Goal: Entertainment & Leisure: Browse casually

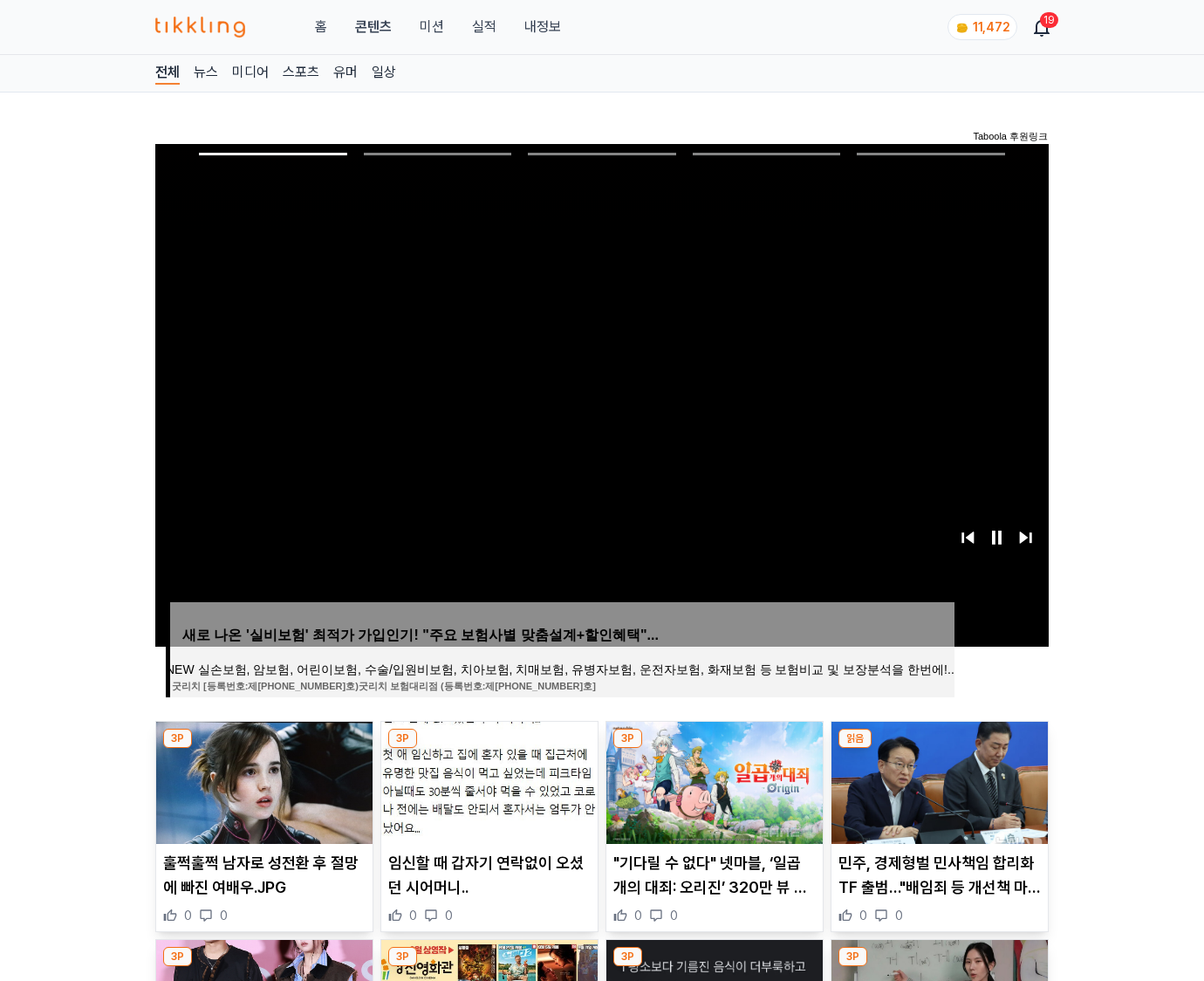
click at [939, 749] on img at bounding box center [939, 782] width 217 height 122
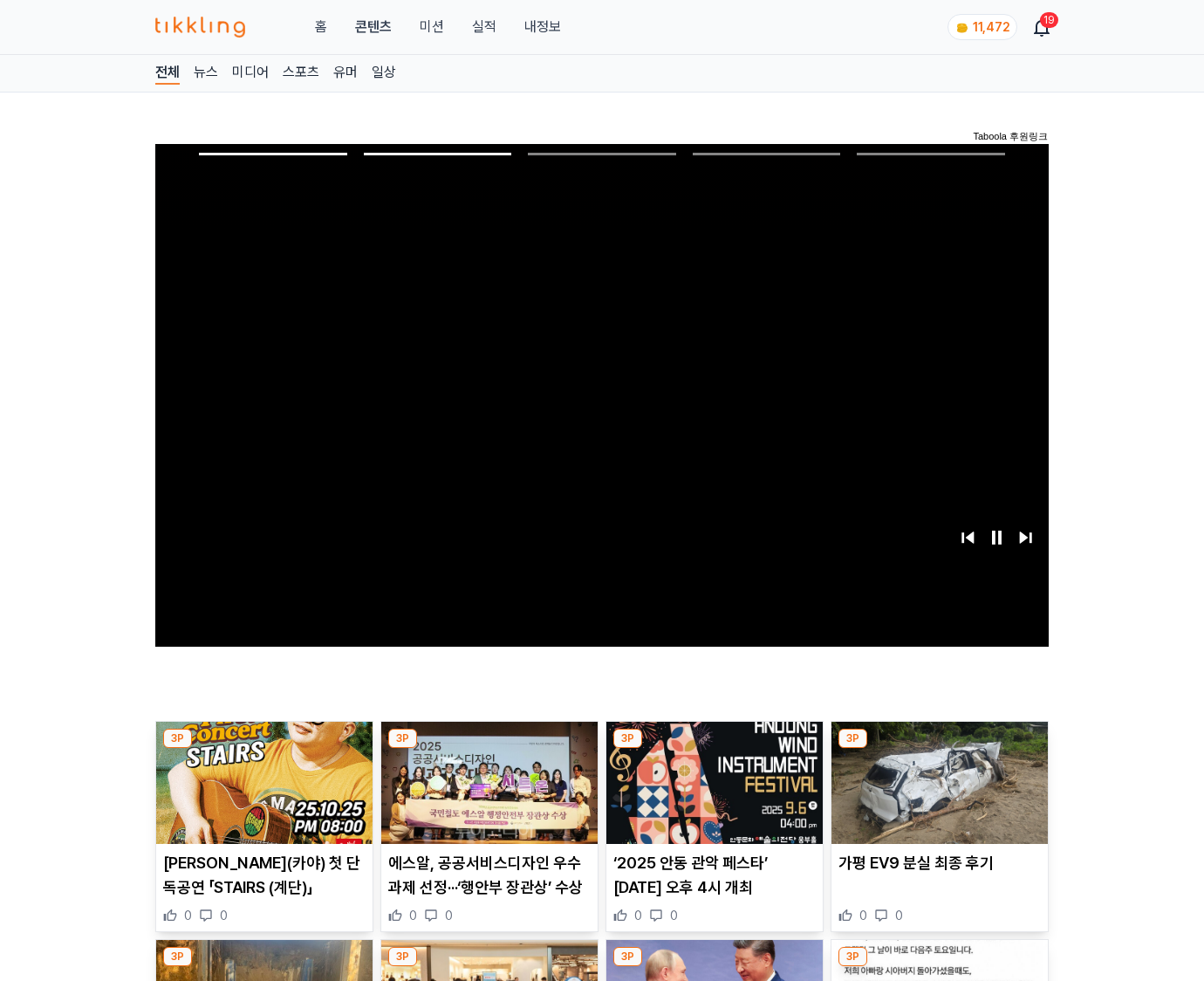
click at [939, 749] on img at bounding box center [939, 782] width 217 height 122
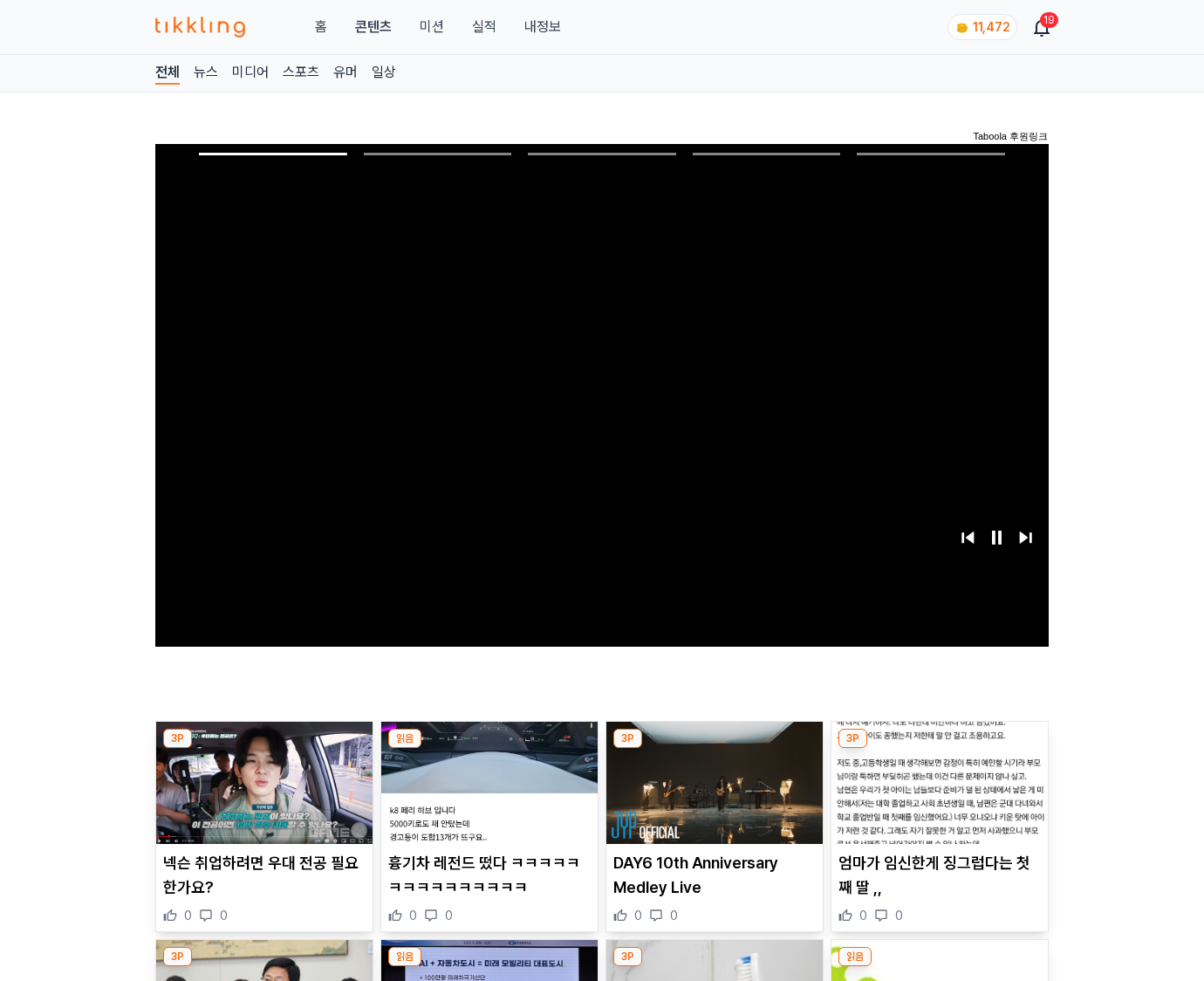
click at [939, 749] on img at bounding box center [939, 782] width 217 height 122
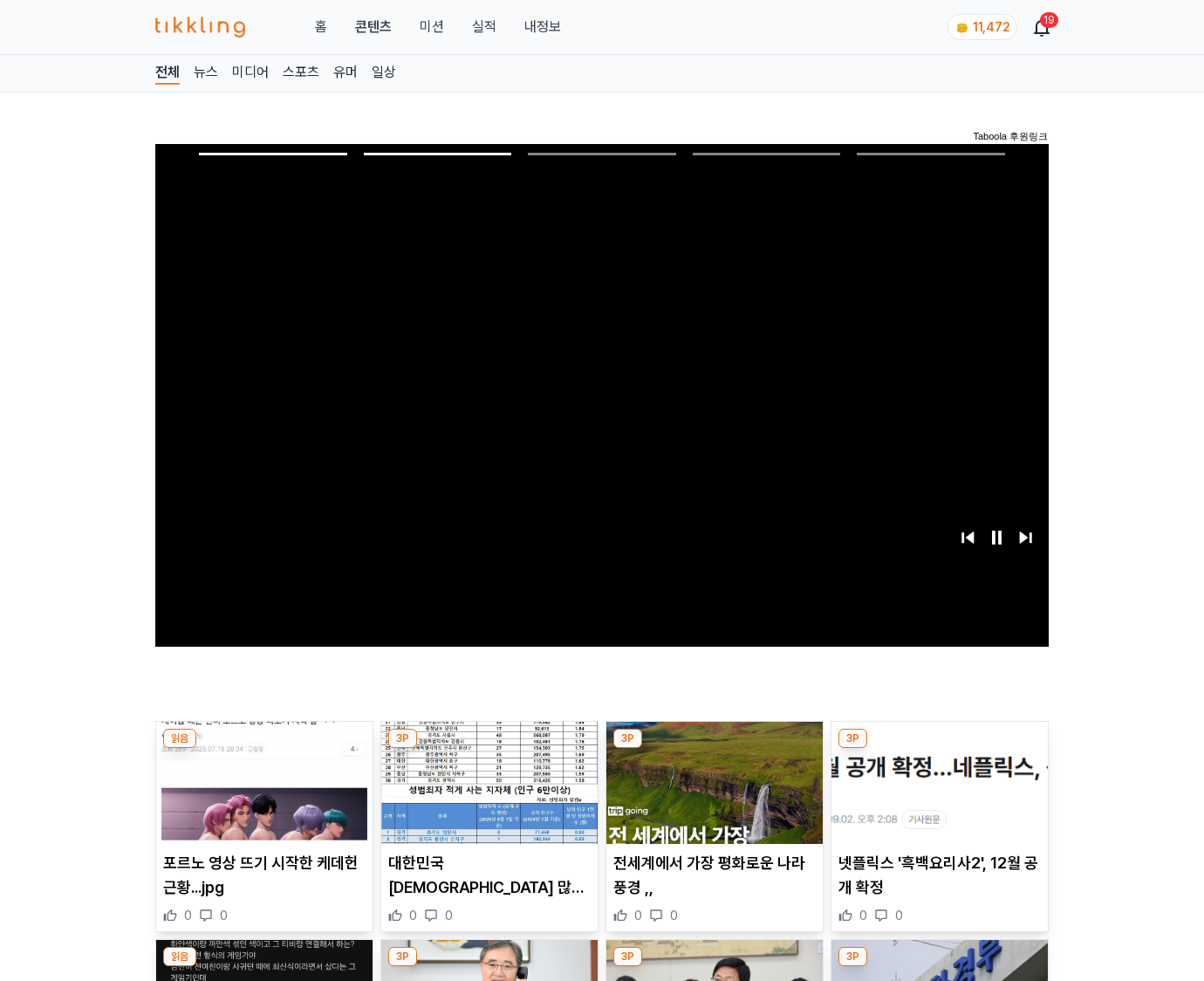
click at [939, 749] on img at bounding box center [939, 782] width 217 height 122
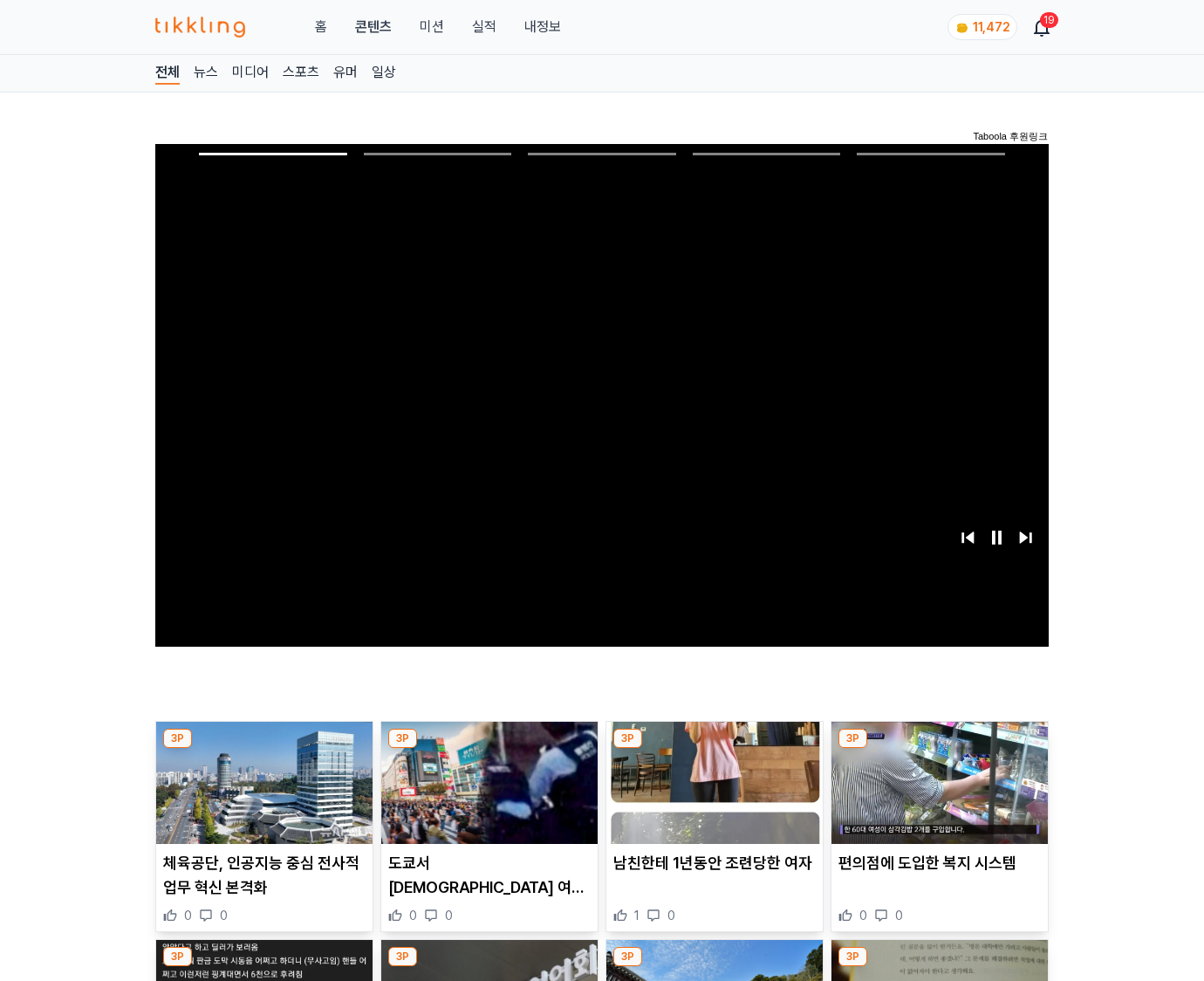
click at [939, 749] on img at bounding box center [939, 782] width 217 height 122
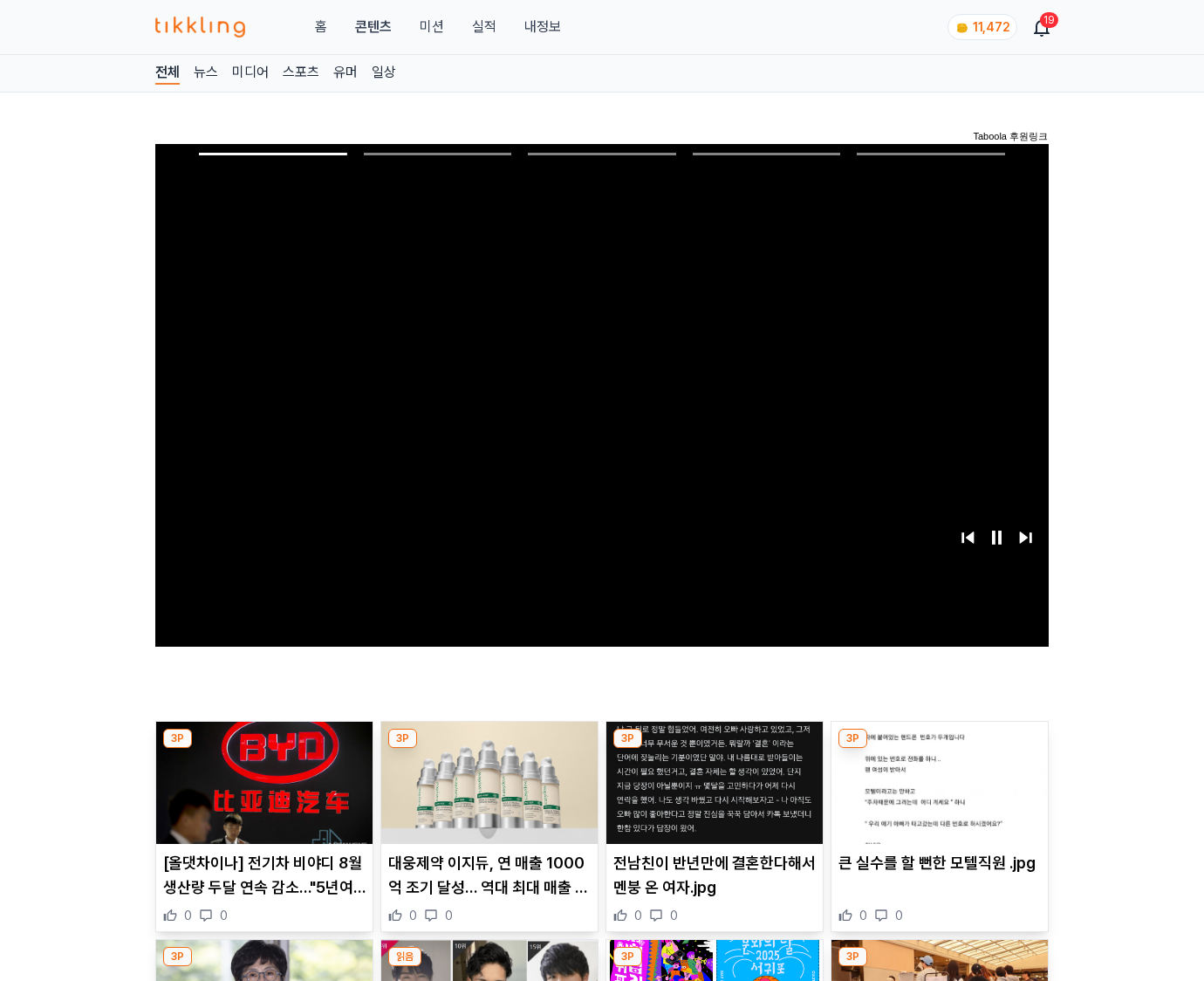
click at [939, 749] on img at bounding box center [939, 782] width 217 height 122
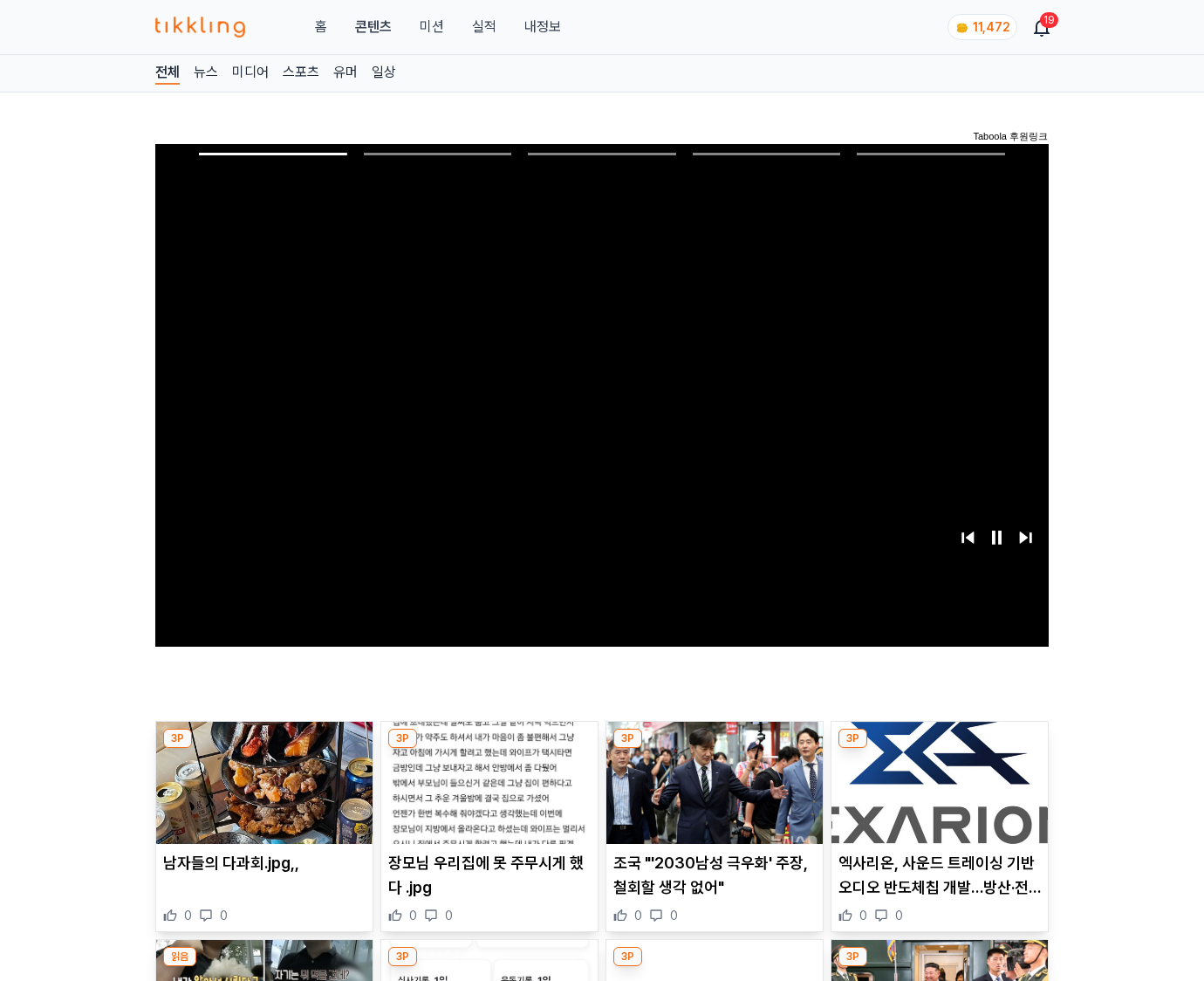
click at [939, 749] on img at bounding box center [939, 782] width 217 height 122
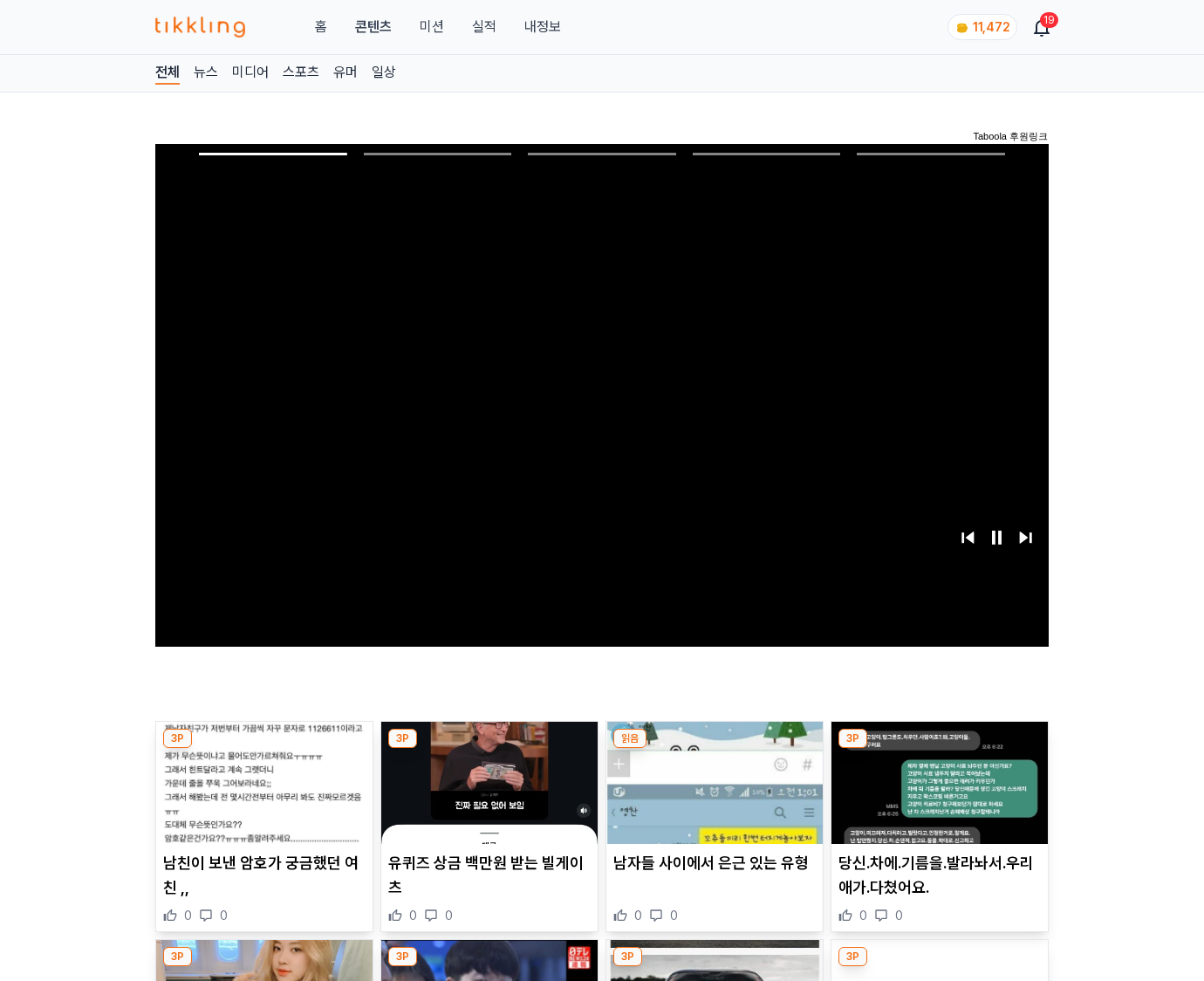
click at [939, 749] on img at bounding box center [939, 782] width 217 height 122
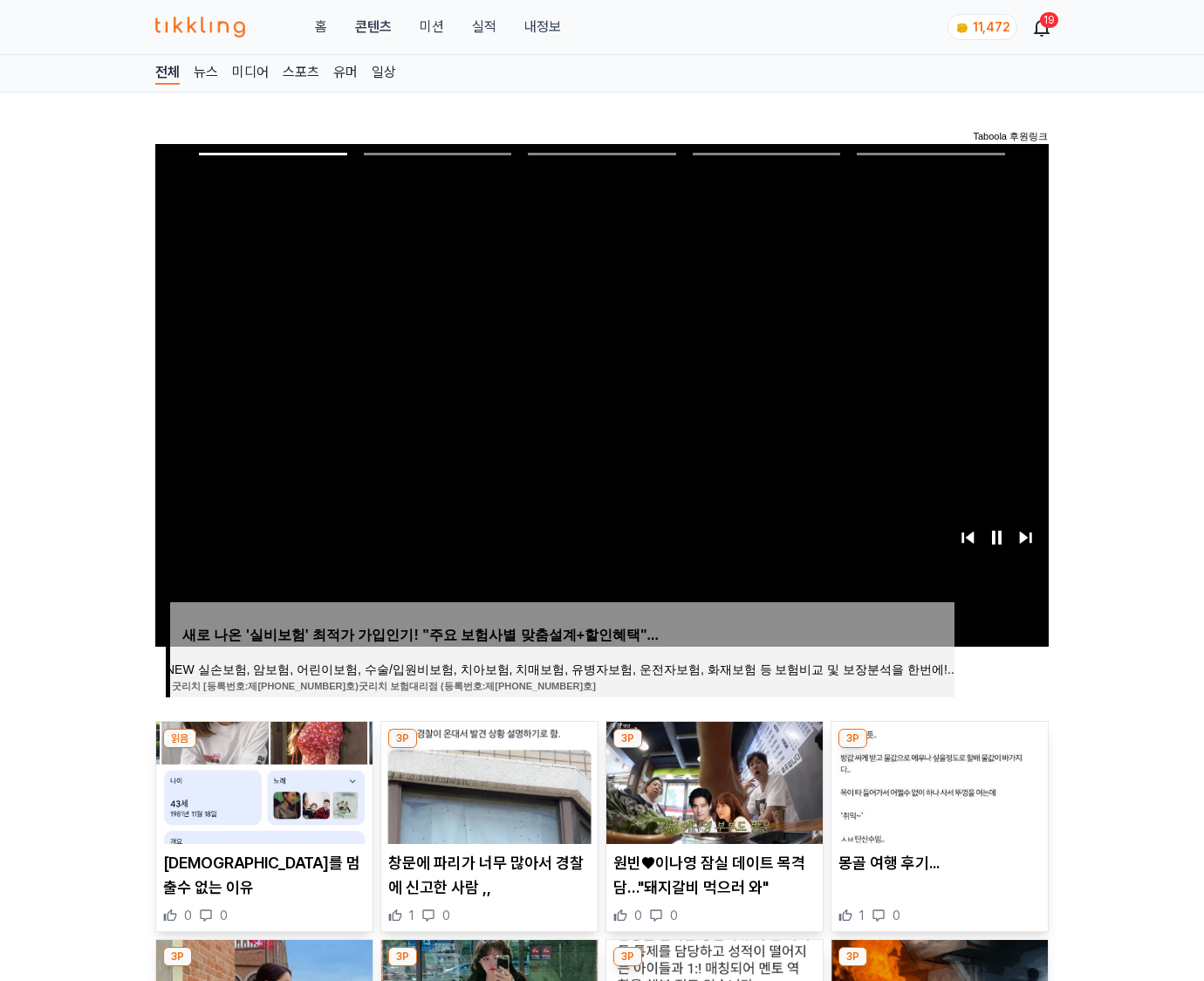
click at [939, 749] on img at bounding box center [939, 782] width 217 height 122
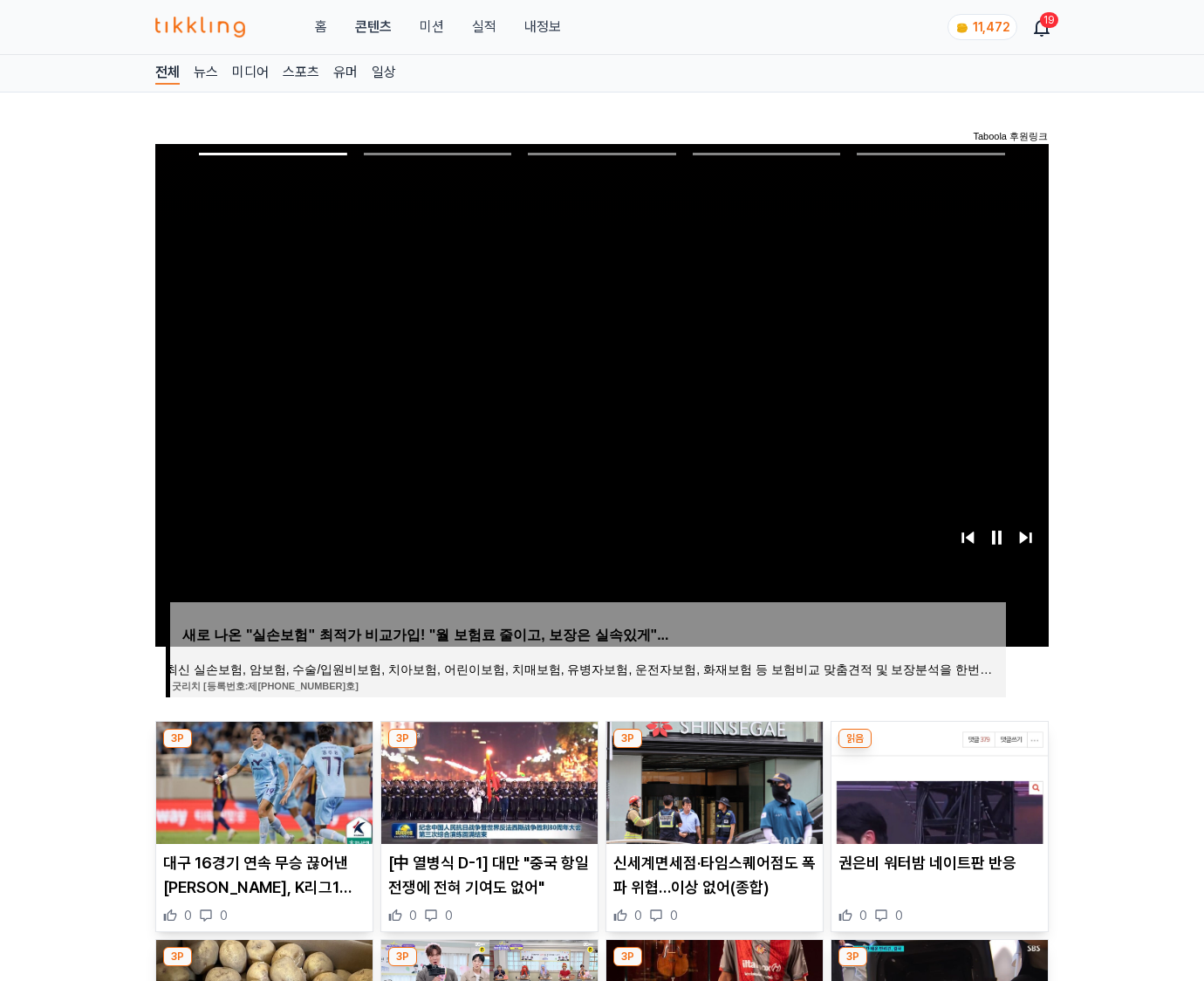
click at [939, 749] on img at bounding box center [939, 782] width 217 height 122
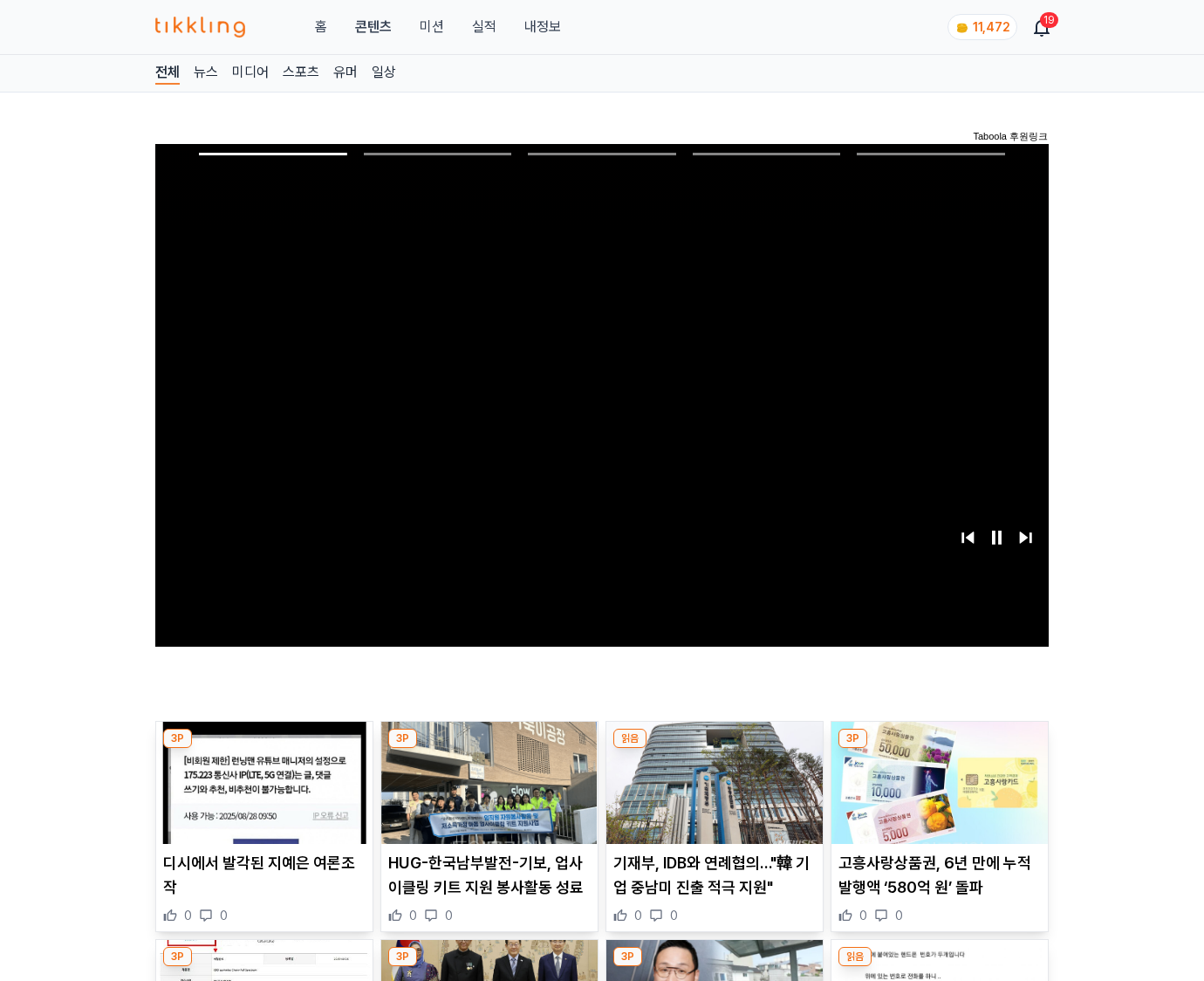
click at [939, 749] on img at bounding box center [939, 782] width 217 height 122
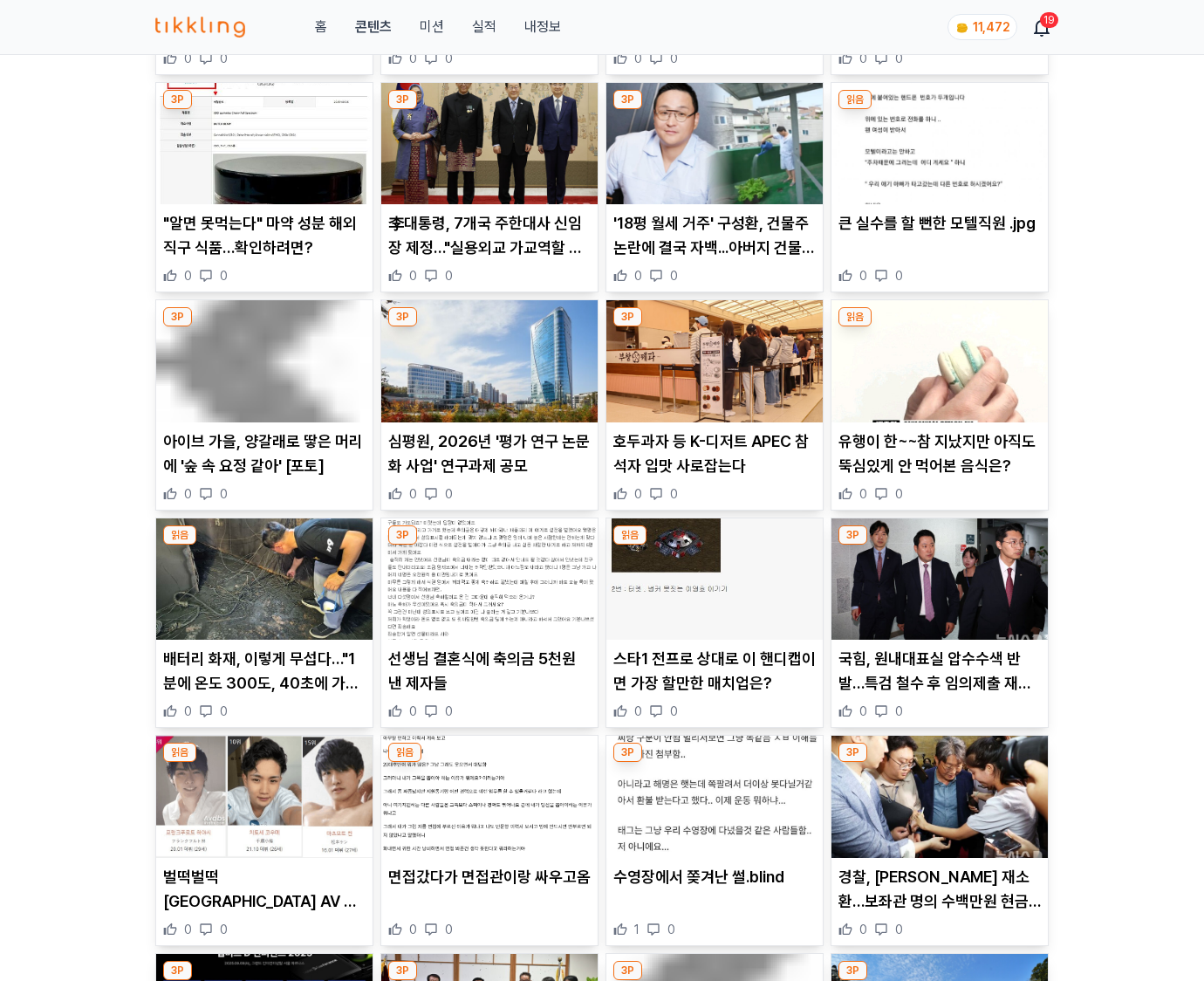
scroll to position [2570, 0]
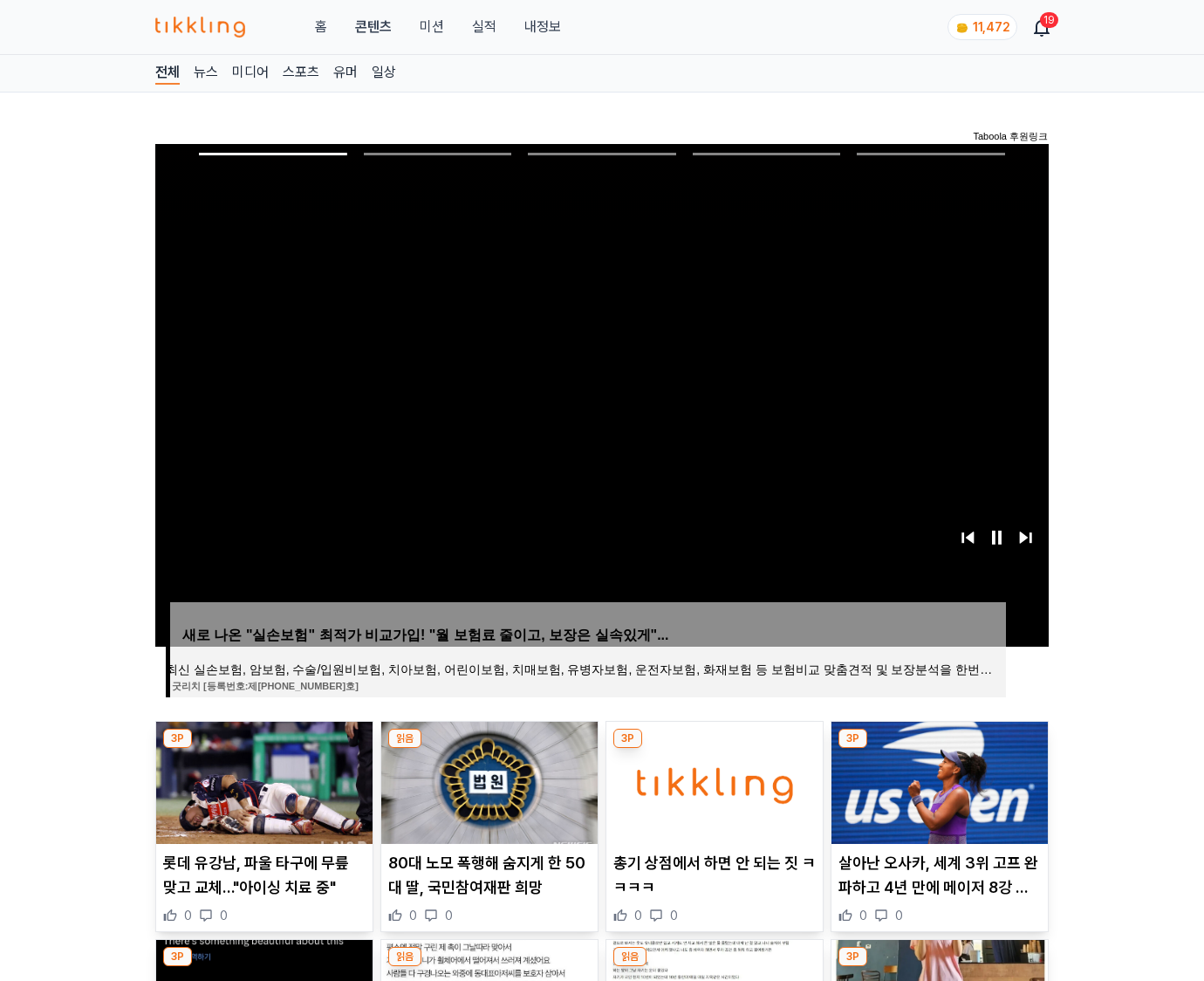
click at [939, 749] on img at bounding box center [939, 782] width 217 height 122
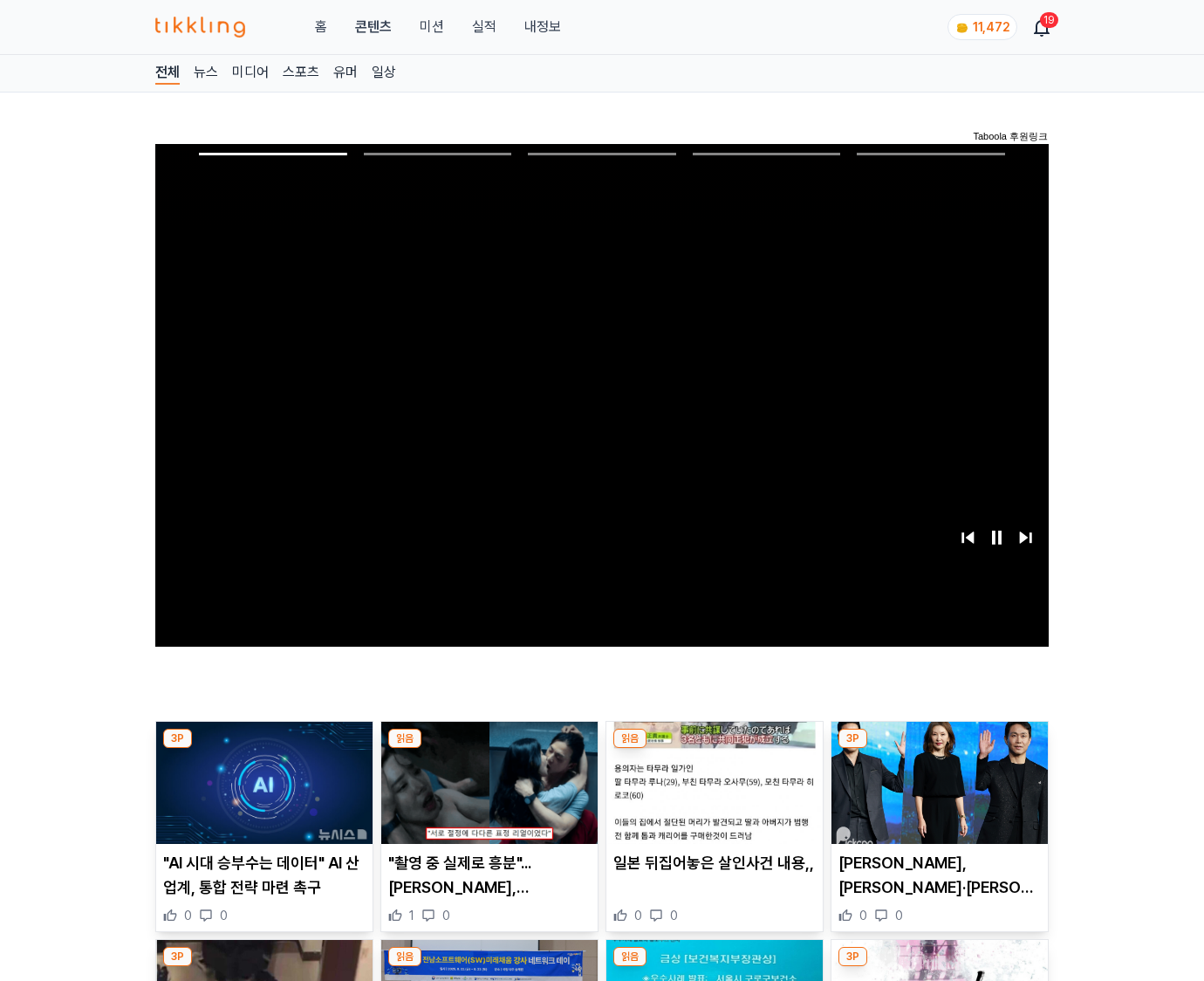
click at [939, 749] on img at bounding box center [939, 782] width 217 height 122
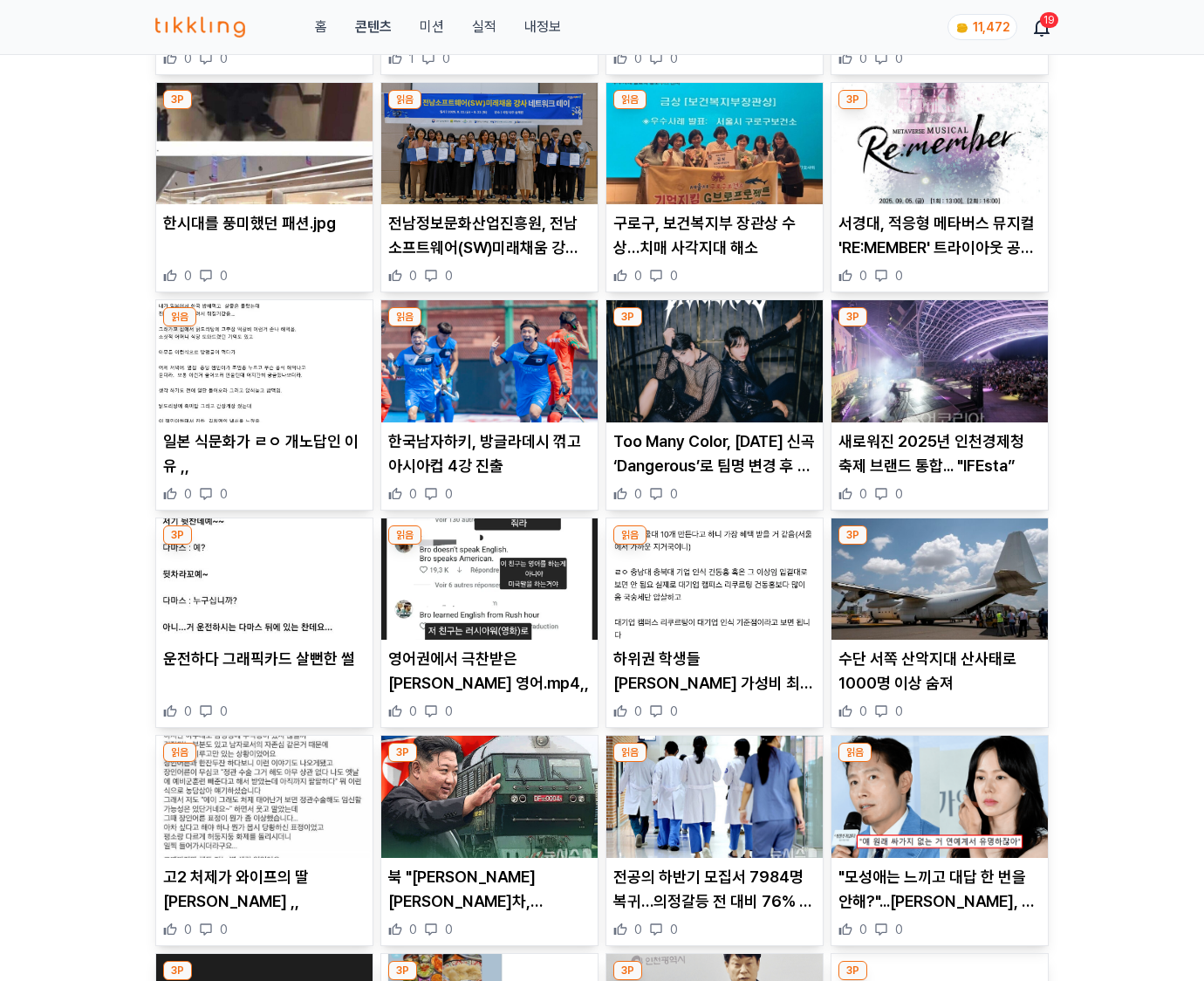
scroll to position [2572, 0]
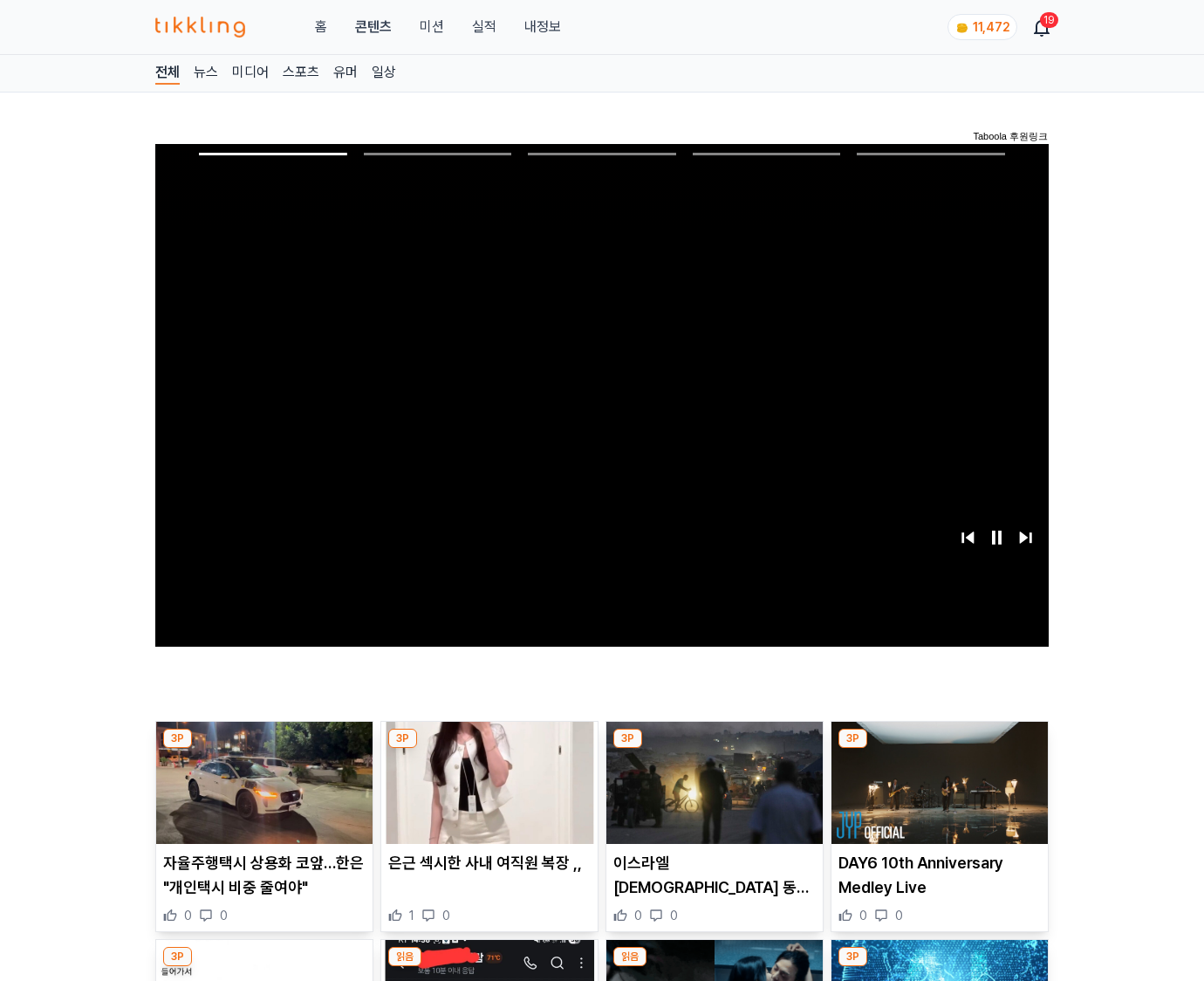
click at [939, 749] on img at bounding box center [939, 782] width 217 height 122
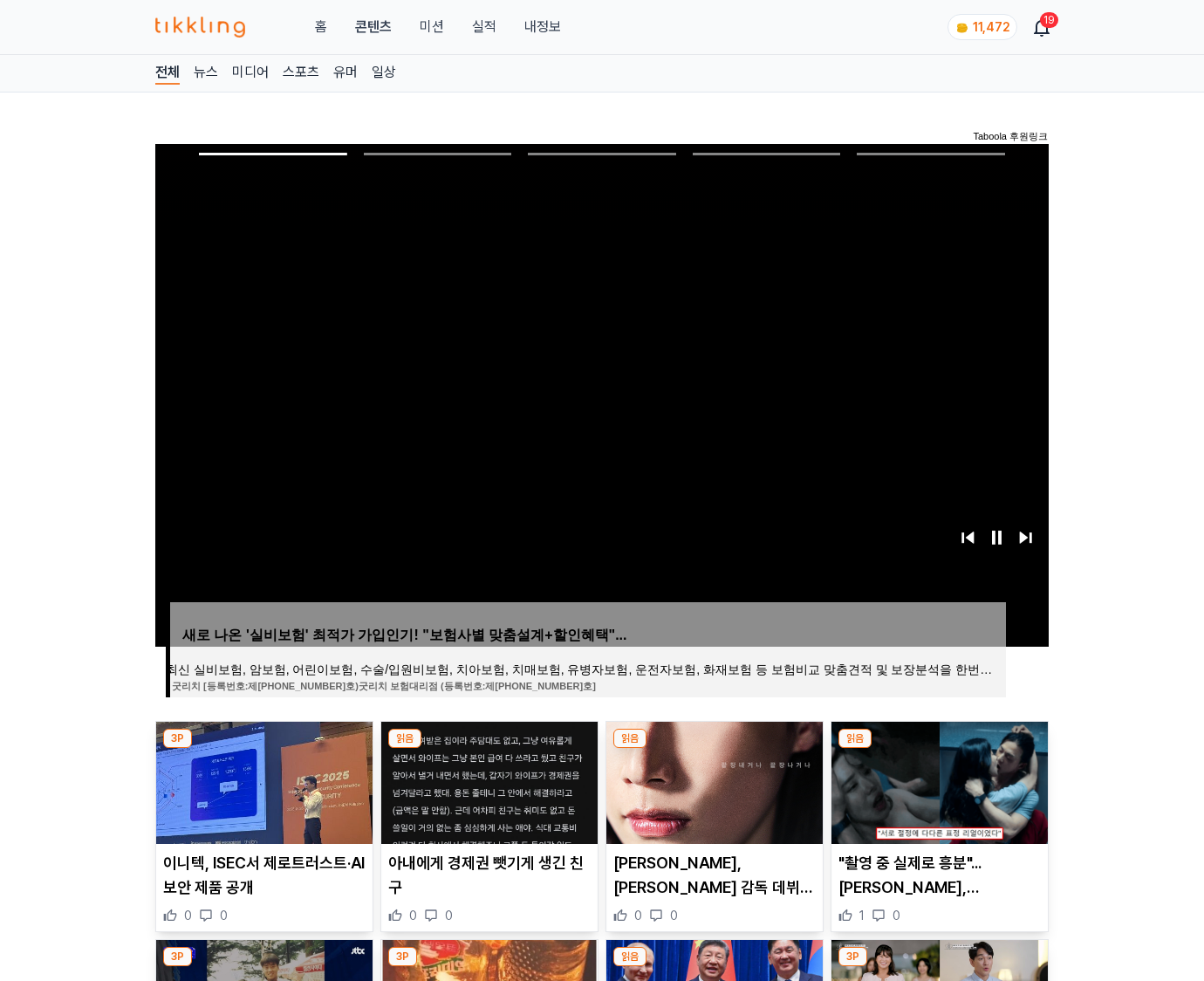
click at [939, 749] on img at bounding box center [939, 782] width 217 height 122
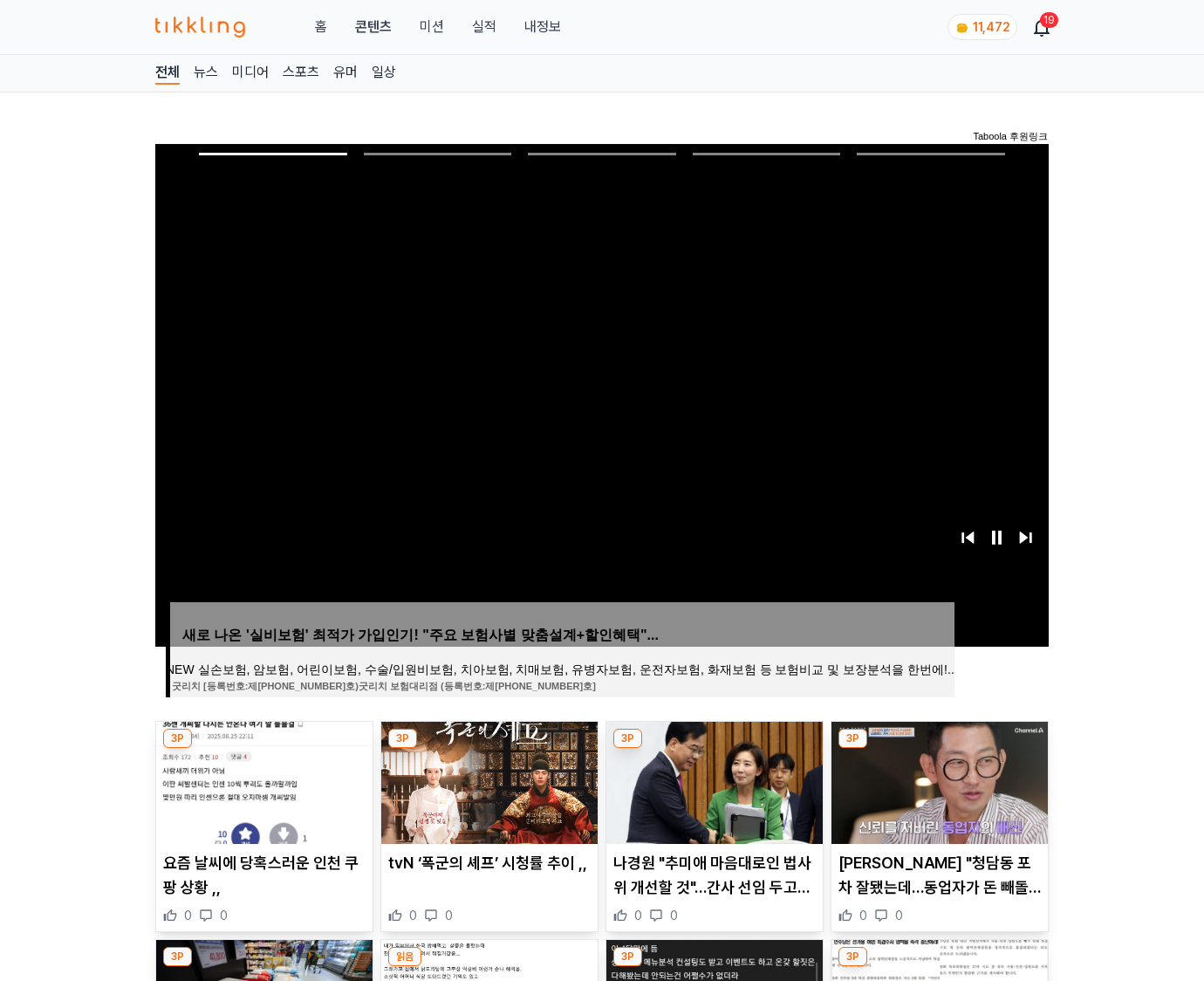
click at [939, 749] on img at bounding box center [939, 782] width 217 height 122
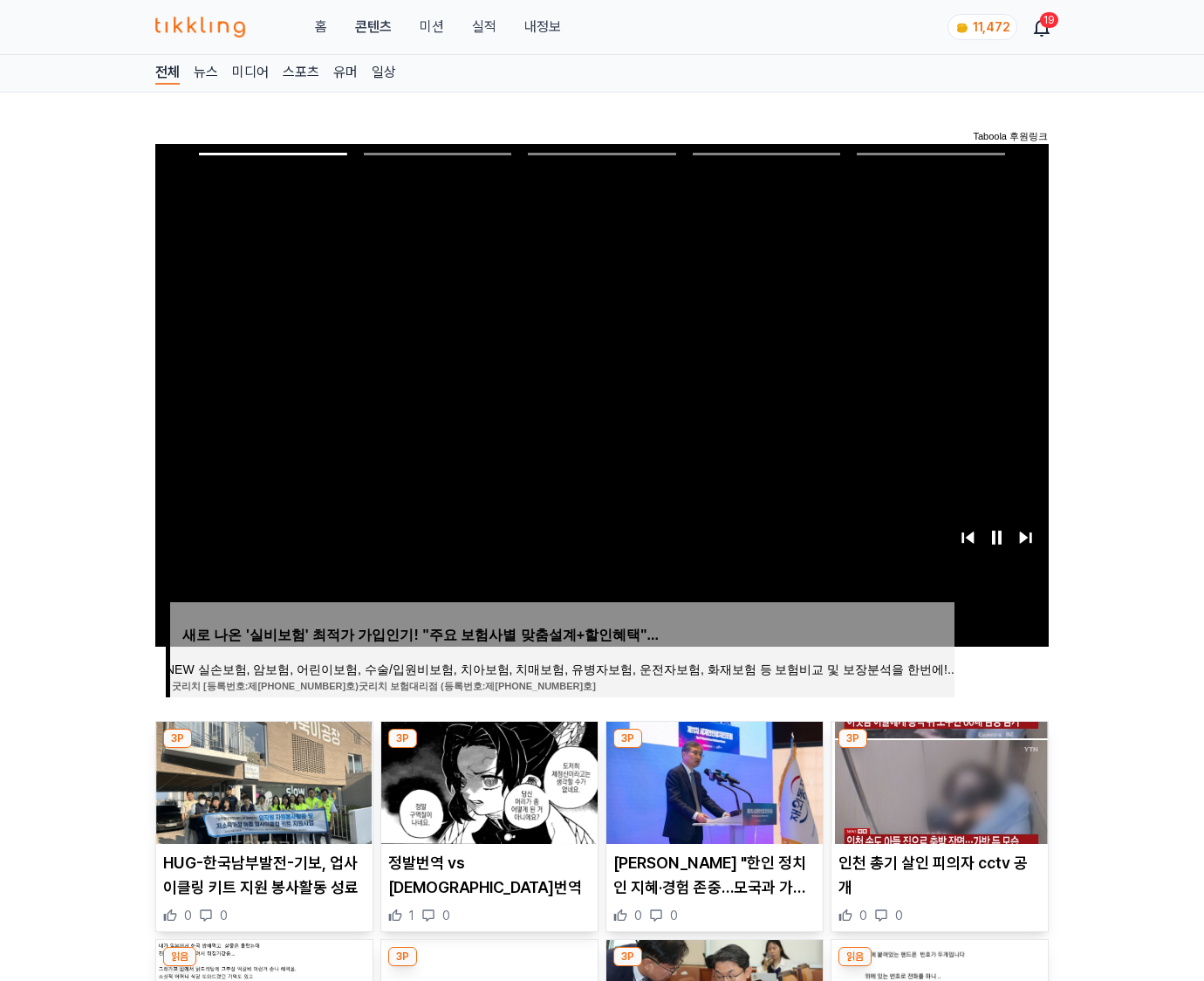
click at [939, 749] on img at bounding box center [939, 782] width 217 height 122
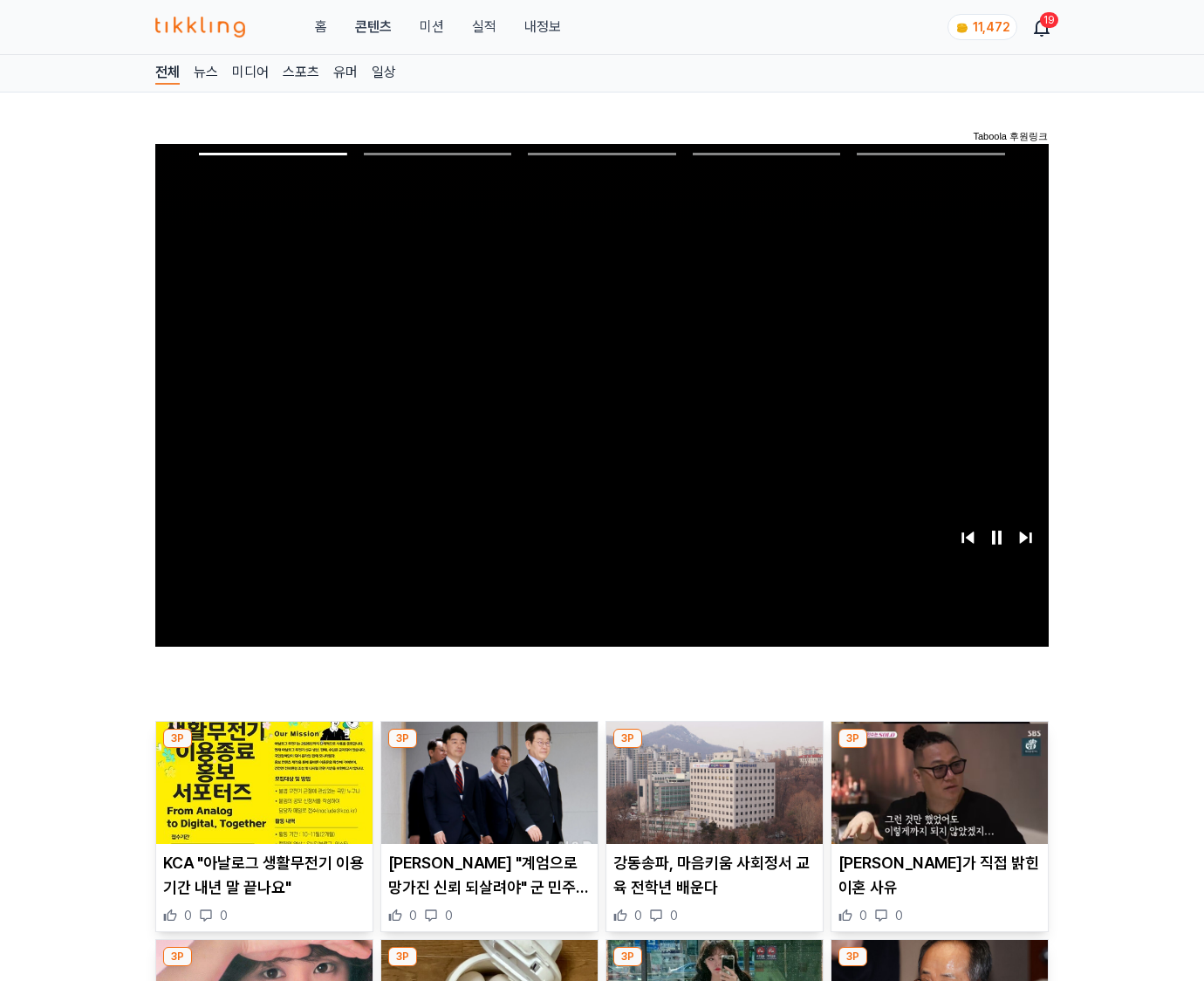
click at [939, 749] on img at bounding box center [939, 782] width 217 height 122
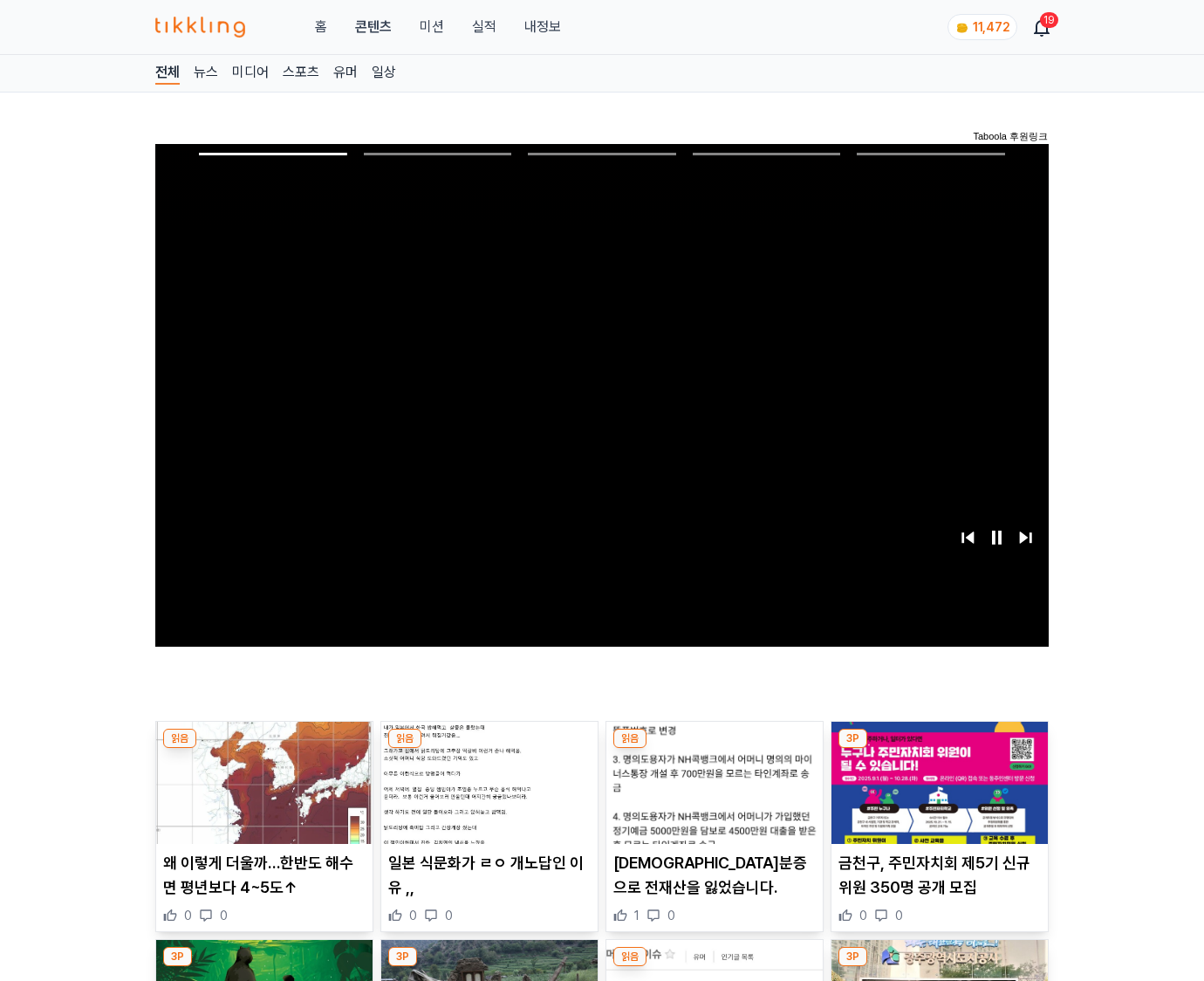
click at [939, 749] on img at bounding box center [939, 782] width 217 height 122
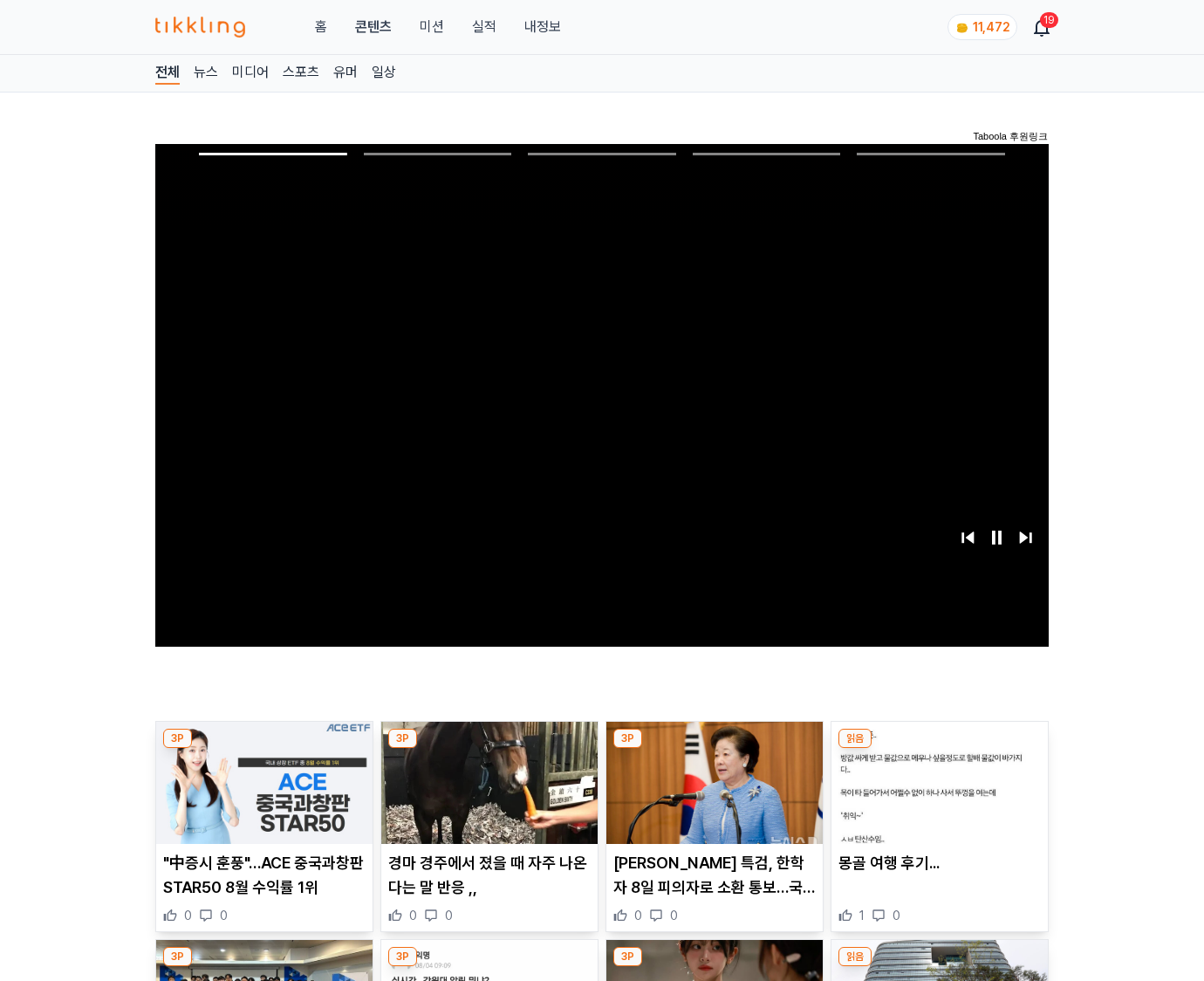
click at [939, 749] on img at bounding box center [939, 782] width 217 height 122
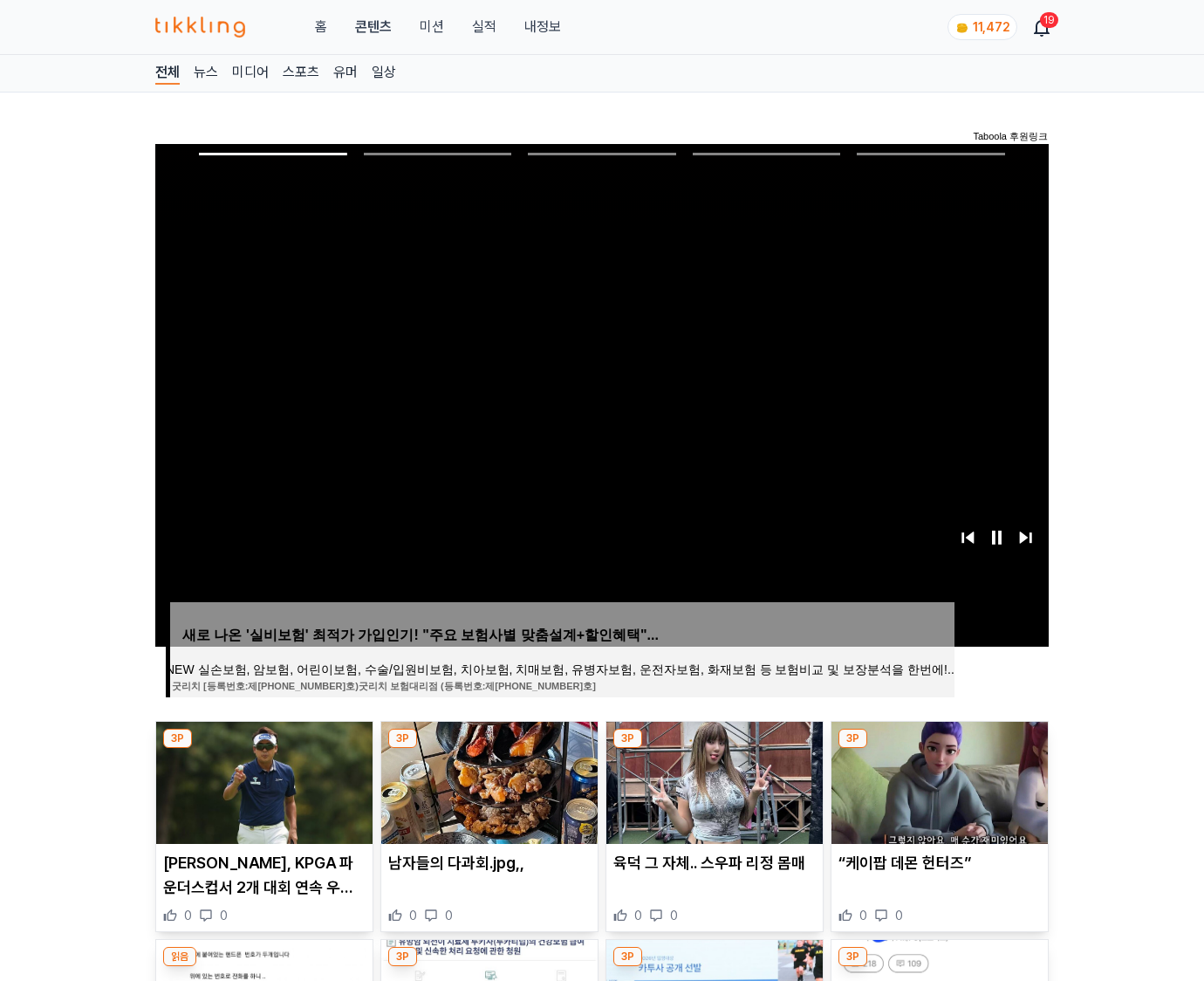
click at [939, 749] on img at bounding box center [939, 782] width 217 height 122
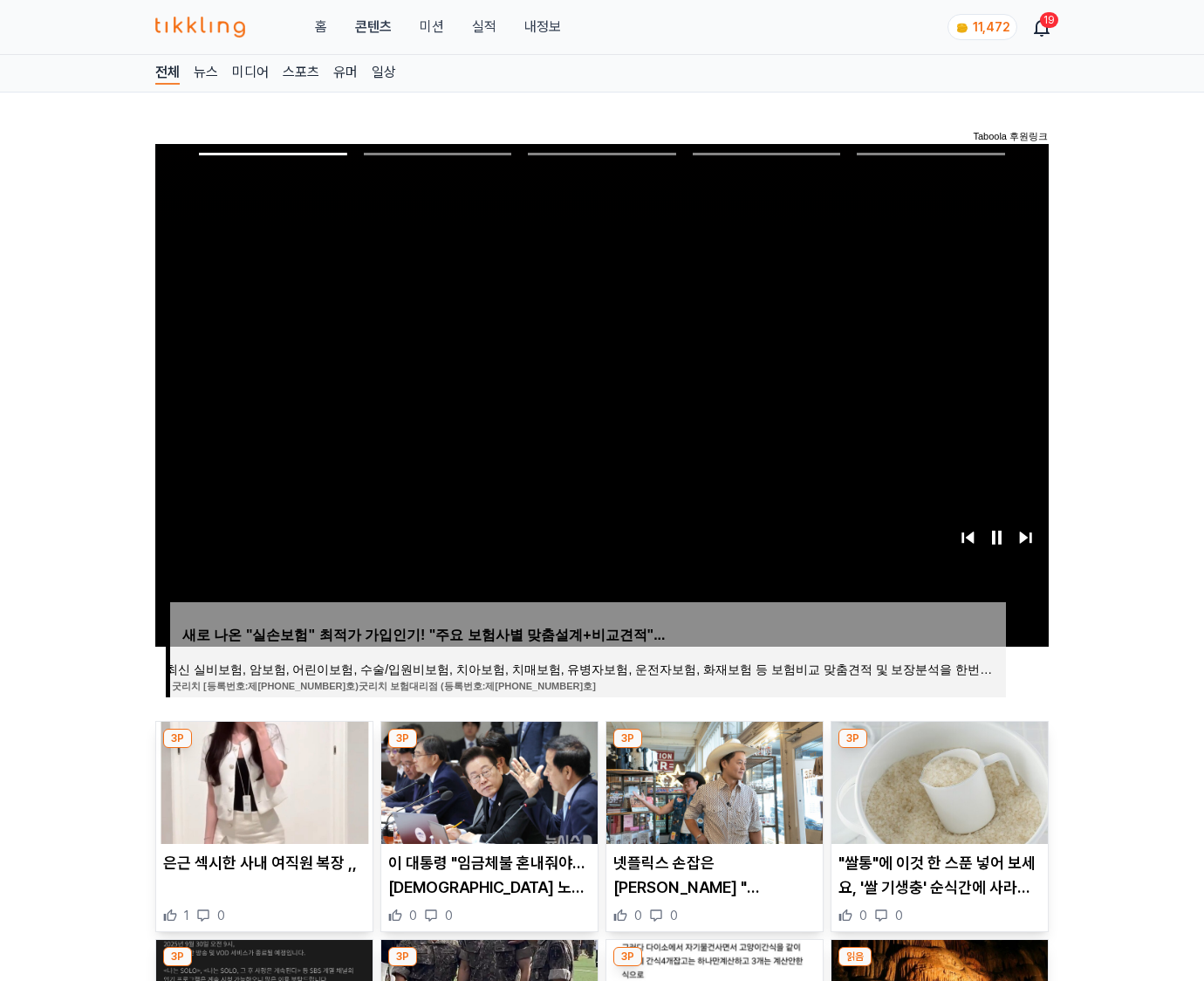
click at [939, 749] on img at bounding box center [939, 782] width 217 height 122
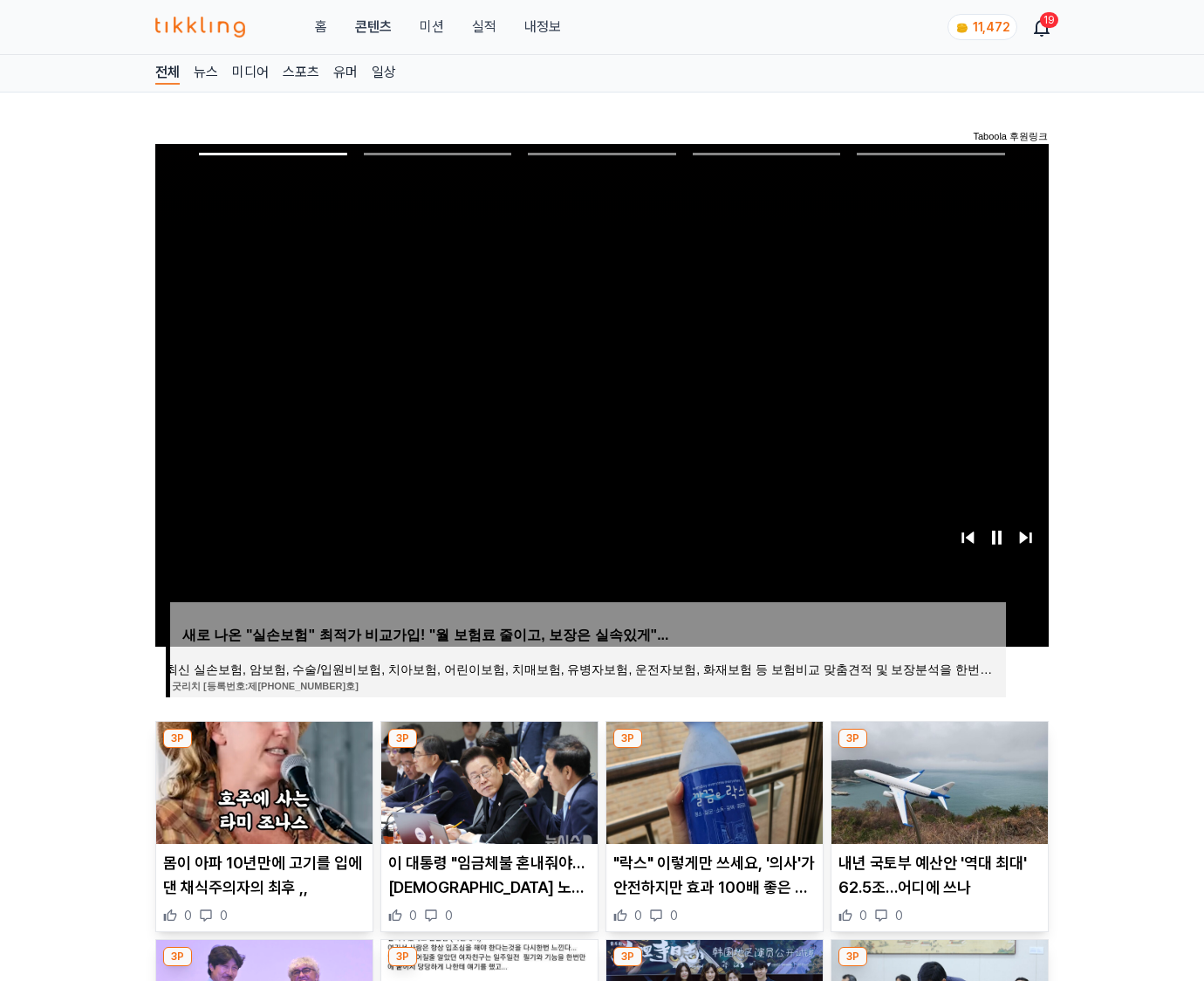
click at [939, 749] on img at bounding box center [939, 782] width 217 height 122
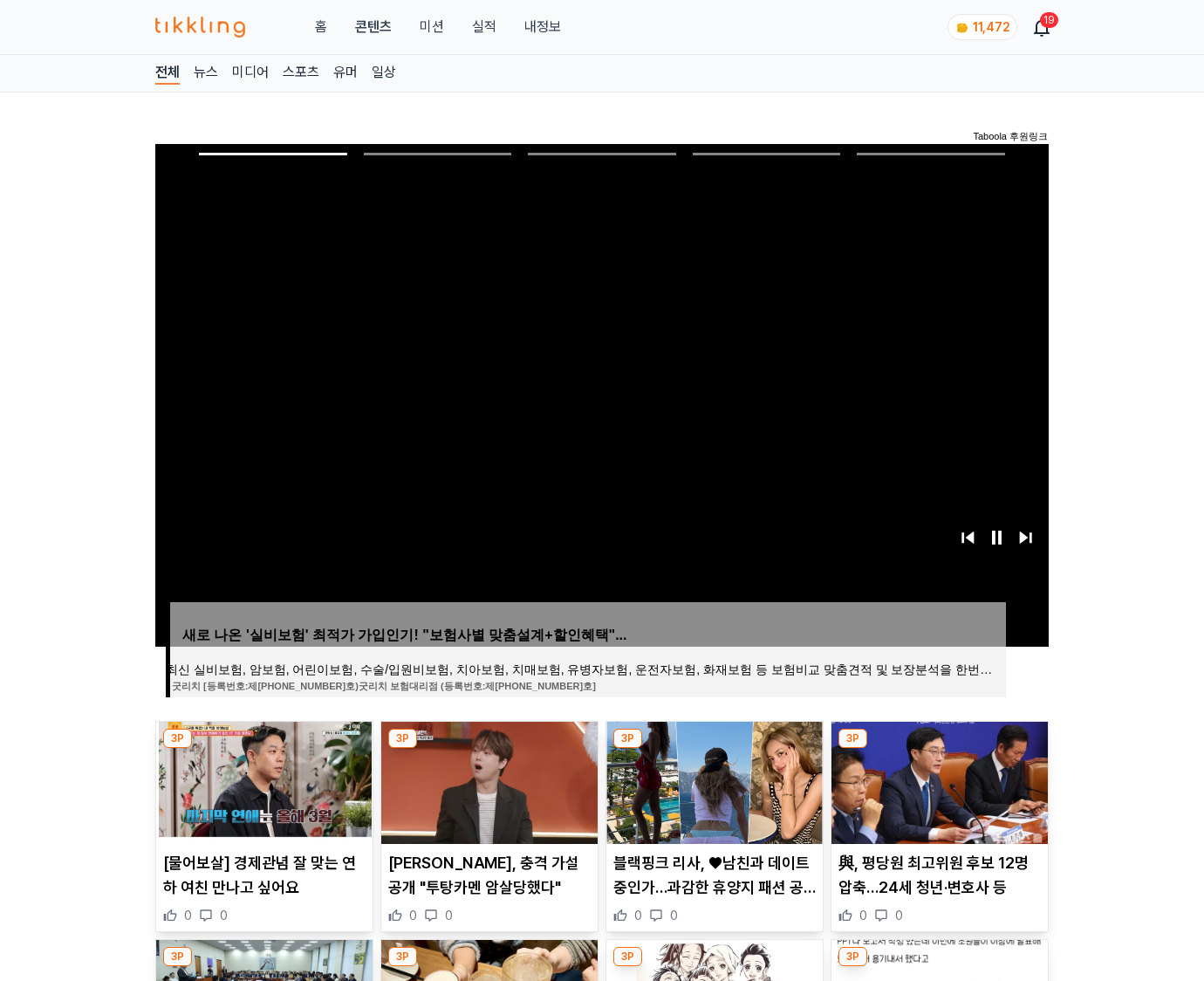
click at [939, 749] on img at bounding box center [939, 782] width 217 height 122
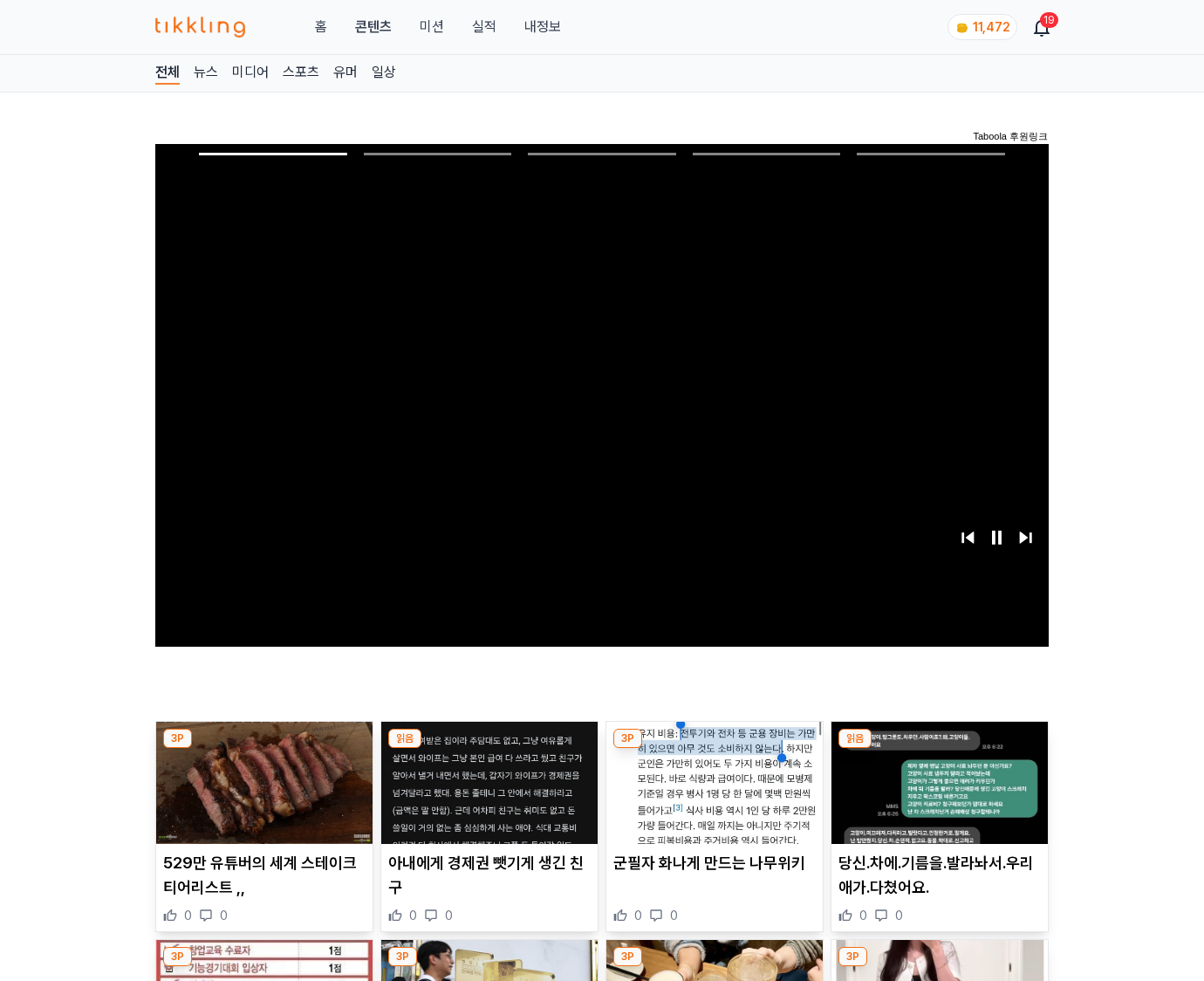
click at [939, 749] on img at bounding box center [939, 782] width 217 height 122
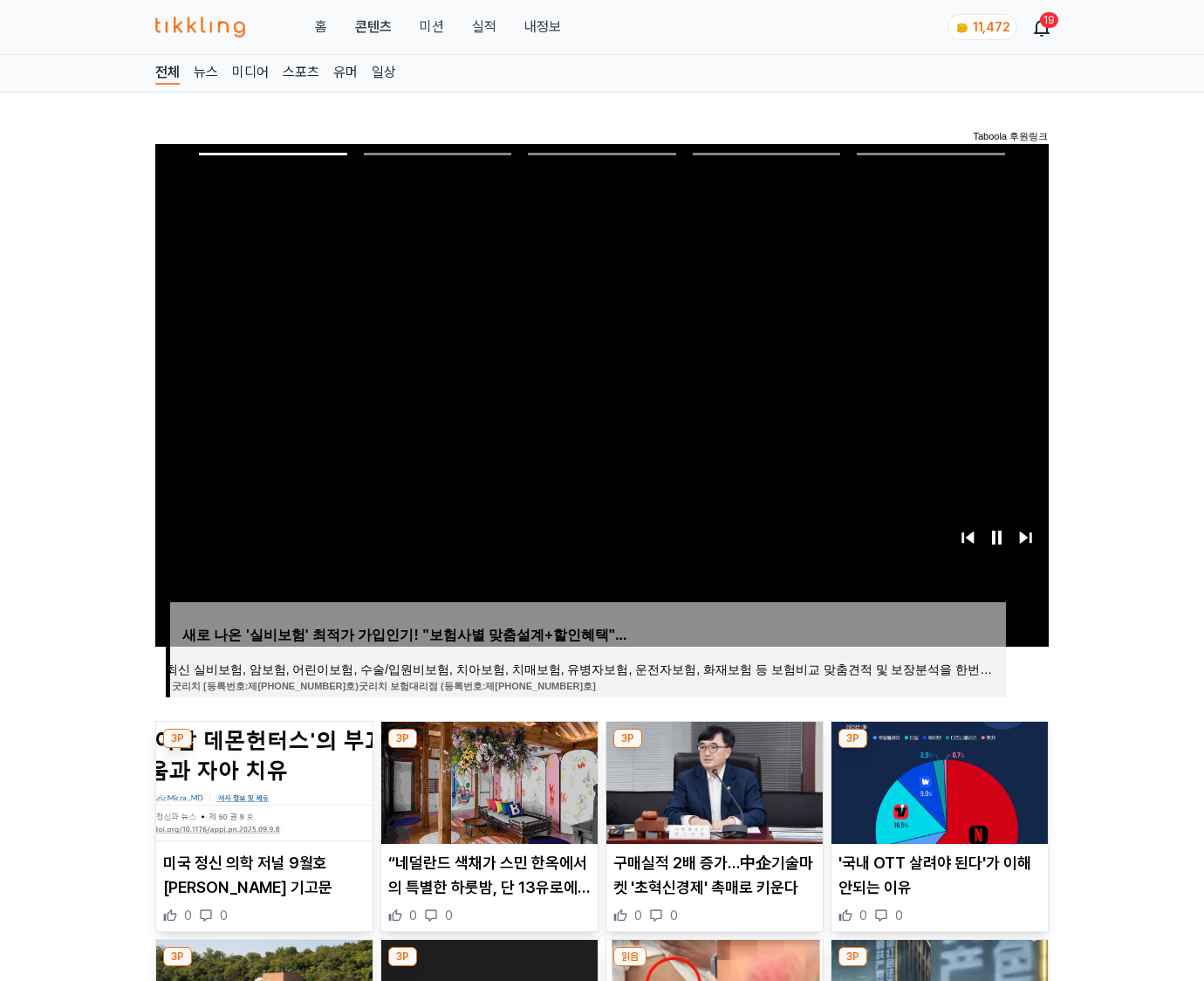
click at [939, 749] on img at bounding box center [939, 782] width 217 height 122
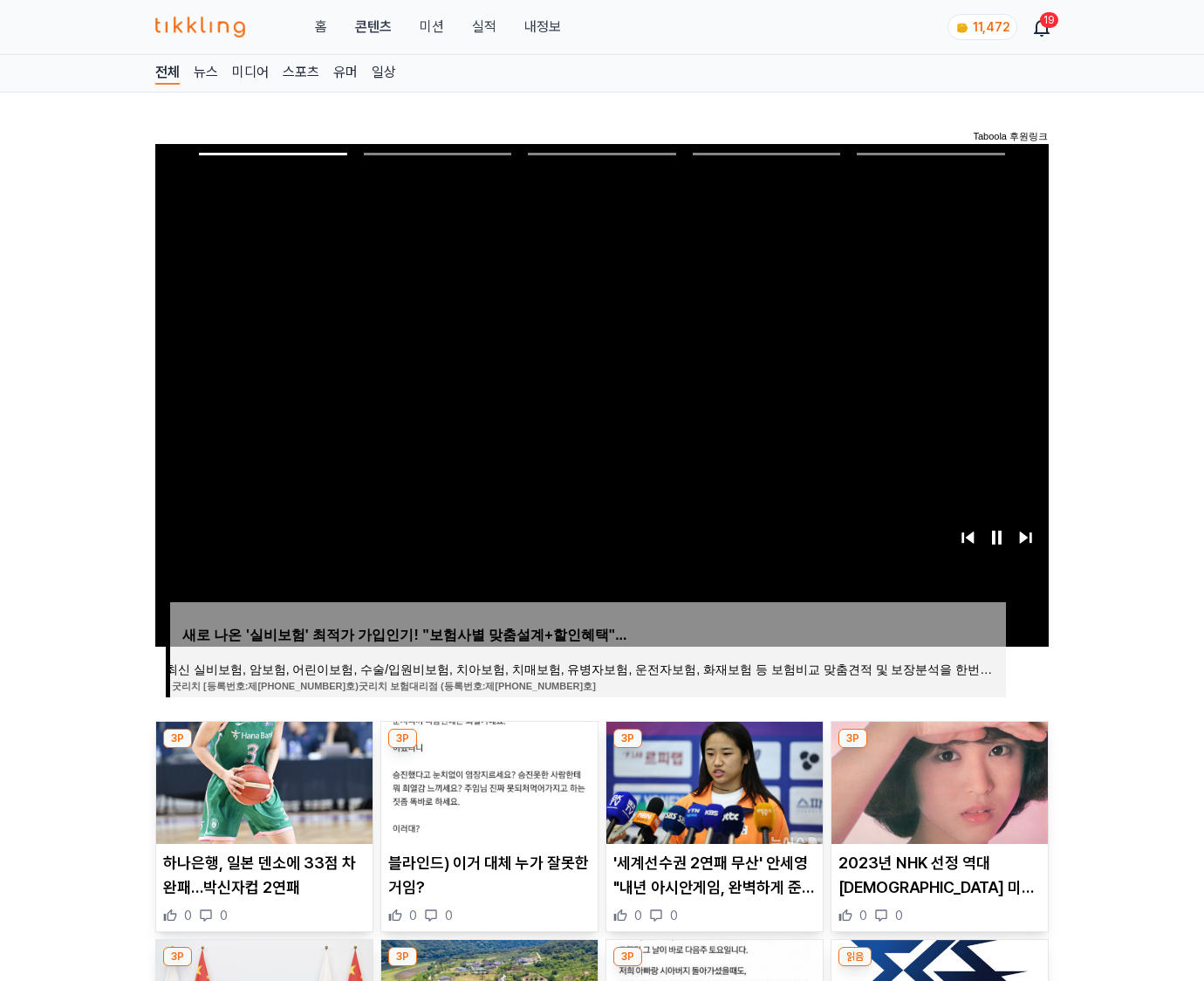
click at [939, 749] on img at bounding box center [939, 782] width 217 height 122
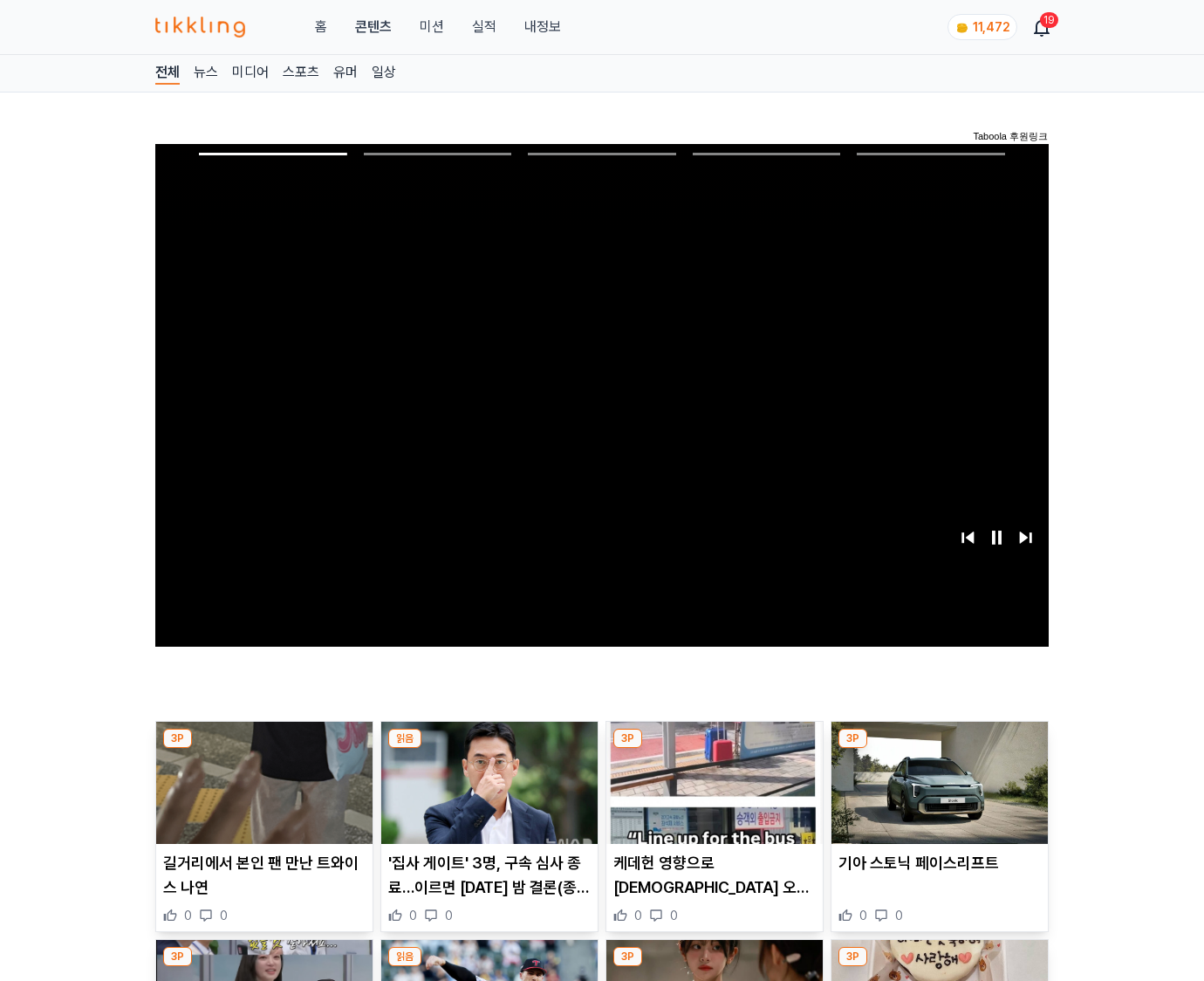
click at [939, 749] on img at bounding box center [939, 782] width 217 height 122
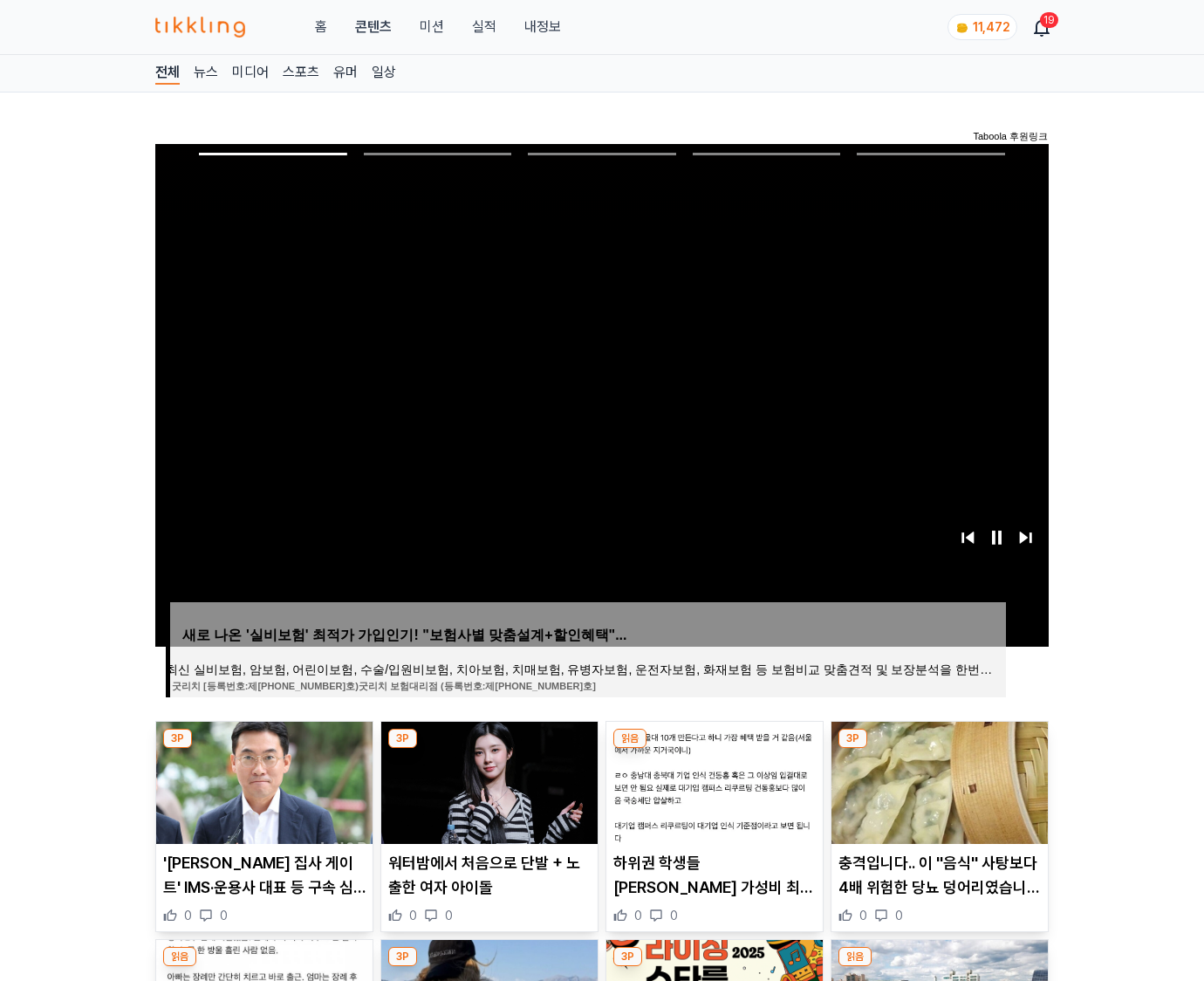
click at [939, 749] on img at bounding box center [939, 782] width 217 height 122
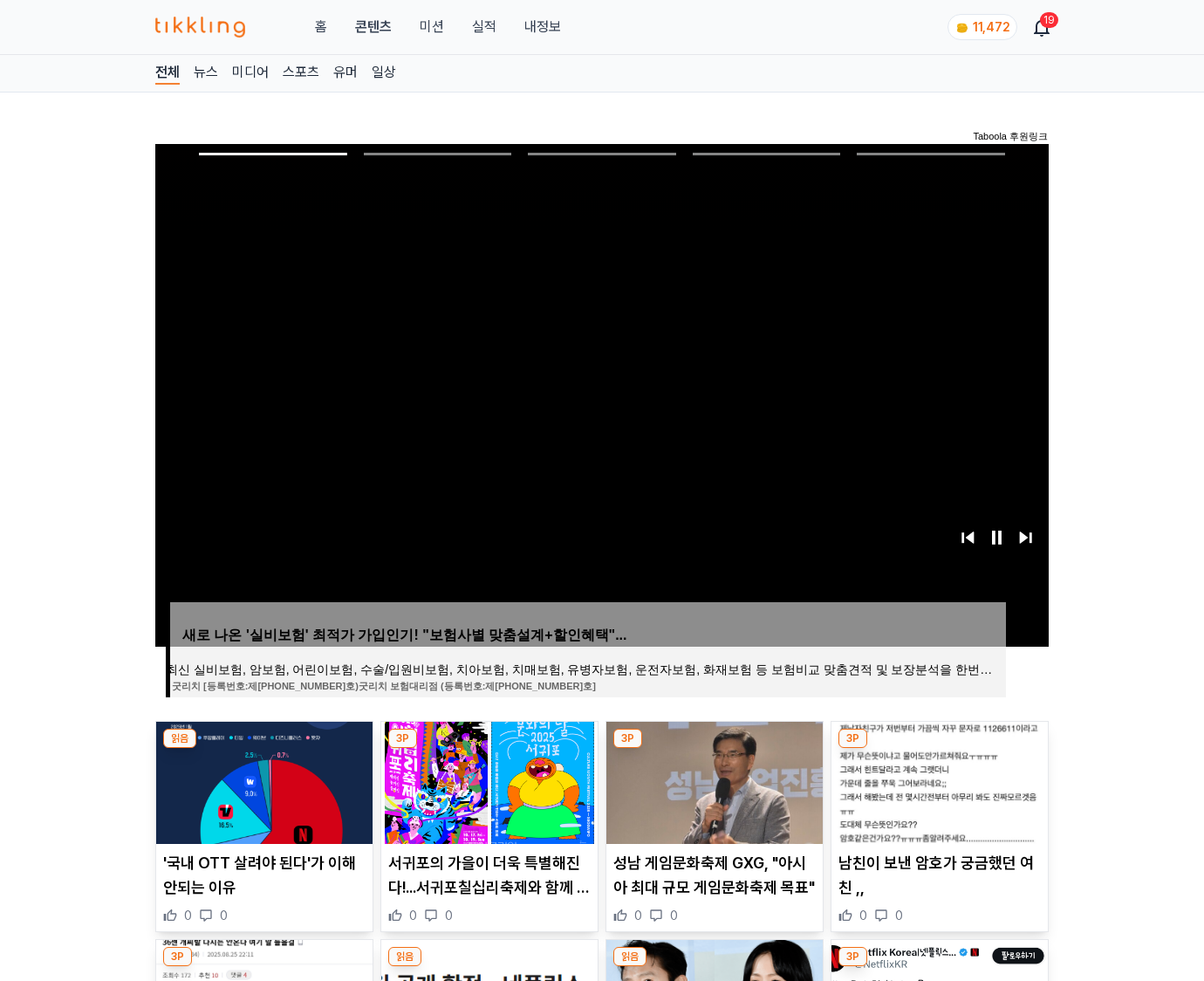
click at [939, 749] on img at bounding box center [939, 782] width 217 height 122
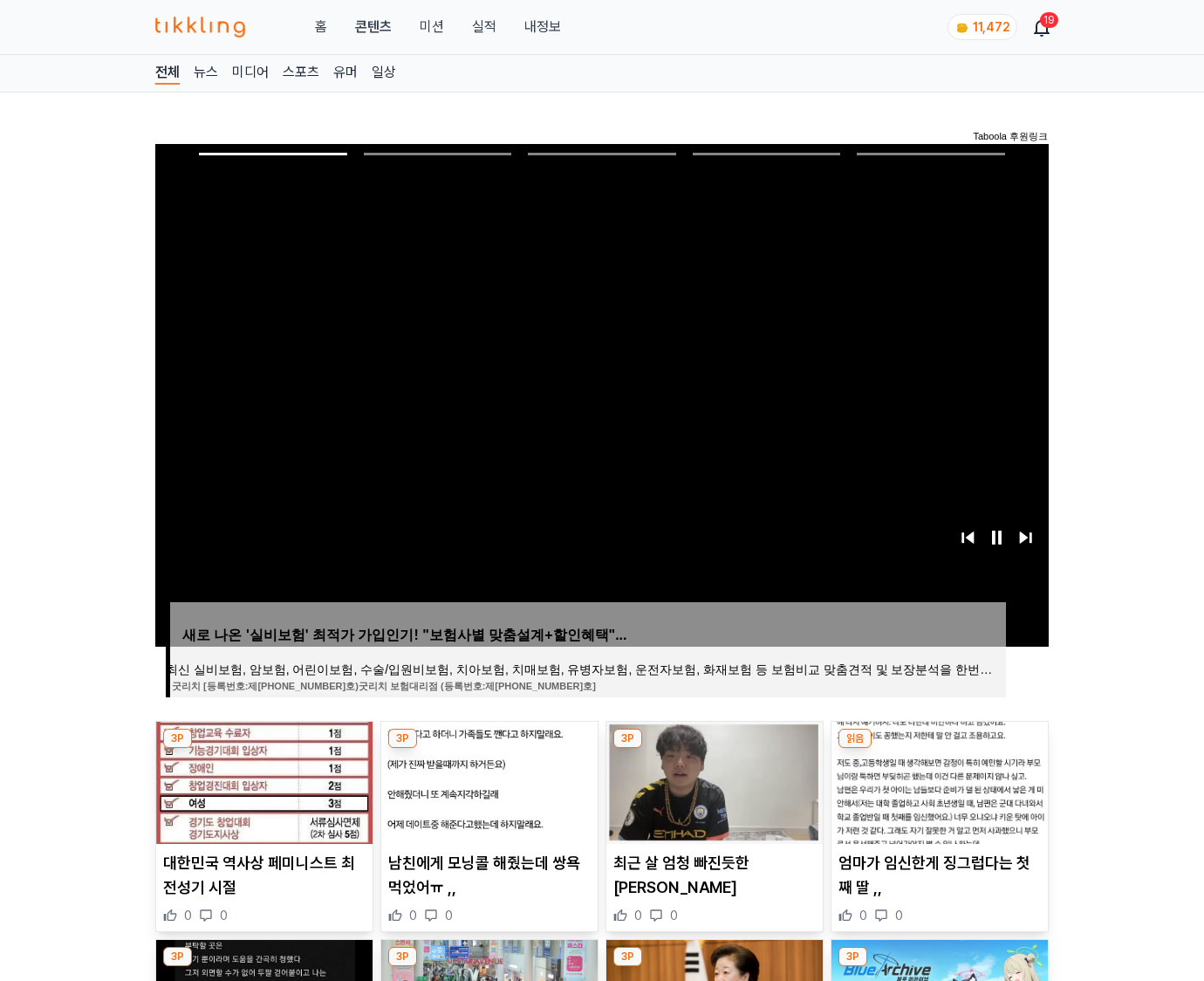
click at [939, 749] on img at bounding box center [939, 782] width 217 height 122
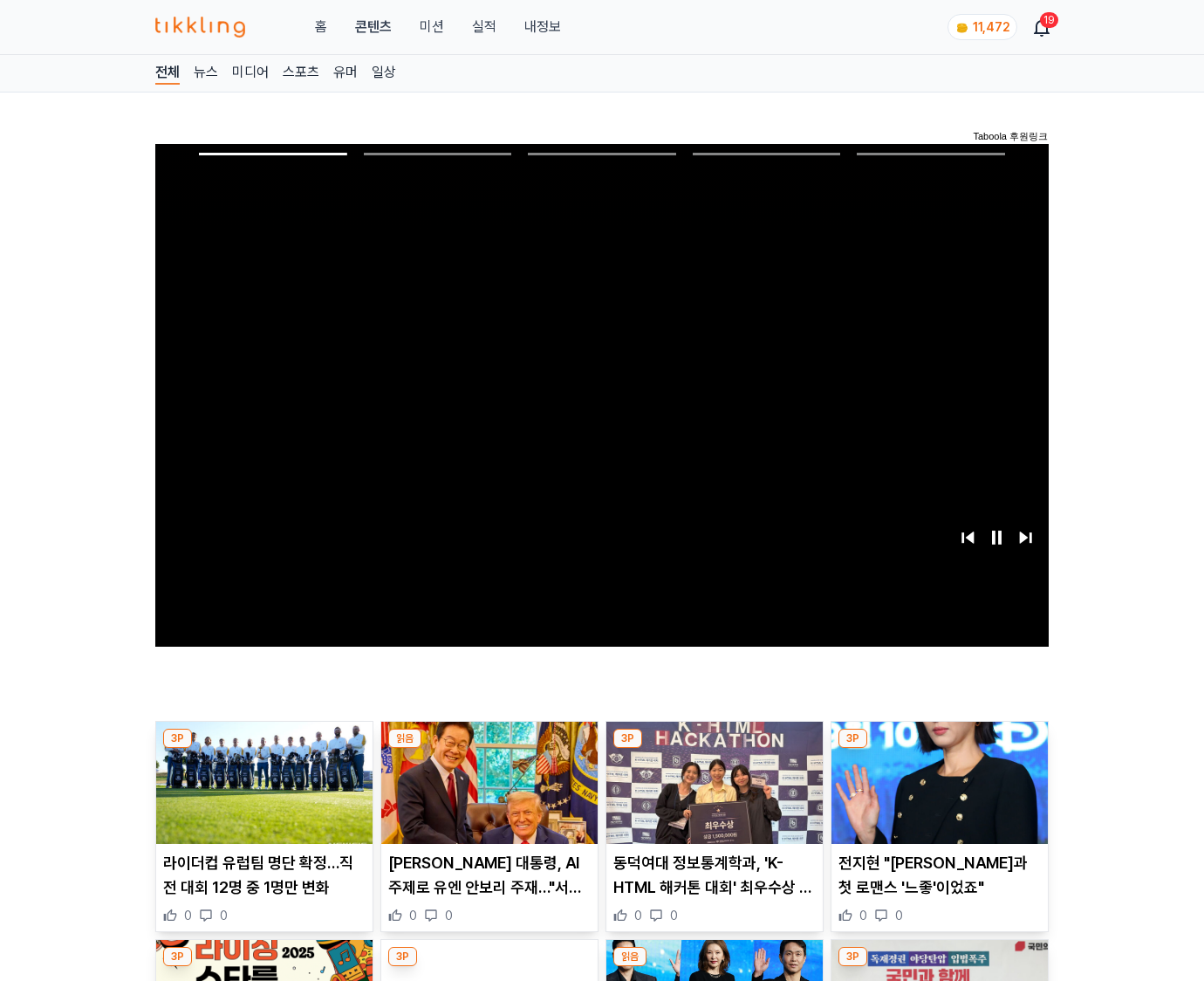
click at [939, 749] on img at bounding box center [939, 782] width 217 height 122
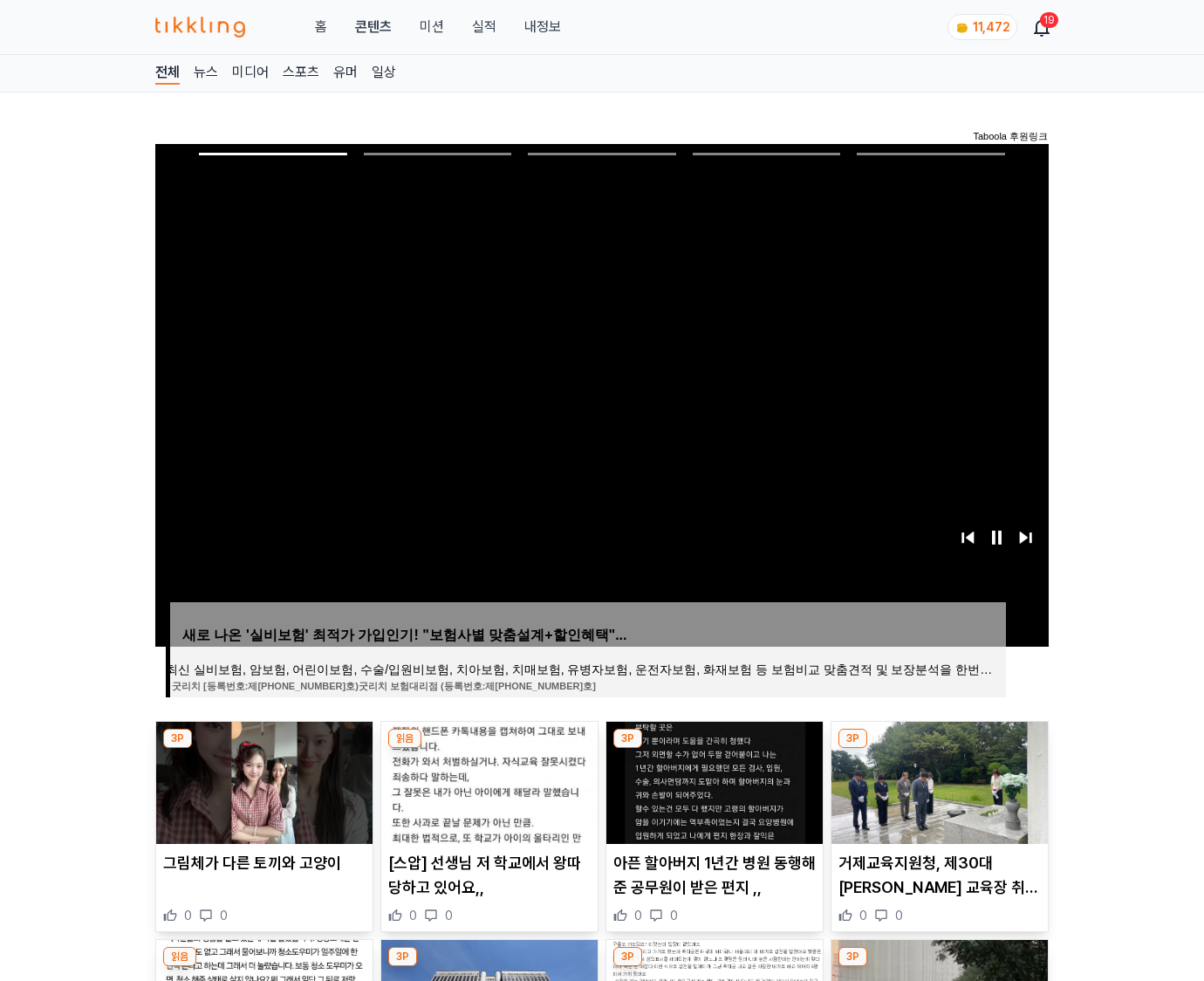
click at [939, 749] on img at bounding box center [939, 782] width 217 height 122
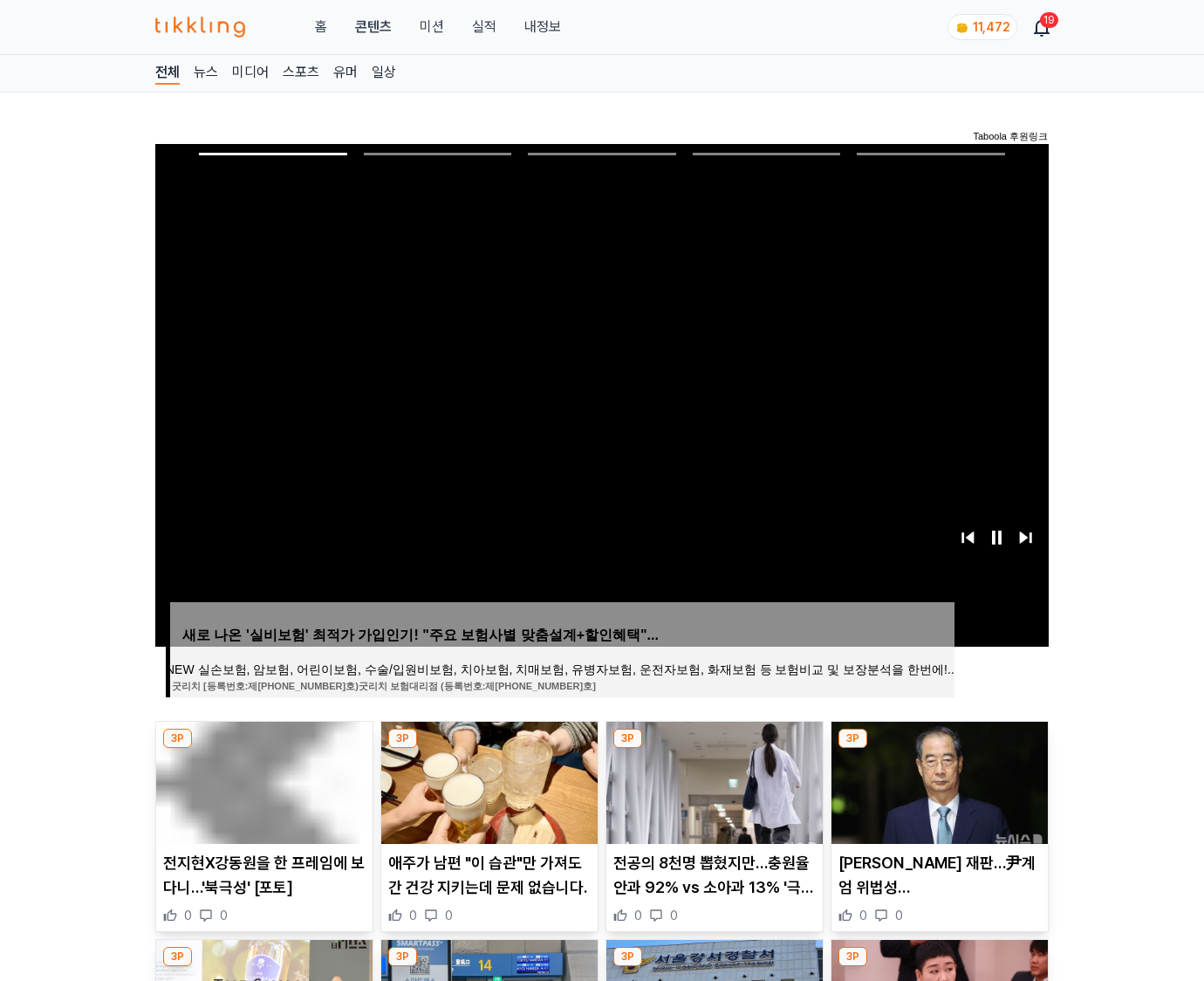
click at [939, 749] on img at bounding box center [939, 782] width 217 height 122
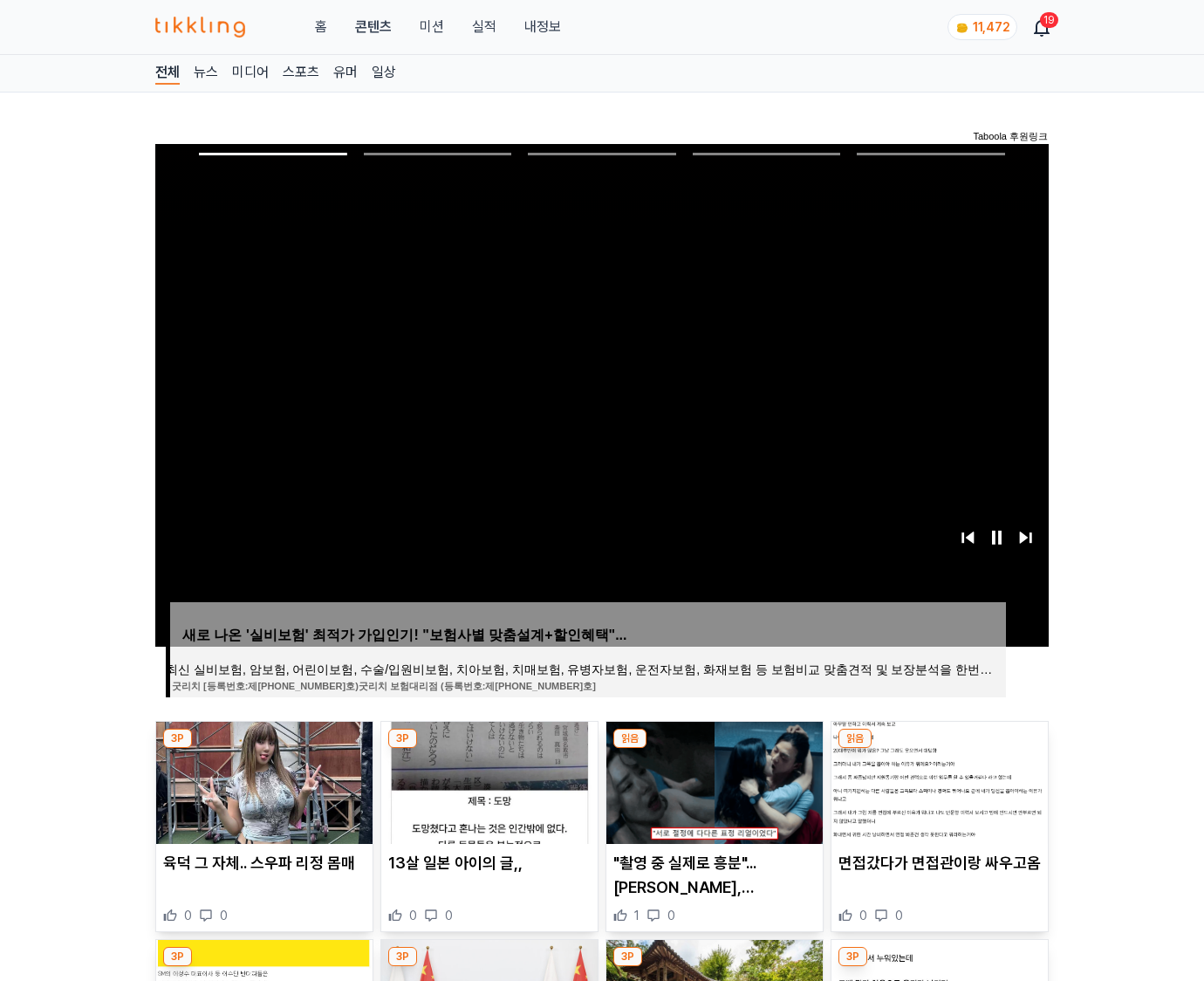
click at [939, 749] on img at bounding box center [939, 782] width 217 height 122
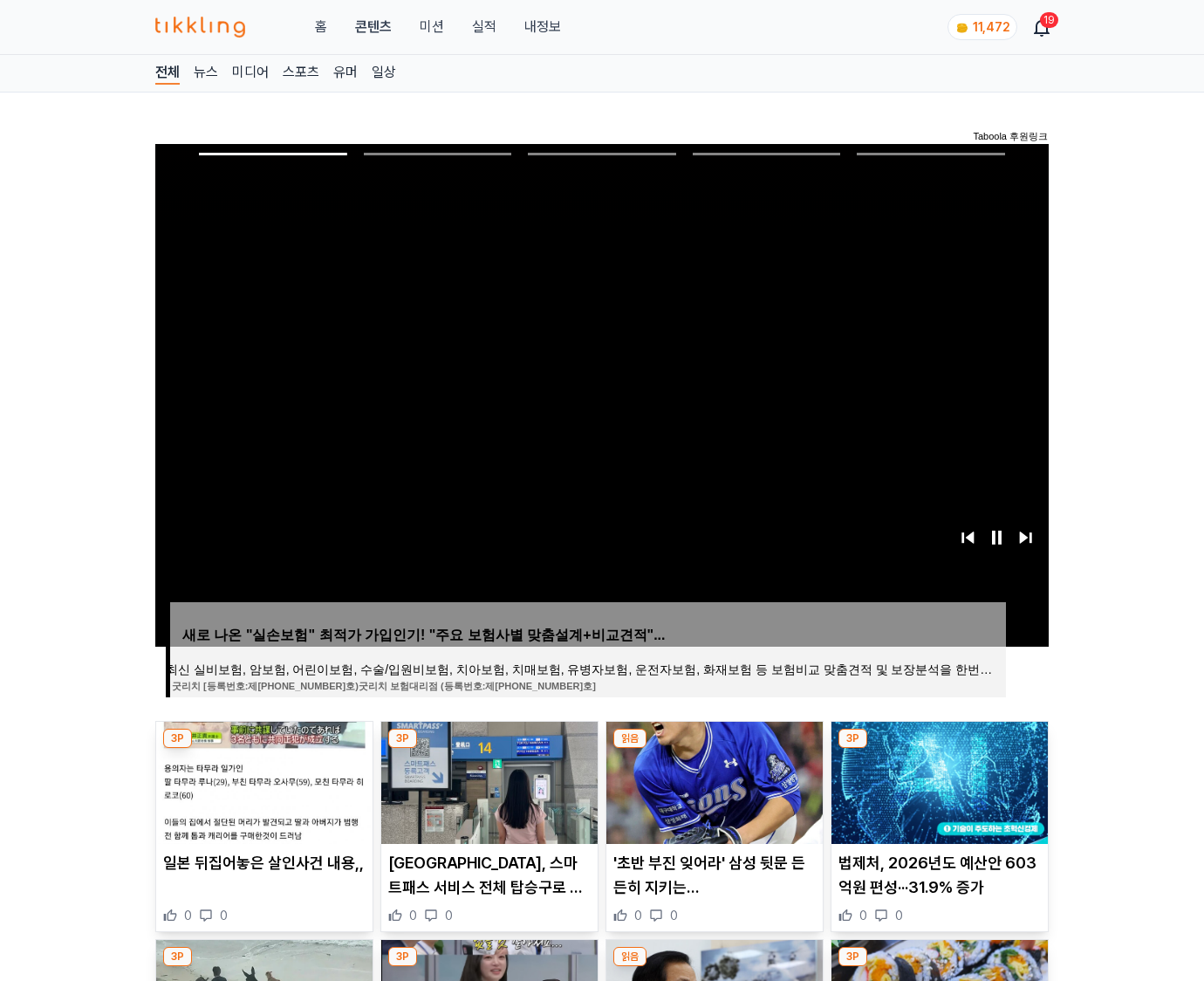
click at [939, 749] on img at bounding box center [939, 782] width 217 height 122
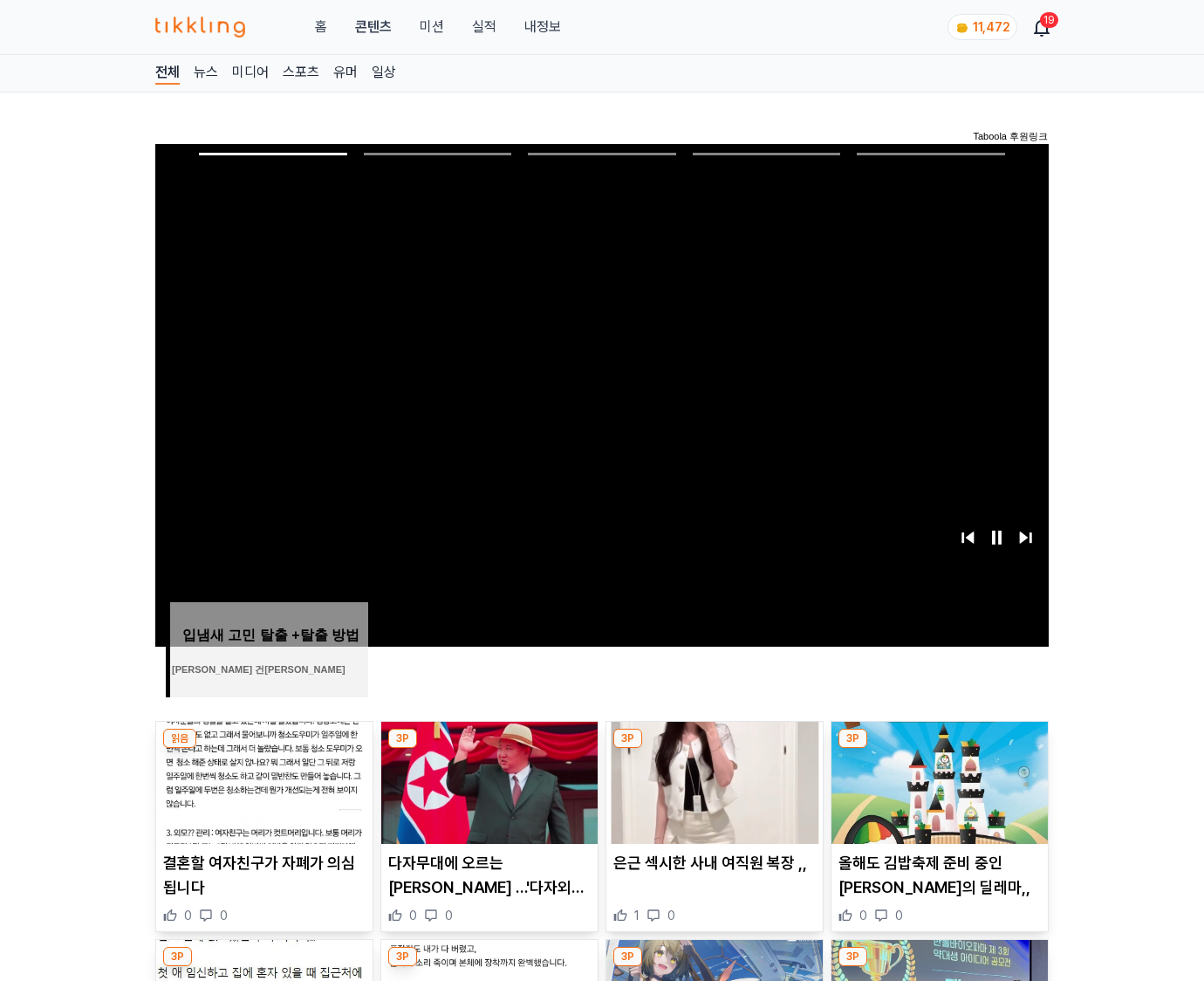
click at [939, 749] on img at bounding box center [939, 782] width 217 height 122
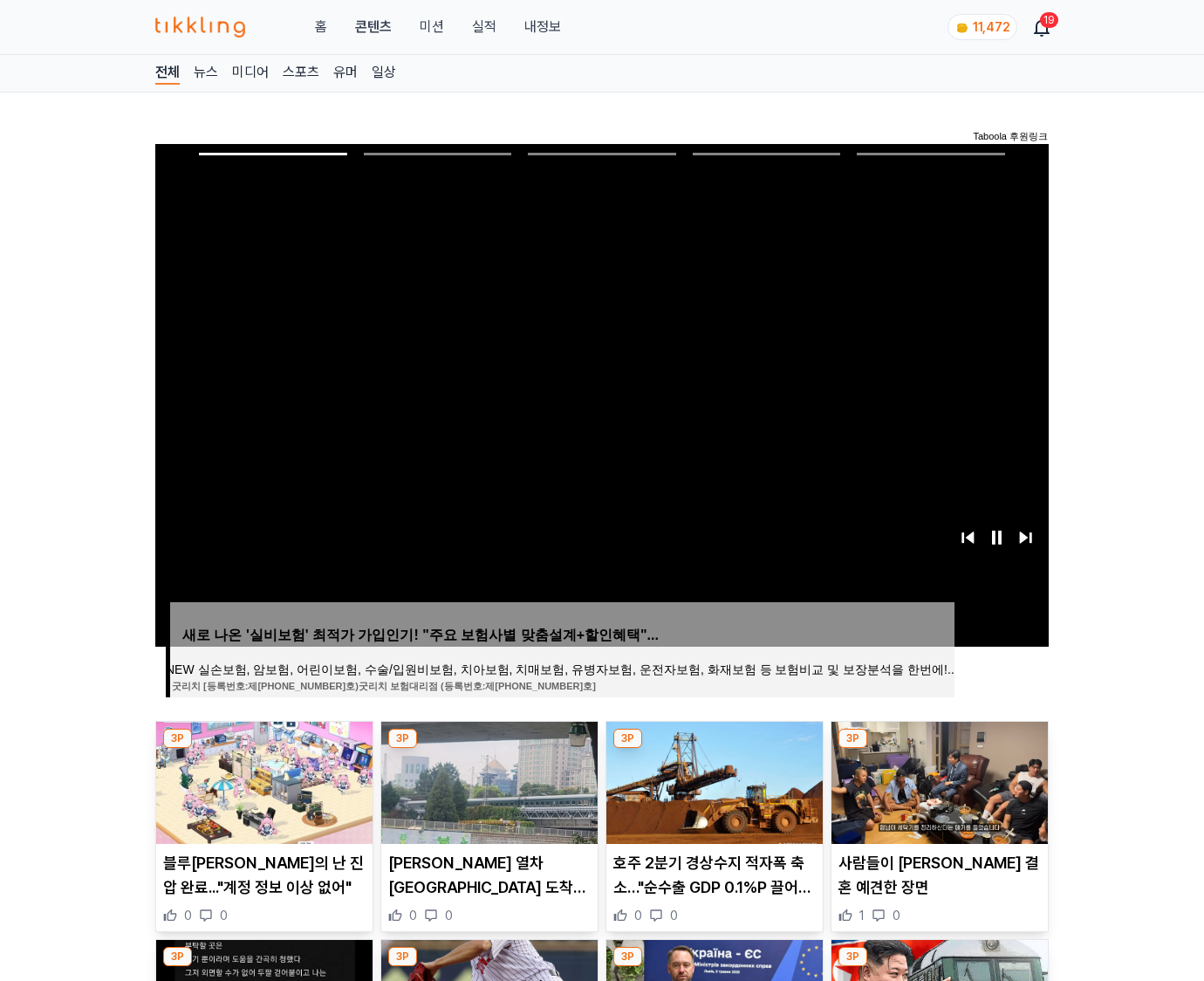
click at [939, 749] on img at bounding box center [939, 782] width 217 height 122
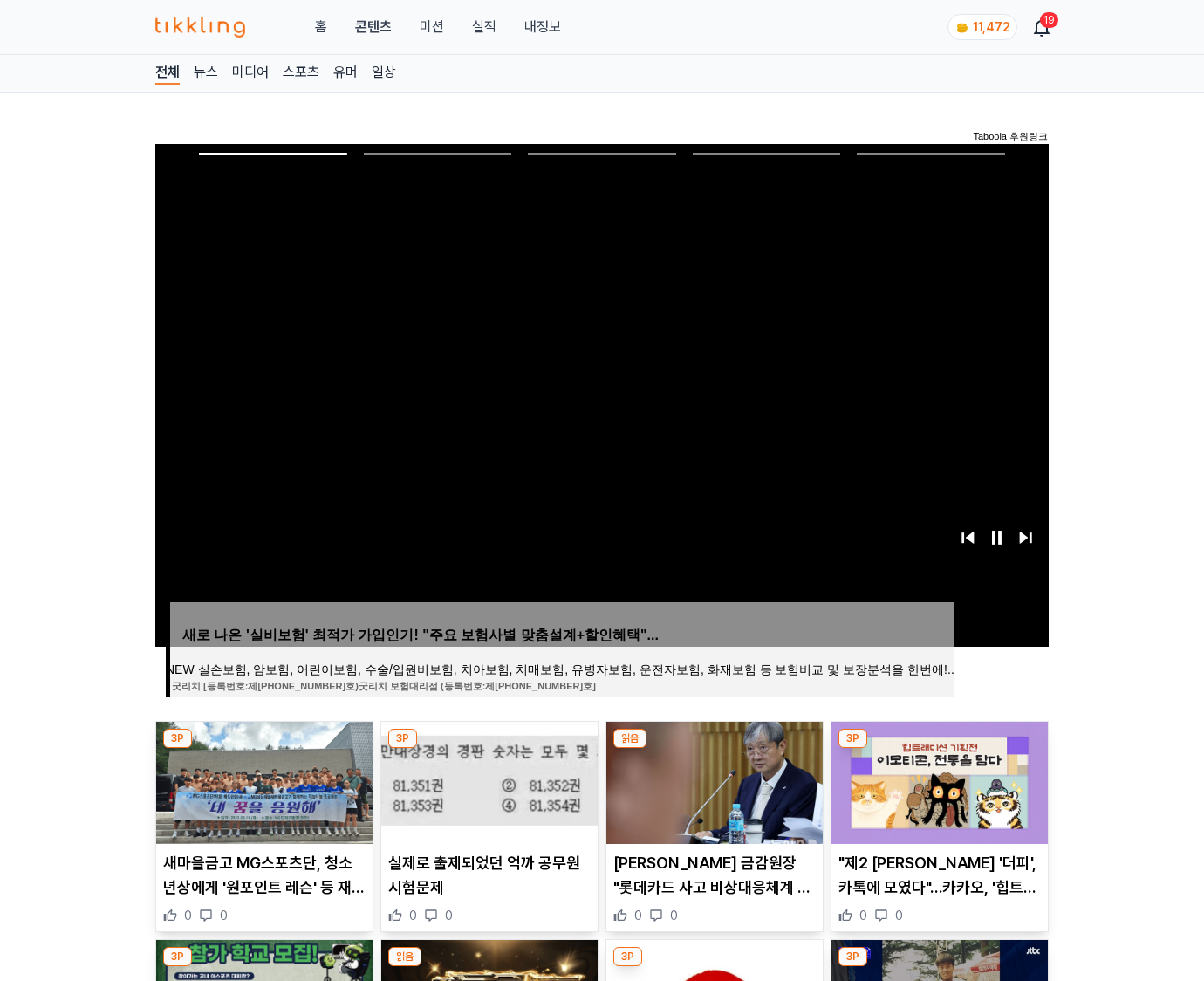
click at [939, 749] on img at bounding box center [939, 782] width 217 height 122
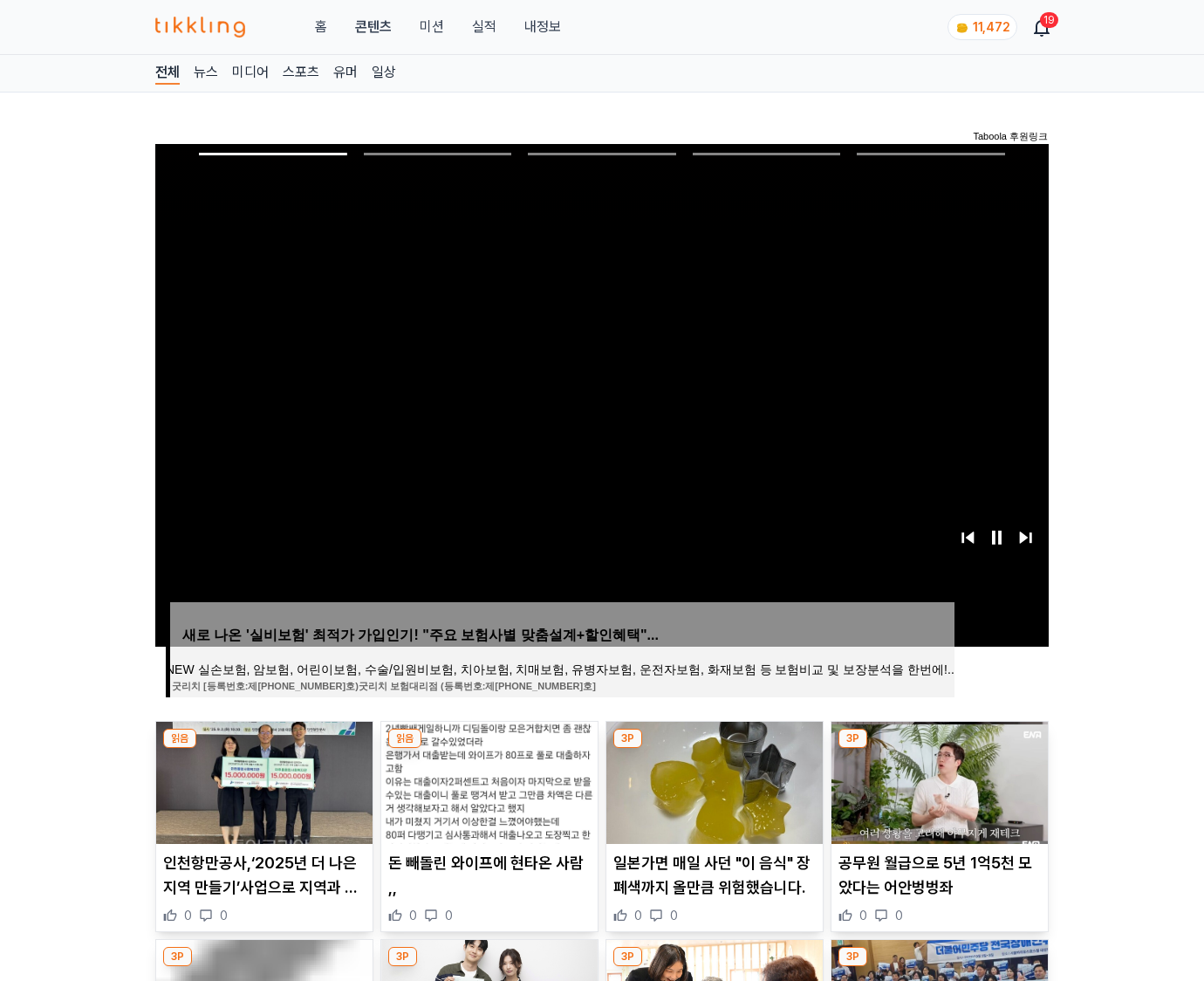
click at [939, 749] on img at bounding box center [939, 782] width 217 height 122
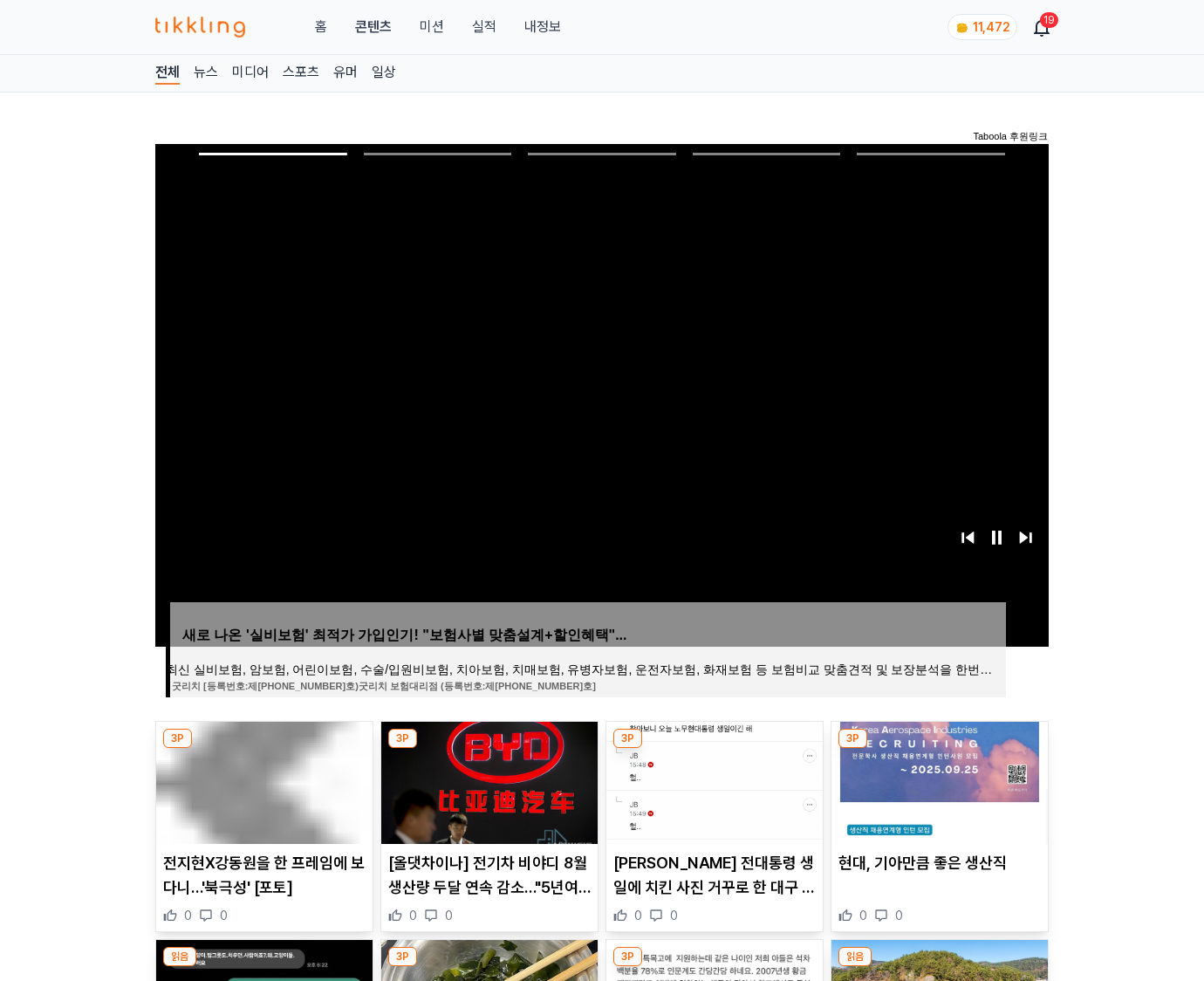
click at [939, 749] on img at bounding box center [939, 782] width 217 height 122
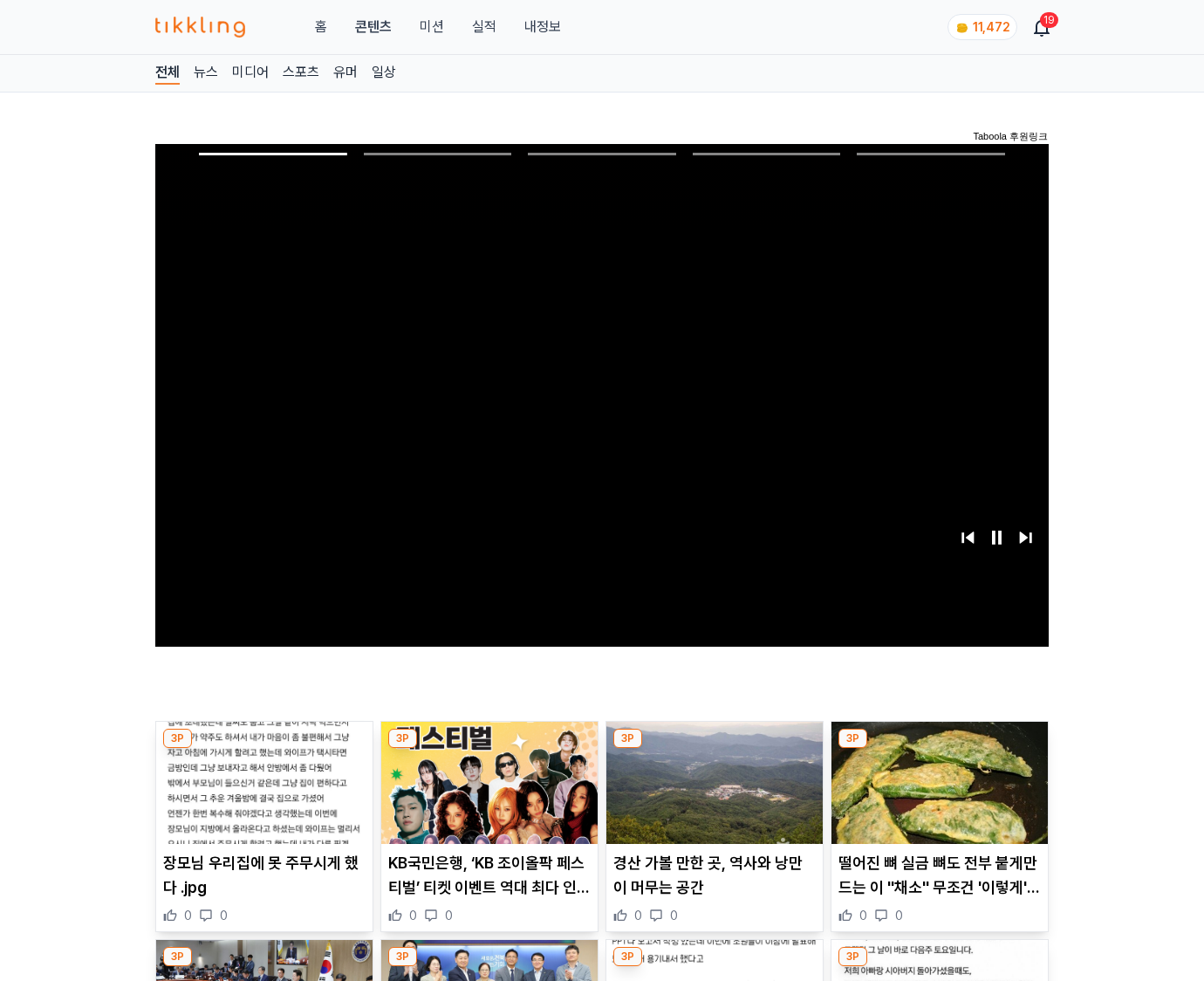
click at [939, 749] on img at bounding box center [939, 782] width 217 height 122
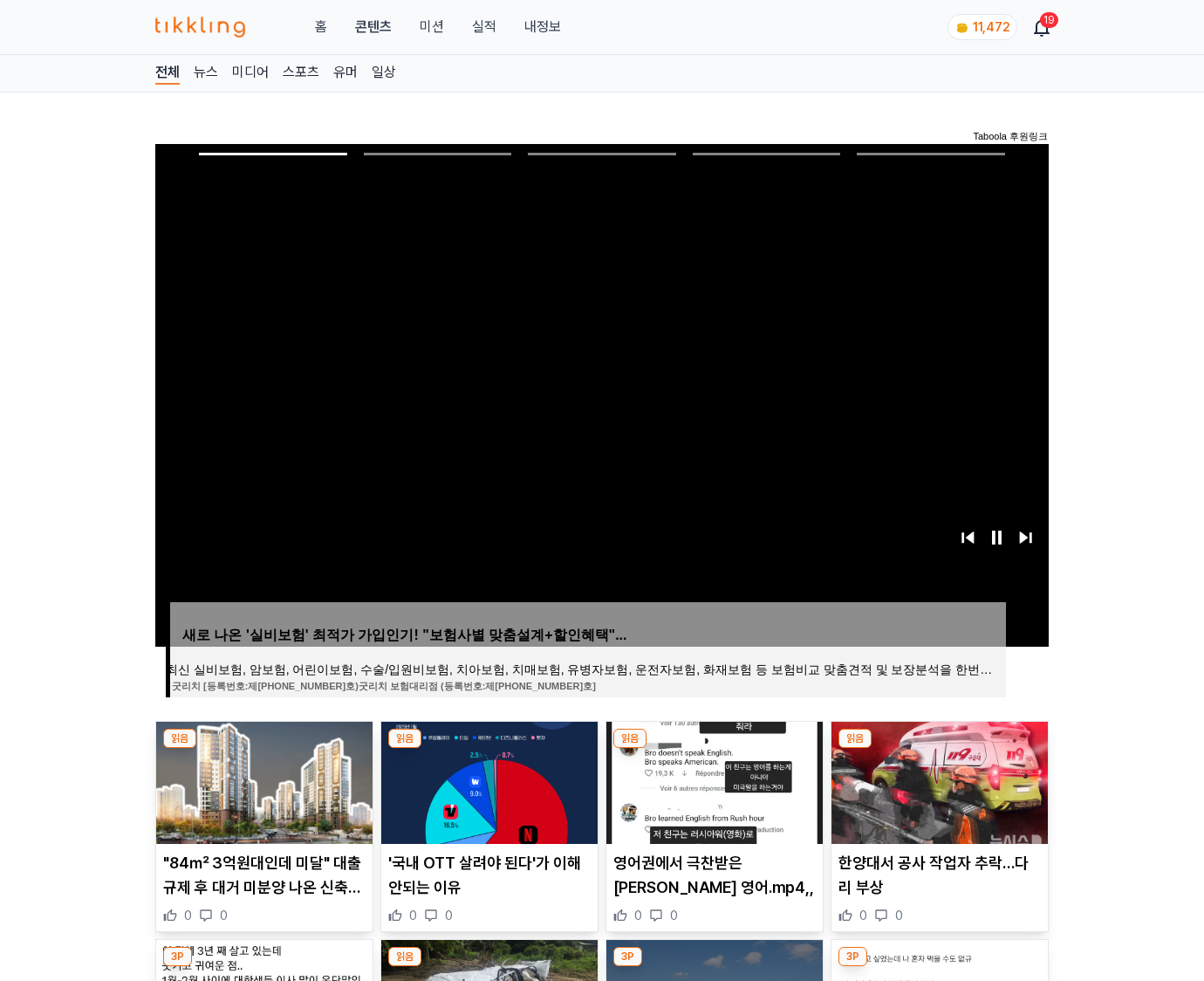
click at [939, 749] on img at bounding box center [939, 782] width 217 height 122
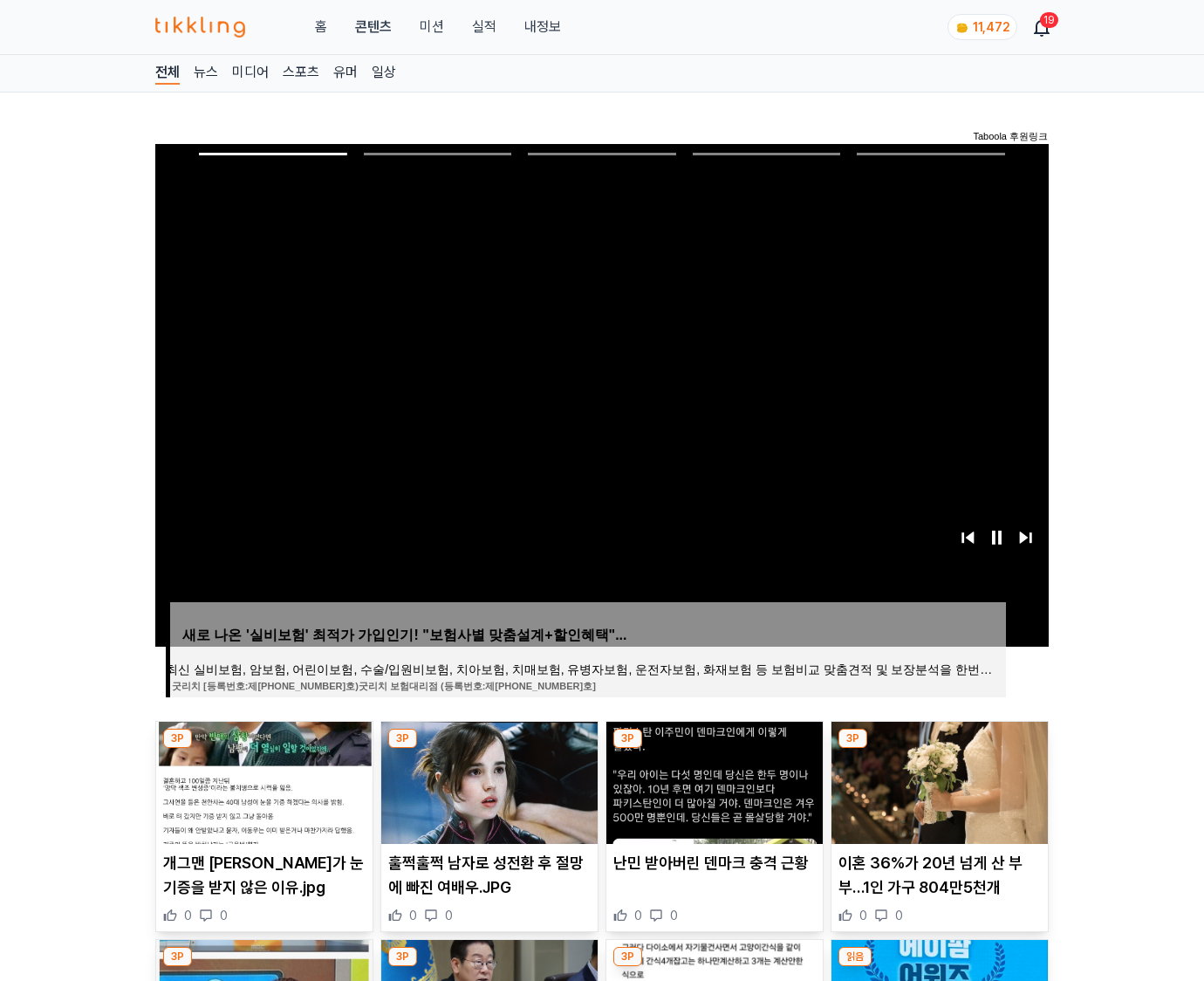
click at [939, 749] on img at bounding box center [939, 782] width 217 height 122
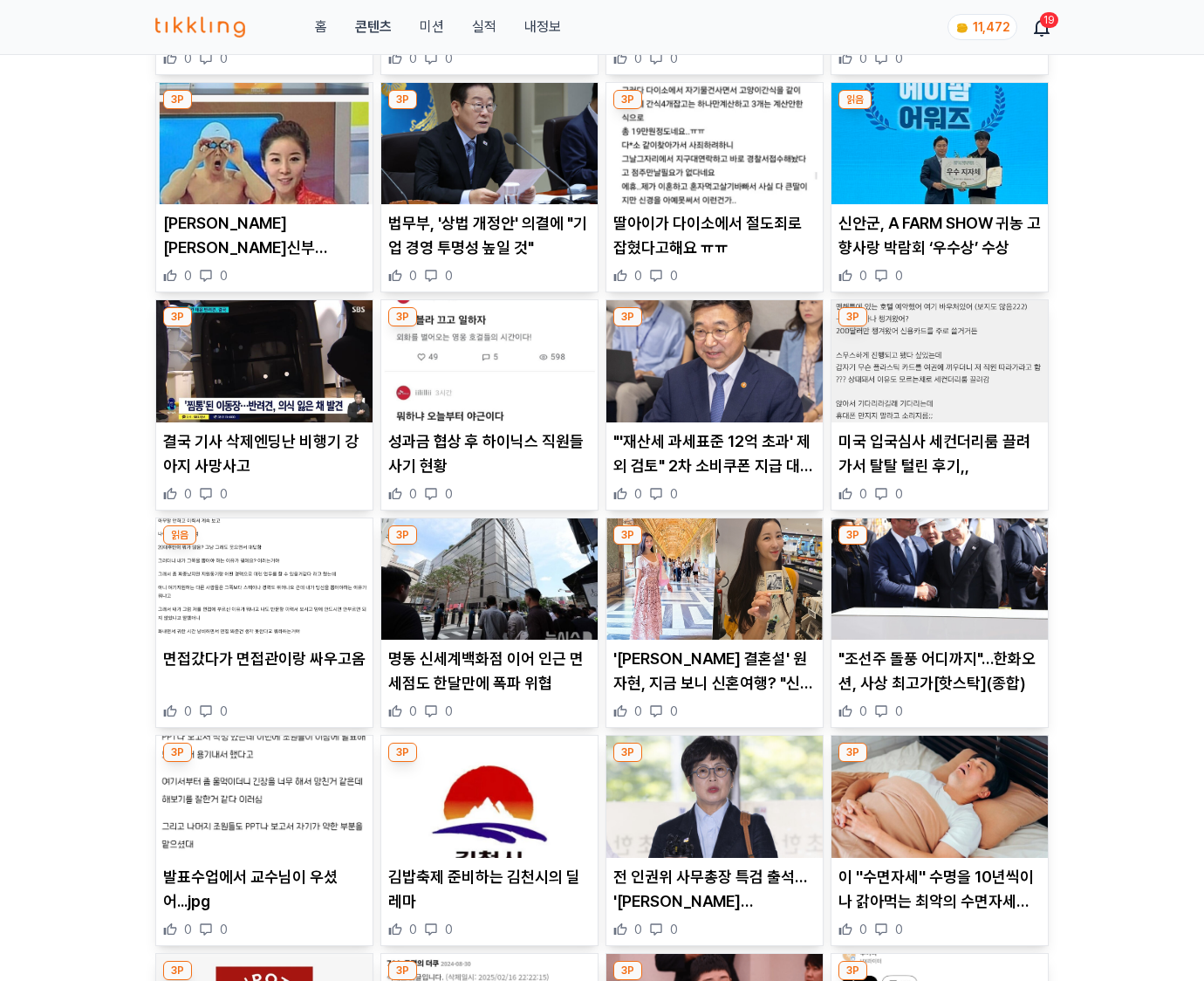
scroll to position [2573, 0]
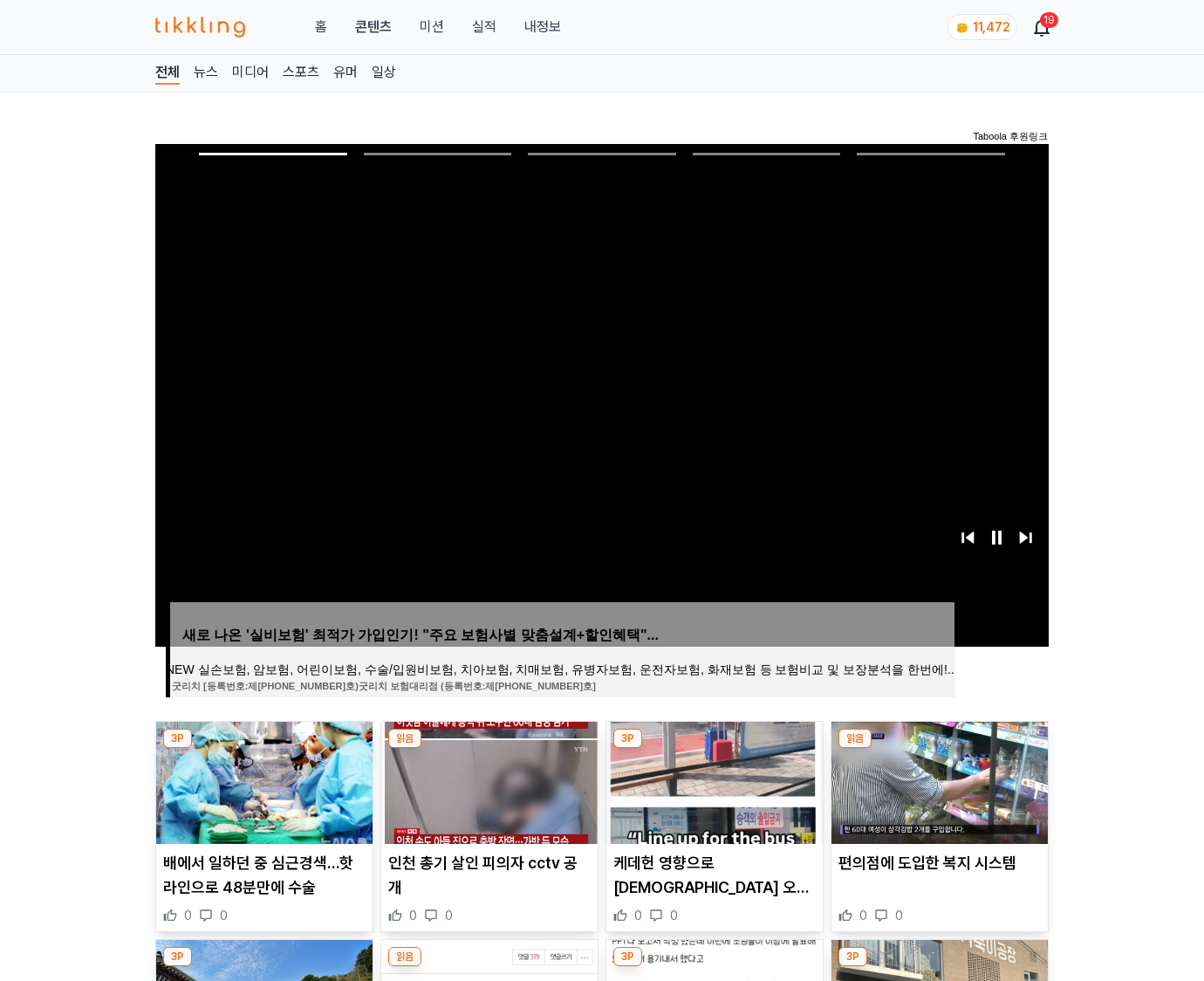
click at [939, 749] on img at bounding box center [939, 782] width 217 height 122
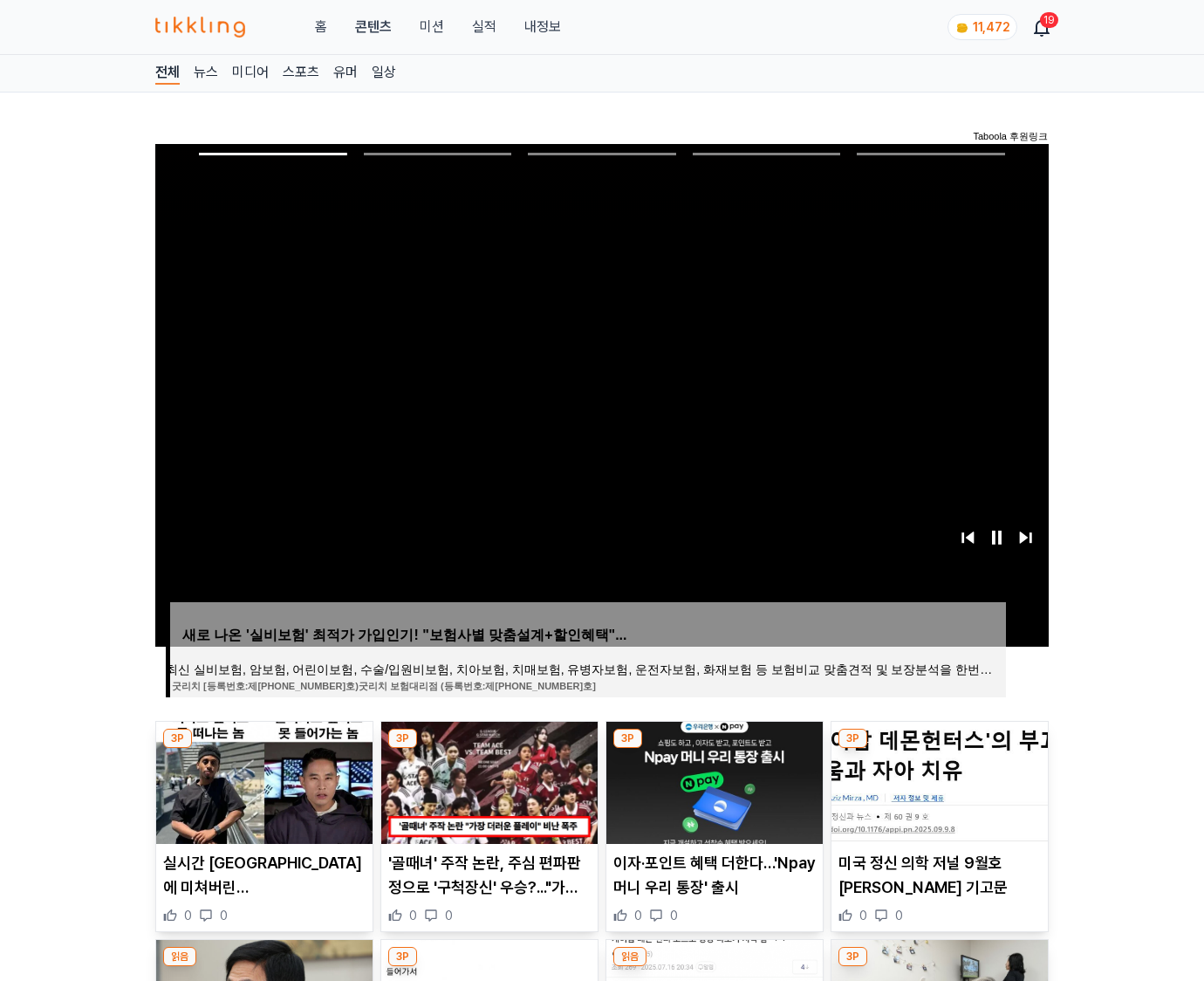
click at [939, 749] on img at bounding box center [939, 782] width 217 height 122
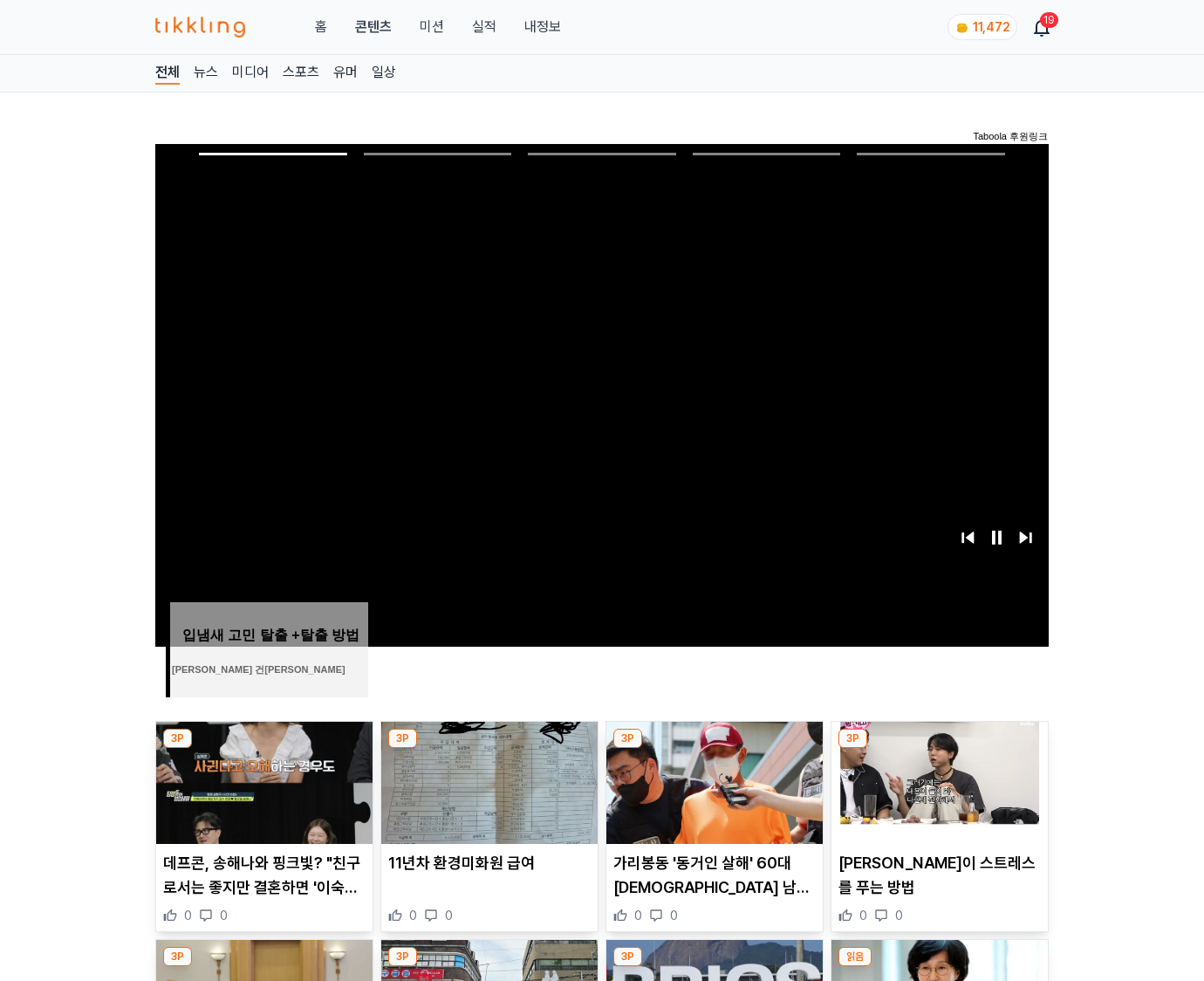
click at [939, 749] on img at bounding box center [939, 782] width 217 height 122
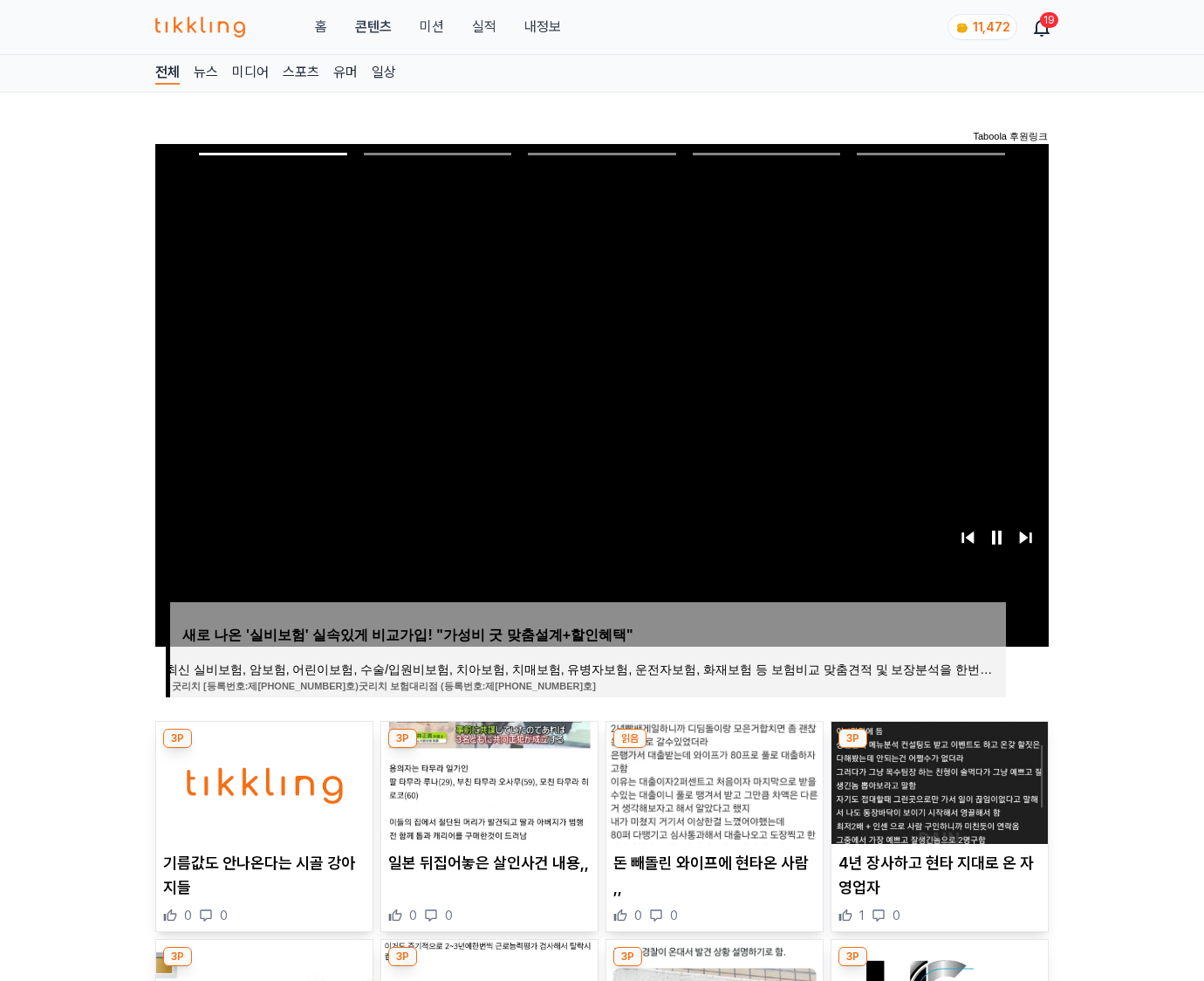
click at [939, 749] on img at bounding box center [939, 782] width 217 height 122
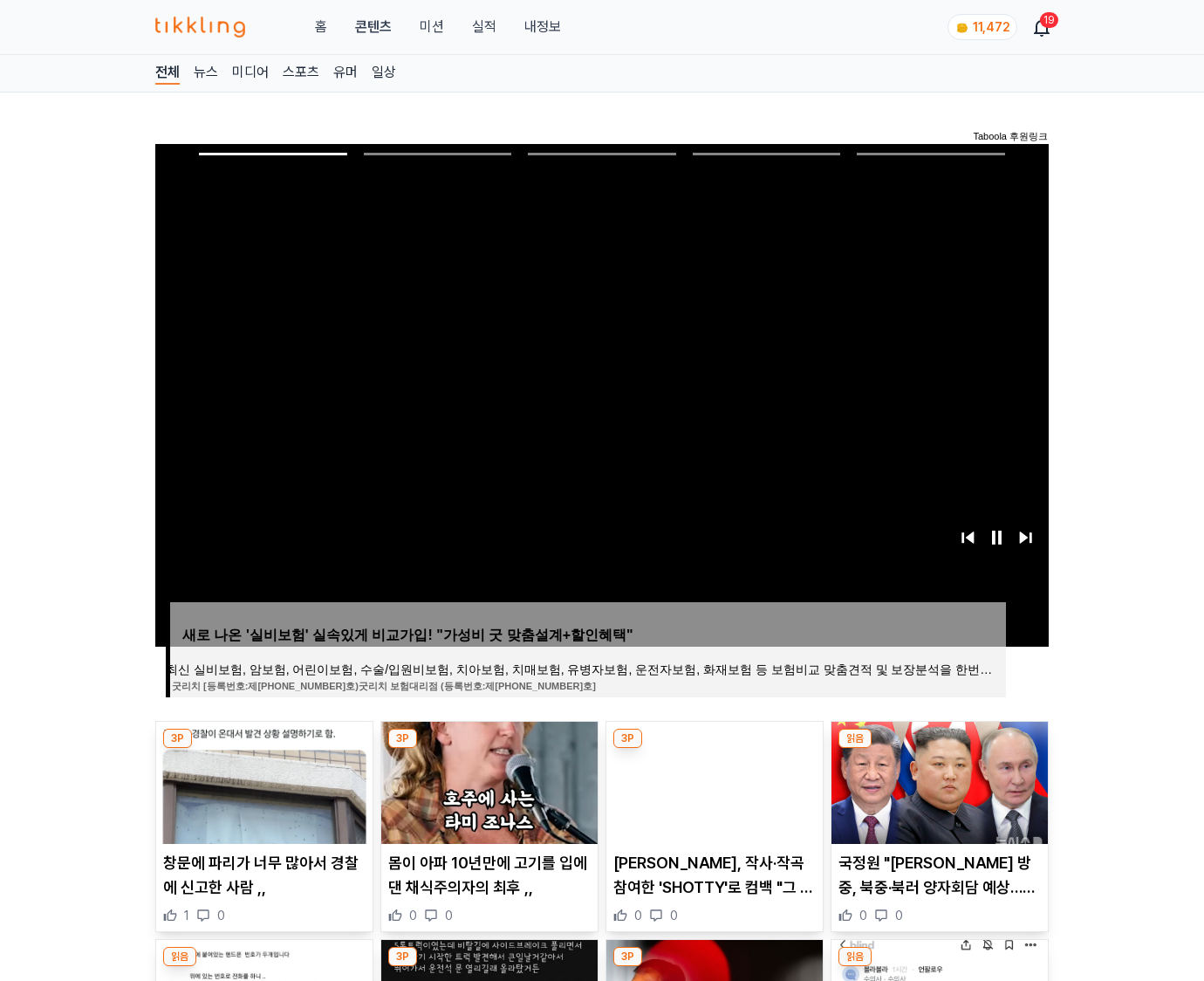
click at [939, 749] on img at bounding box center [939, 782] width 217 height 122
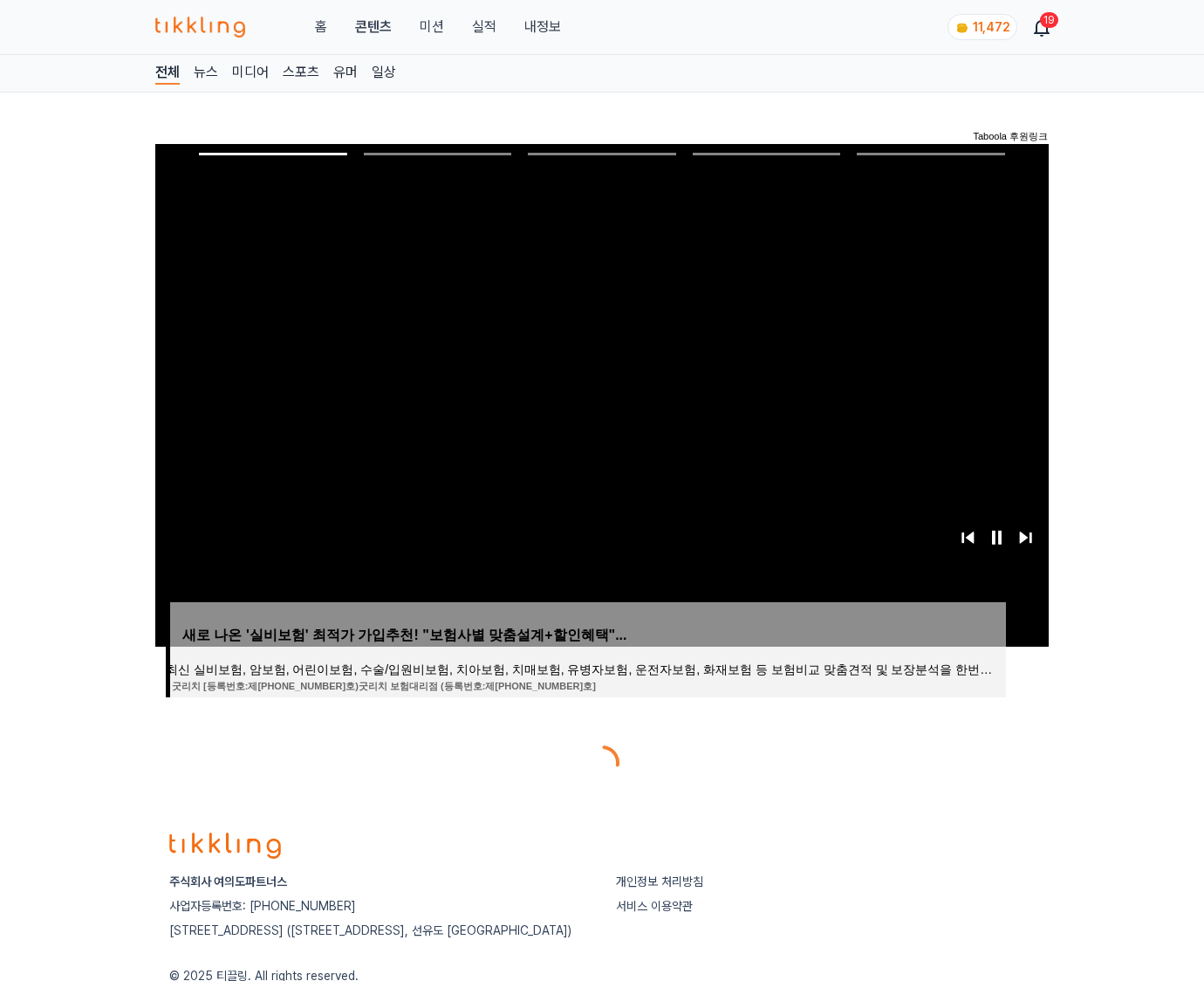
click at [939, 749] on div at bounding box center [602, 762] width 894 height 42
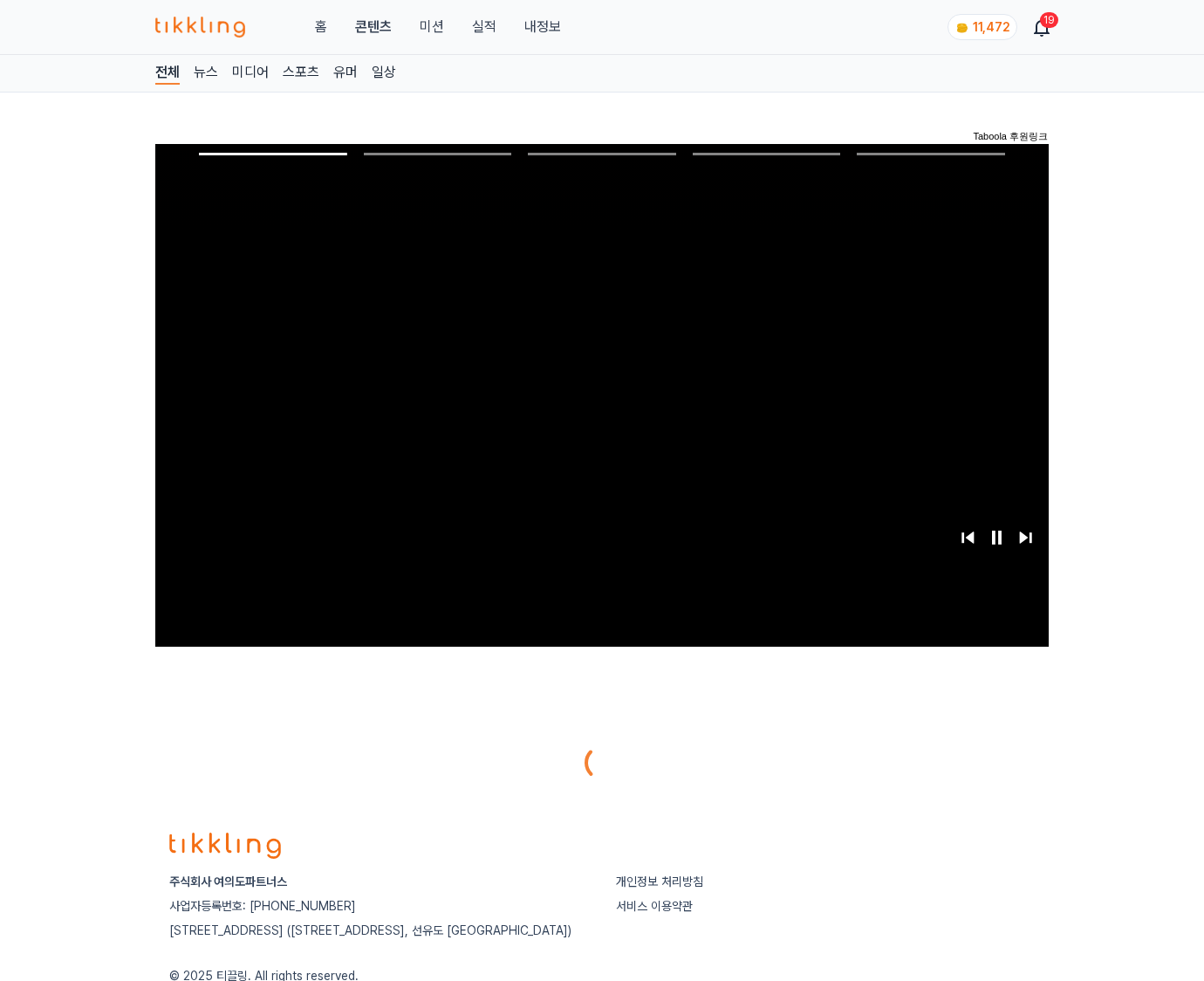
click at [939, 749] on div at bounding box center [602, 762] width 894 height 42
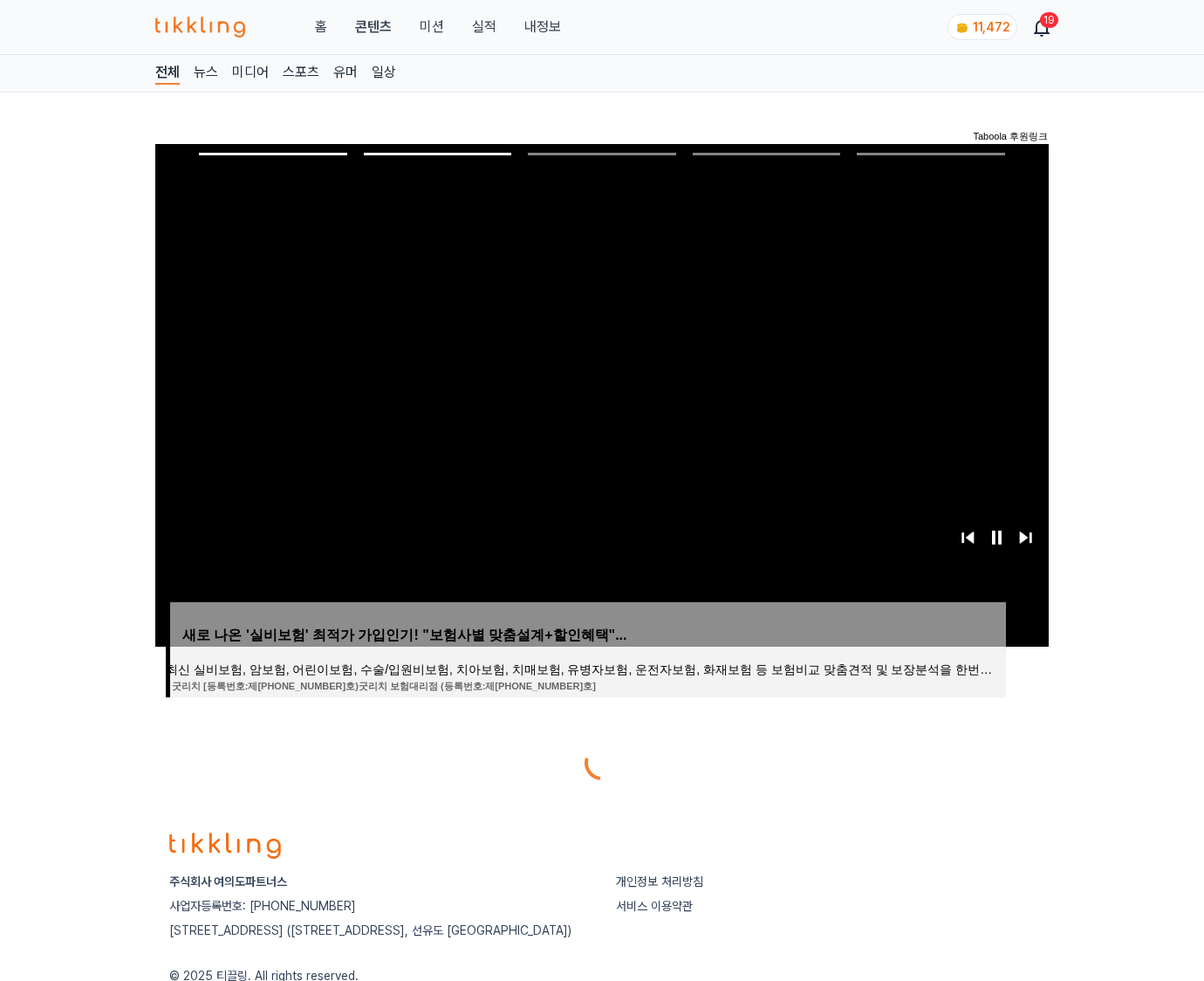
scroll to position [87, 0]
click at [939, 749] on div at bounding box center [602, 762] width 894 height 42
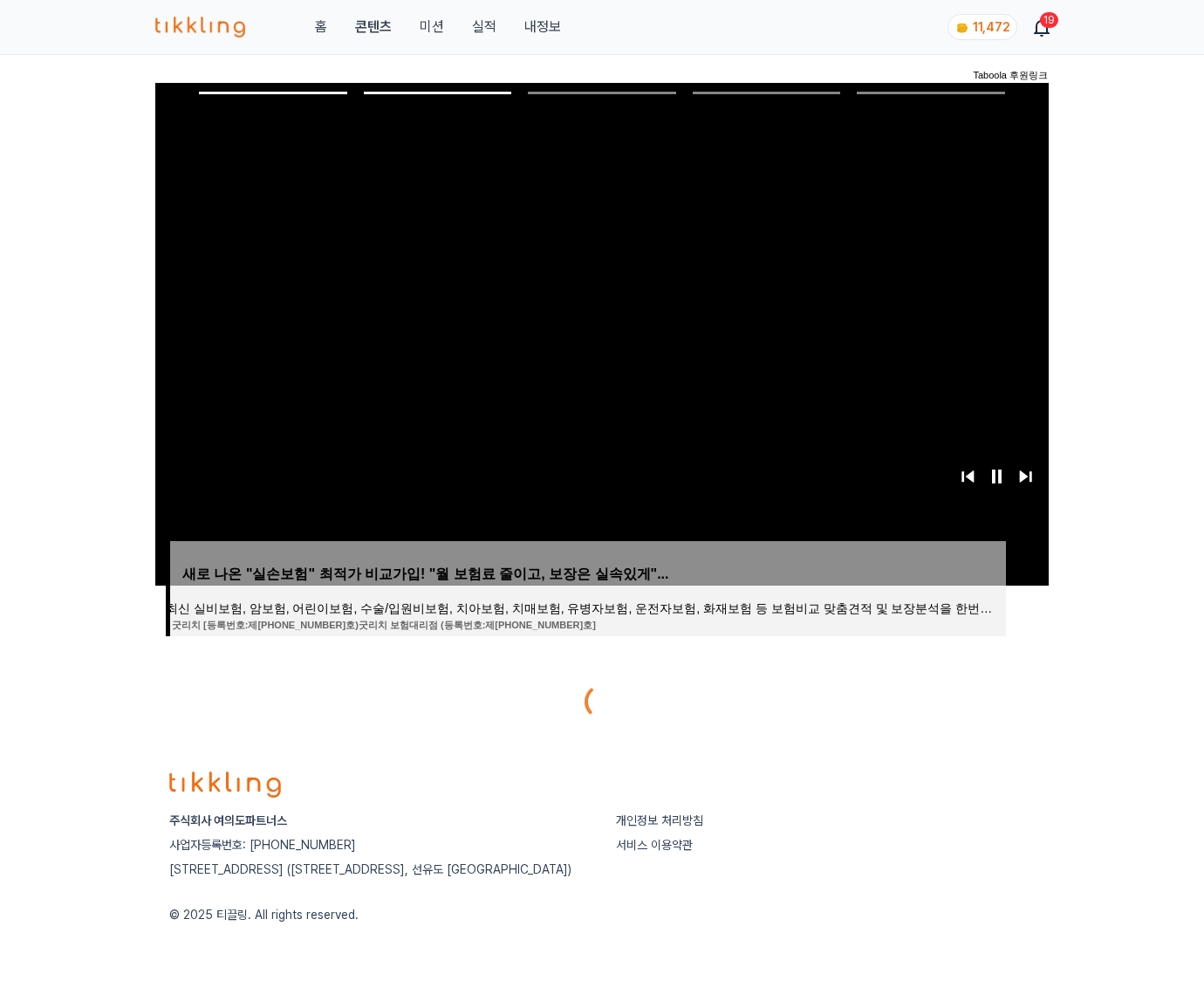
scroll to position [87, 0]
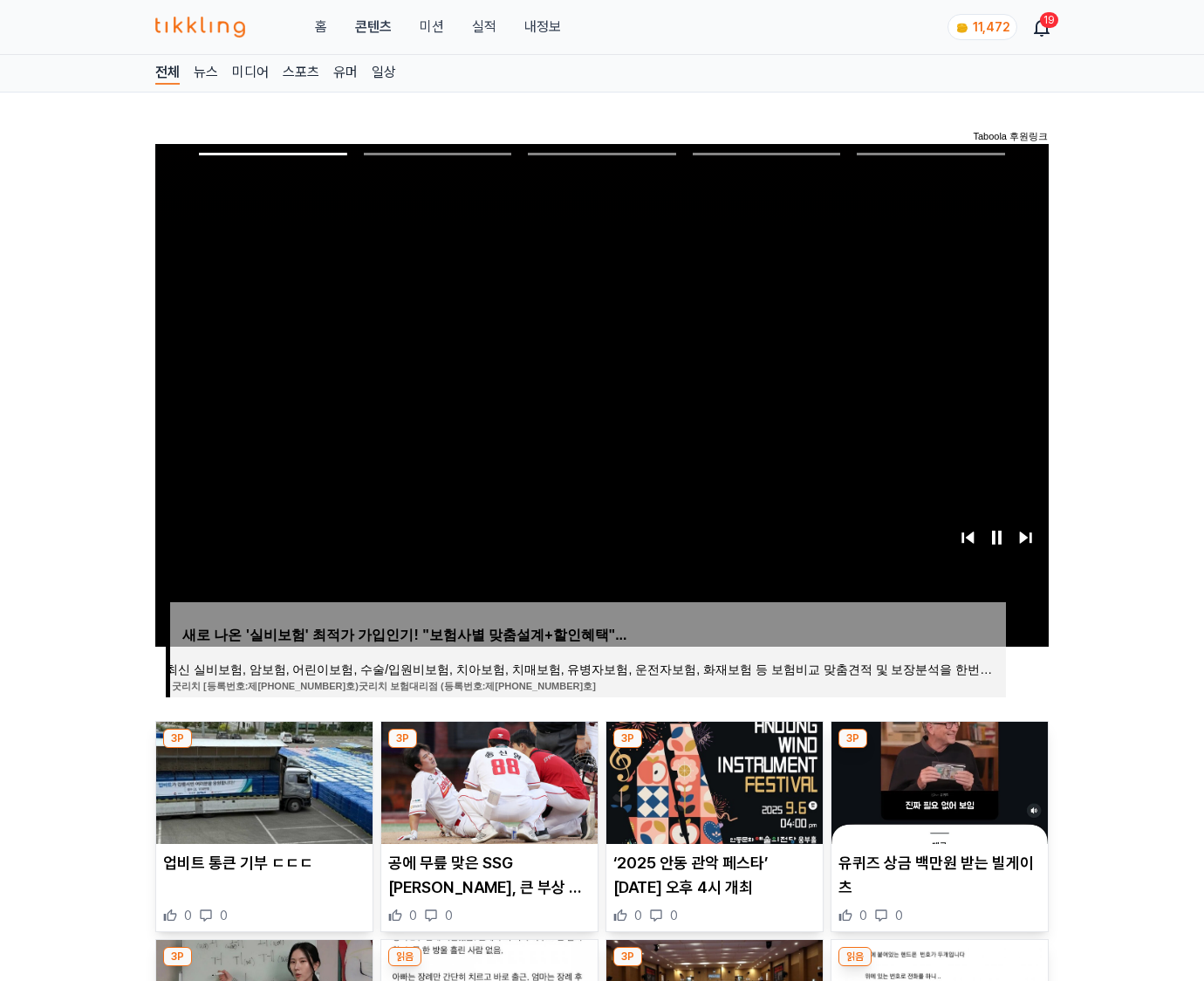
click at [939, 749] on img at bounding box center [939, 782] width 217 height 122
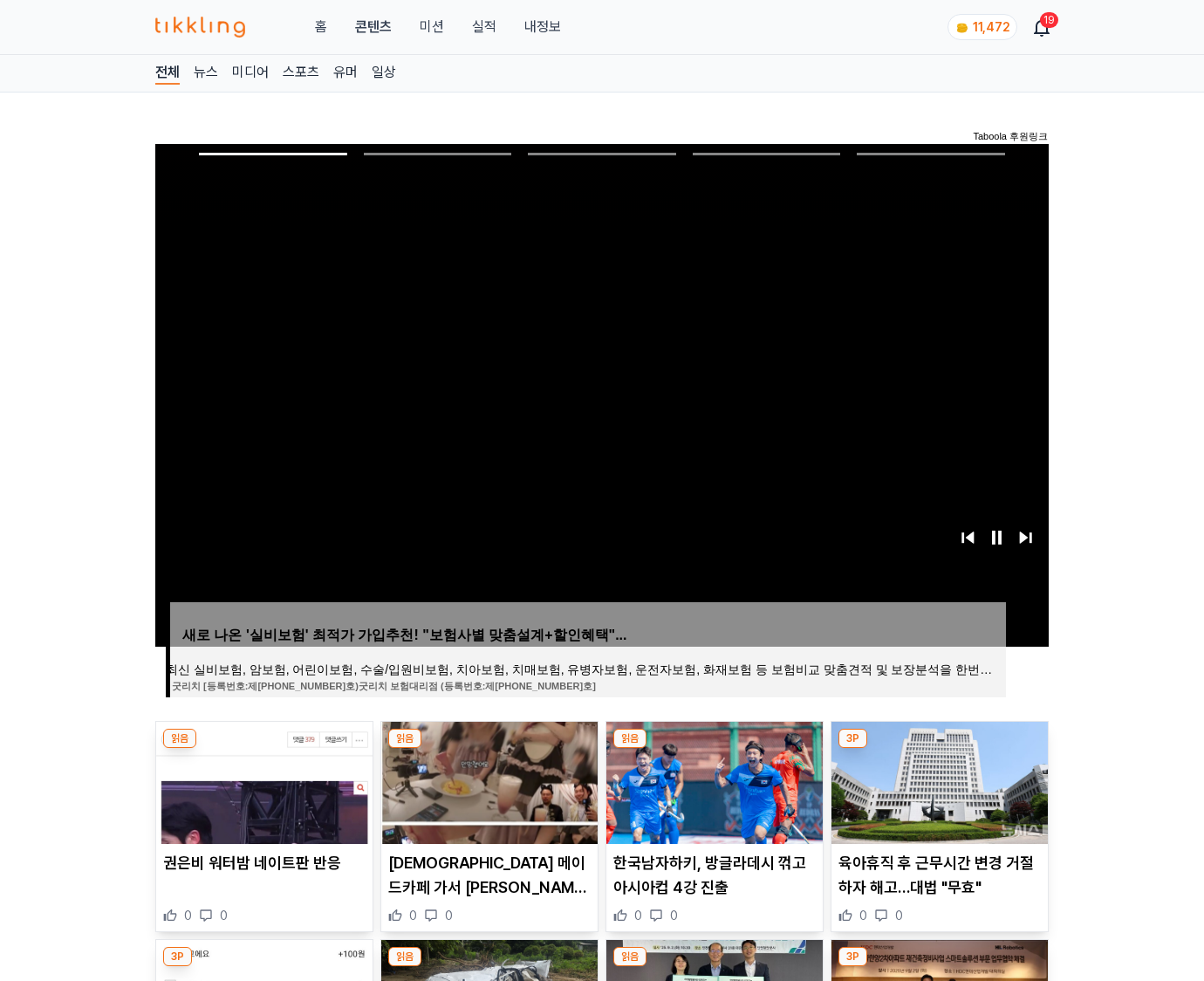
click at [939, 749] on img at bounding box center [939, 782] width 217 height 122
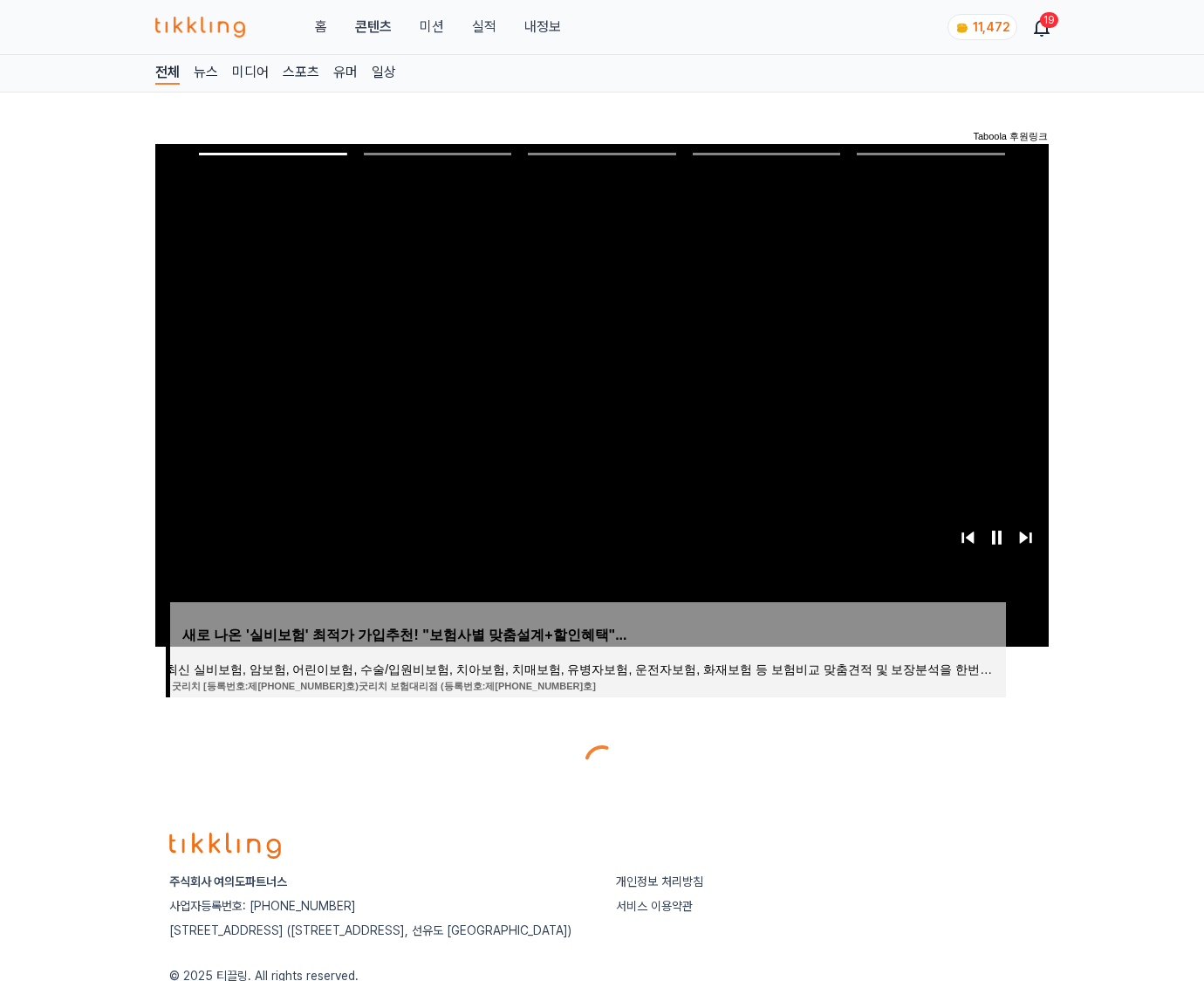
click at [939, 749] on div at bounding box center [602, 762] width 894 height 42
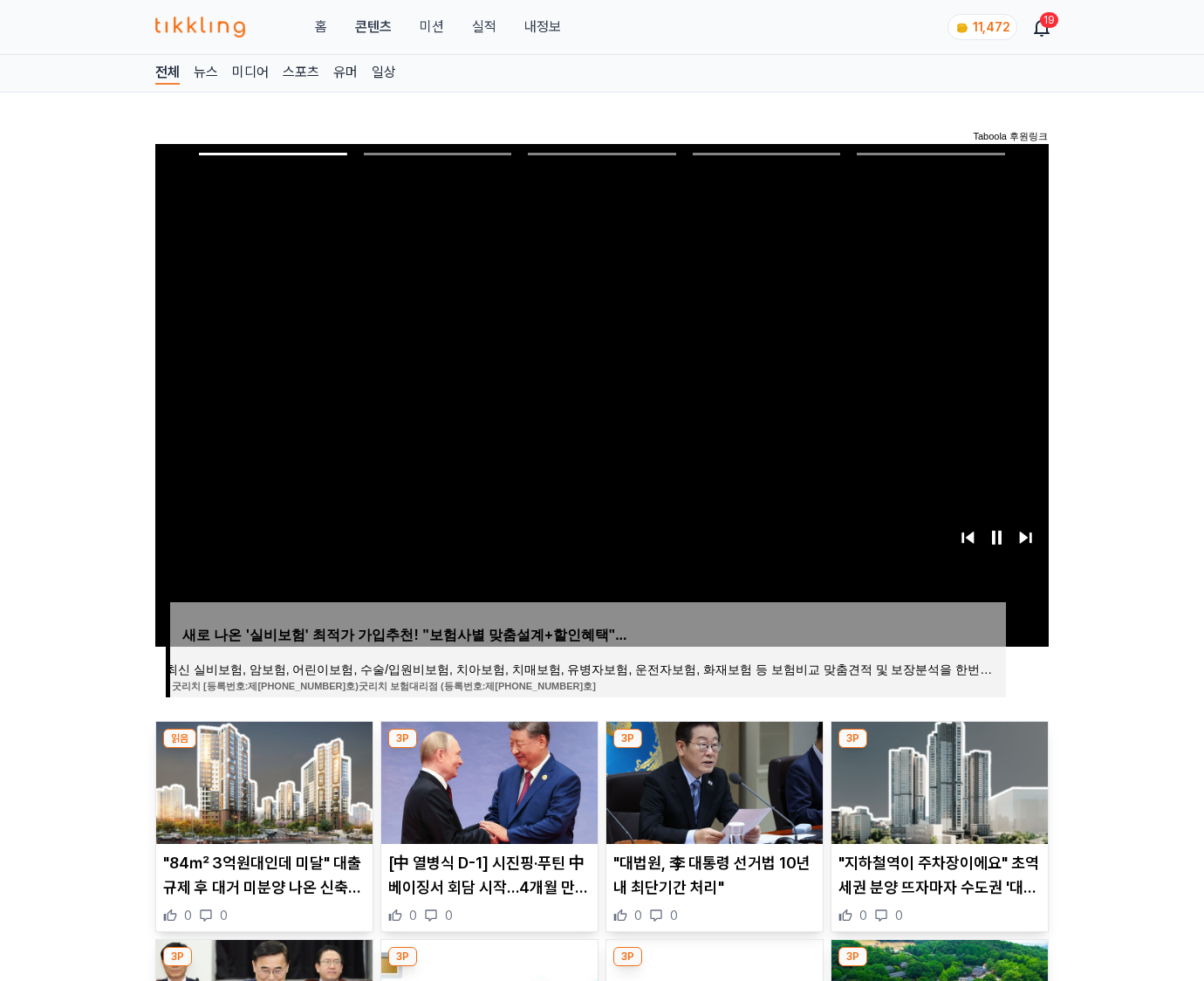
click at [939, 749] on img at bounding box center [939, 782] width 217 height 122
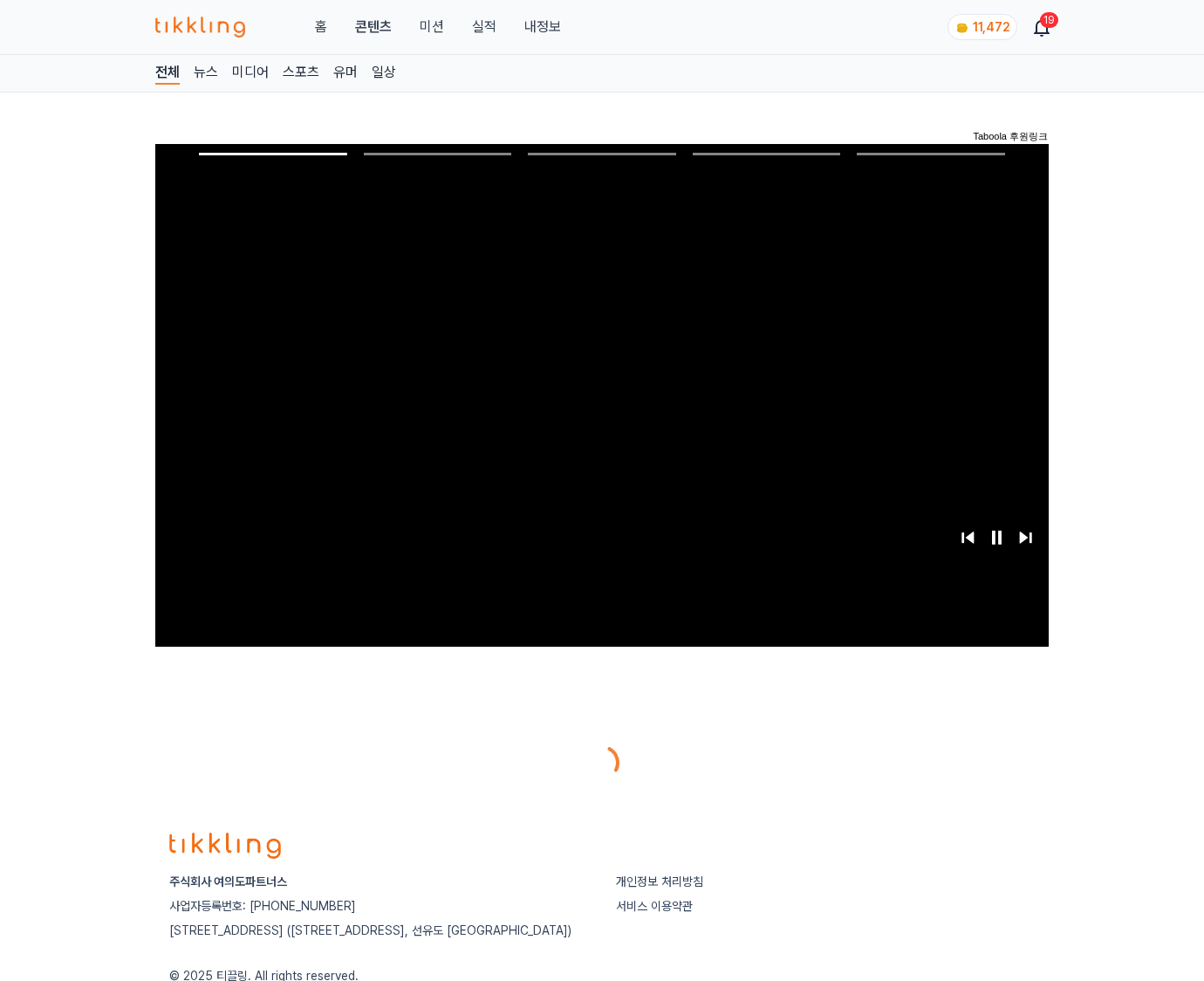
click at [939, 749] on div at bounding box center [602, 762] width 894 height 42
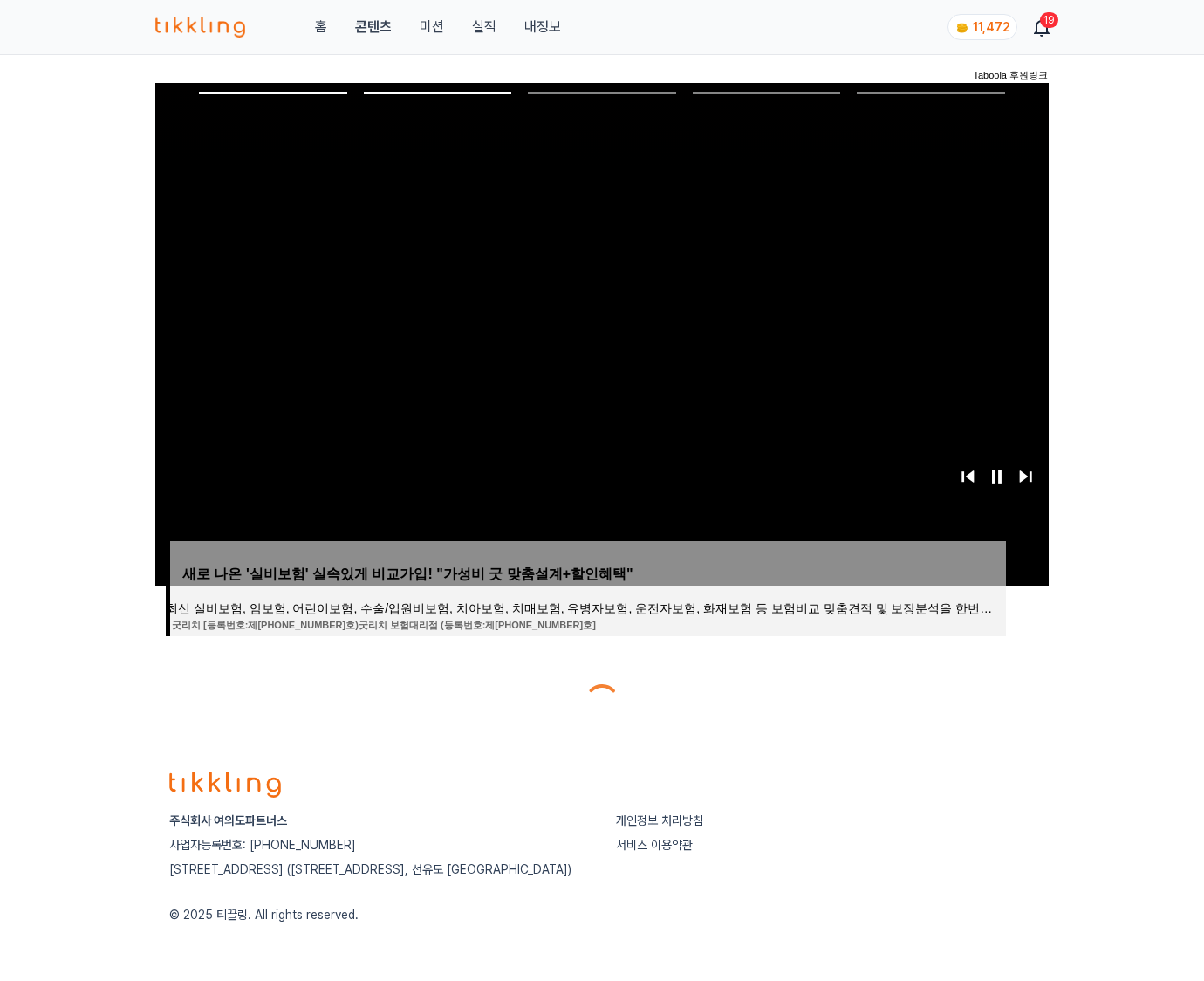
scroll to position [87, 0]
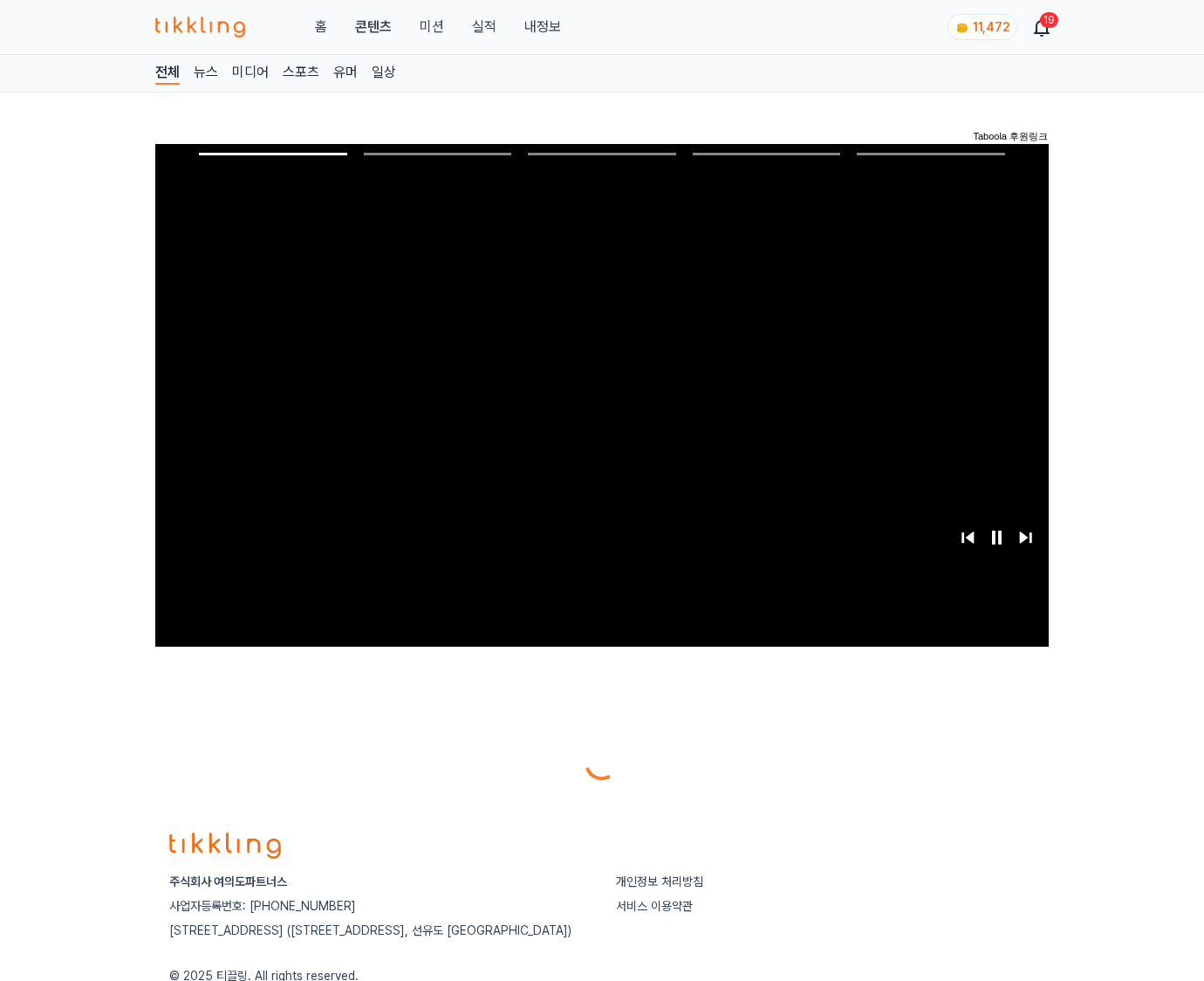
click at [939, 749] on div at bounding box center [602, 762] width 894 height 42
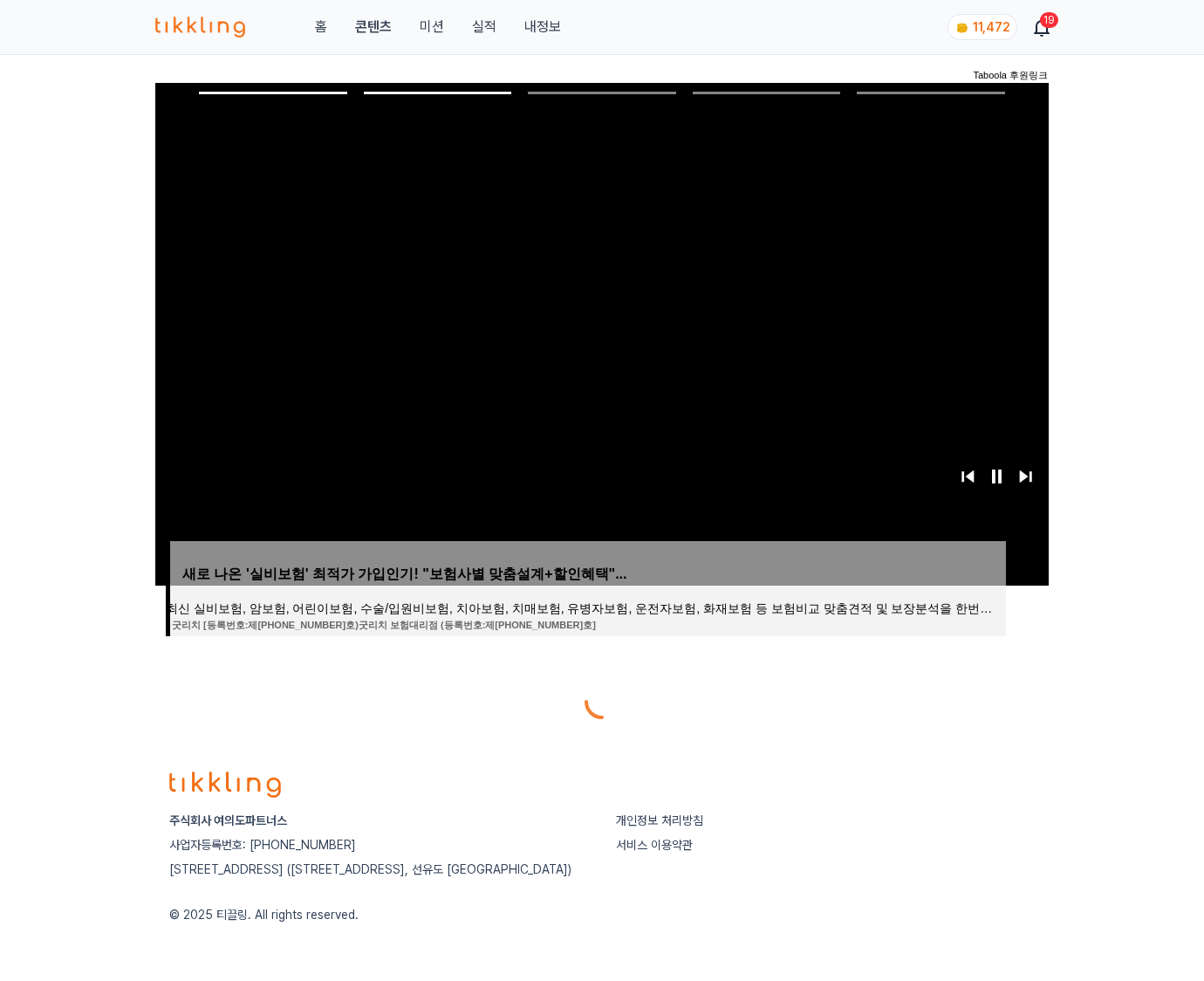
scroll to position [87, 0]
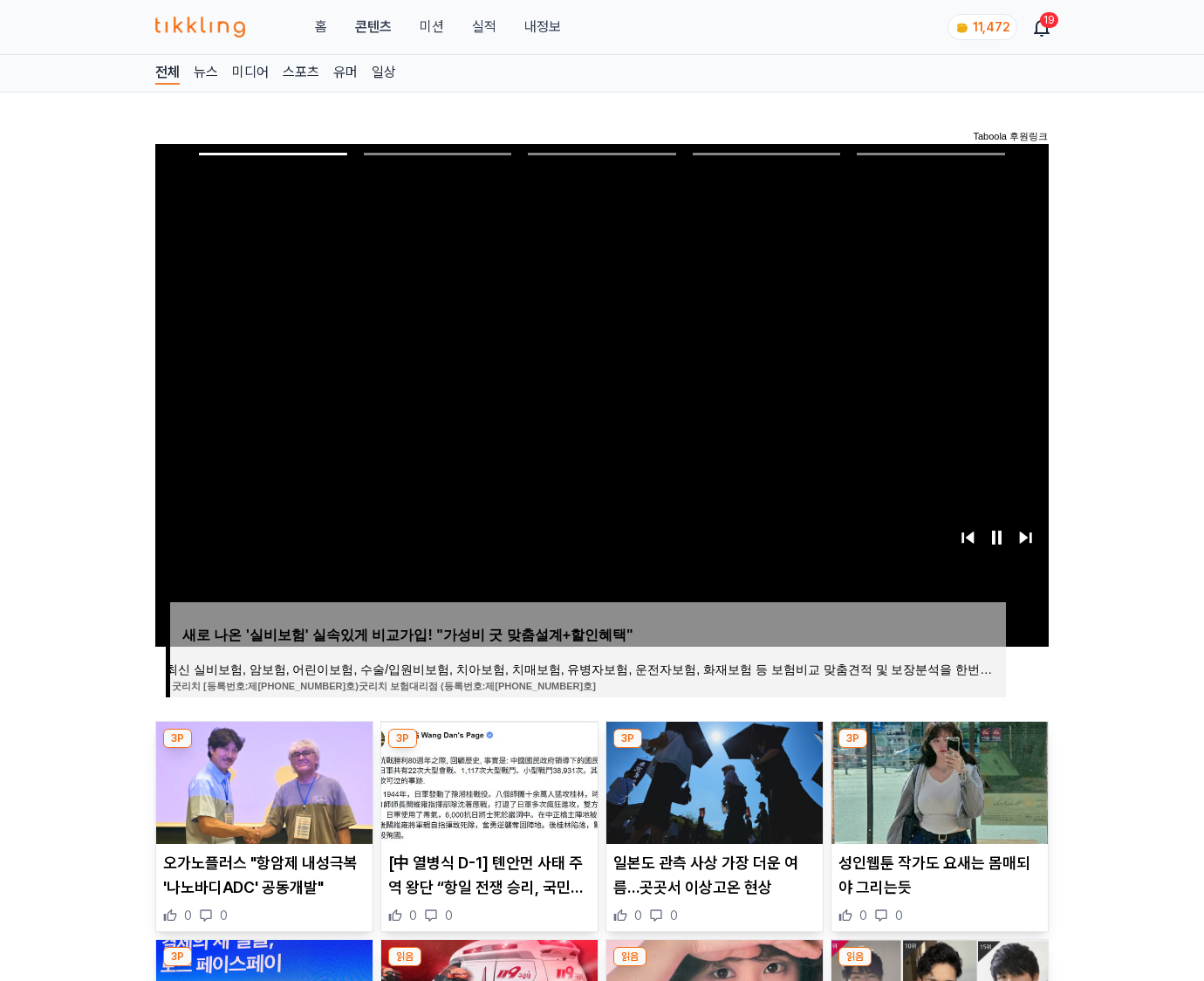
click at [939, 749] on img at bounding box center [939, 782] width 217 height 122
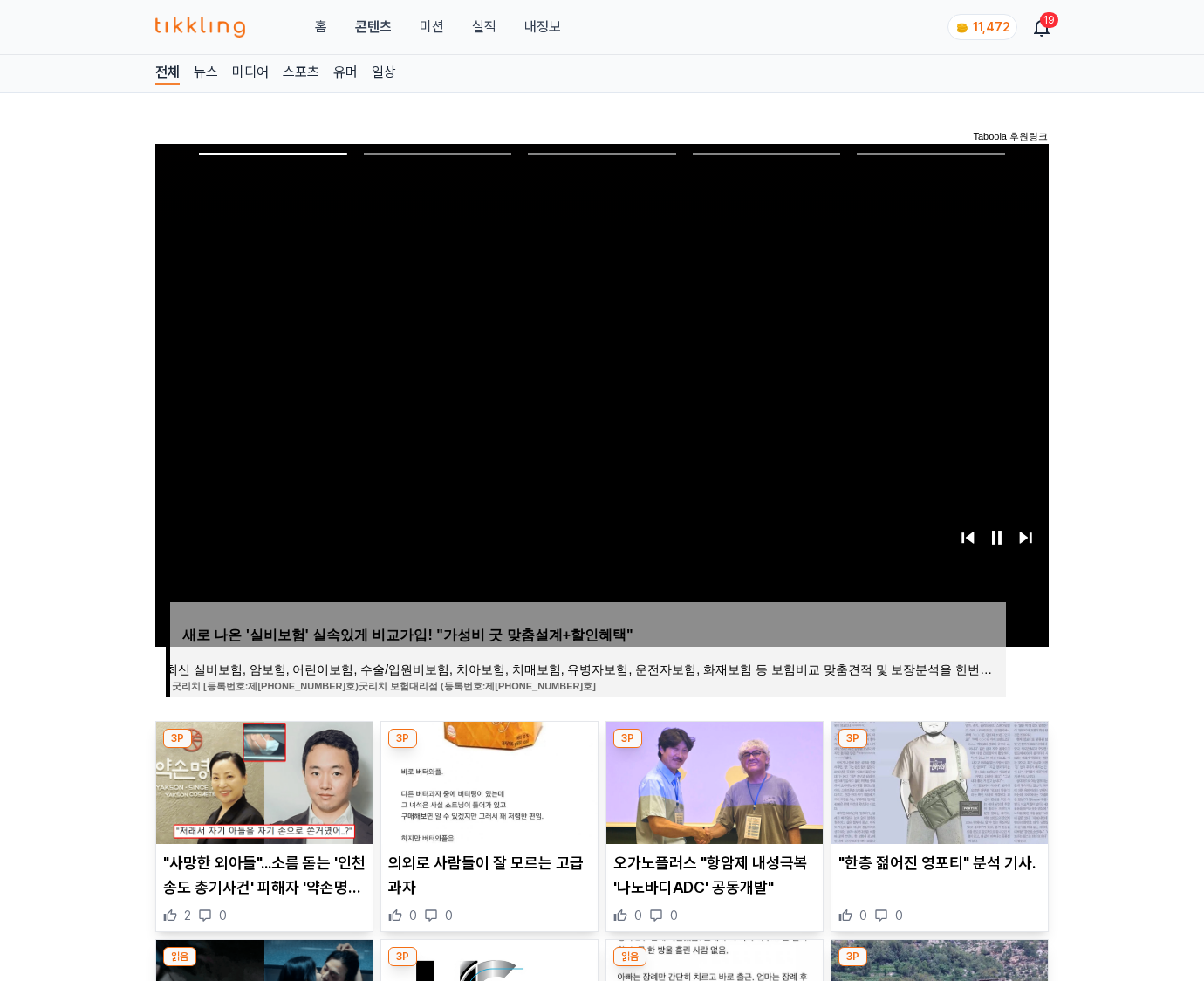
click at [939, 749] on img at bounding box center [939, 782] width 217 height 122
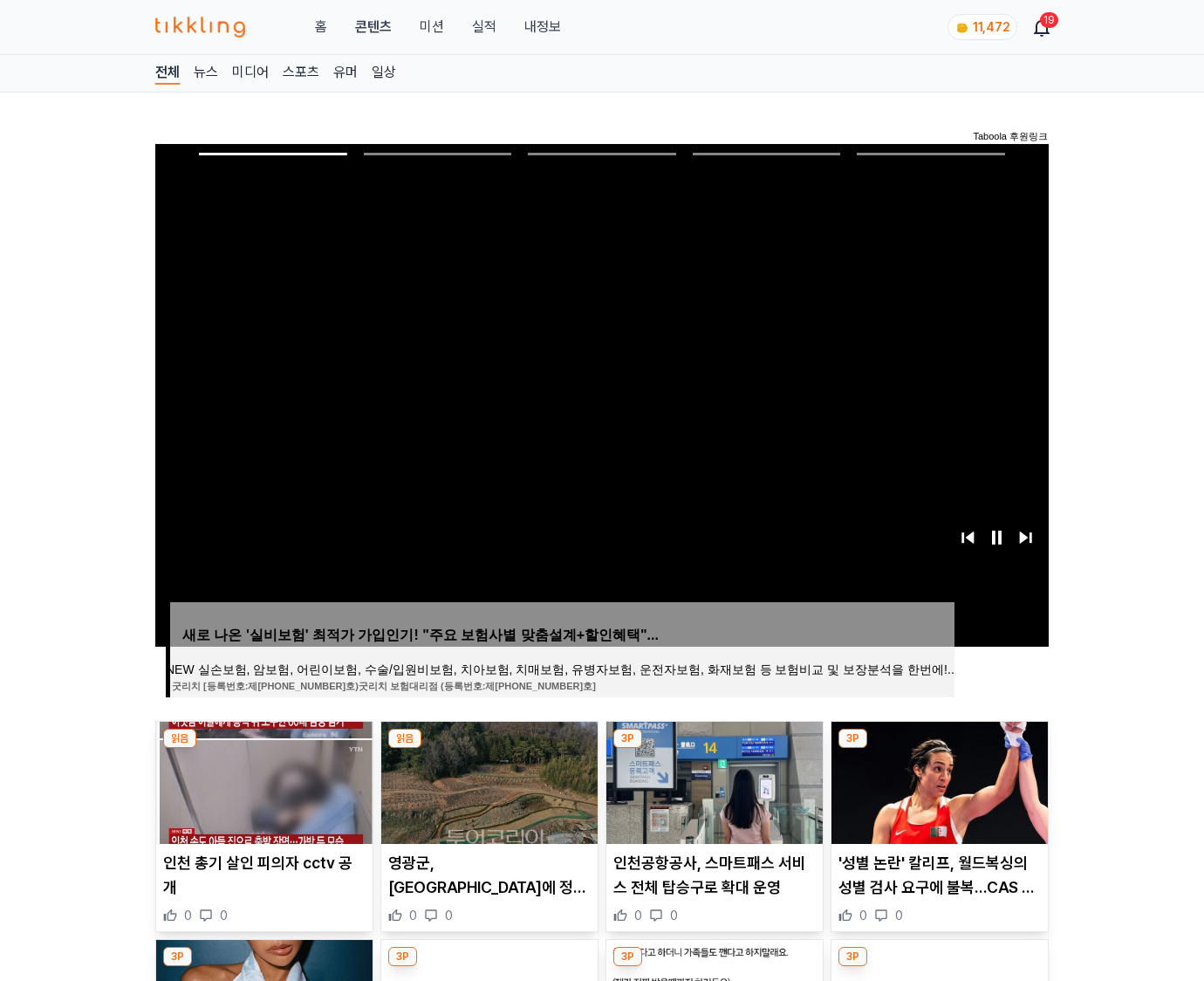
click at [939, 749] on img at bounding box center [939, 782] width 217 height 122
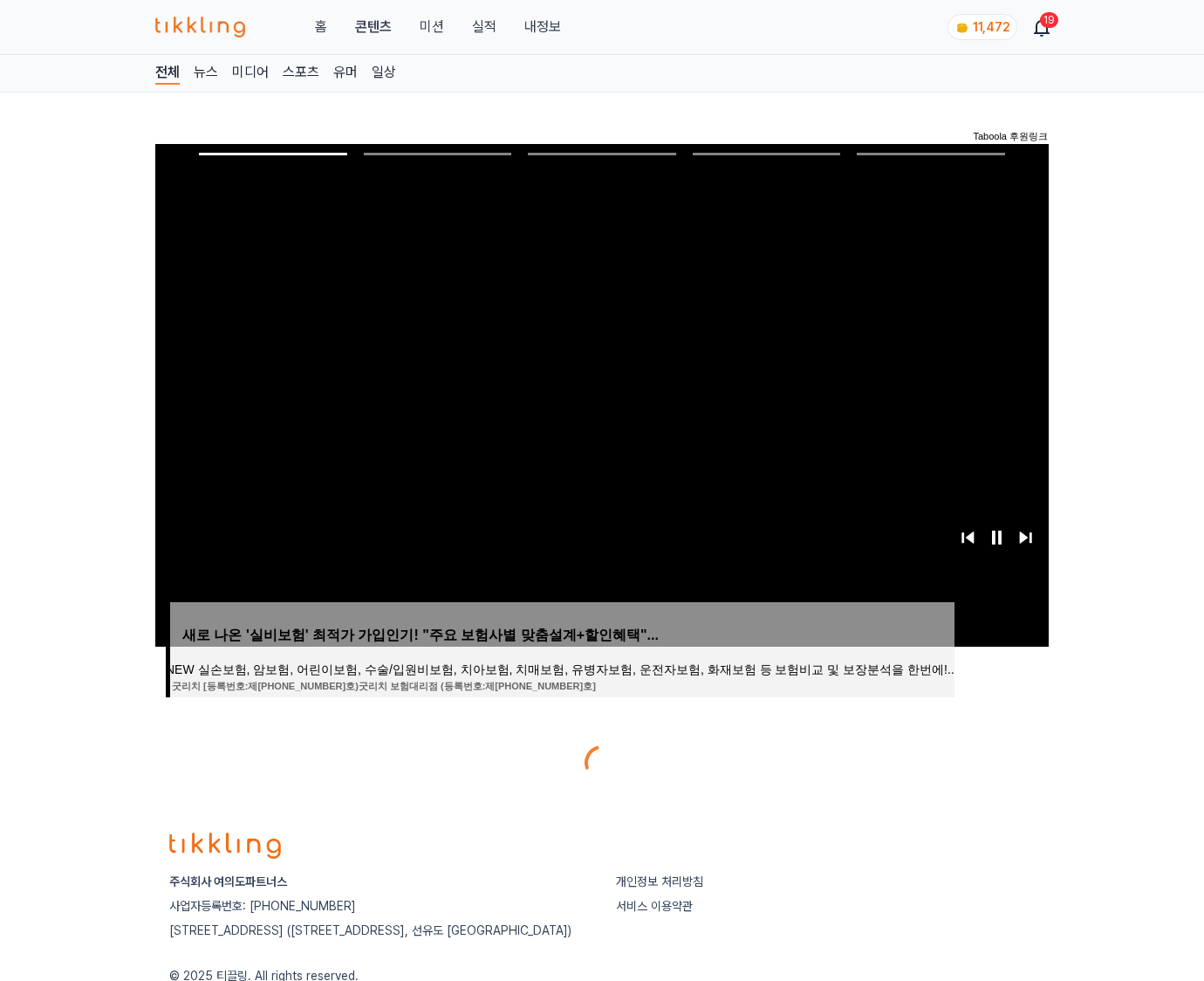
click at [939, 749] on div at bounding box center [602, 762] width 894 height 42
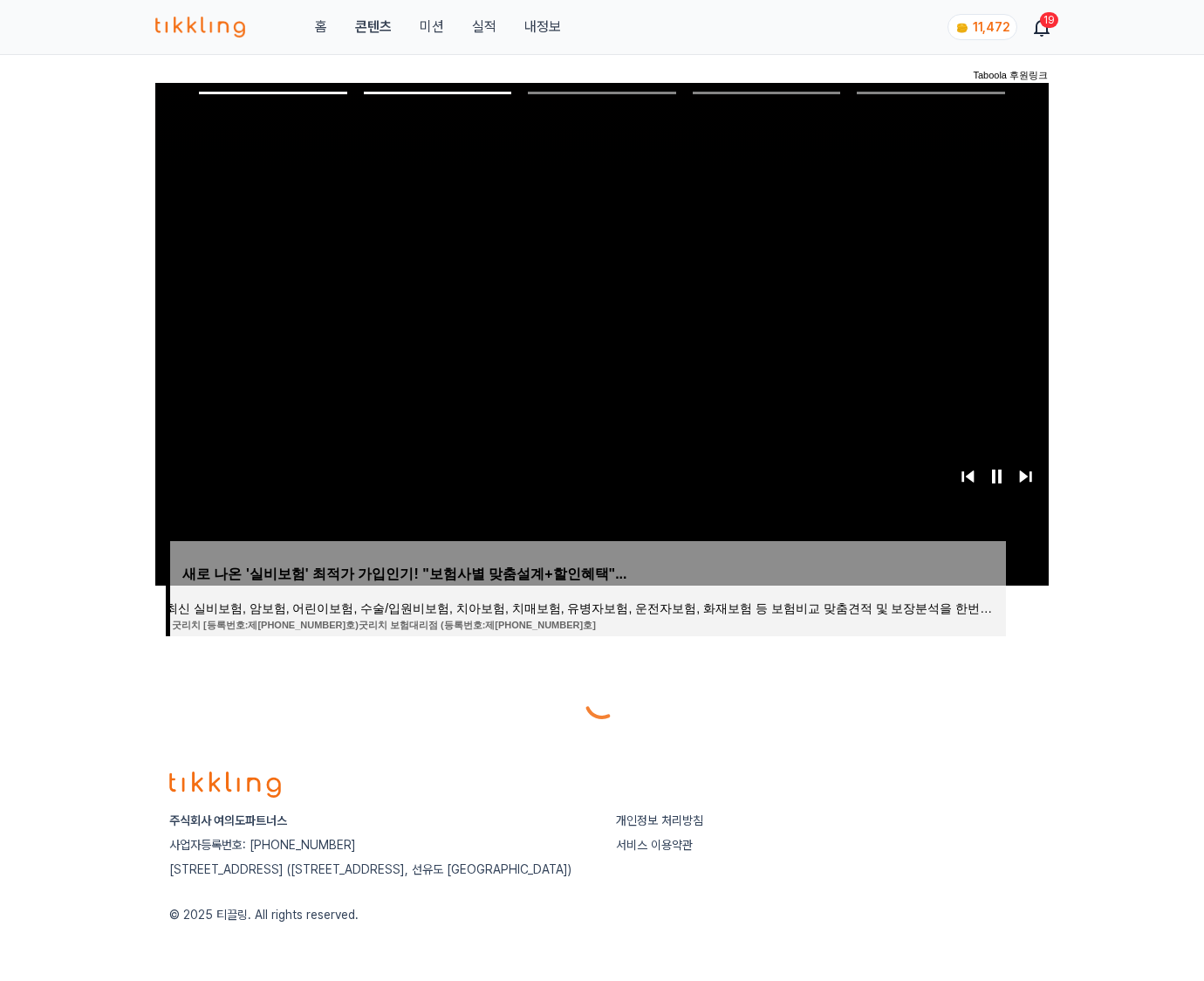
scroll to position [87, 0]
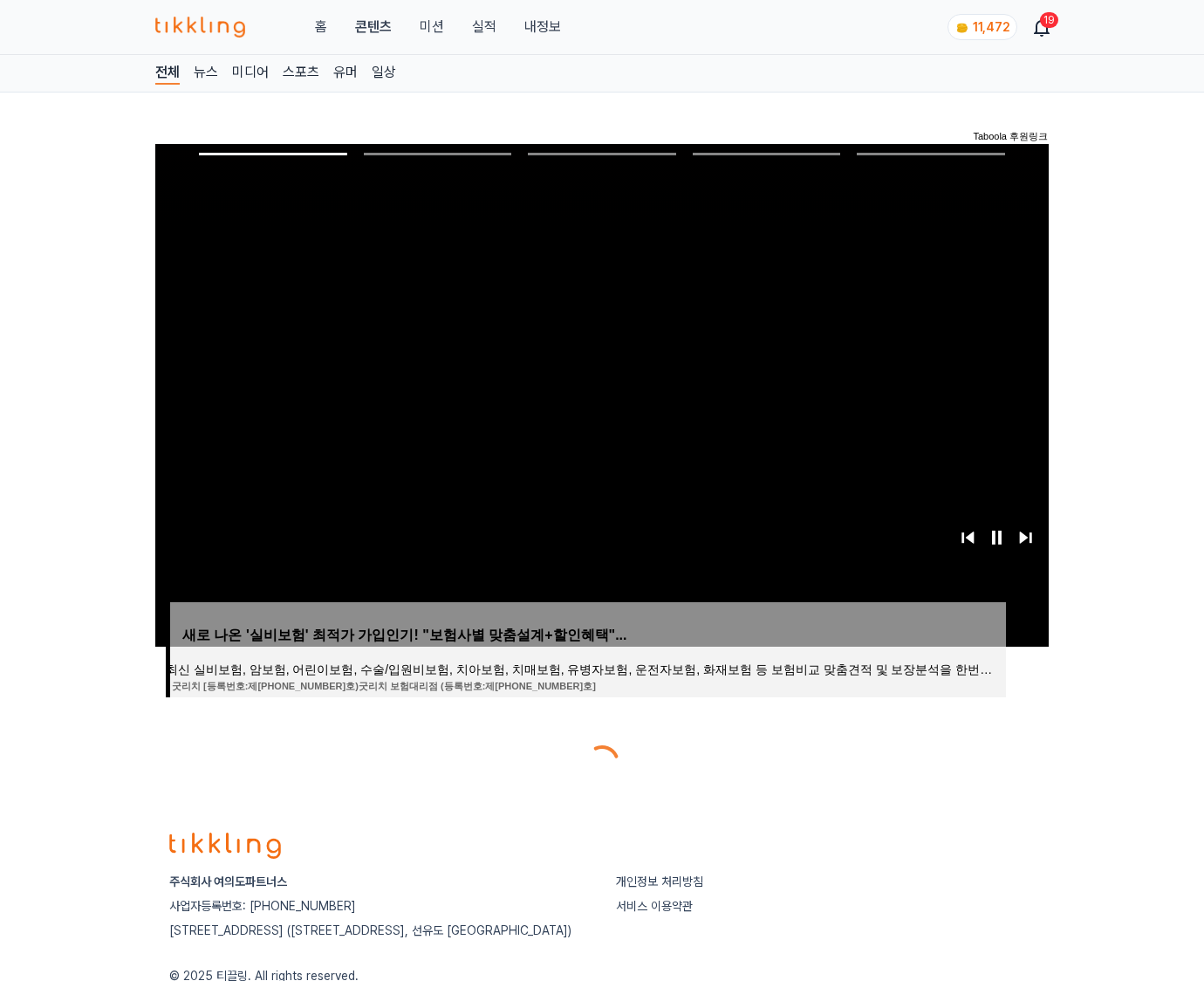
click at [939, 749] on div at bounding box center [602, 762] width 894 height 42
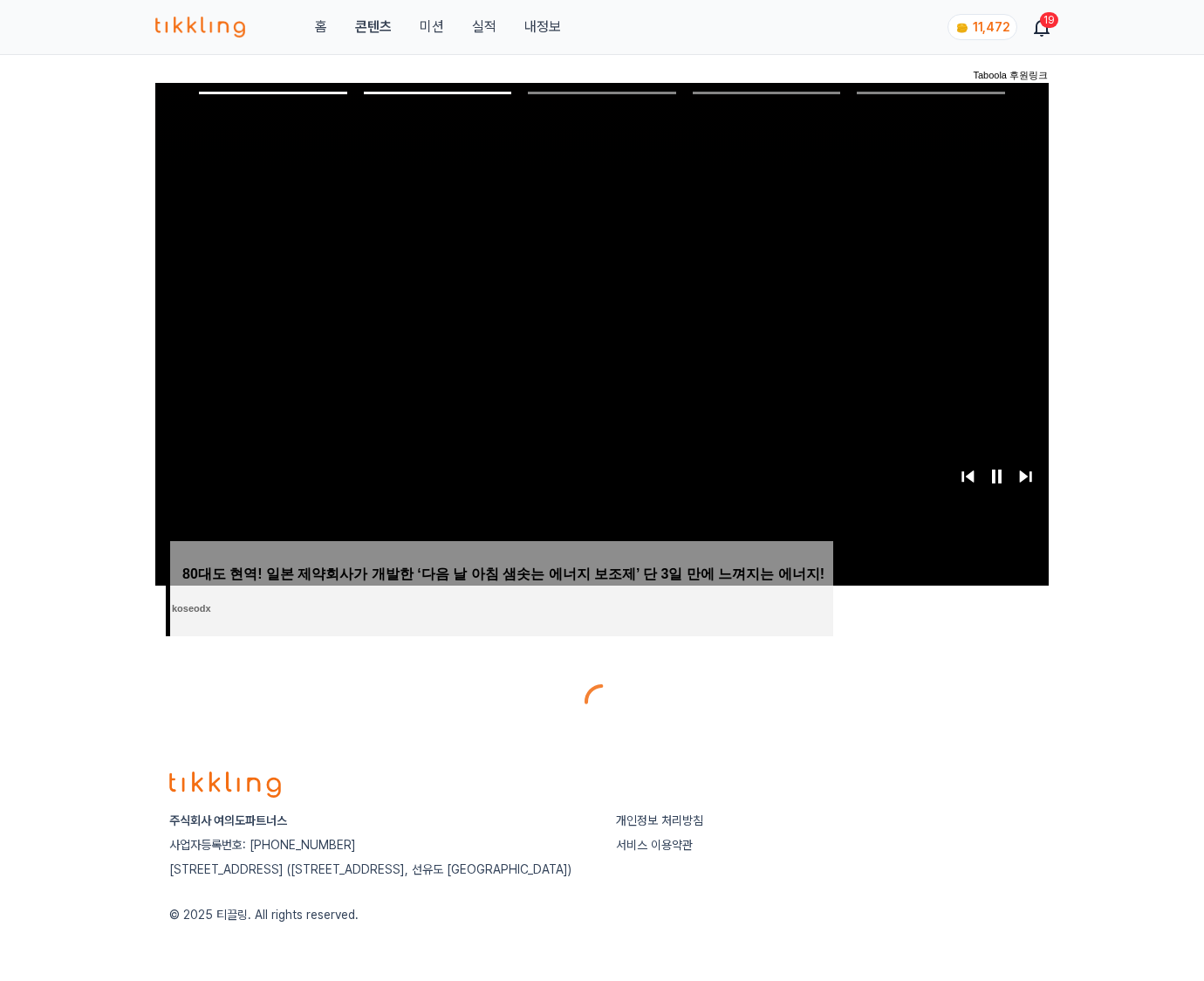
scroll to position [87, 0]
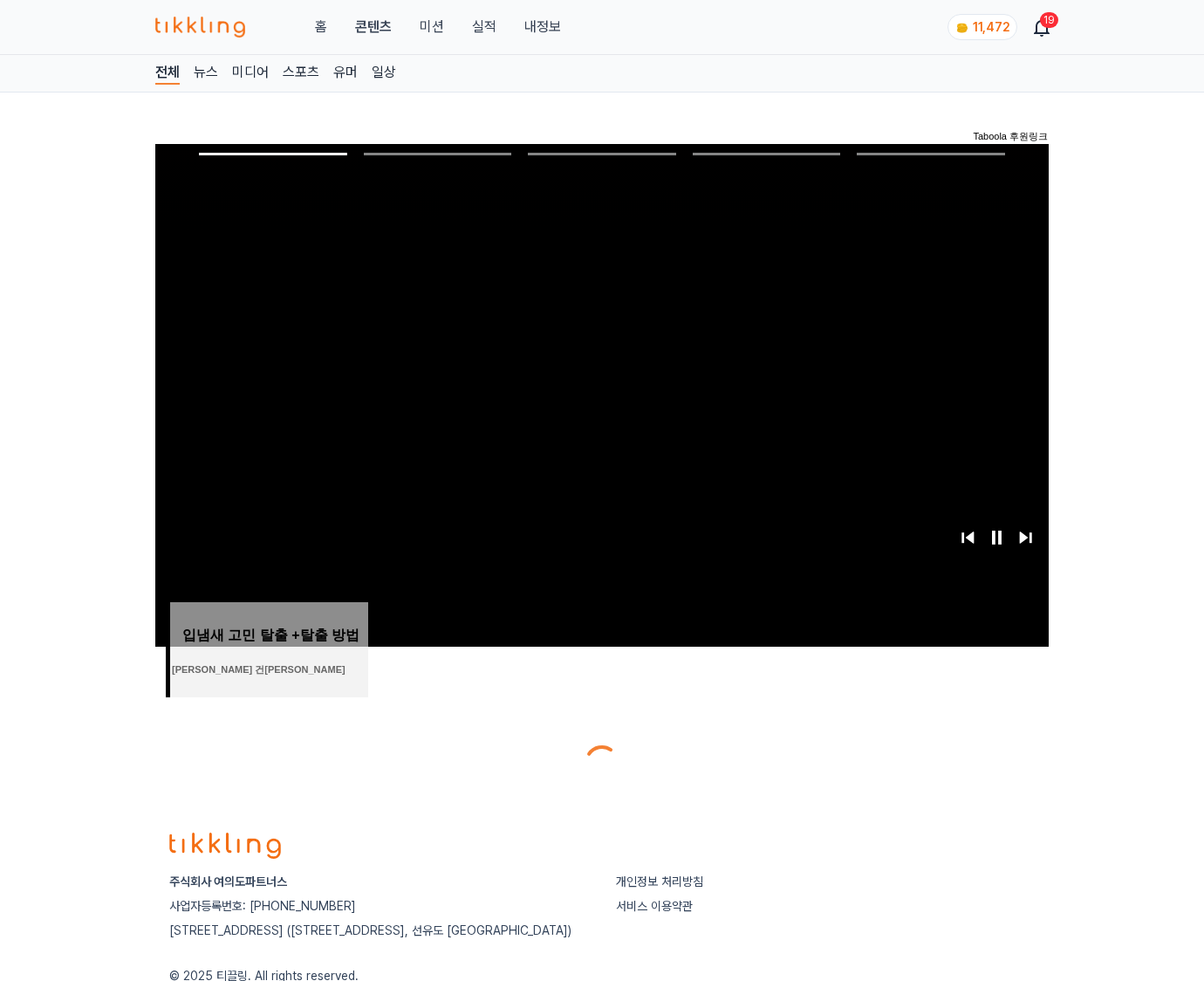
click at [939, 749] on div at bounding box center [602, 762] width 894 height 42
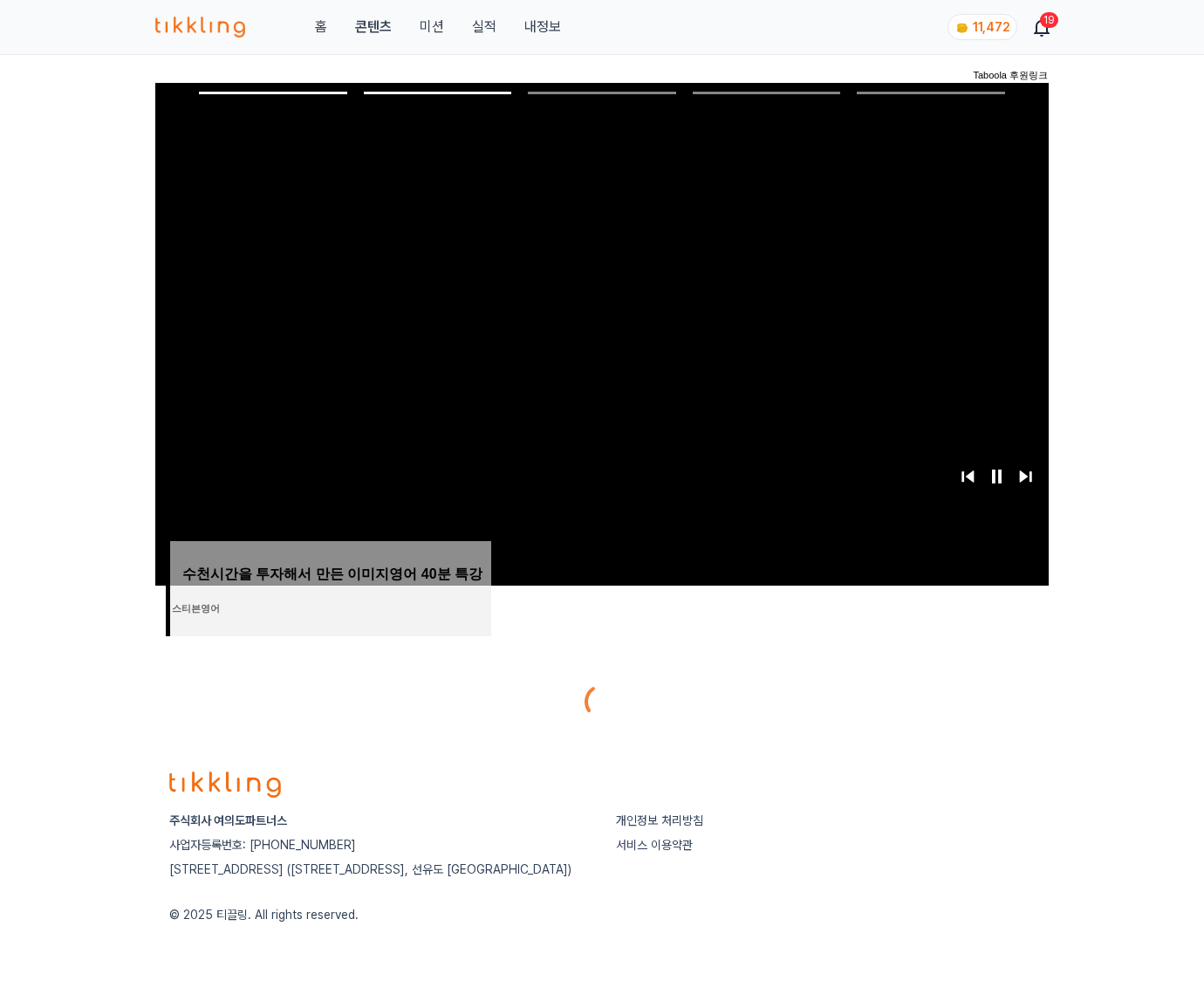
scroll to position [87, 0]
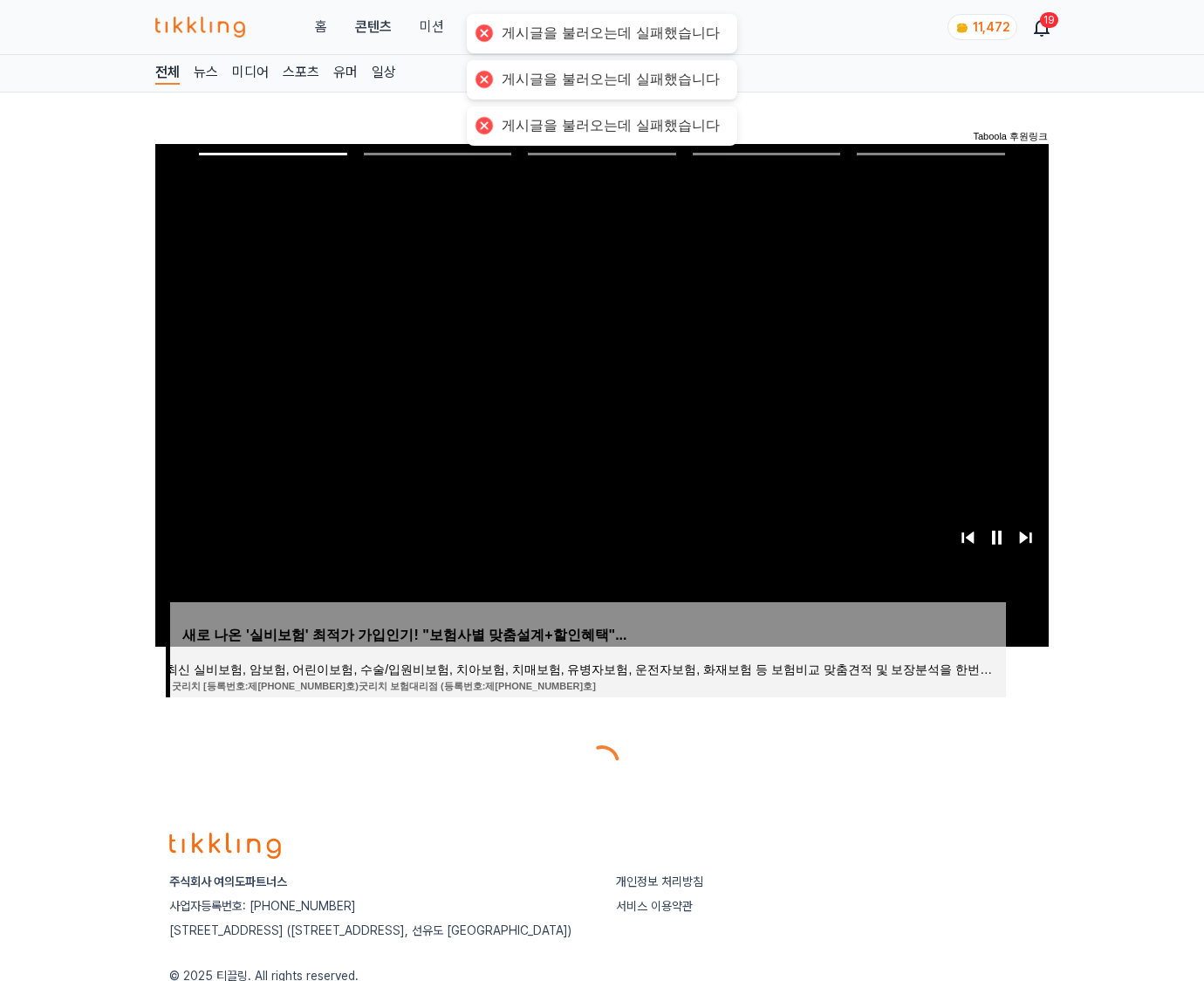
click at [939, 749] on div at bounding box center [602, 762] width 894 height 42
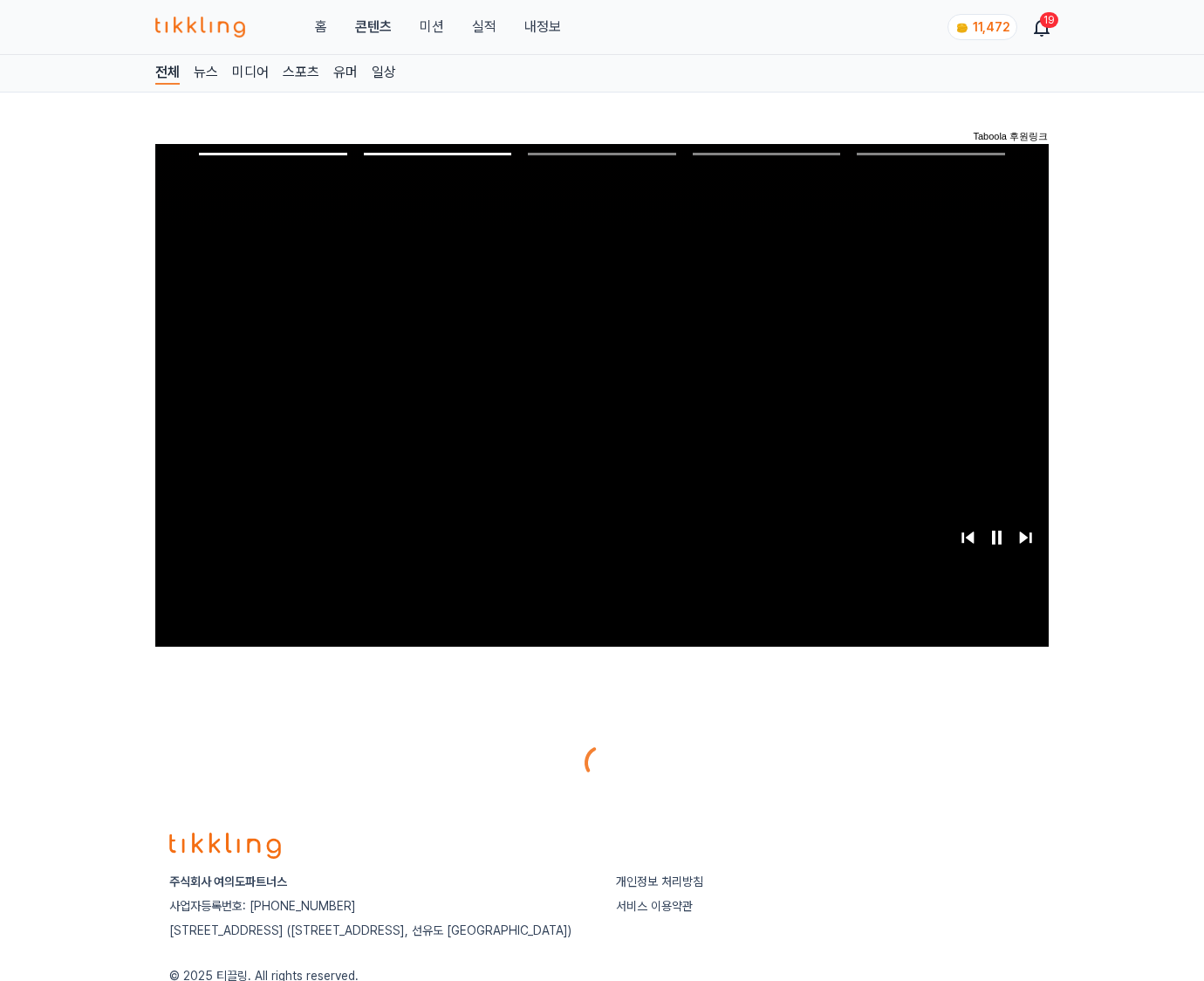
scroll to position [87, 0]
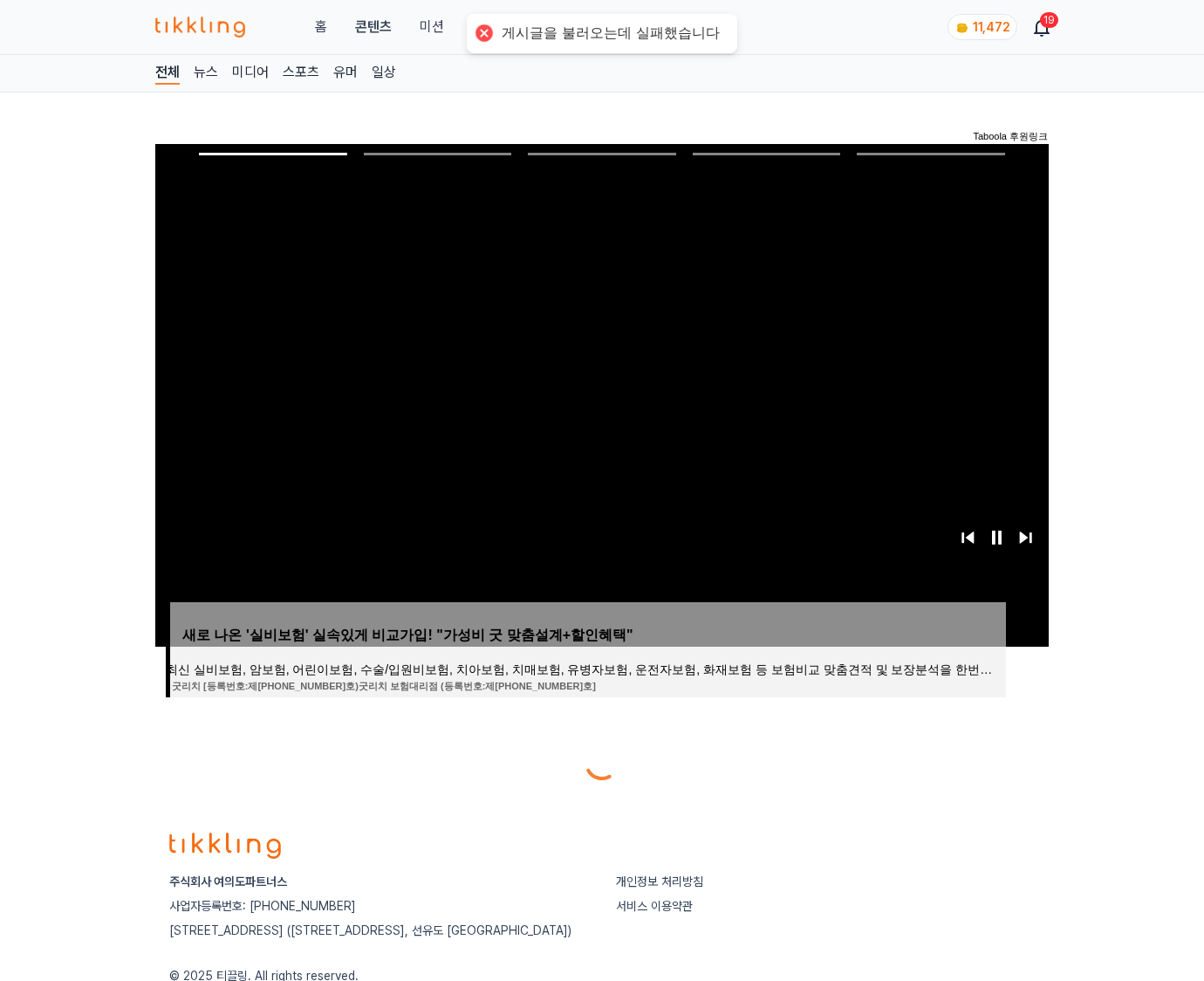
click at [939, 749] on div at bounding box center [602, 762] width 894 height 42
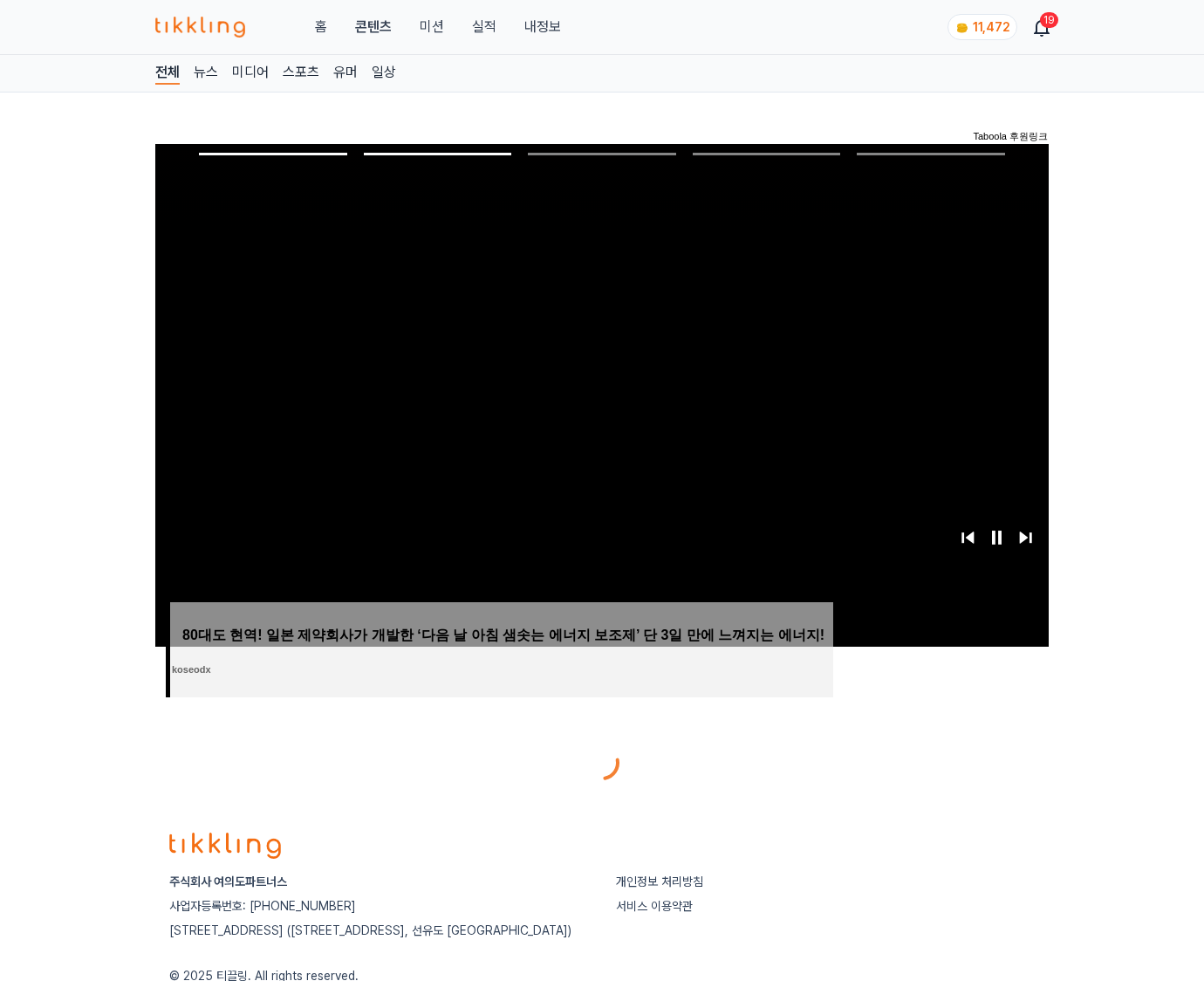
scroll to position [87, 0]
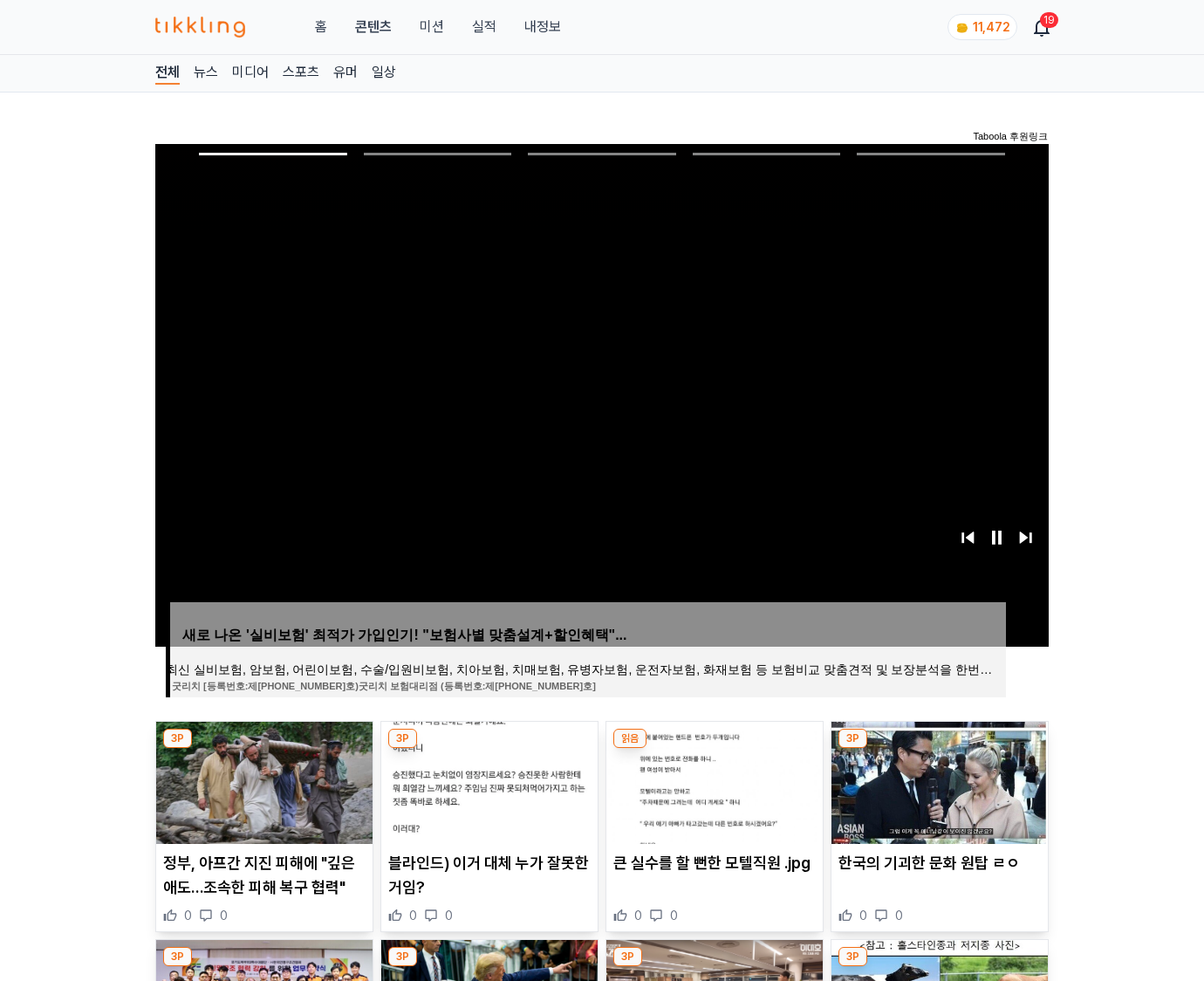
click at [939, 749] on img at bounding box center [939, 782] width 217 height 122
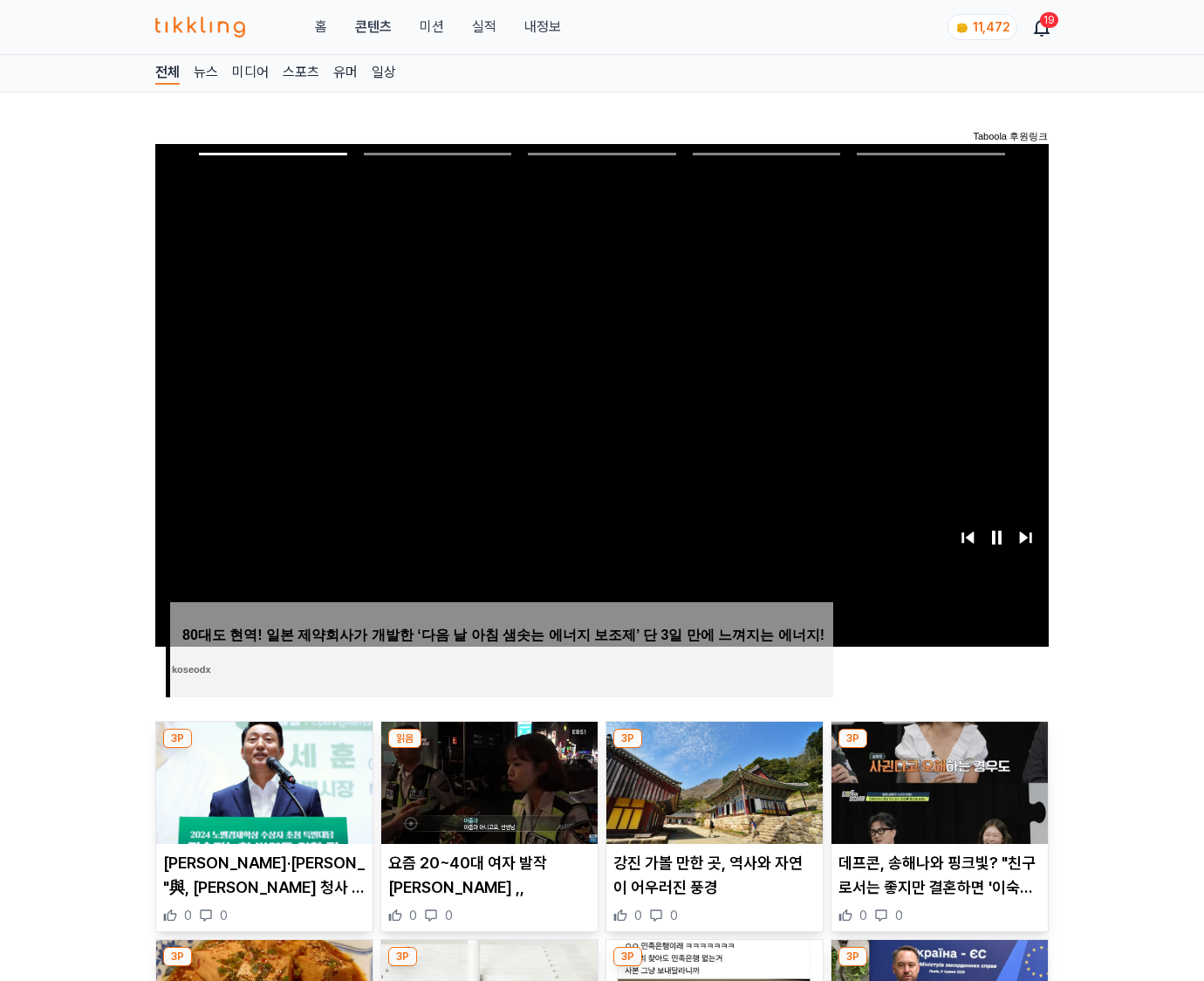
click at [939, 749] on img at bounding box center [939, 782] width 217 height 122
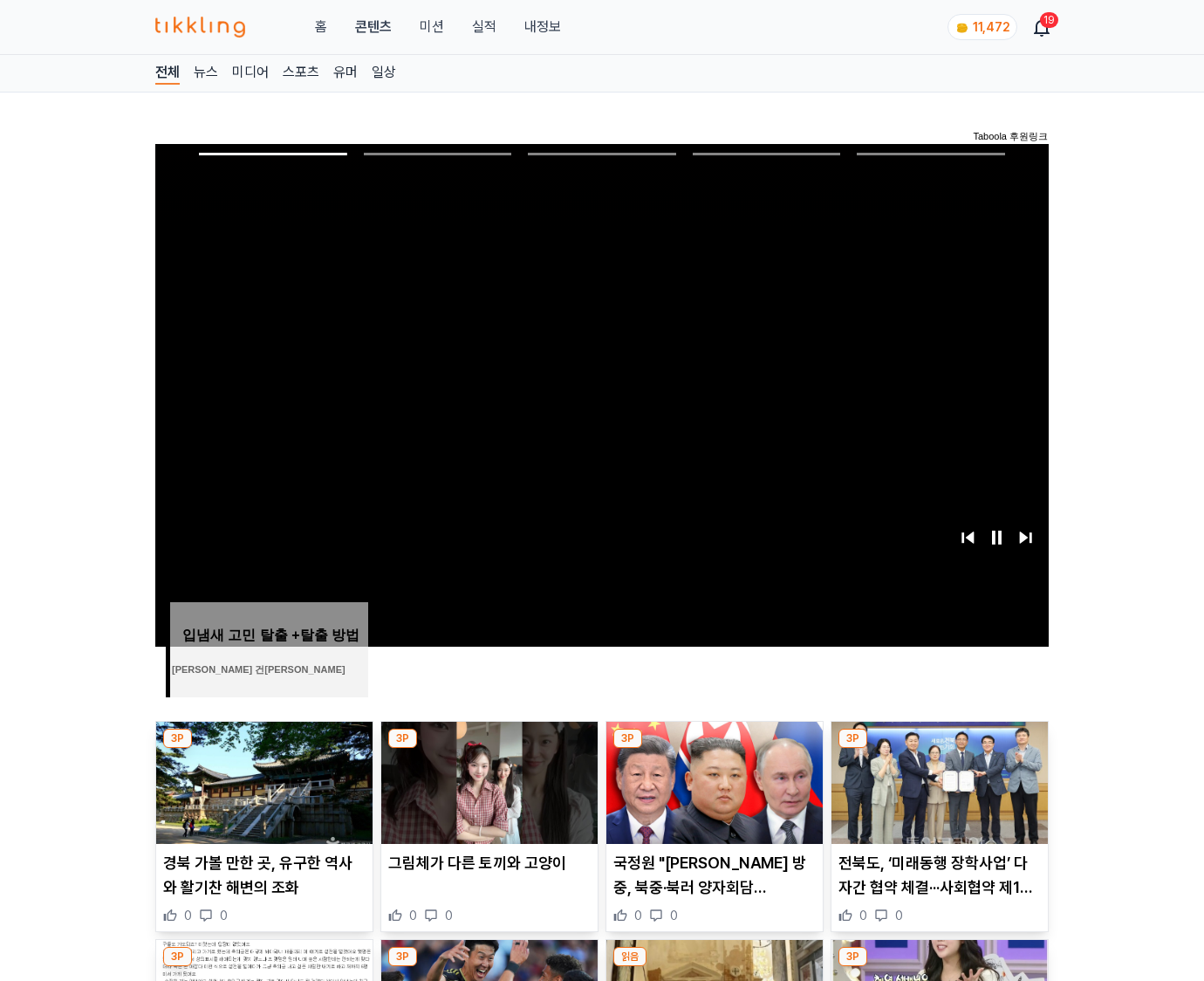
click at [939, 749] on img at bounding box center [939, 782] width 217 height 122
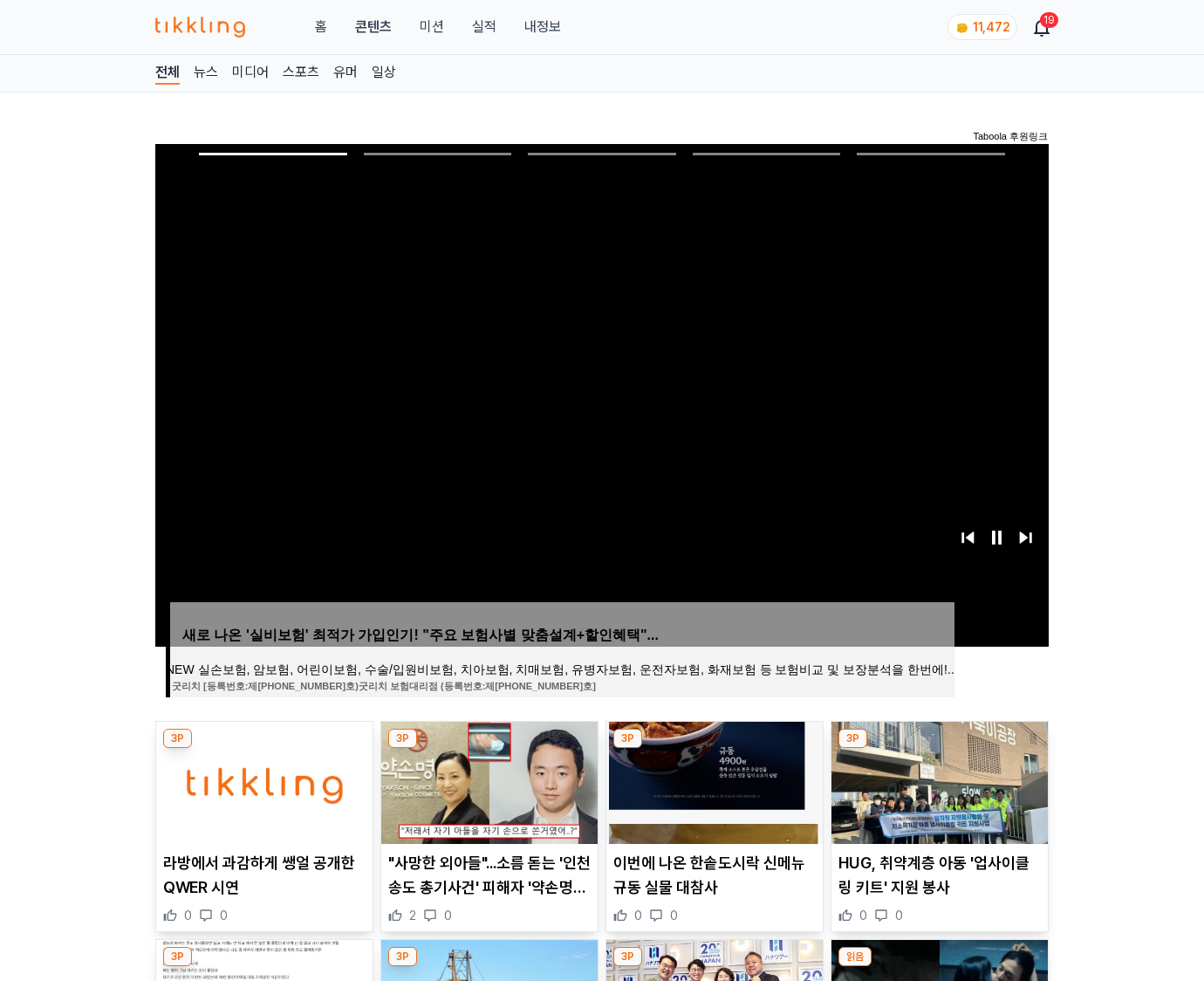
click at [939, 749] on img at bounding box center [939, 782] width 217 height 122
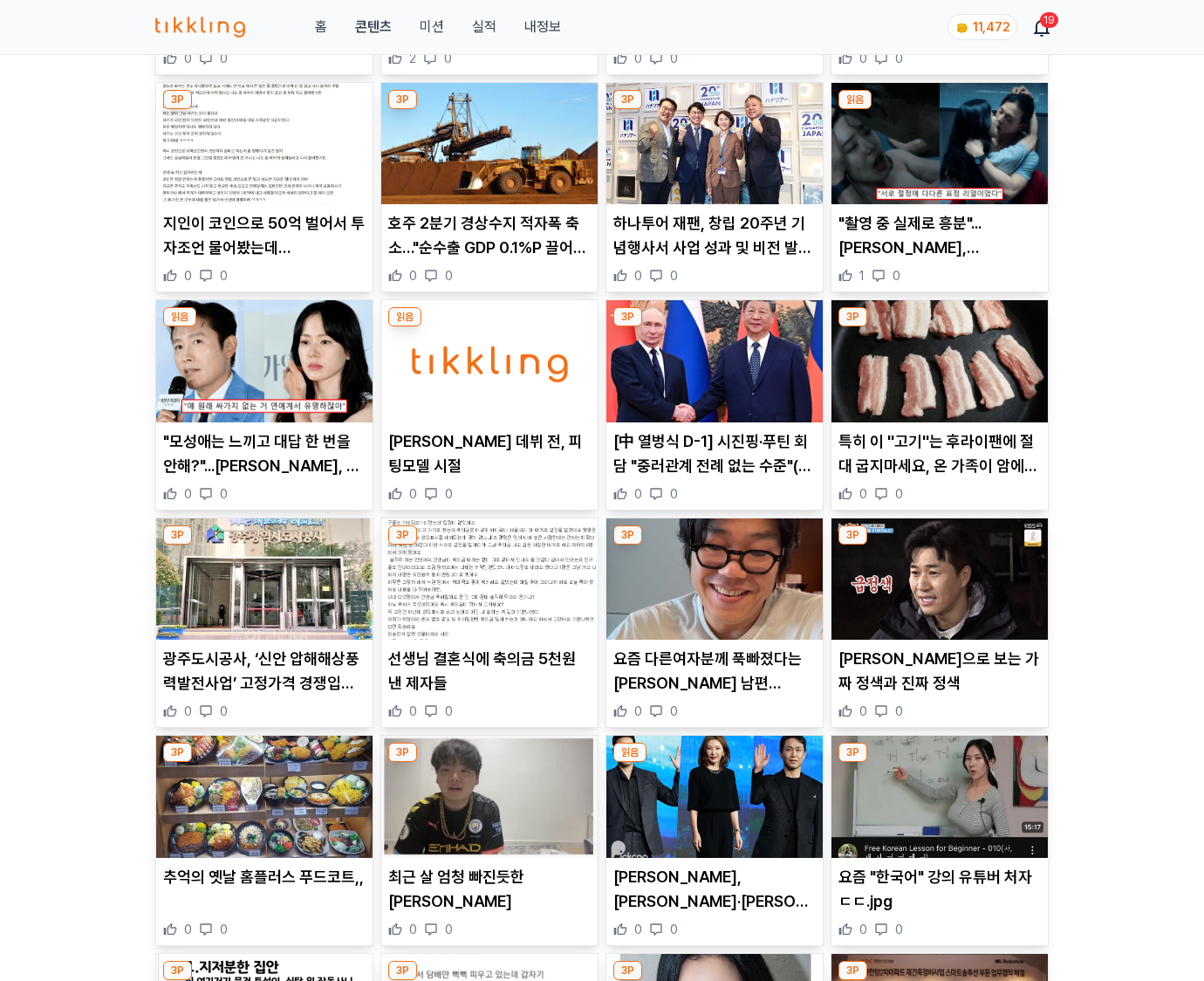
scroll to position [2570, 0]
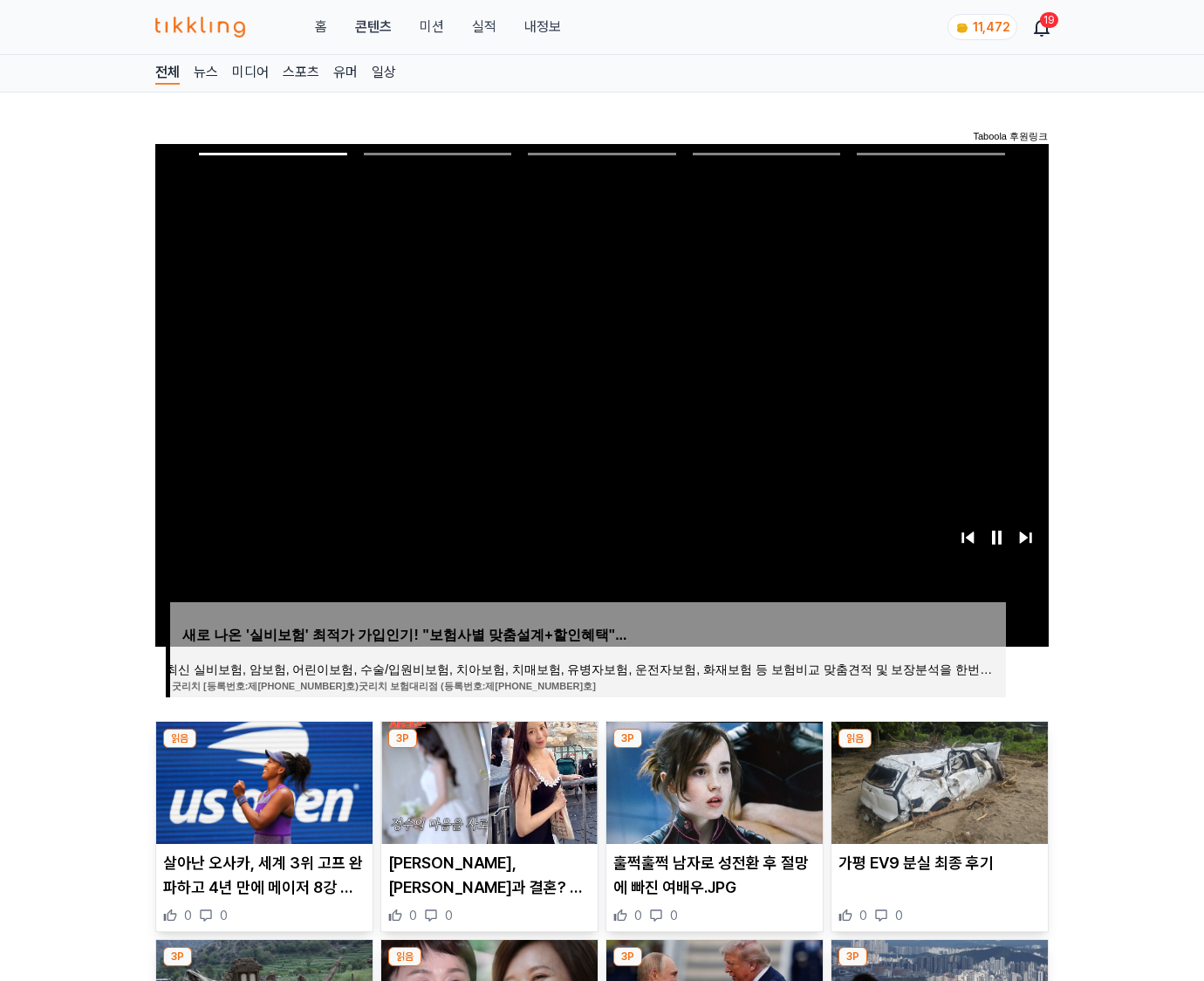
click at [939, 749] on img at bounding box center [939, 782] width 217 height 122
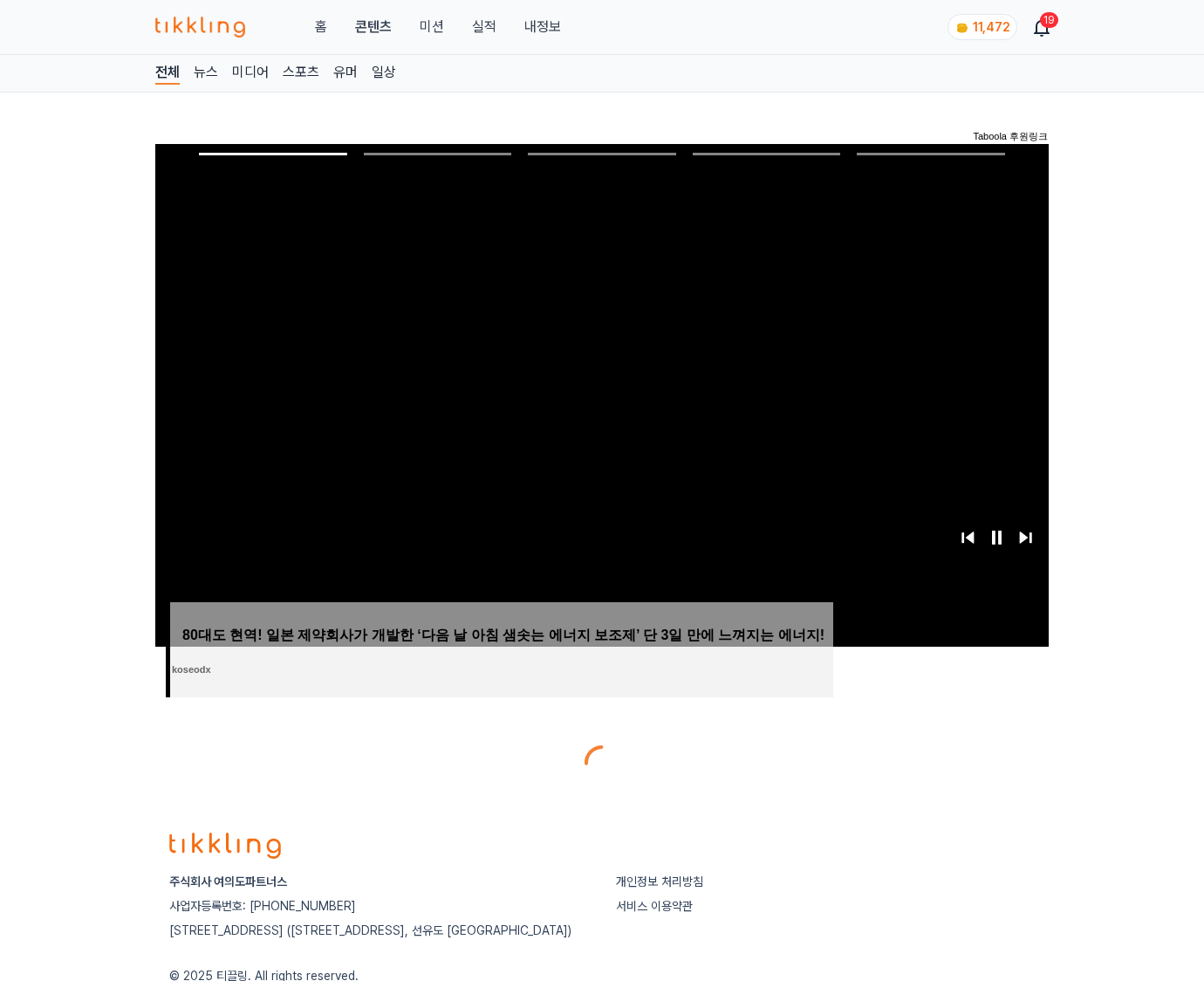
click at [939, 749] on div at bounding box center [602, 762] width 894 height 42
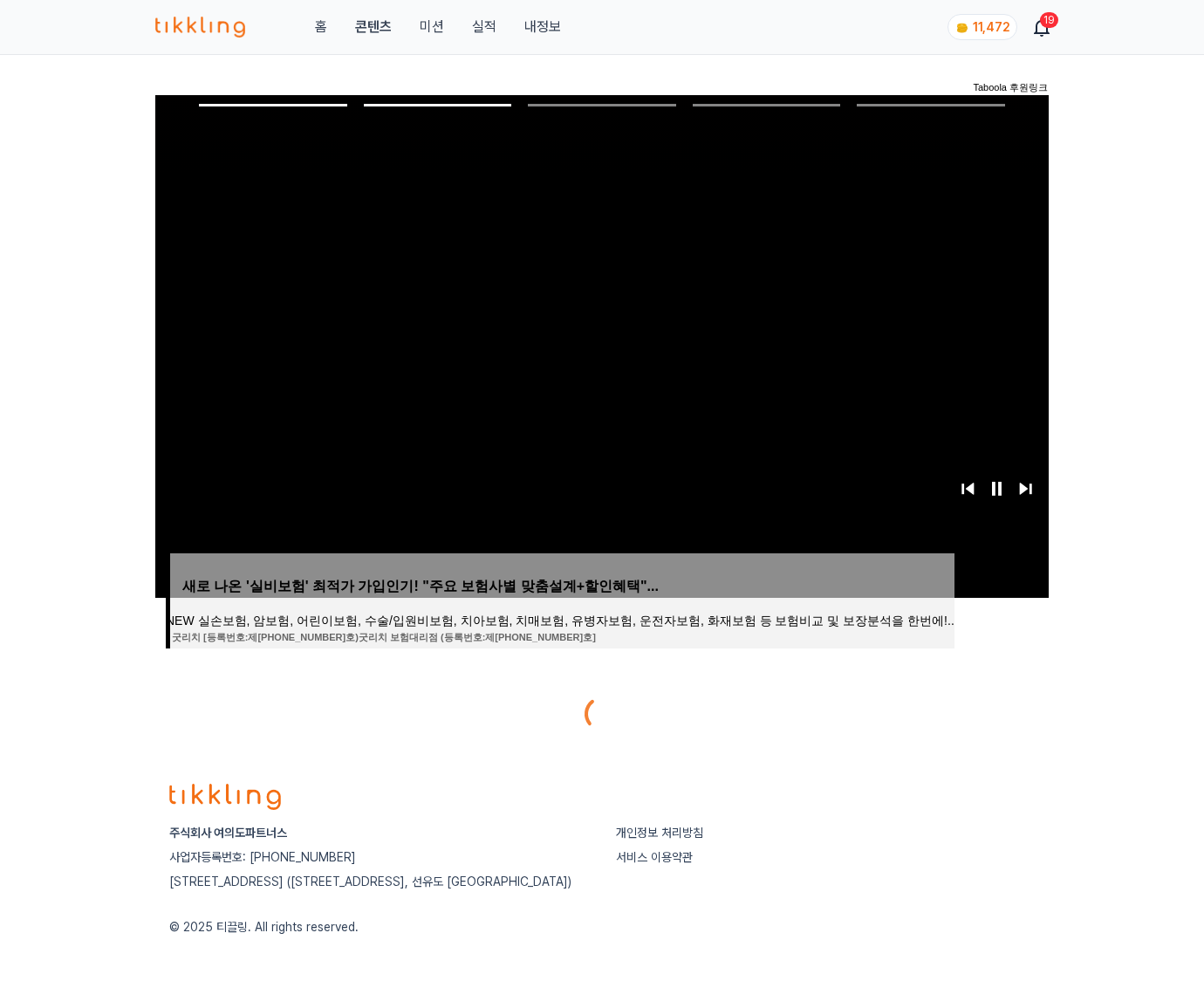
scroll to position [87, 0]
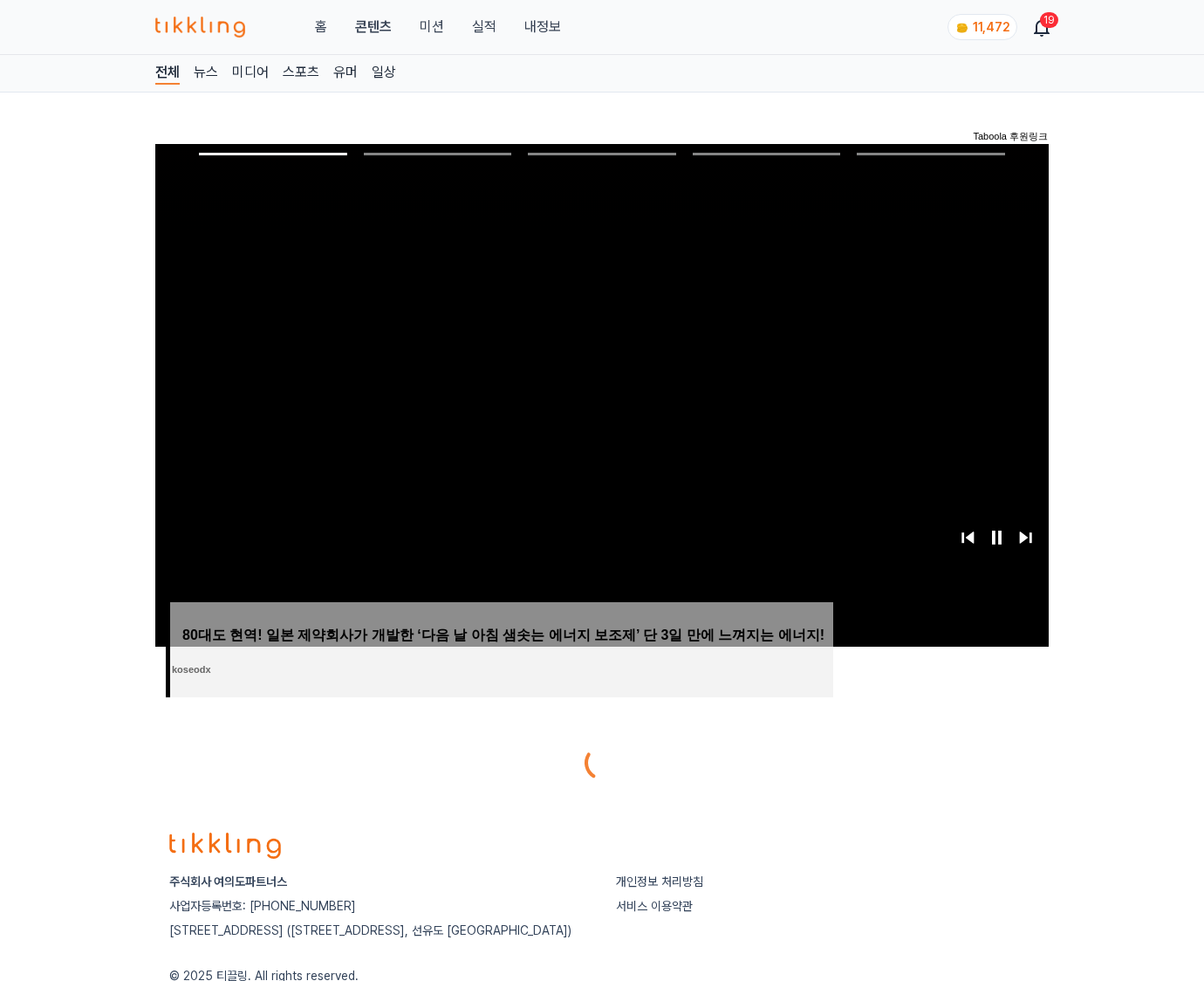
click at [939, 749] on div at bounding box center [602, 762] width 894 height 42
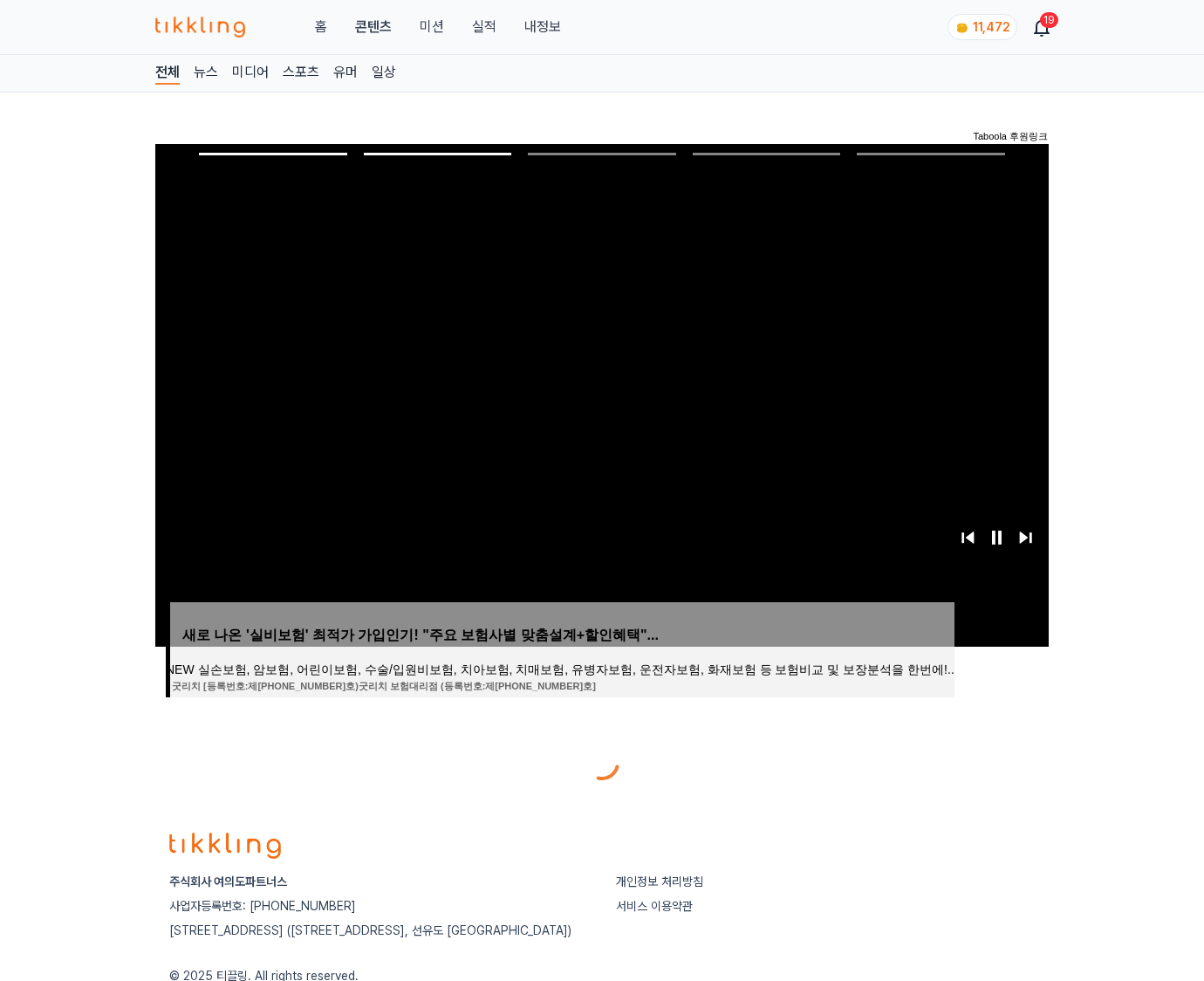
scroll to position [87, 0]
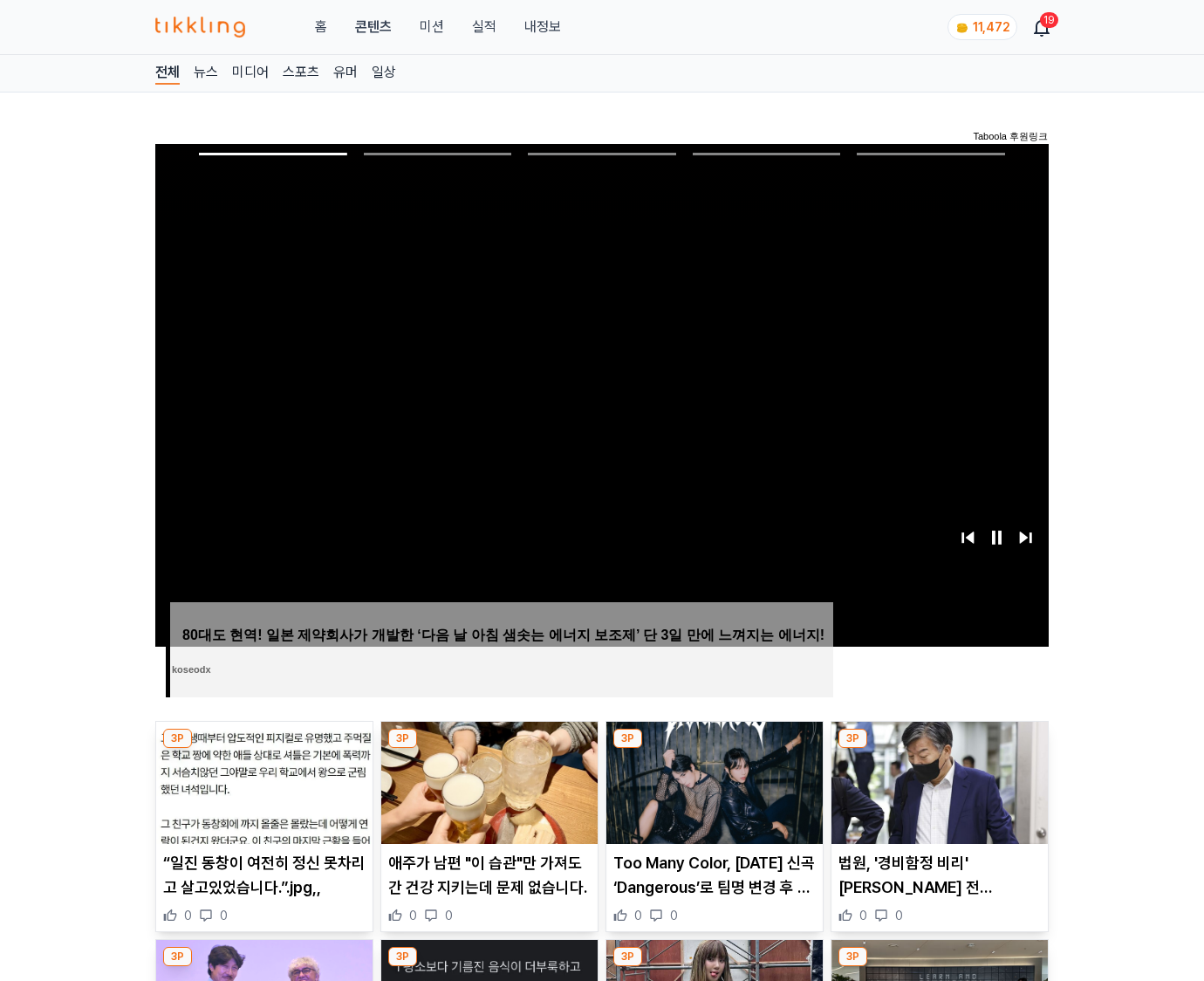
click at [939, 749] on img at bounding box center [939, 782] width 217 height 122
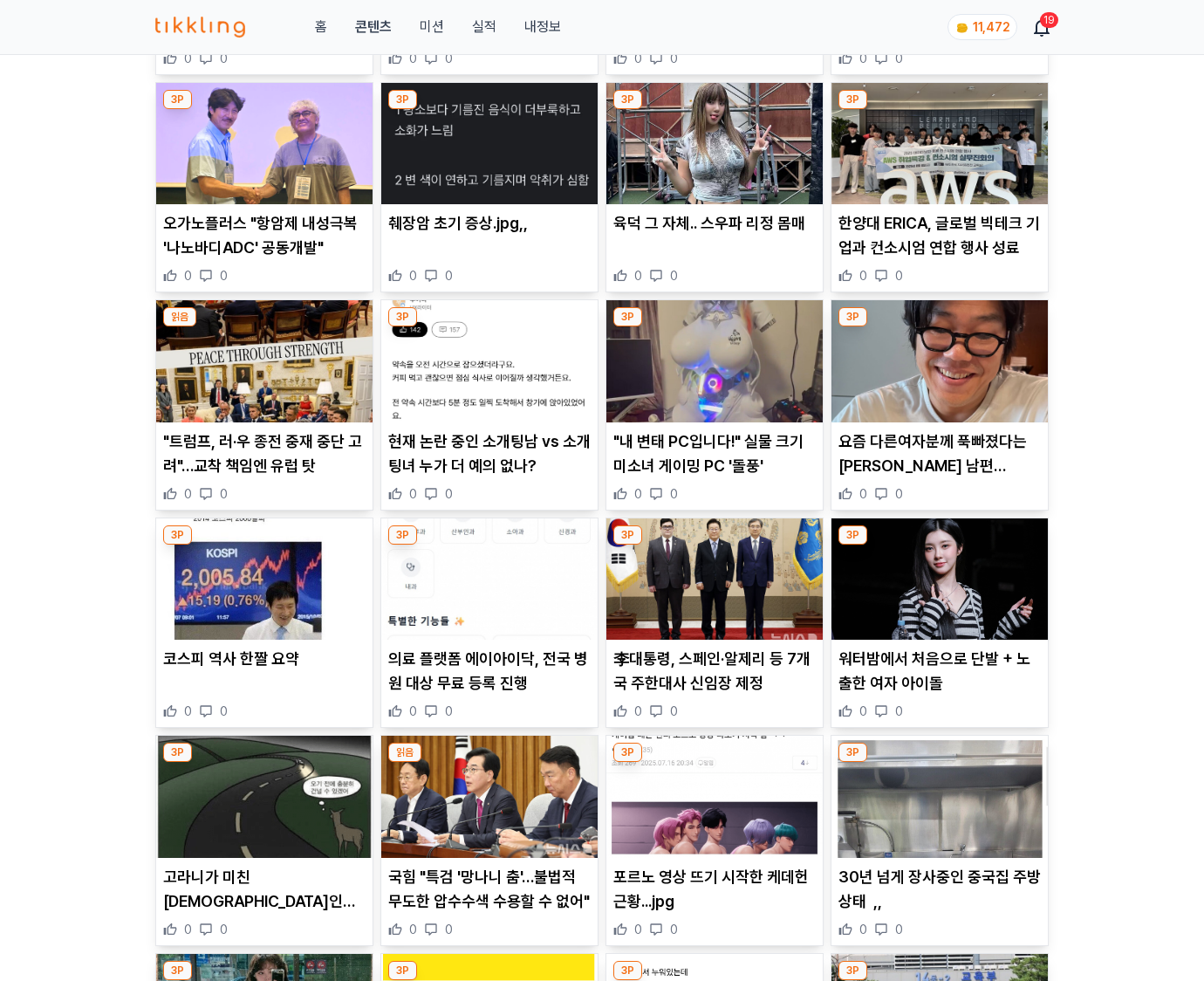
scroll to position [2570, 0]
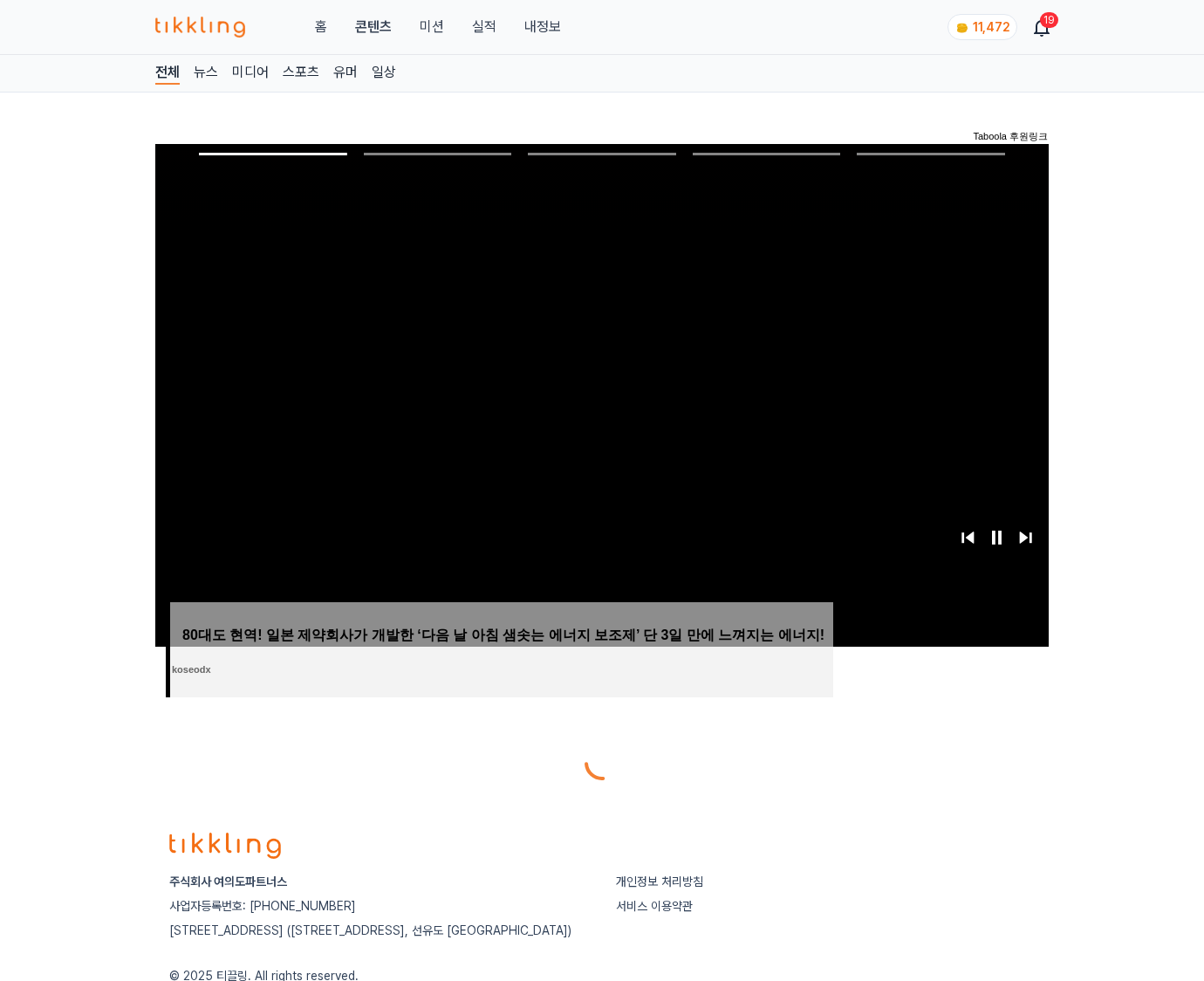
click at [939, 749] on div at bounding box center [602, 762] width 894 height 42
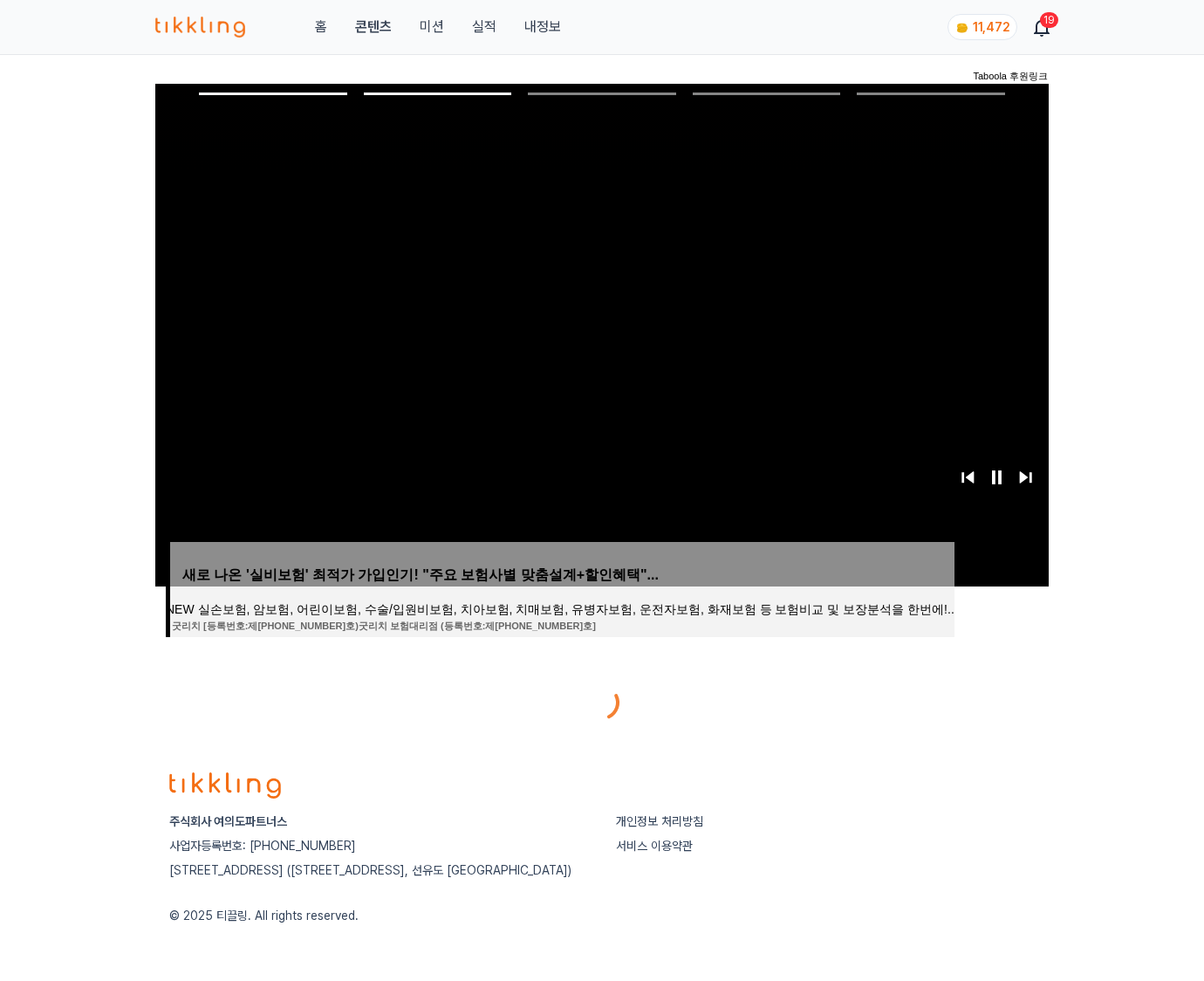
scroll to position [87, 0]
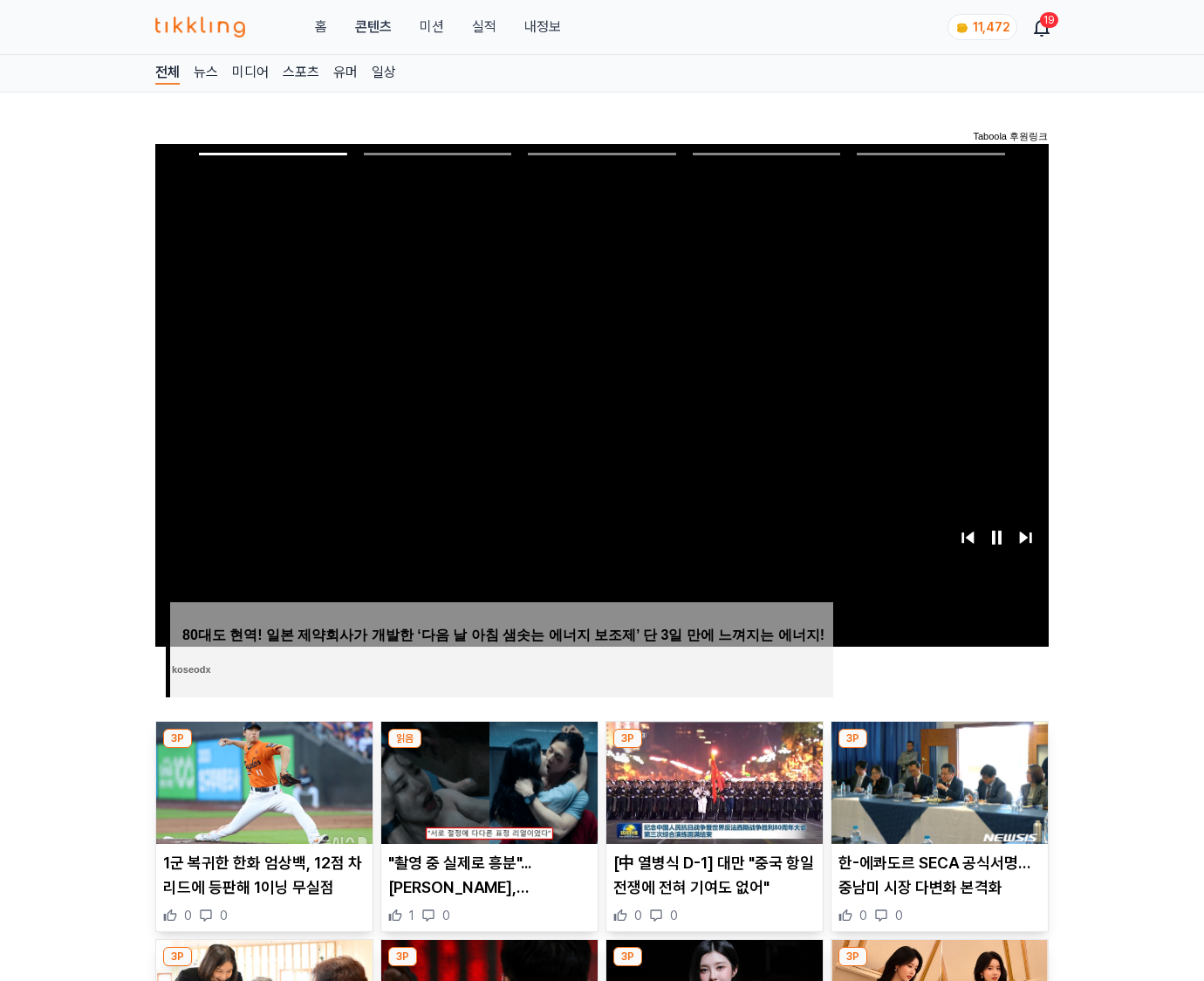
click at [939, 749] on img at bounding box center [939, 782] width 217 height 122
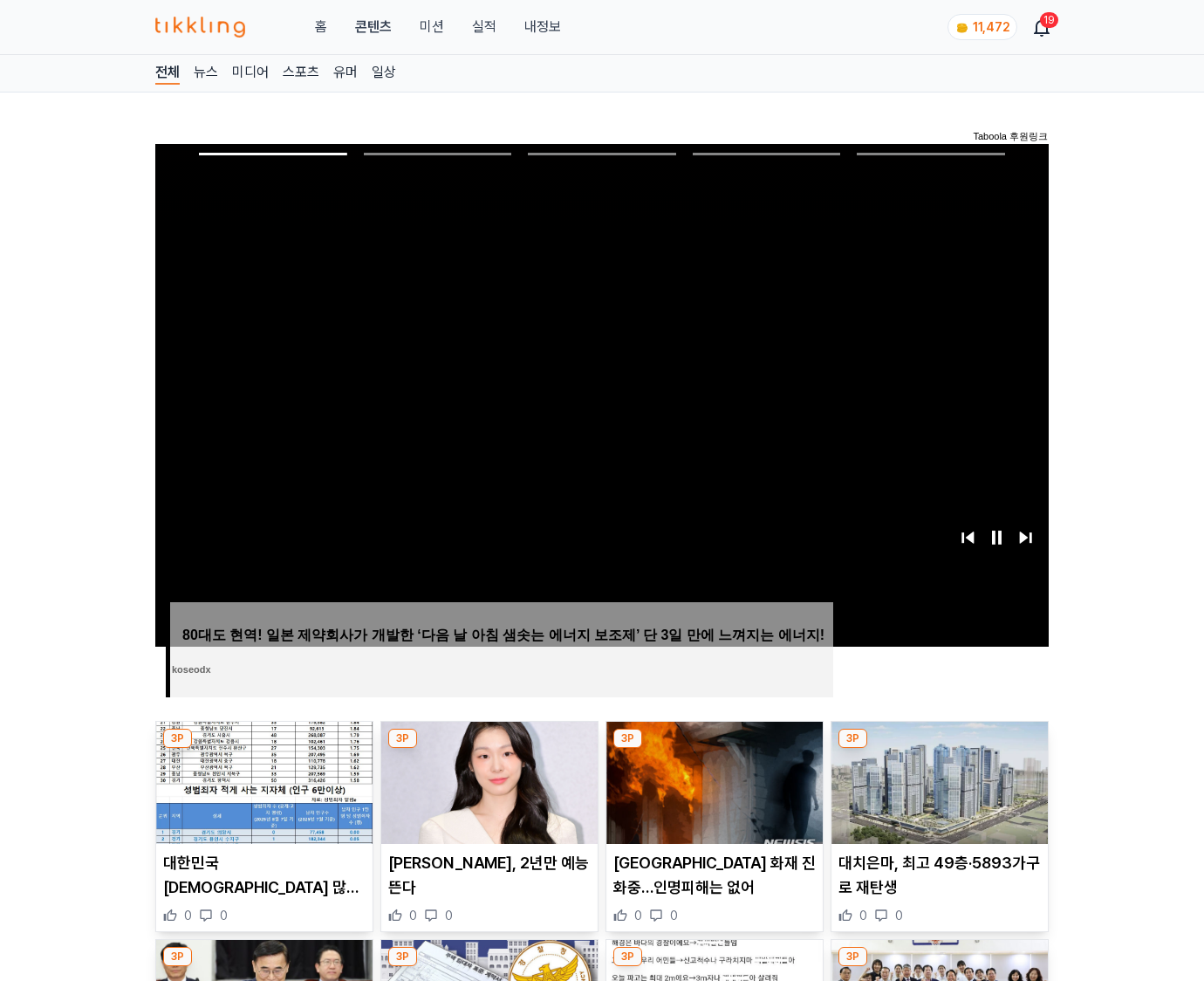
click at [939, 749] on img at bounding box center [939, 782] width 217 height 122
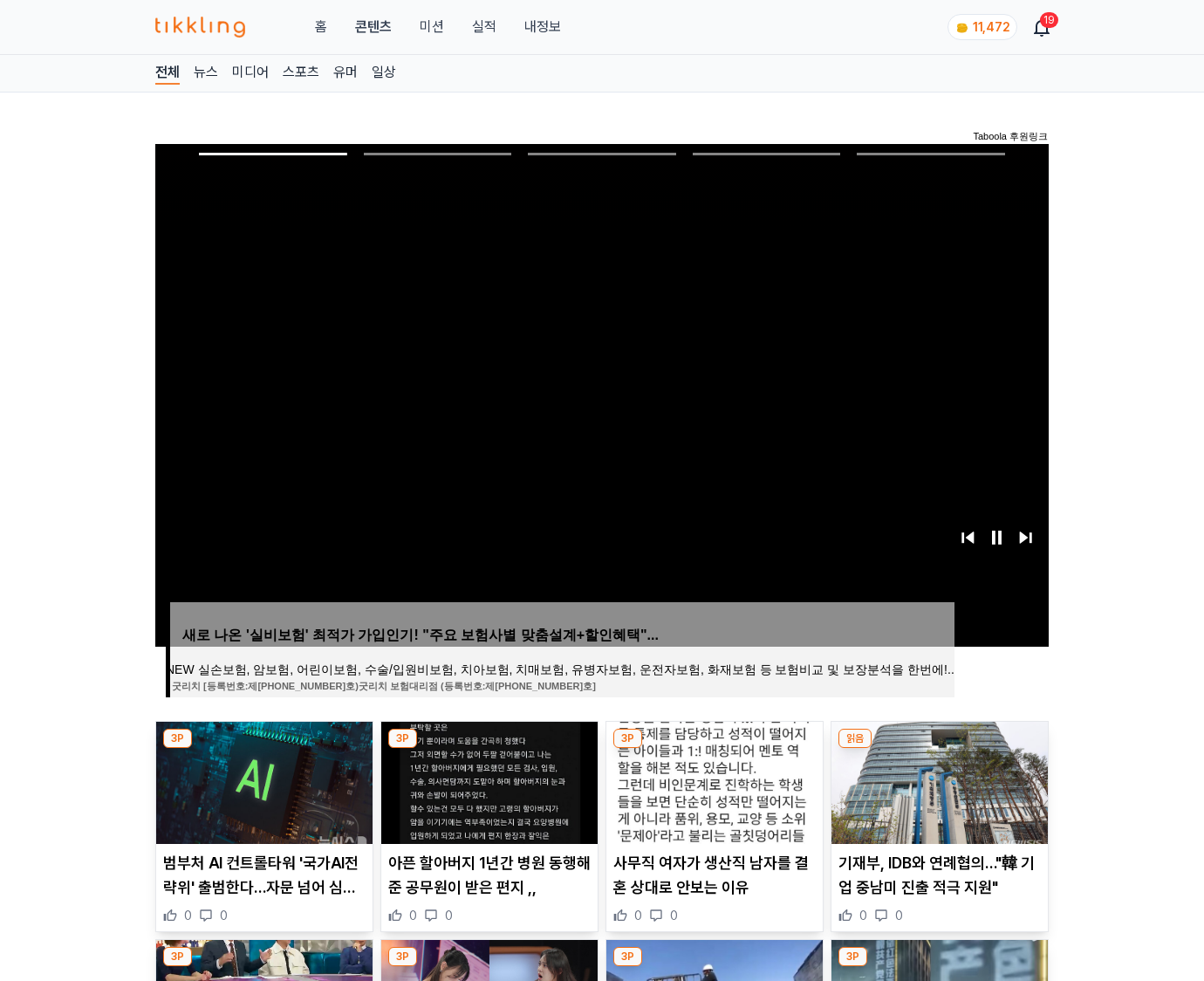
click at [939, 749] on img at bounding box center [939, 782] width 217 height 122
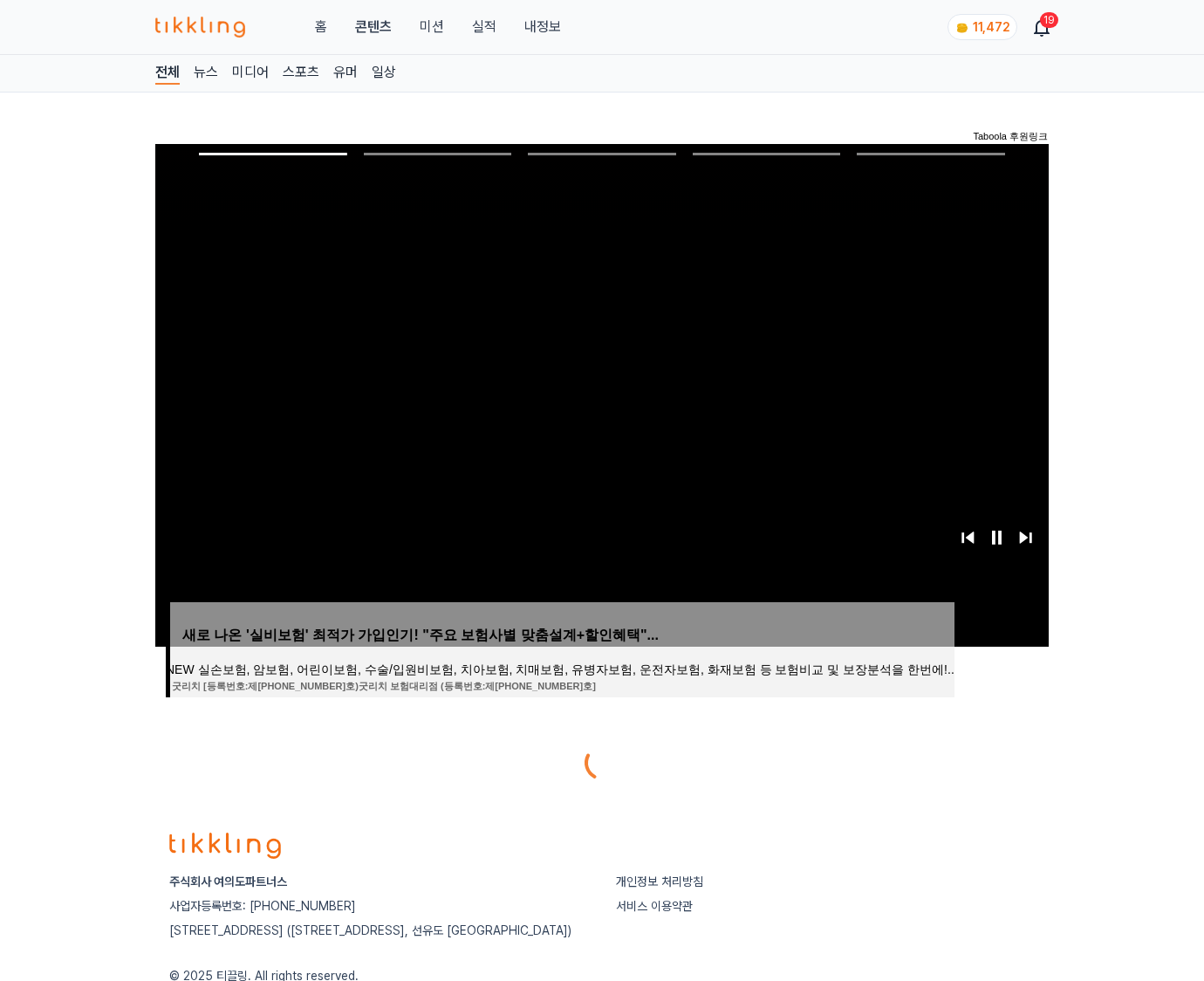
click at [939, 749] on div at bounding box center [602, 762] width 894 height 42
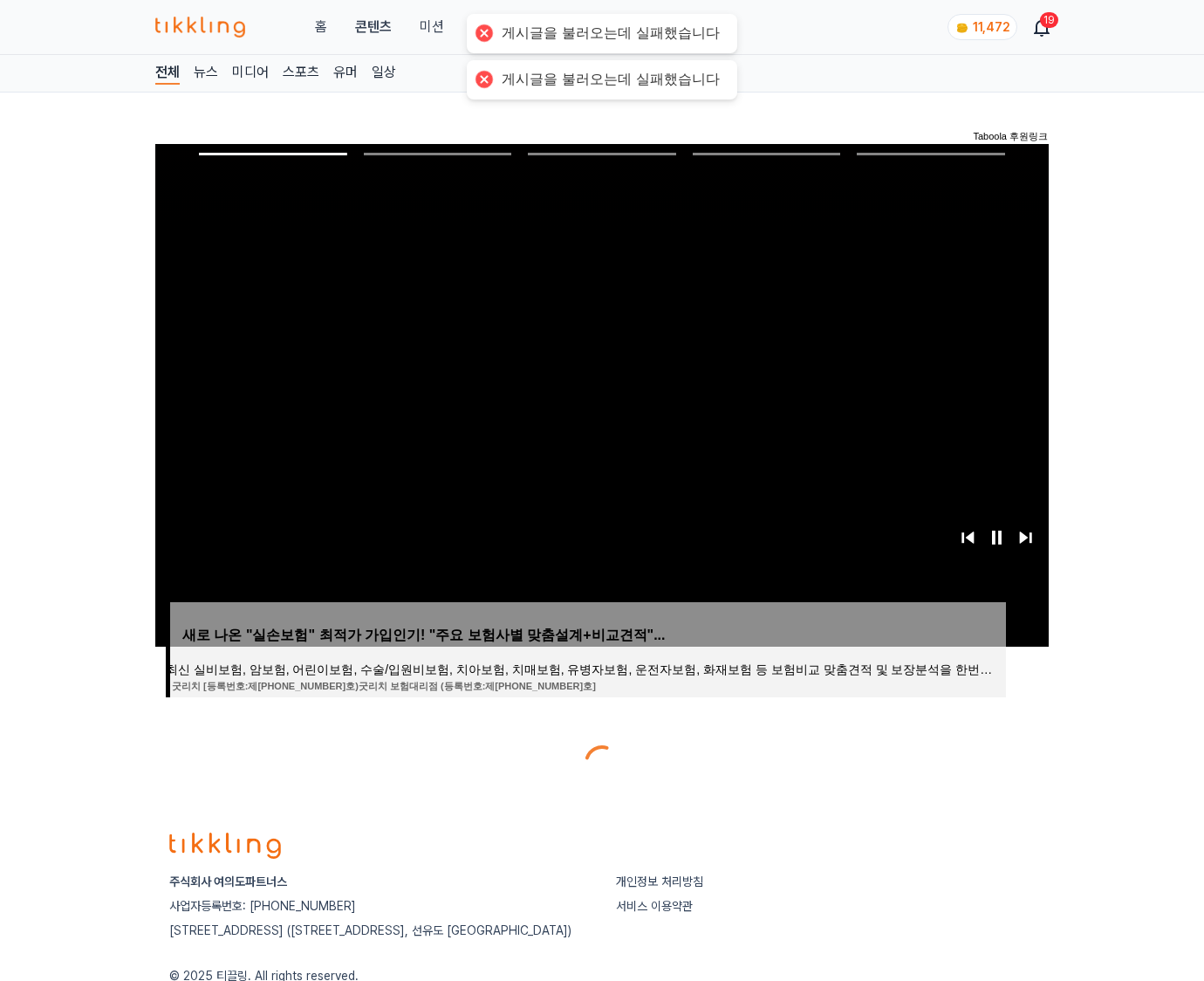
click at [939, 749] on div at bounding box center [602, 762] width 894 height 42
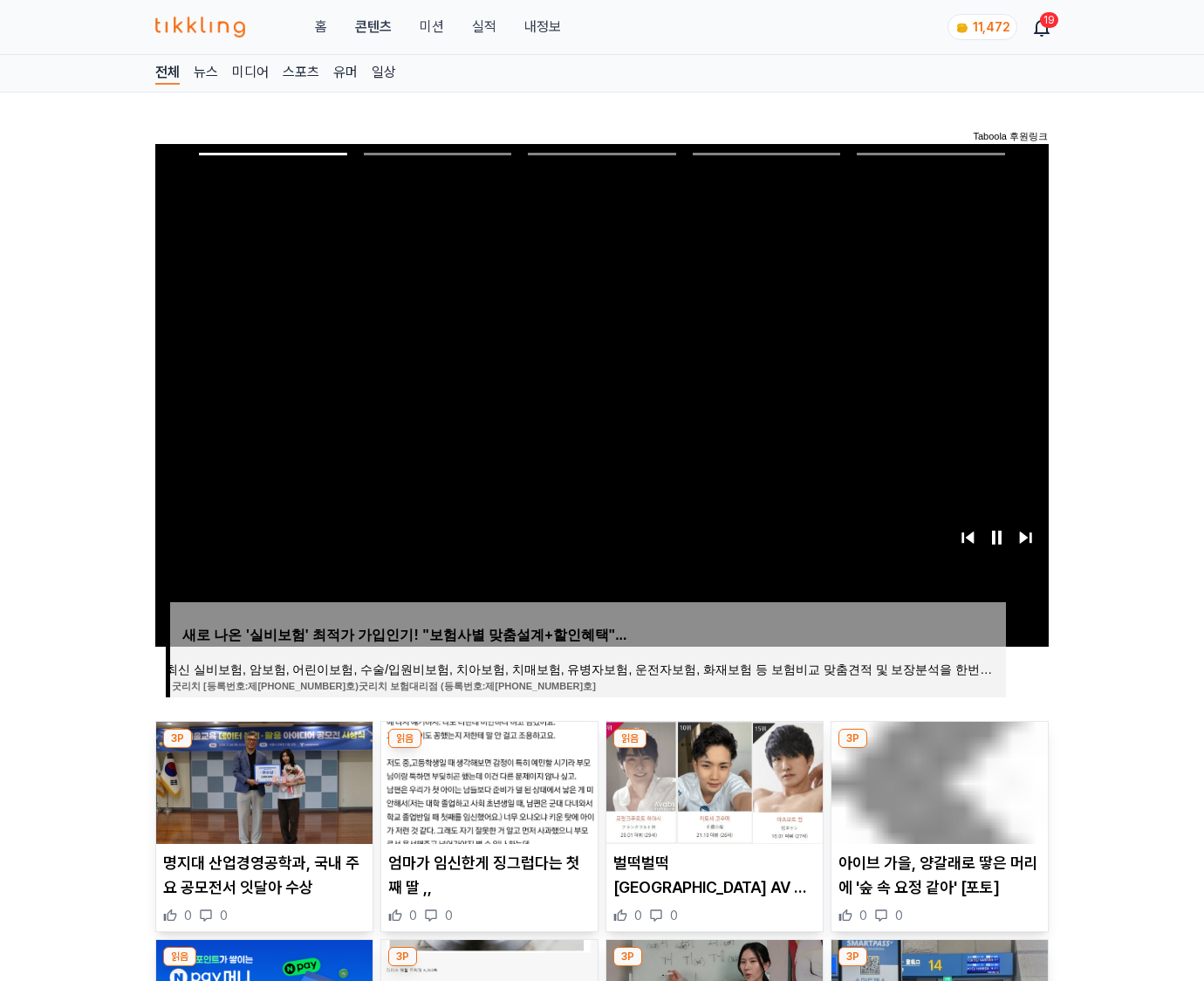
click at [939, 749] on img at bounding box center [939, 782] width 217 height 122
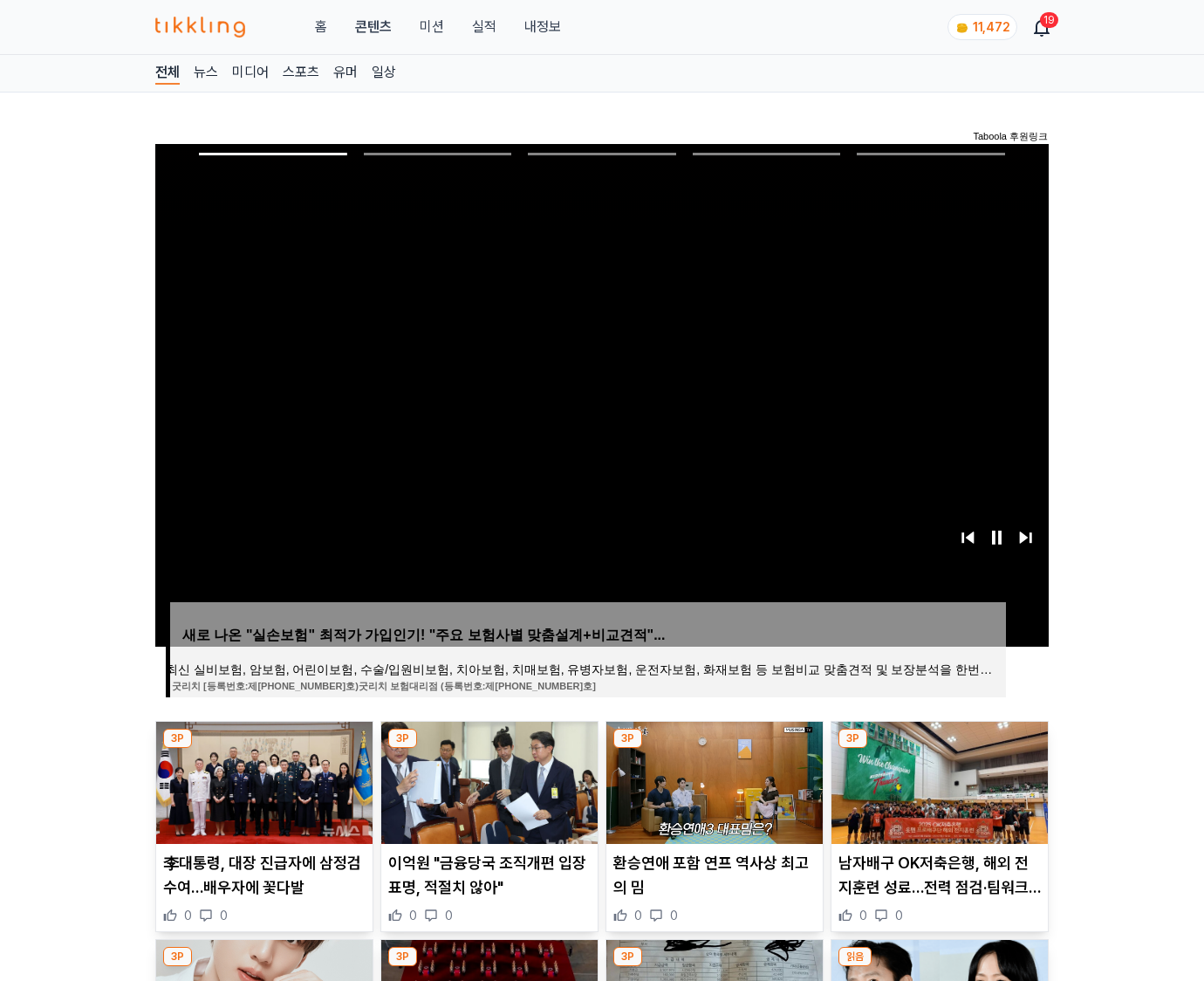
click at [939, 749] on img at bounding box center [939, 782] width 217 height 122
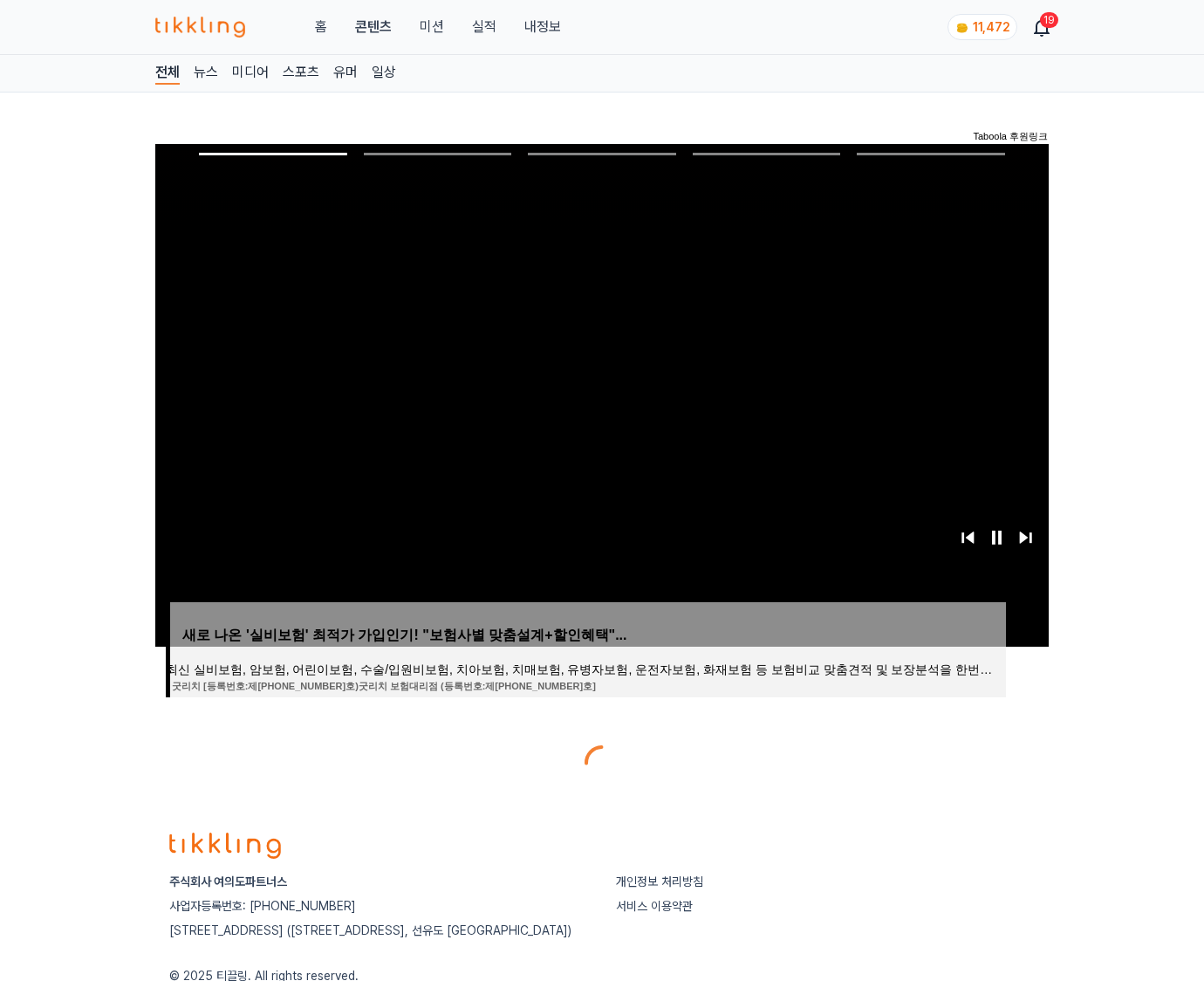
click at [939, 749] on div at bounding box center [602, 762] width 894 height 42
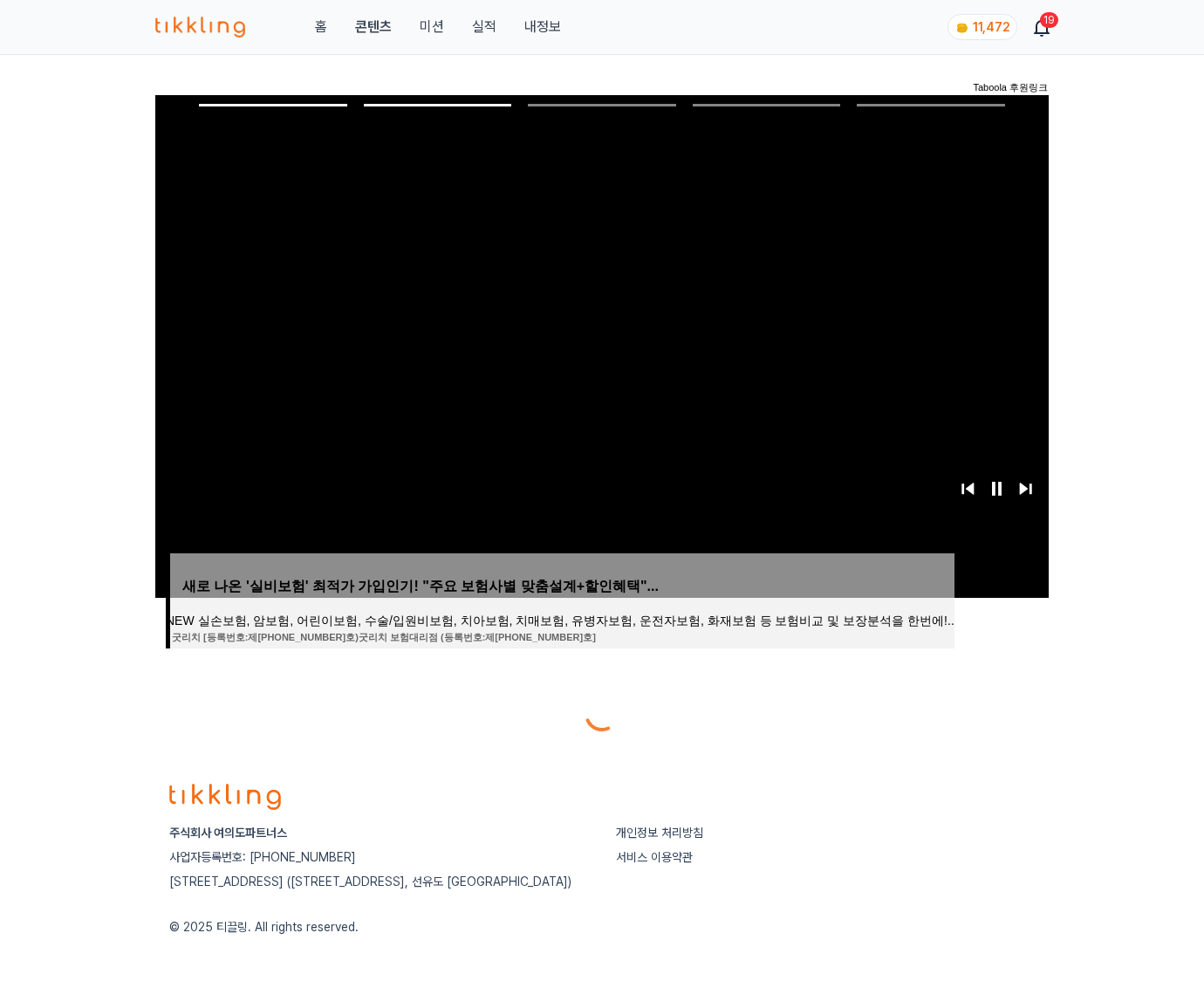
scroll to position [87, 0]
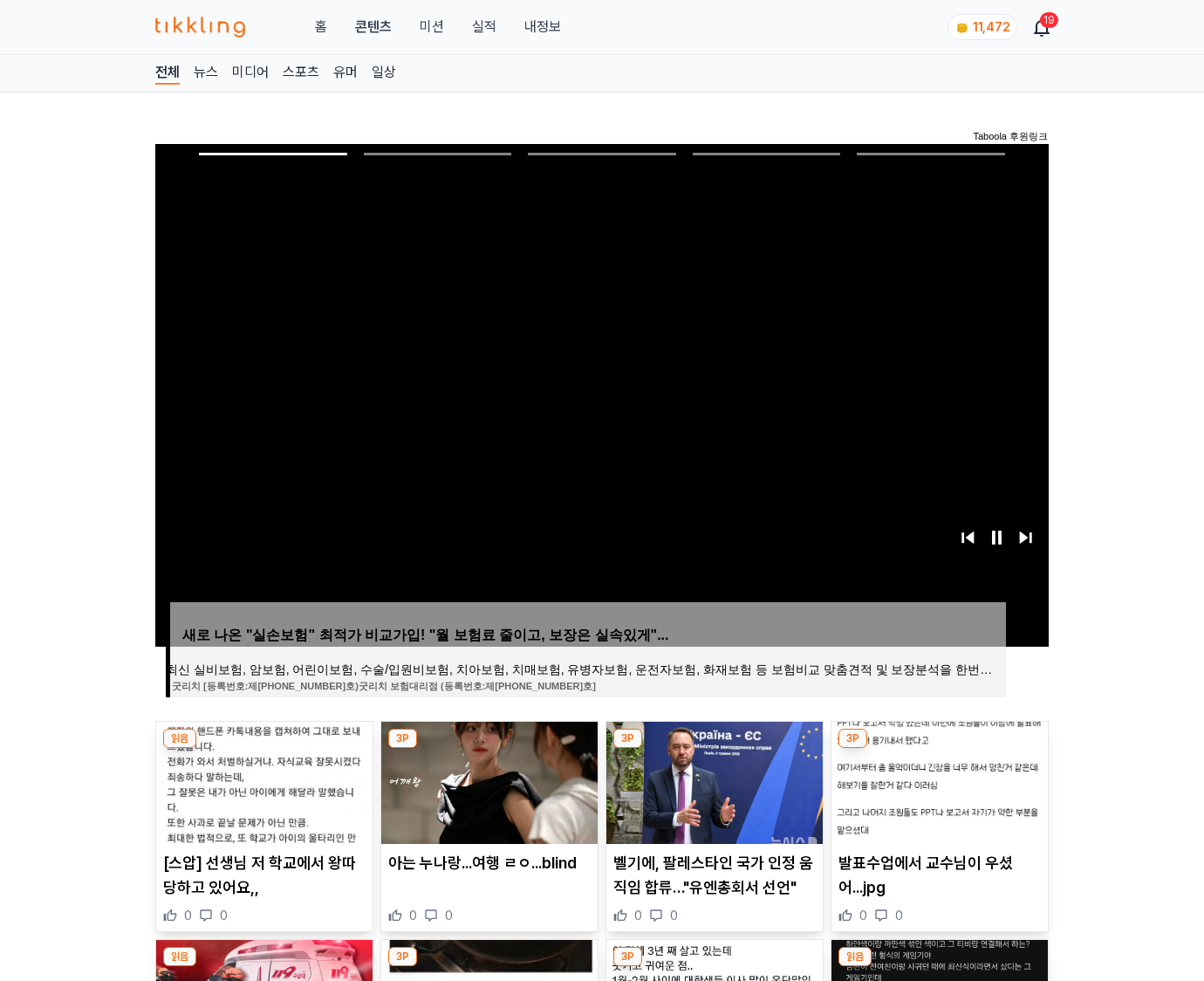
click at [939, 749] on img at bounding box center [939, 782] width 217 height 122
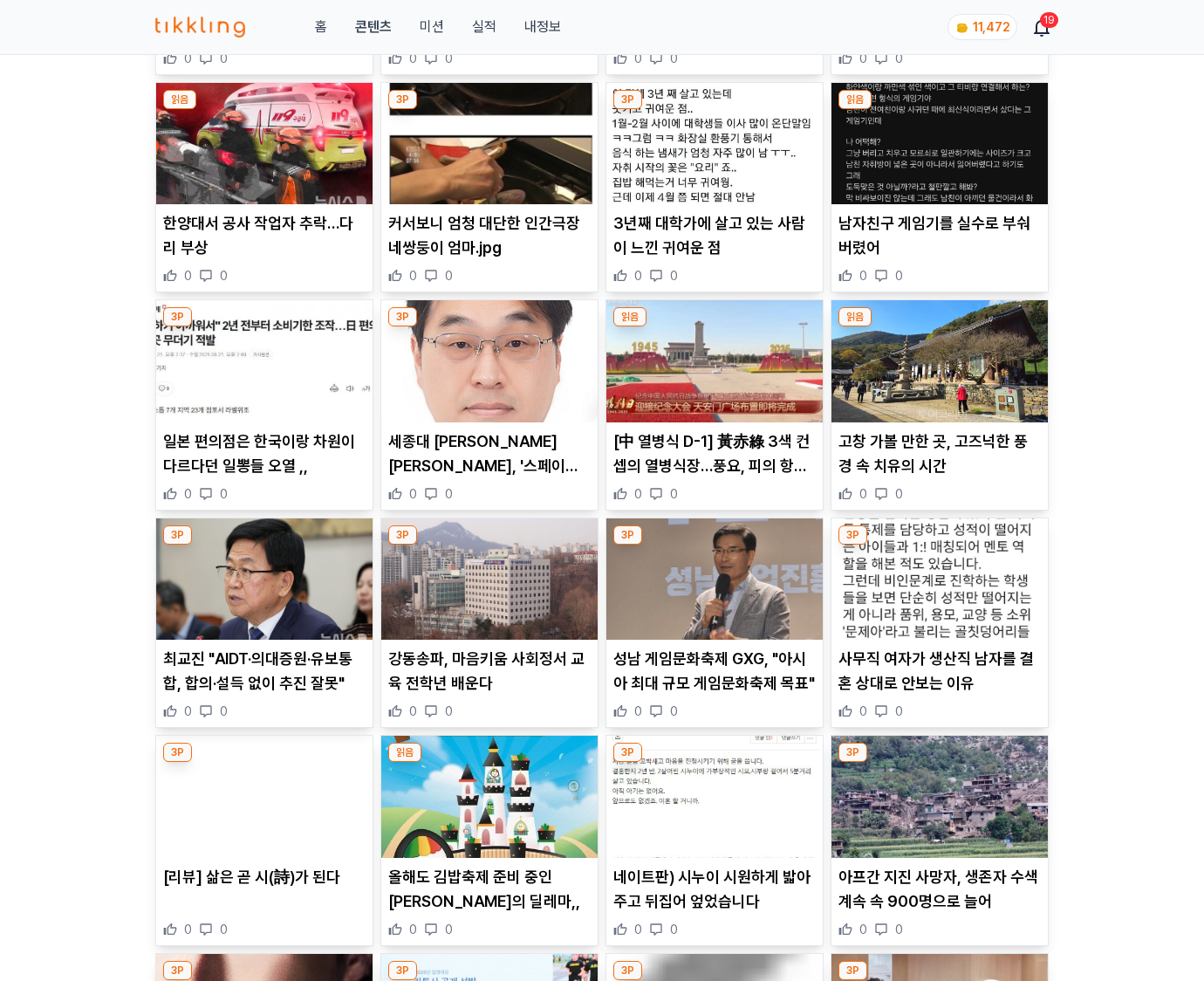
scroll to position [2572, 0]
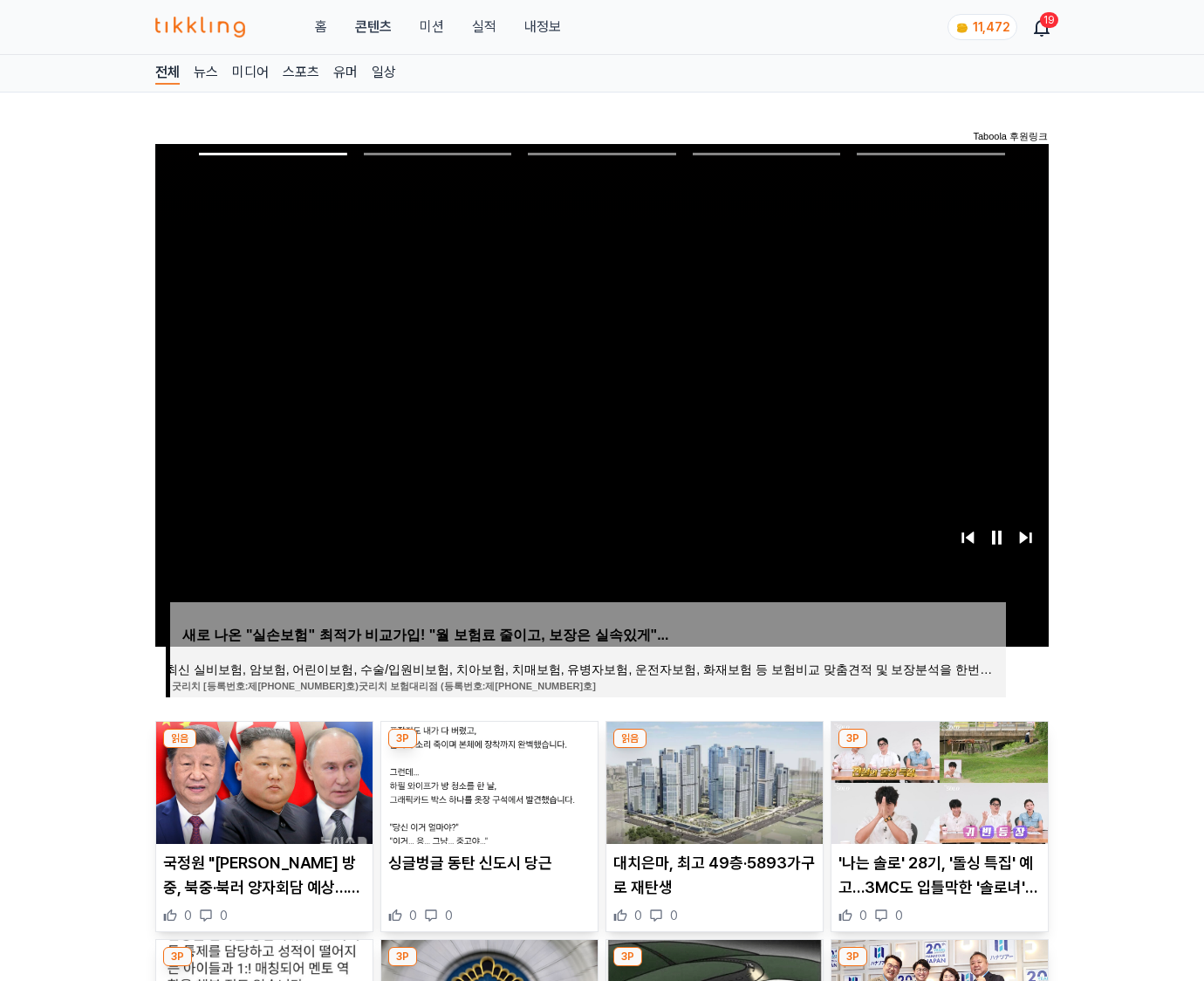
click at [939, 749] on img at bounding box center [939, 782] width 217 height 122
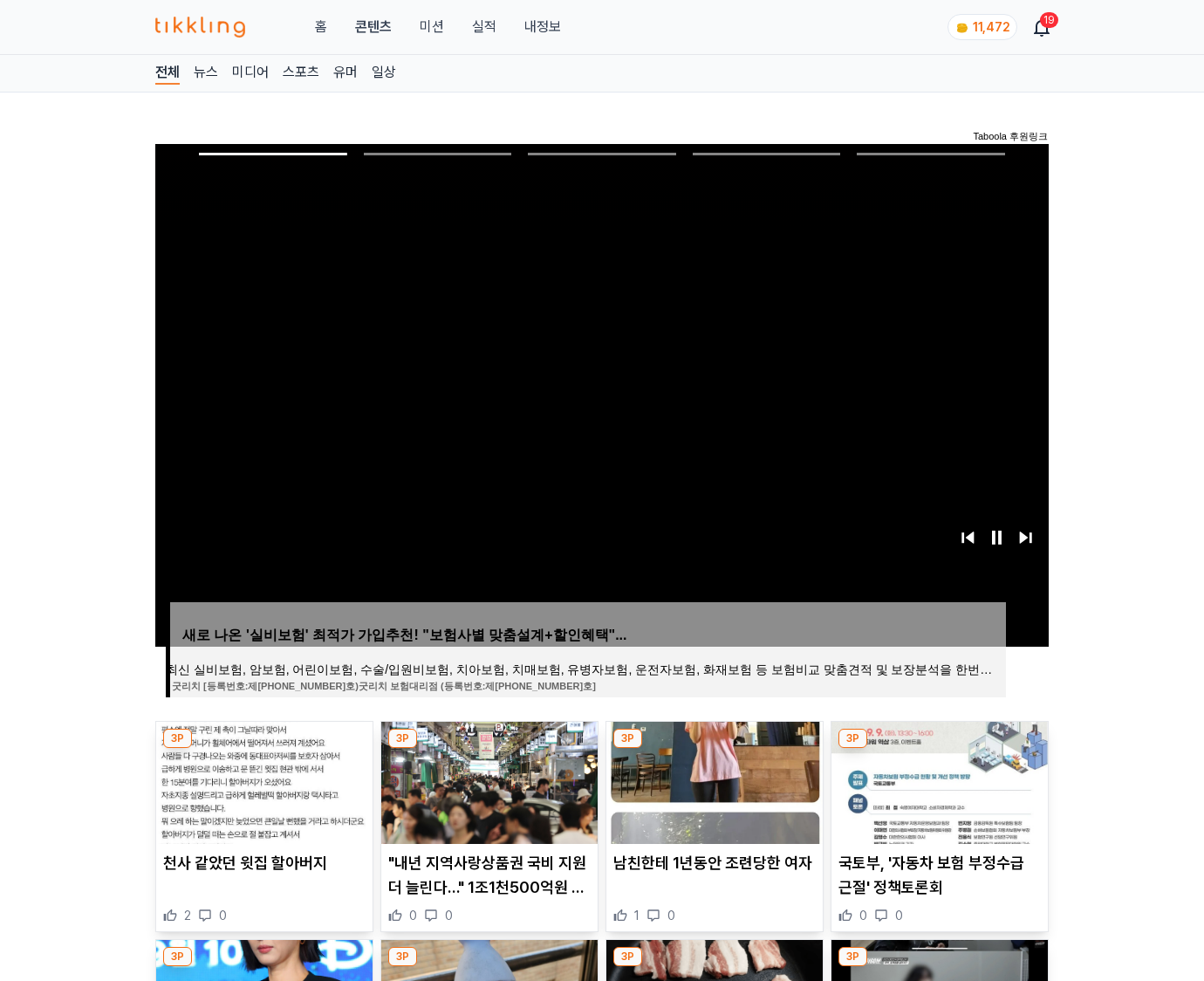
click at [939, 749] on img at bounding box center [939, 782] width 217 height 122
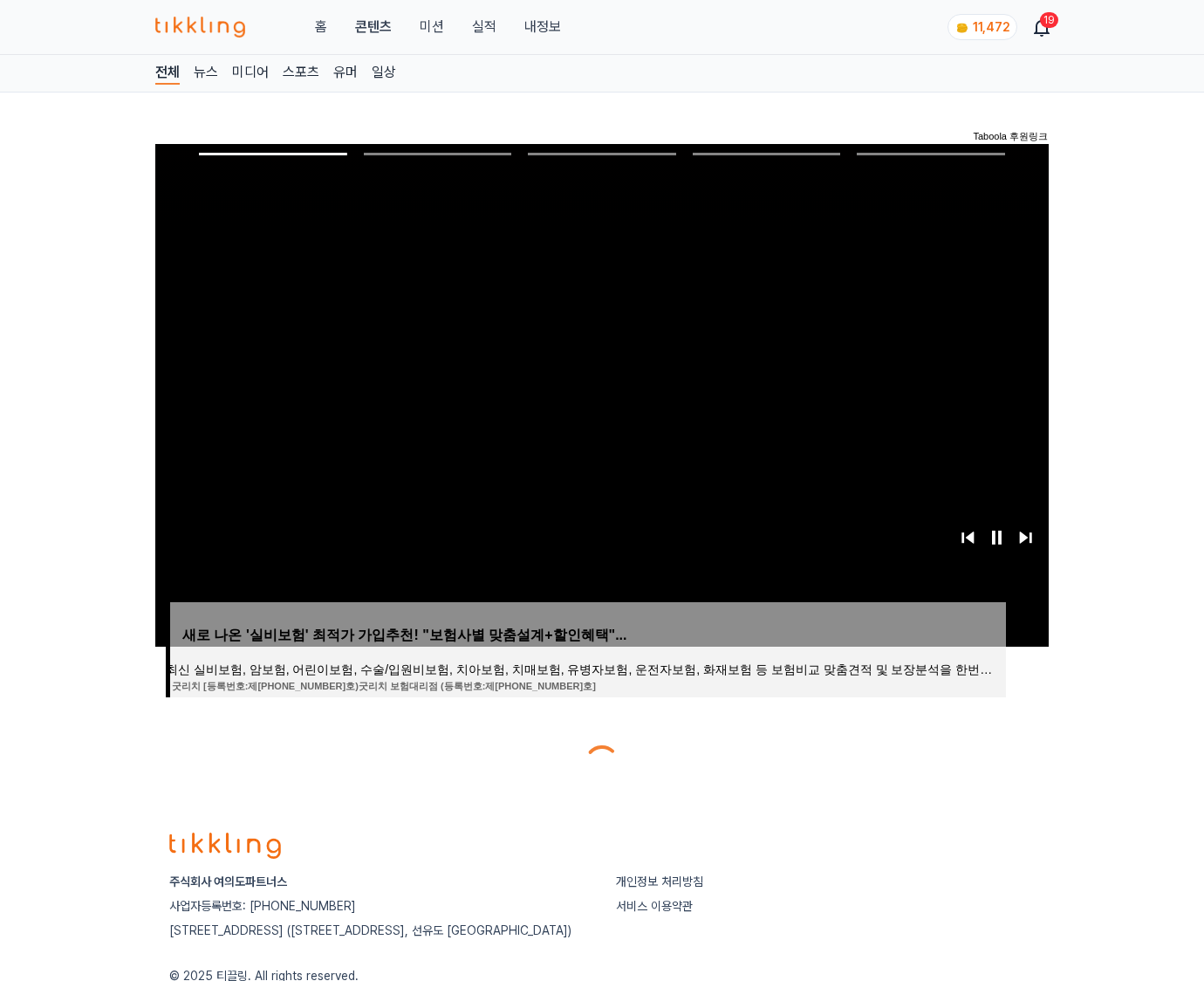
click at [939, 749] on div at bounding box center [602, 762] width 894 height 42
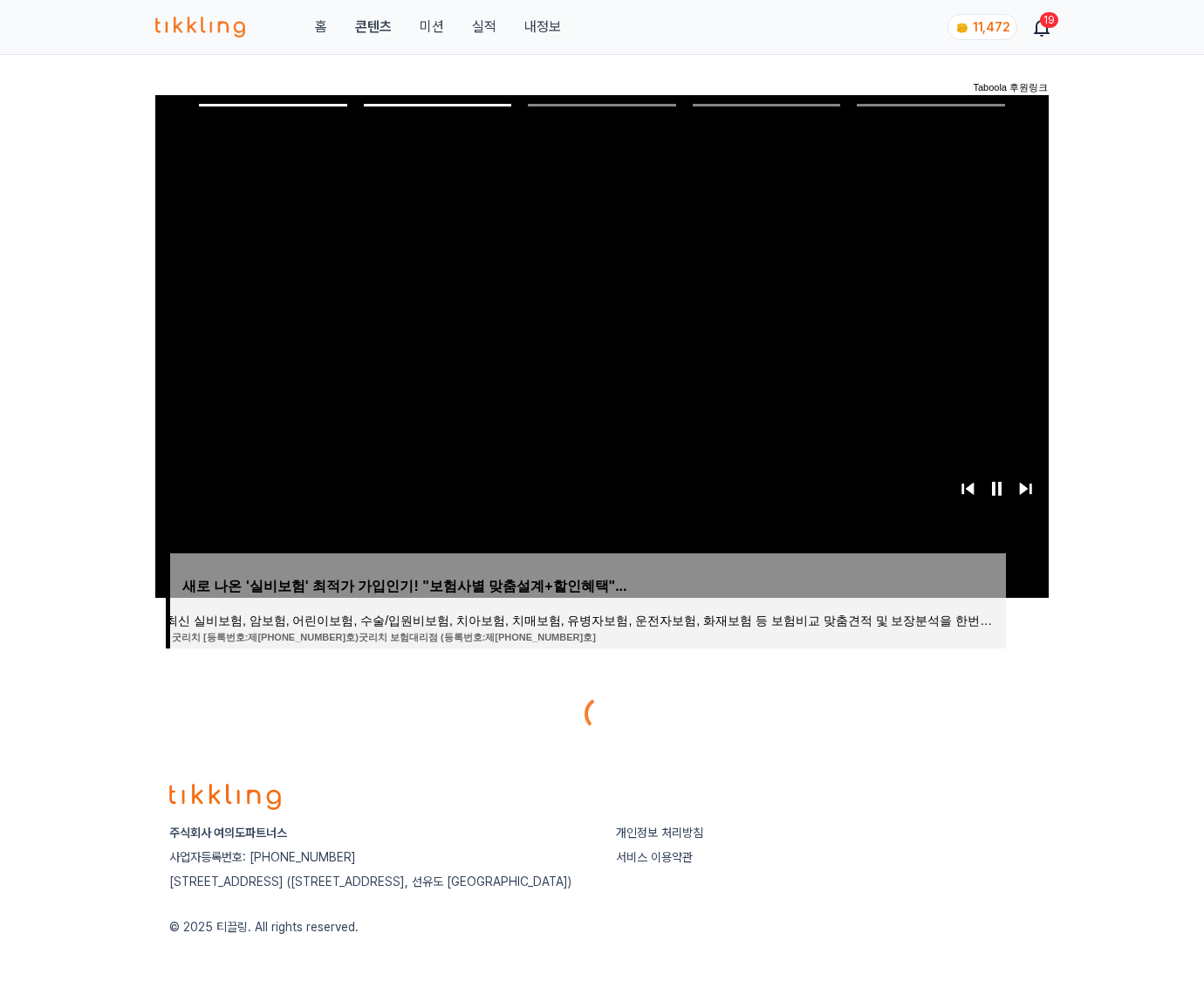
scroll to position [87, 0]
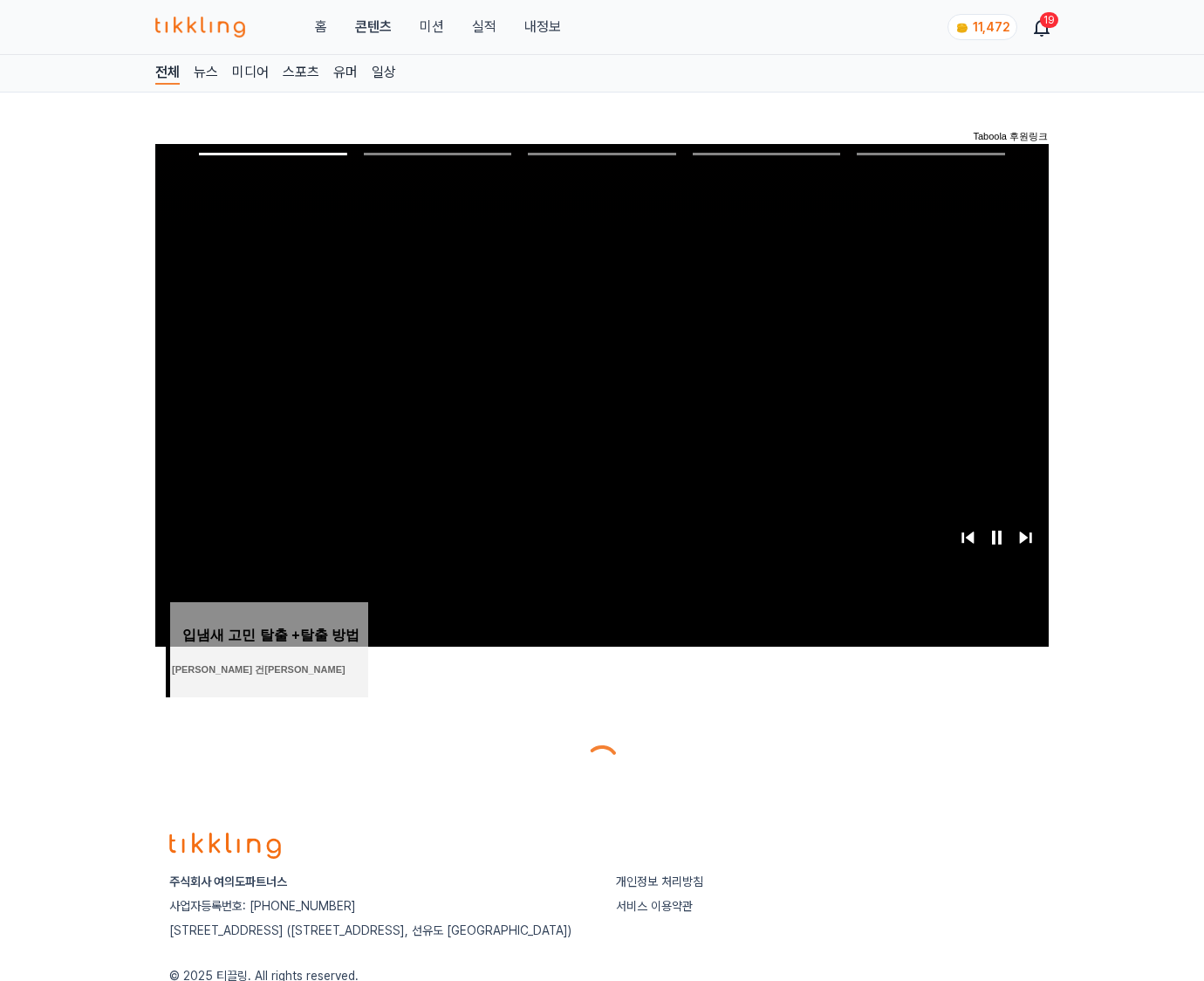
click at [939, 749] on div at bounding box center [602, 762] width 894 height 42
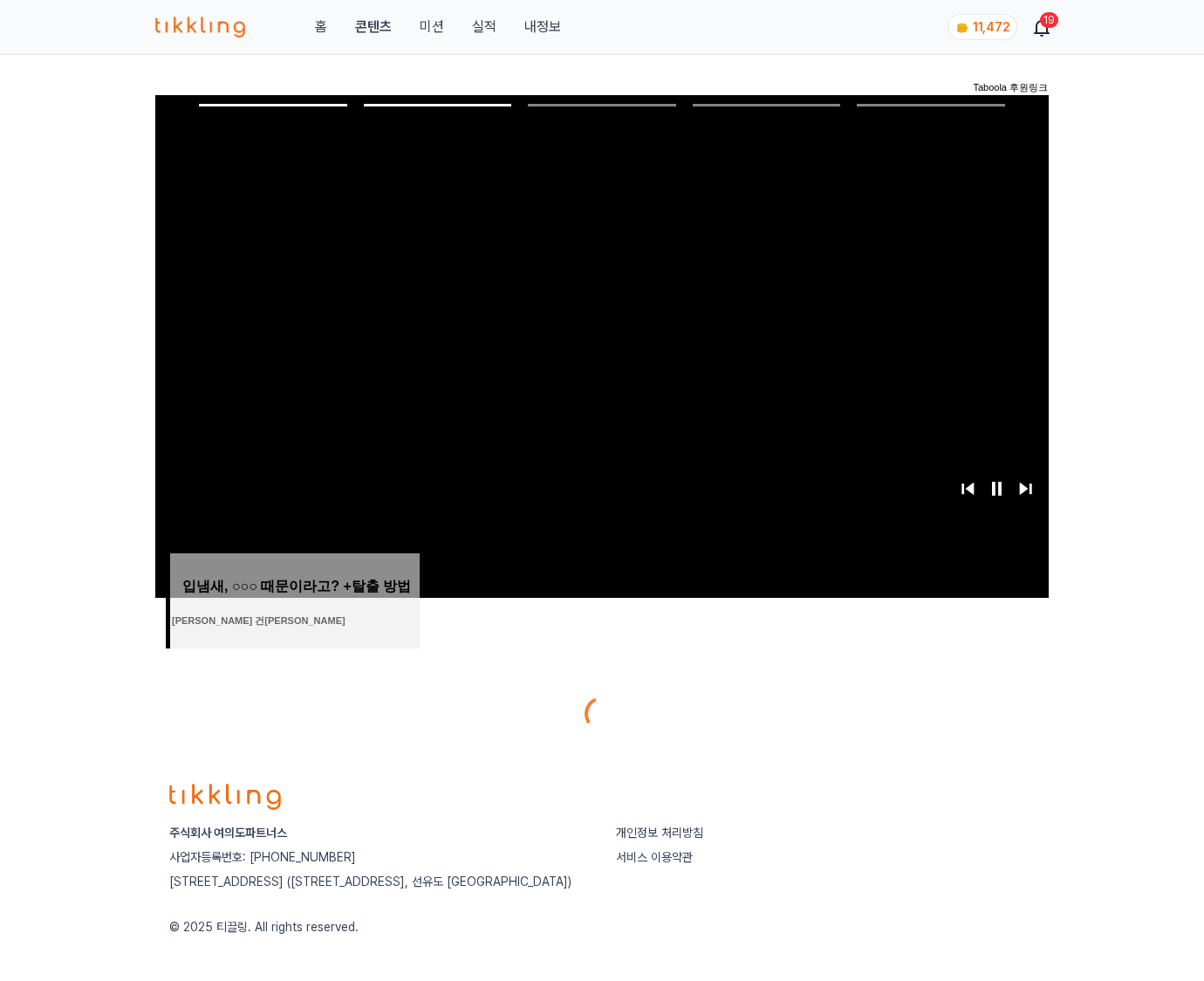
scroll to position [87, 0]
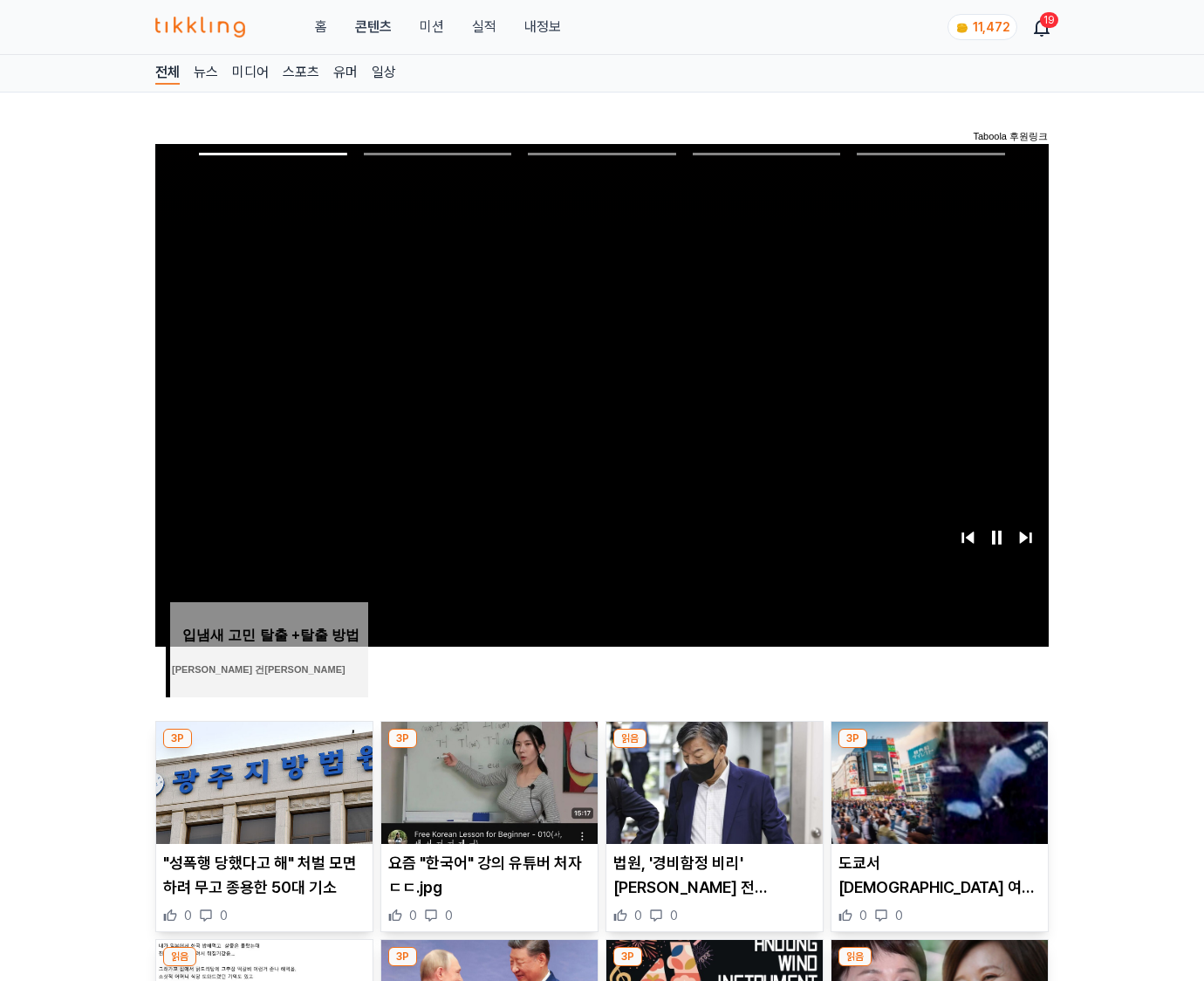
click at [939, 749] on img at bounding box center [939, 782] width 217 height 122
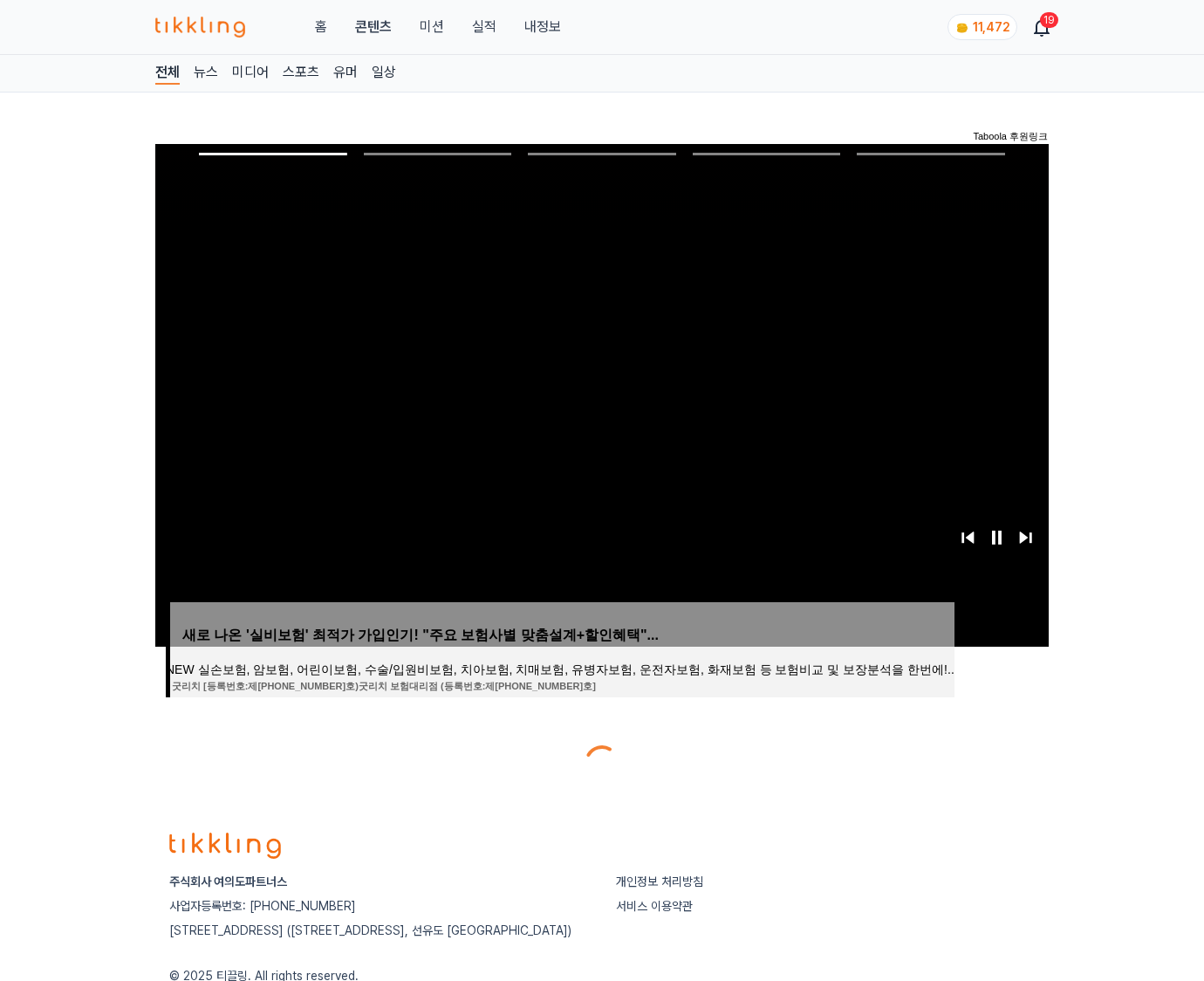
click at [939, 749] on div at bounding box center [602, 762] width 894 height 42
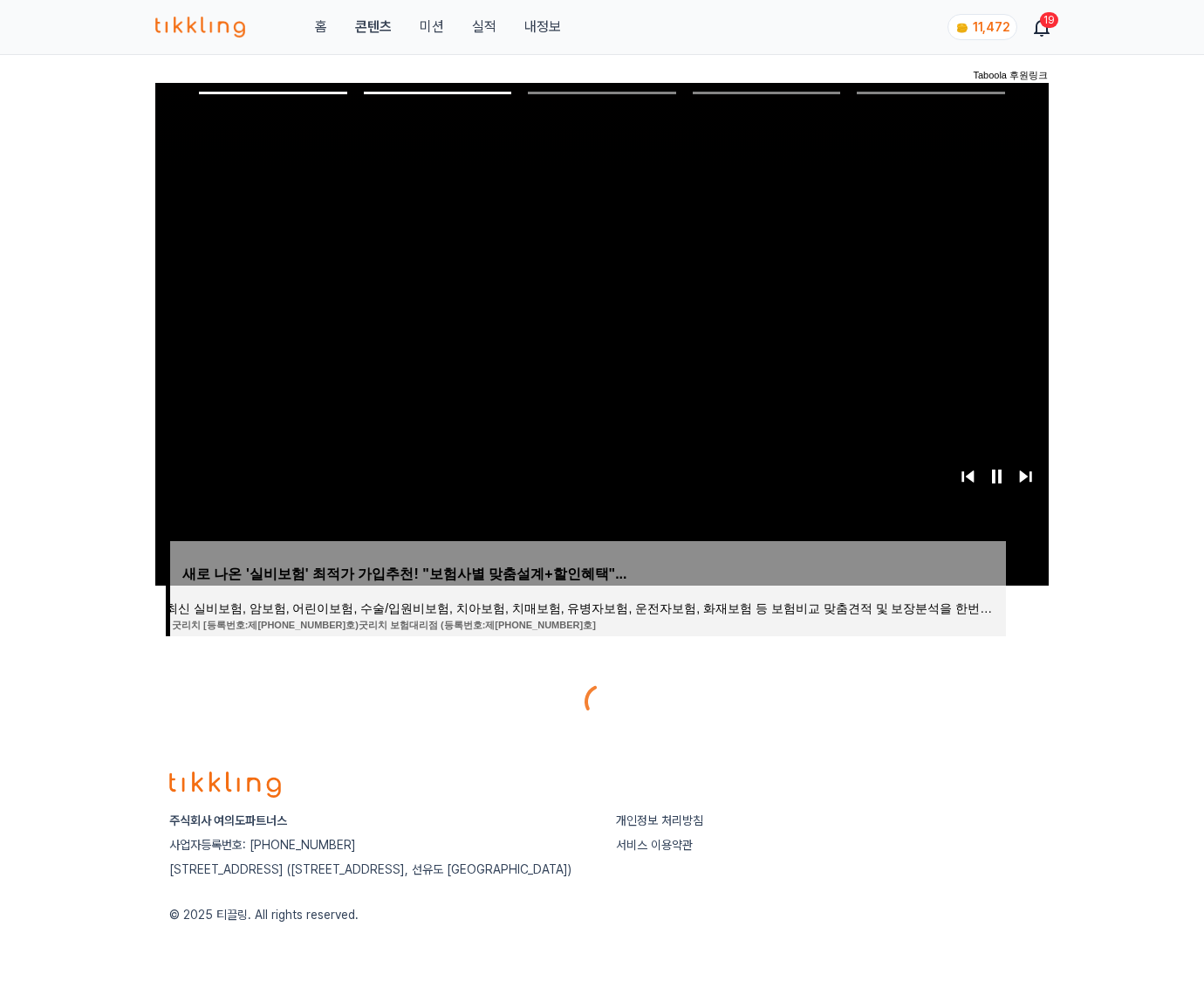
scroll to position [87, 0]
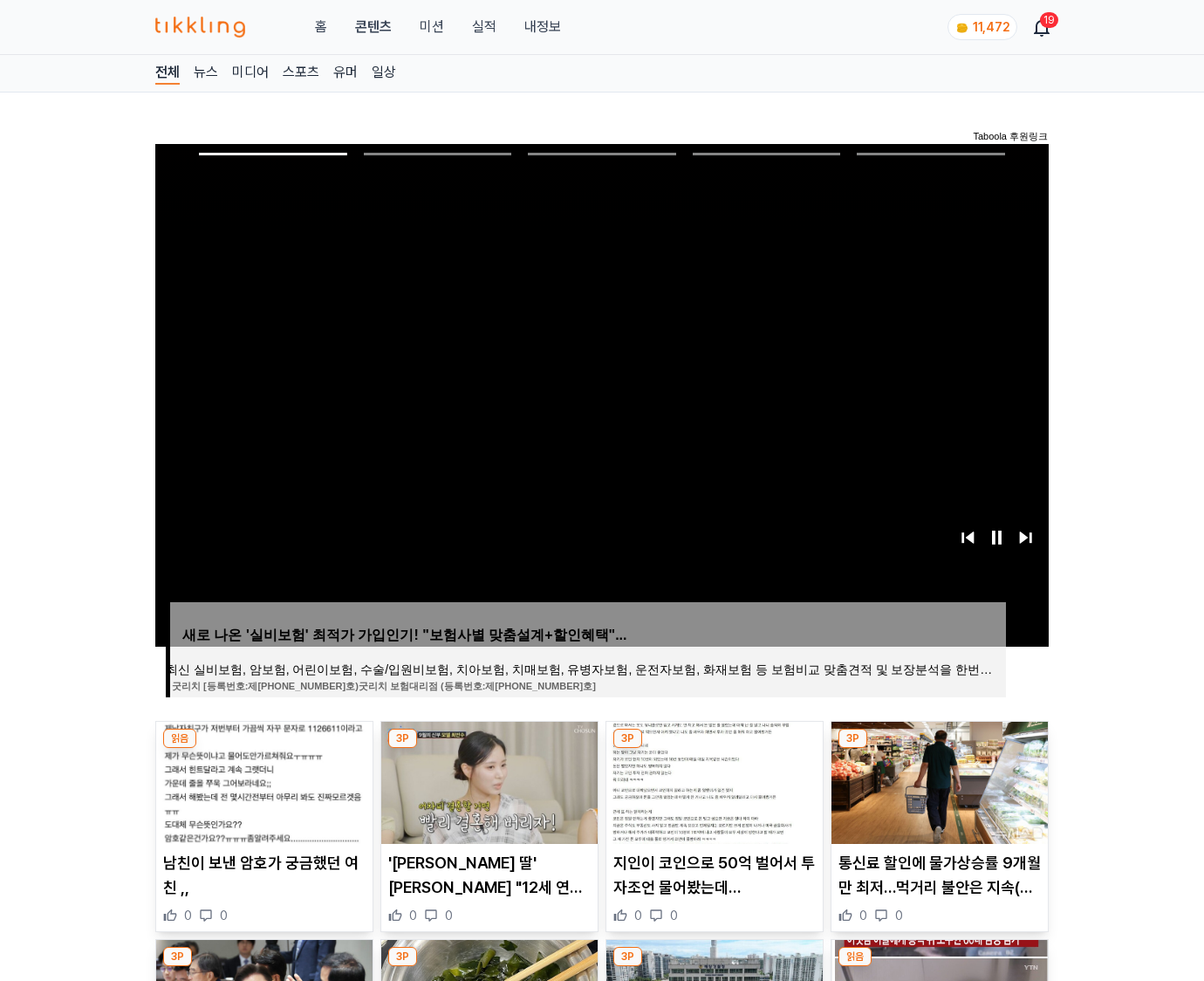
click at [939, 749] on img at bounding box center [939, 782] width 217 height 122
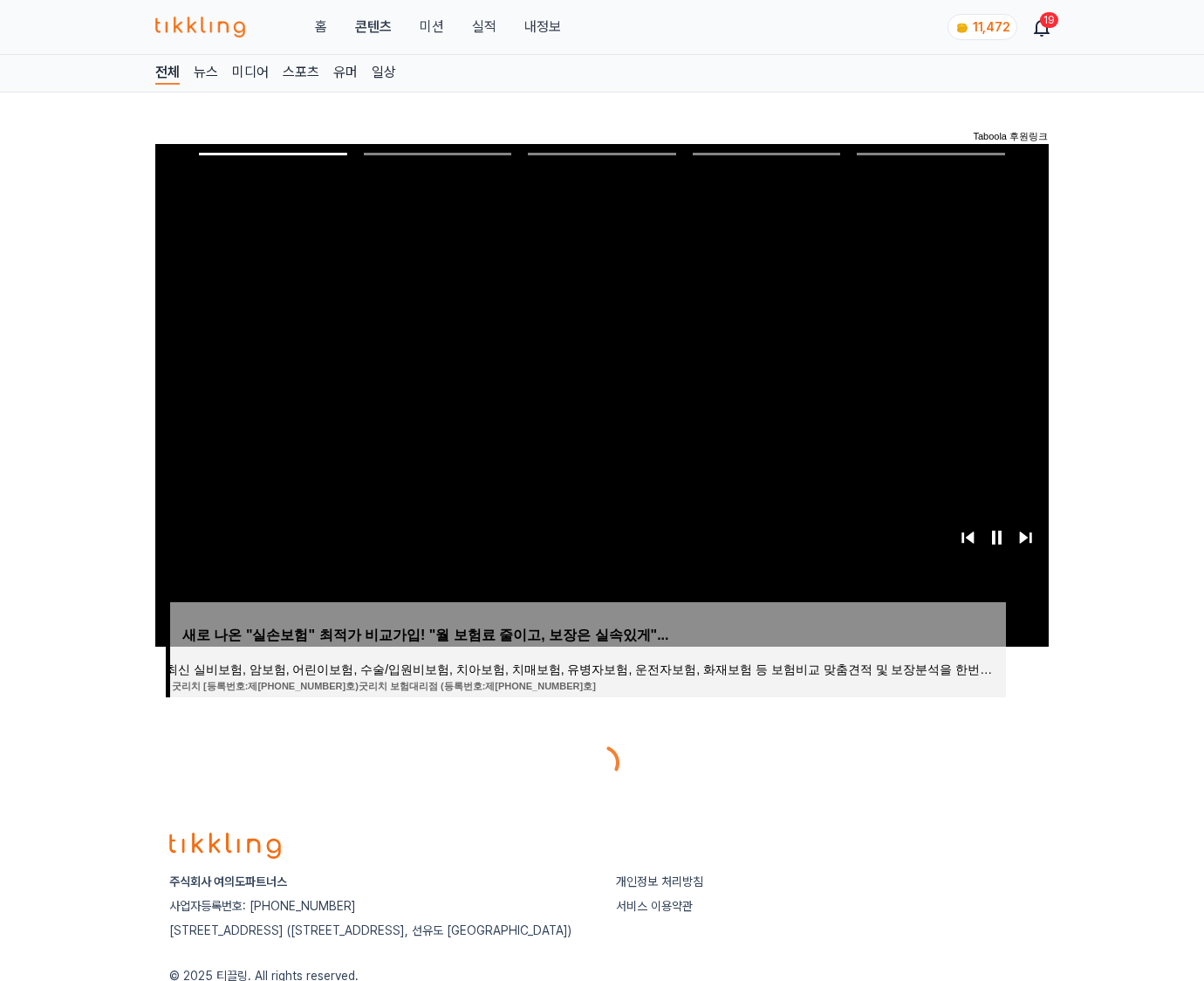
click at [939, 749] on div at bounding box center [602, 762] width 894 height 42
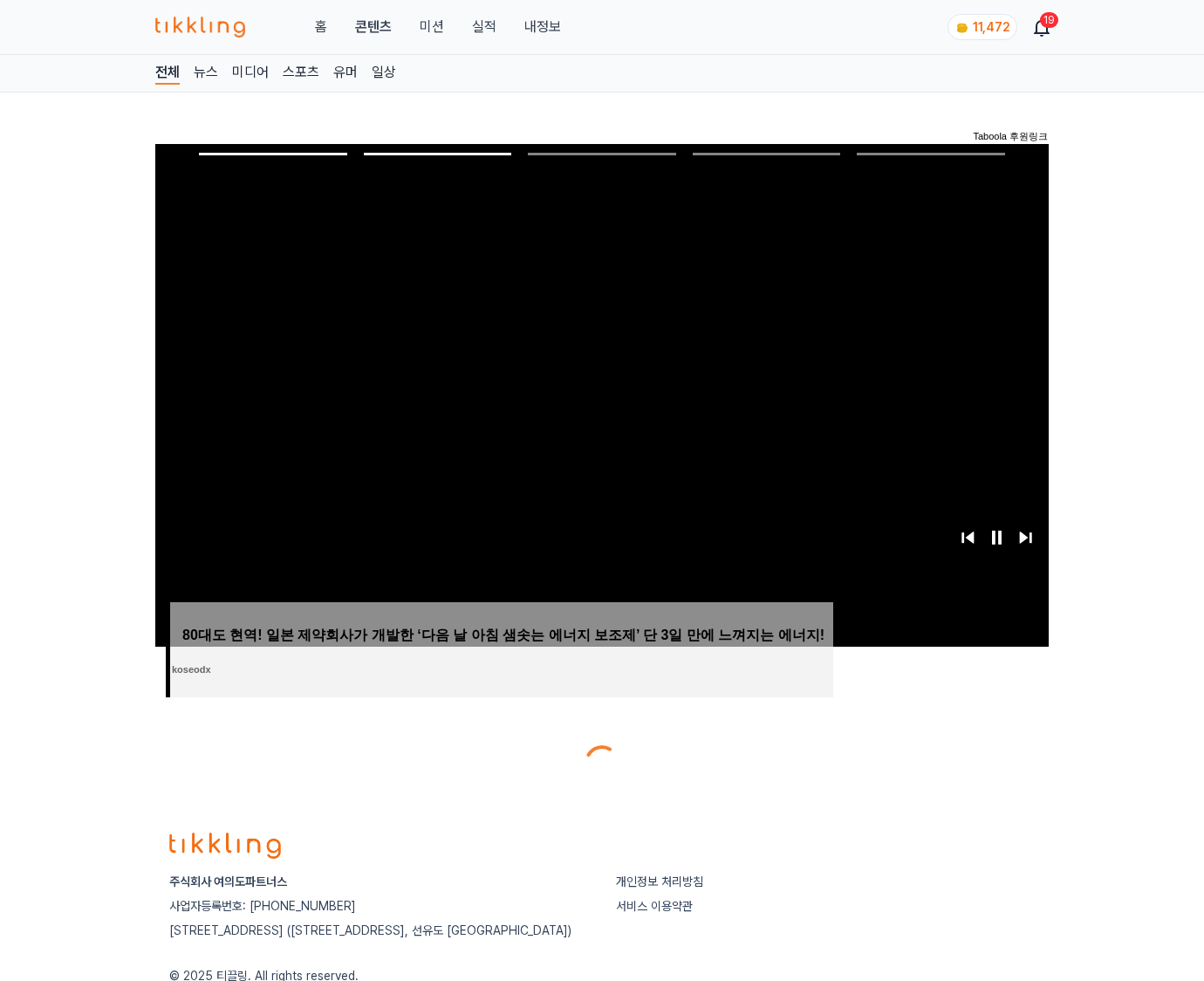
scroll to position [87, 0]
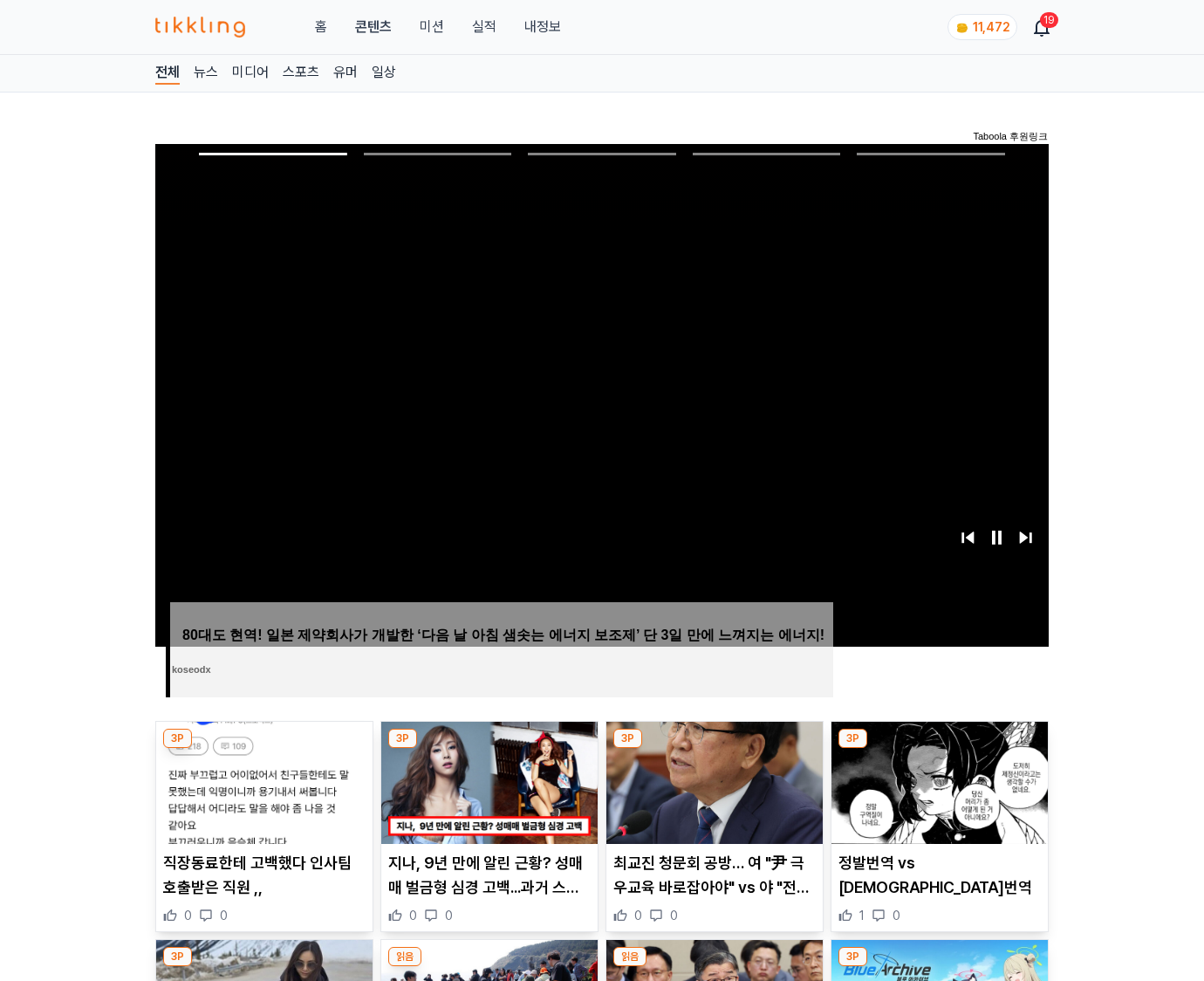
click at [939, 749] on img at bounding box center [939, 782] width 217 height 122
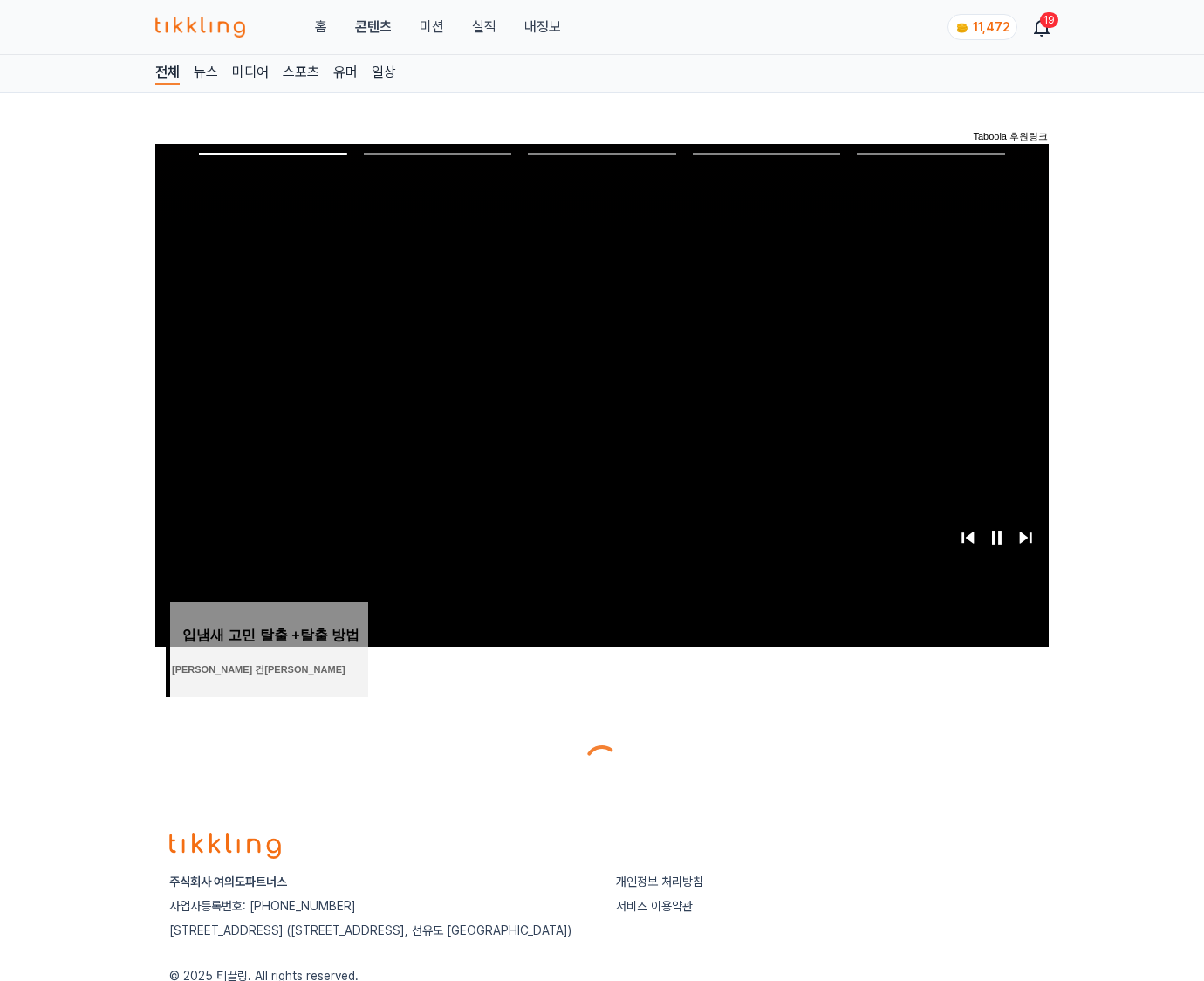
click at [939, 749] on div at bounding box center [602, 762] width 894 height 42
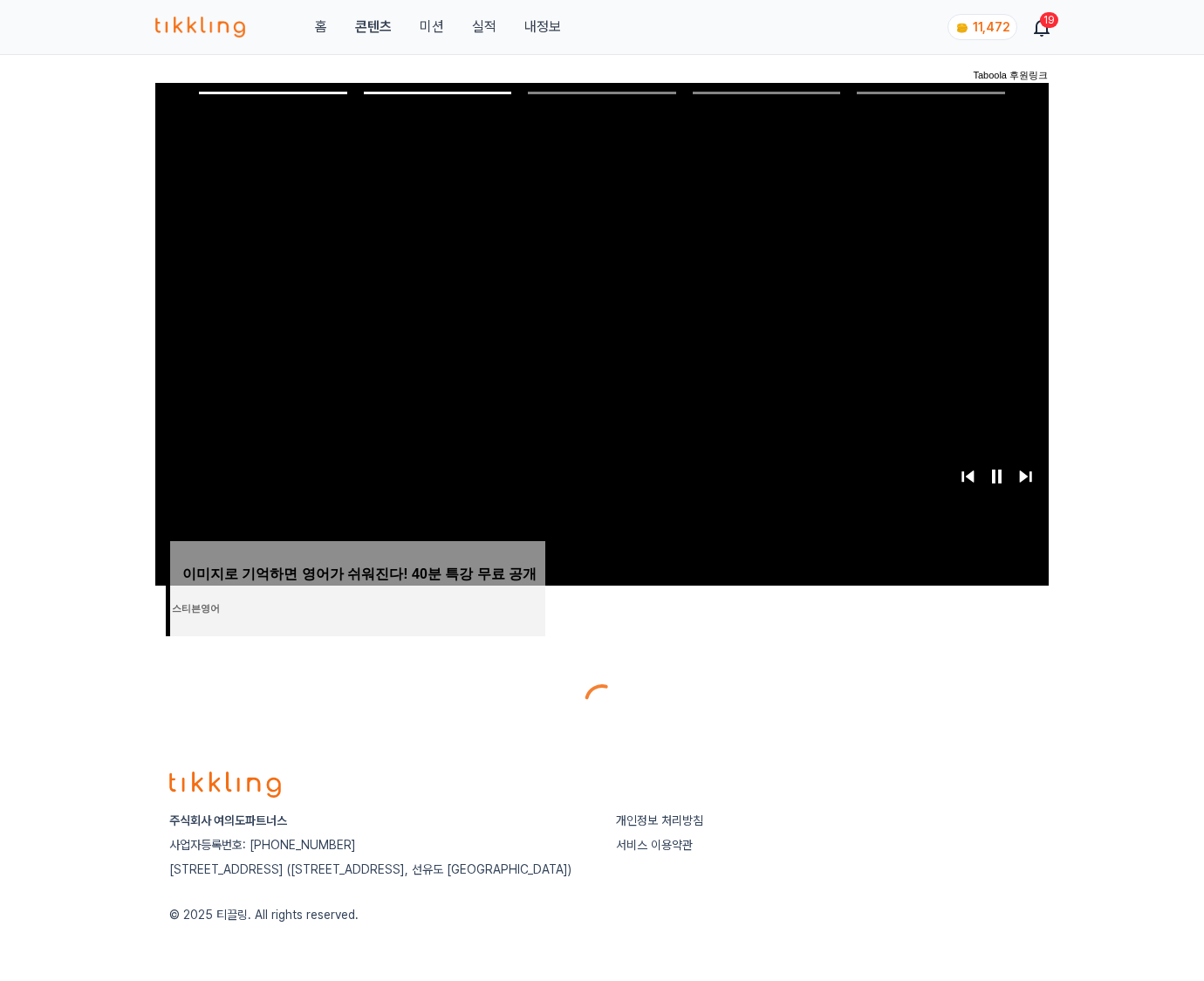
scroll to position [87, 0]
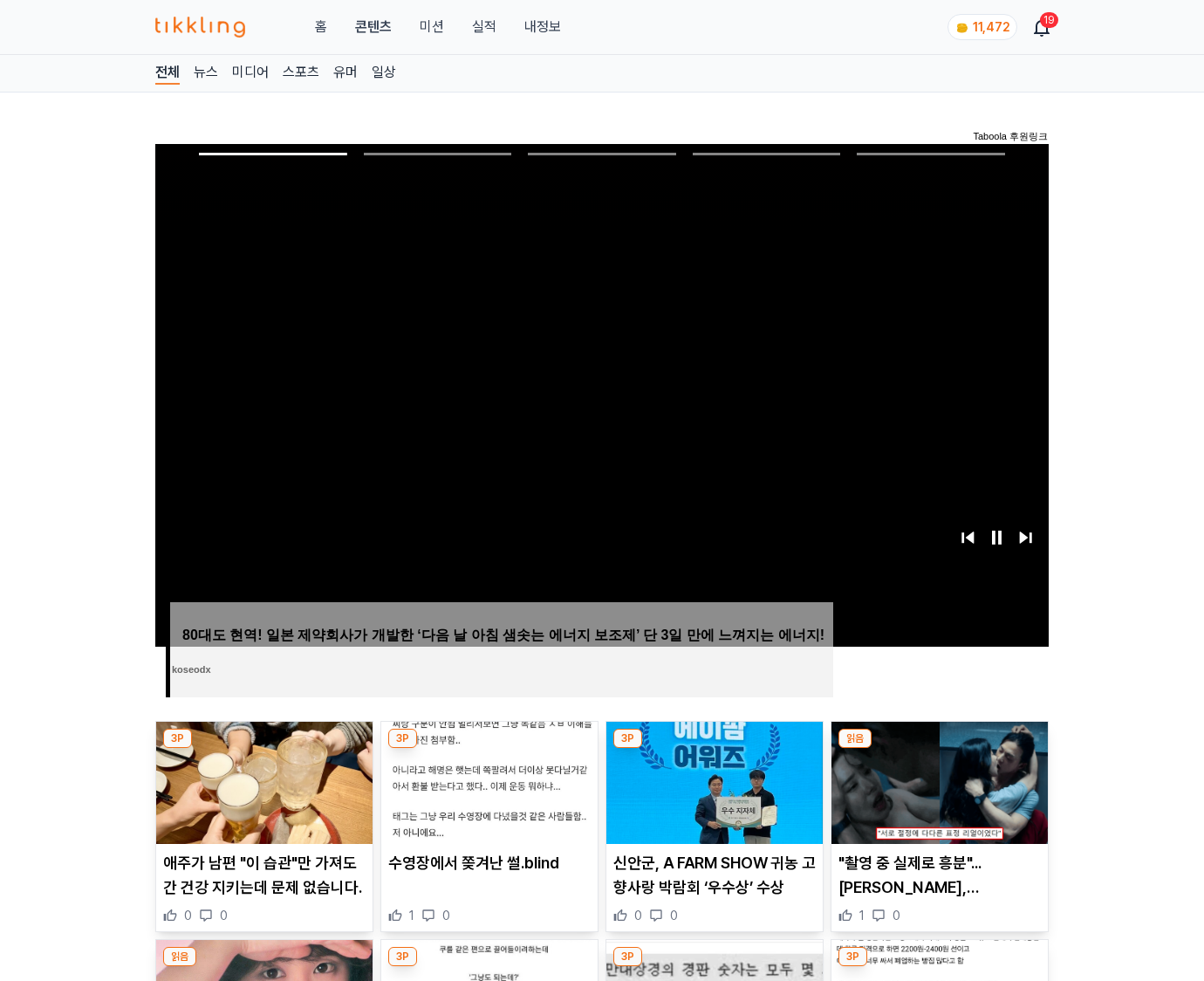
click at [939, 749] on img at bounding box center [939, 782] width 217 height 122
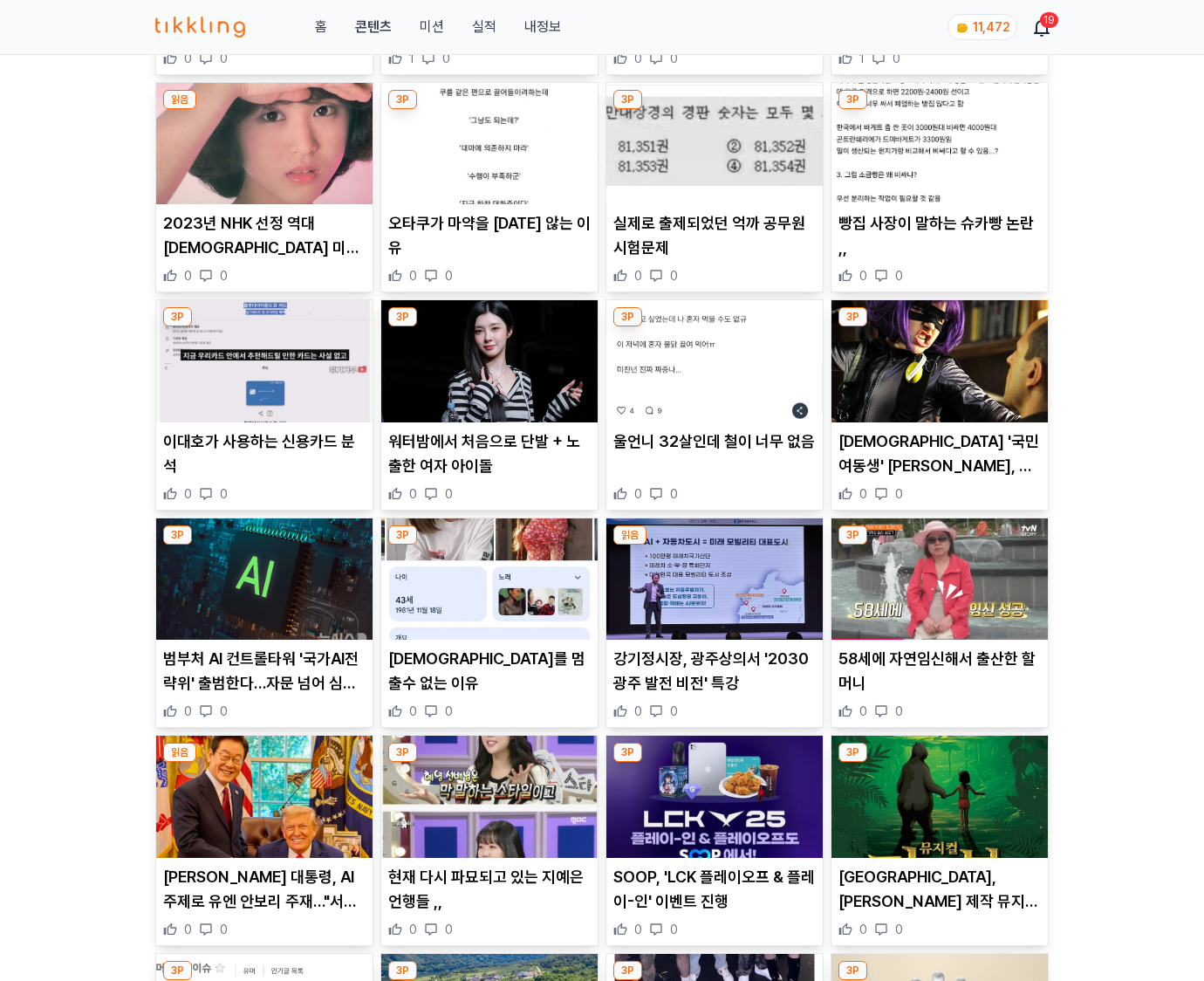
scroll to position [2570, 0]
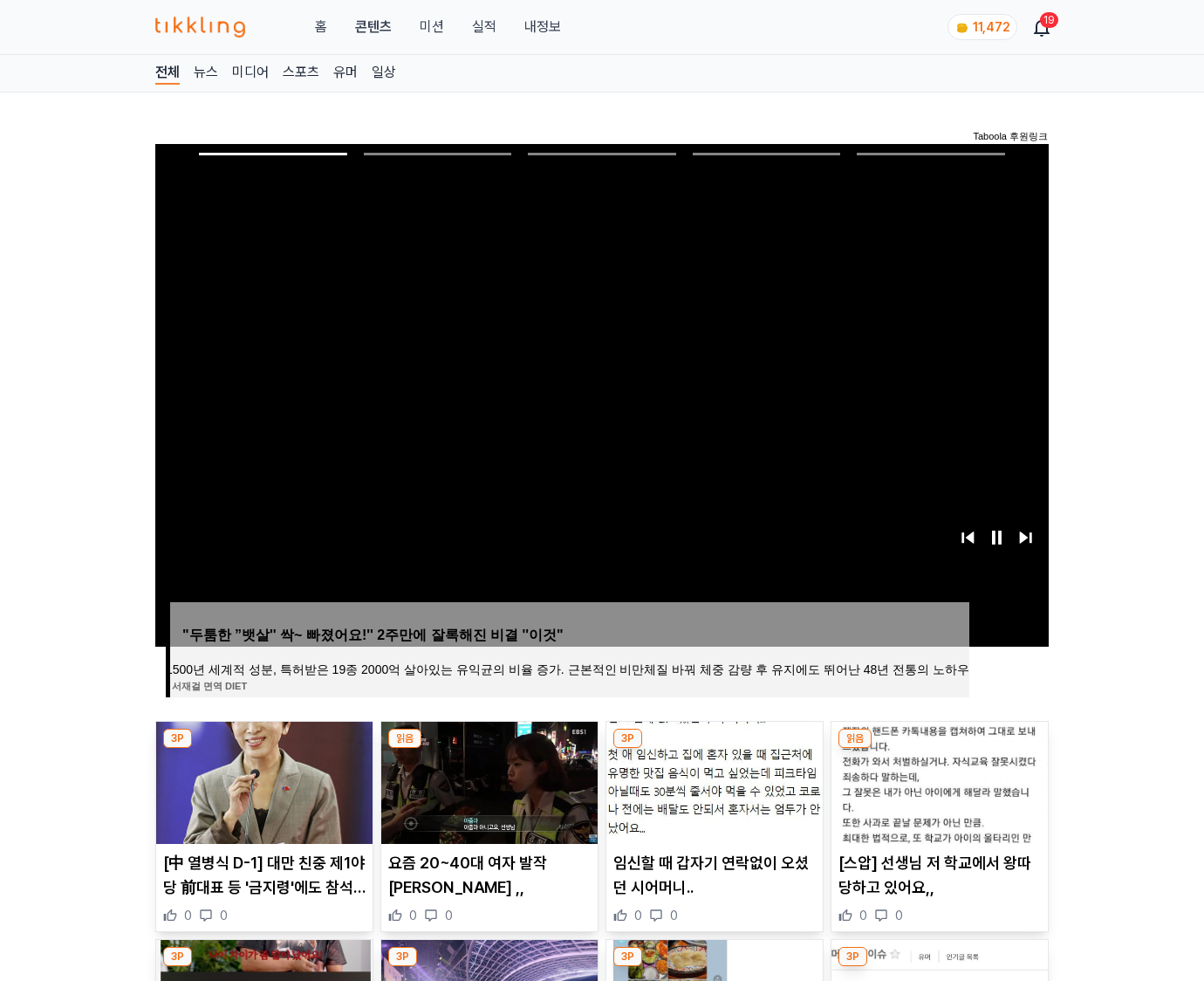
click at [939, 749] on img at bounding box center [939, 782] width 217 height 122
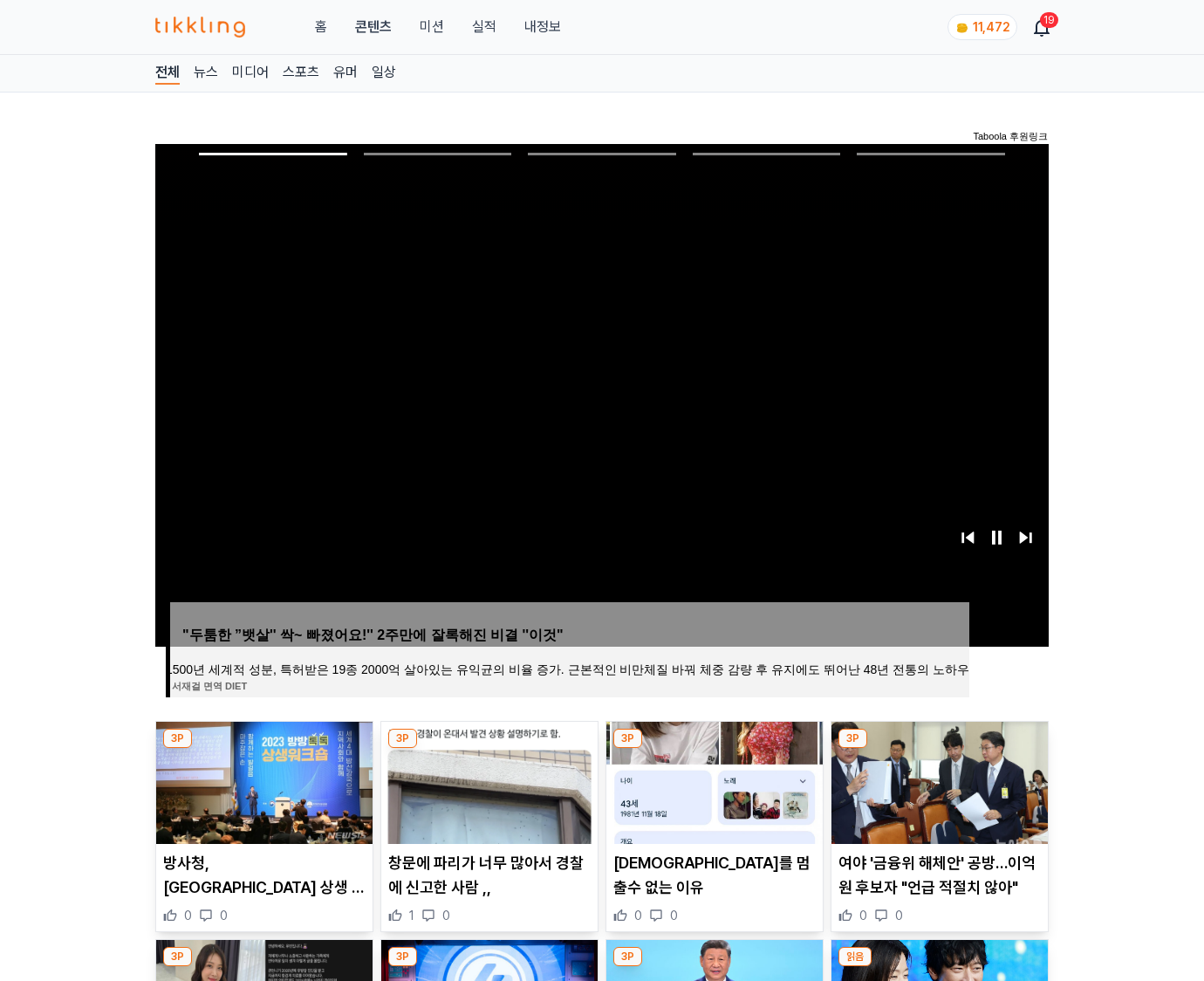
click at [939, 749] on img at bounding box center [939, 782] width 217 height 122
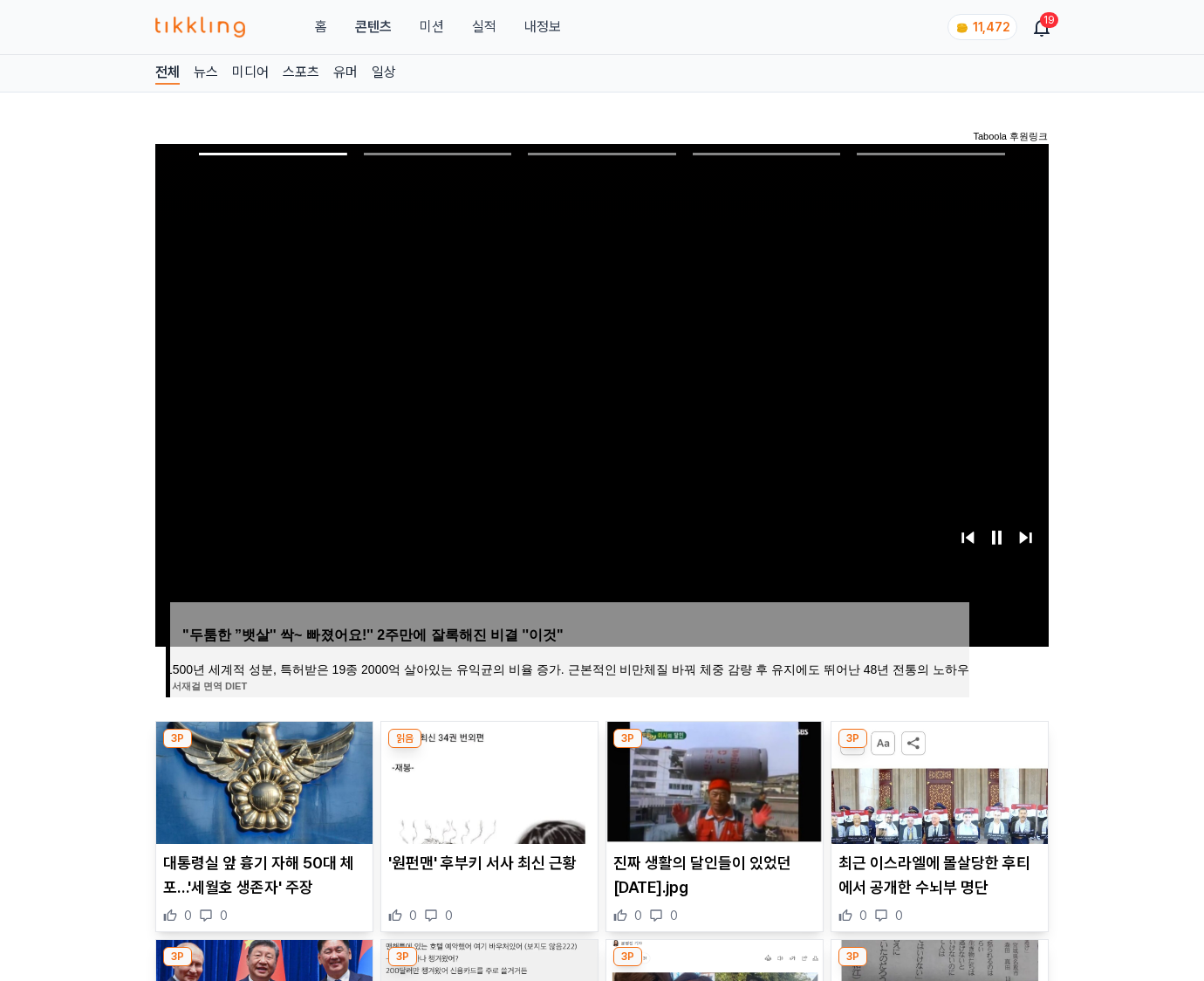
click at [939, 749] on img at bounding box center [939, 782] width 217 height 122
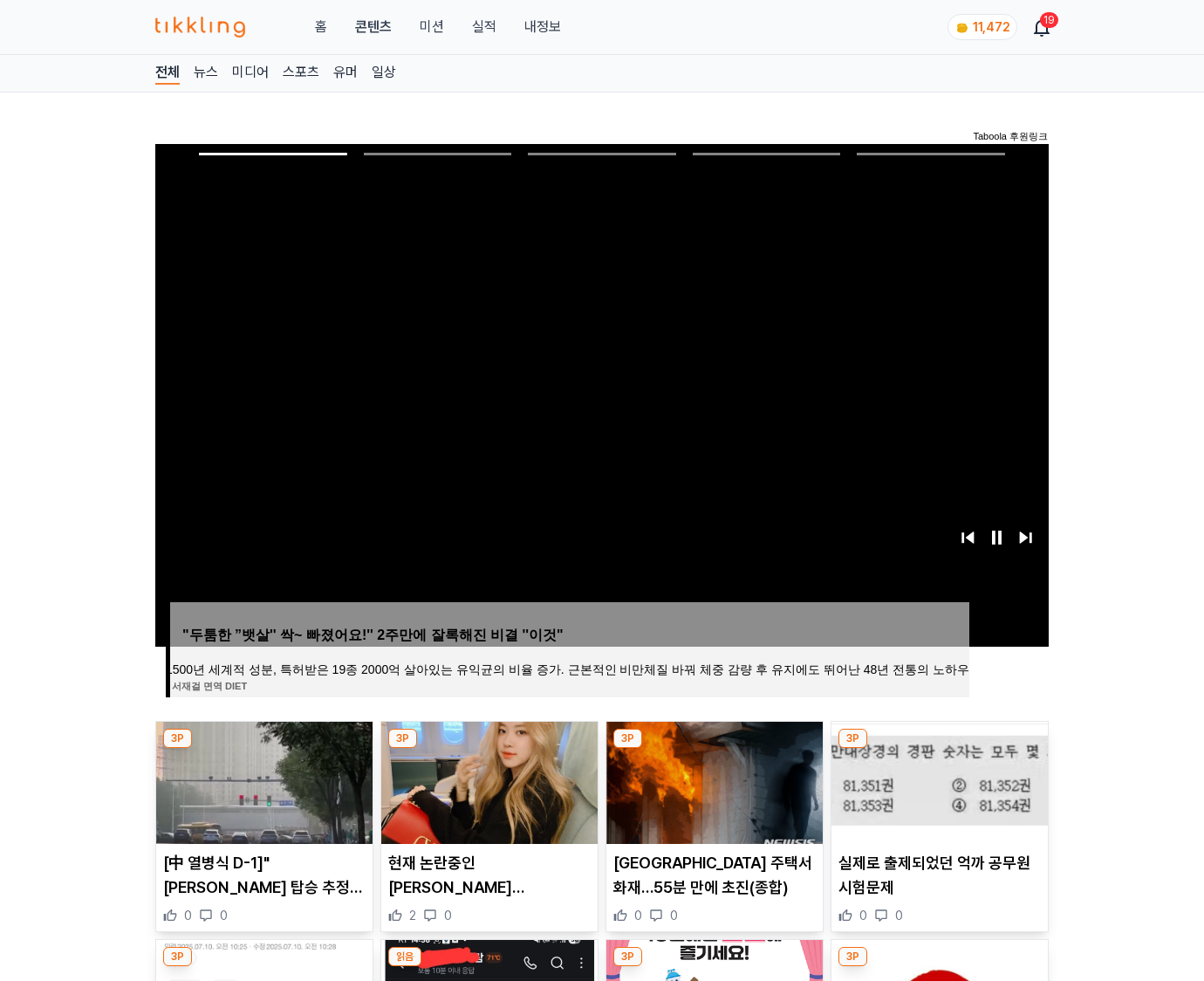
click at [939, 749] on img at bounding box center [939, 782] width 217 height 122
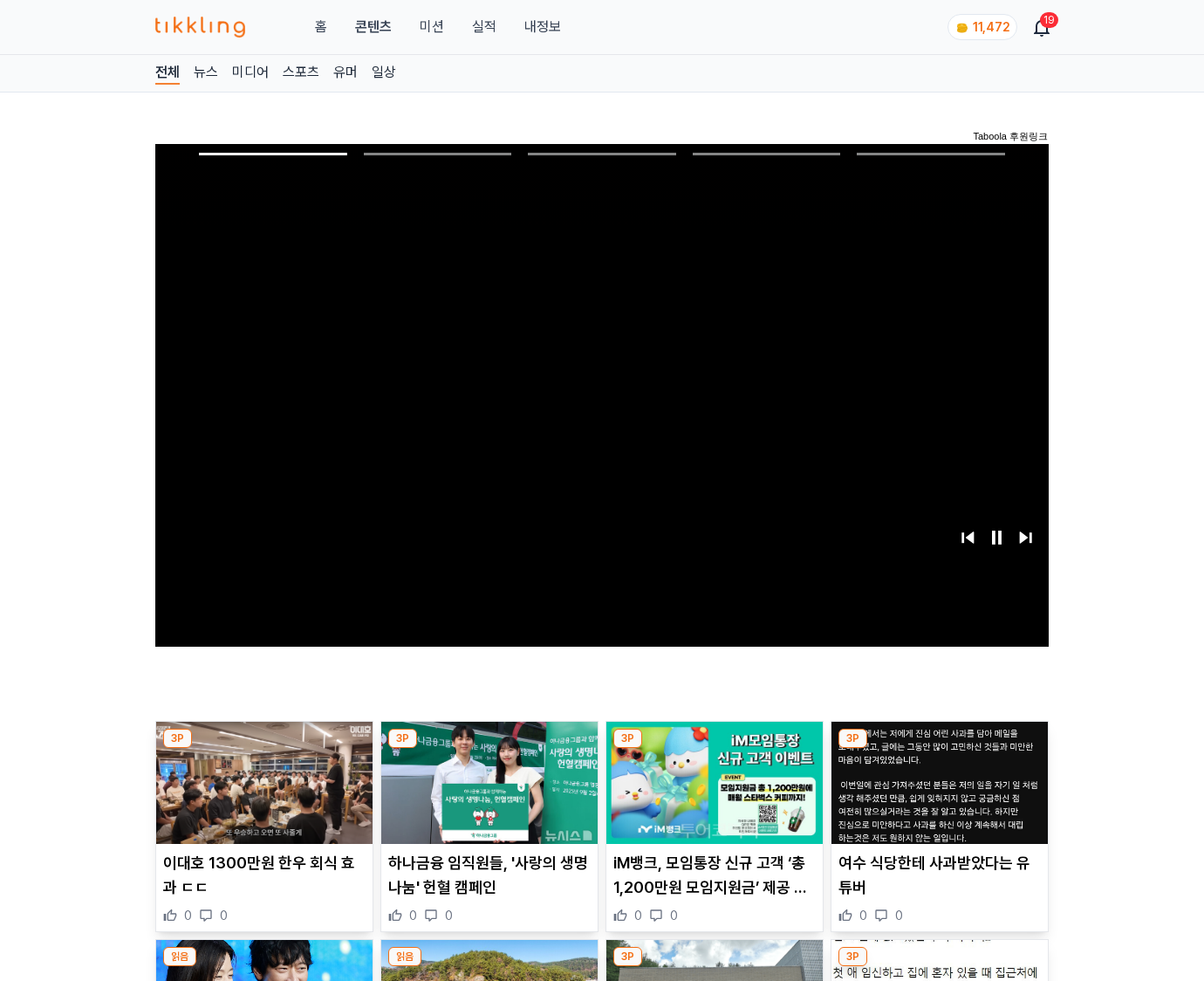
click at [939, 749] on img at bounding box center [939, 782] width 217 height 122
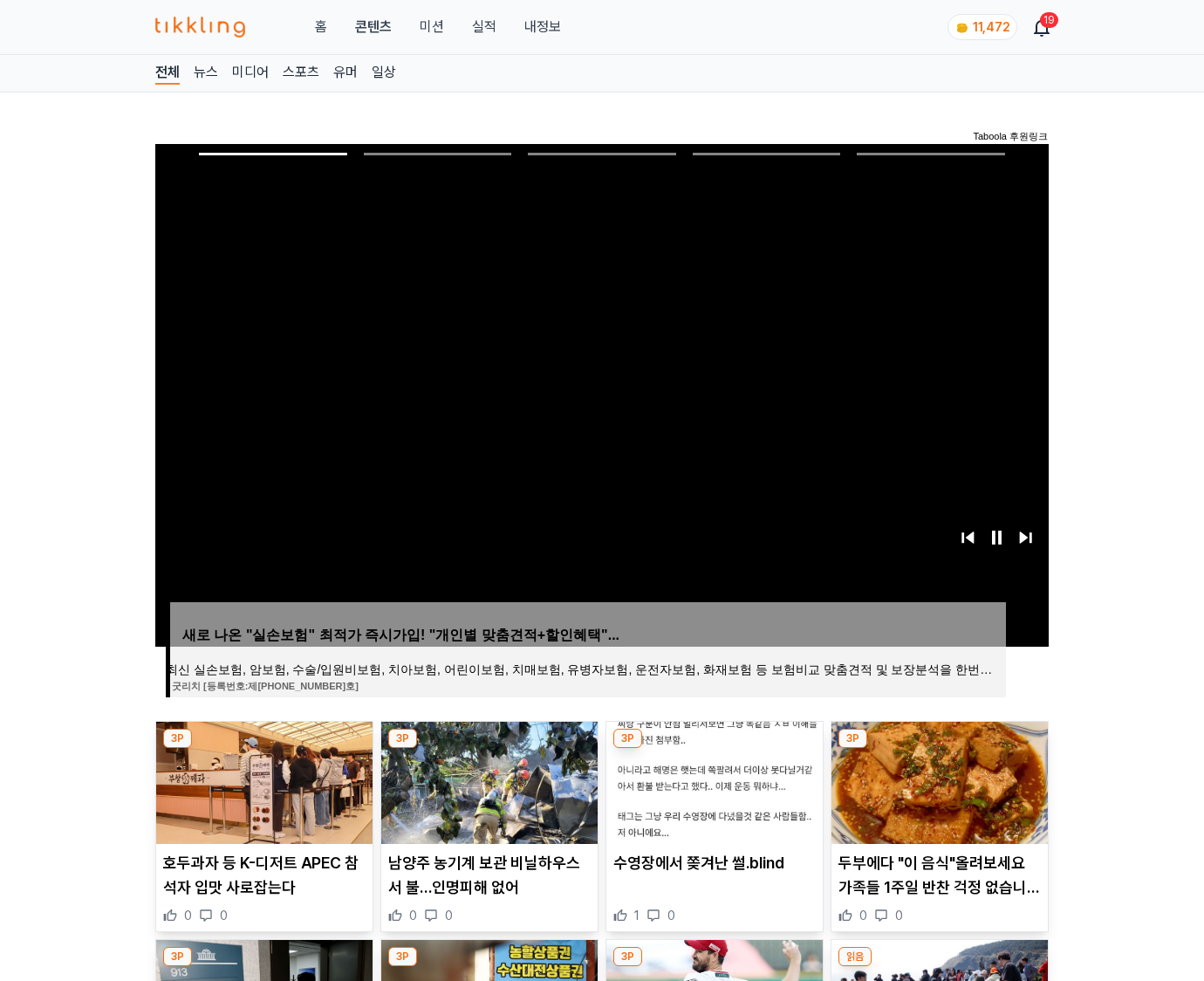
click at [939, 749] on img at bounding box center [939, 782] width 217 height 122
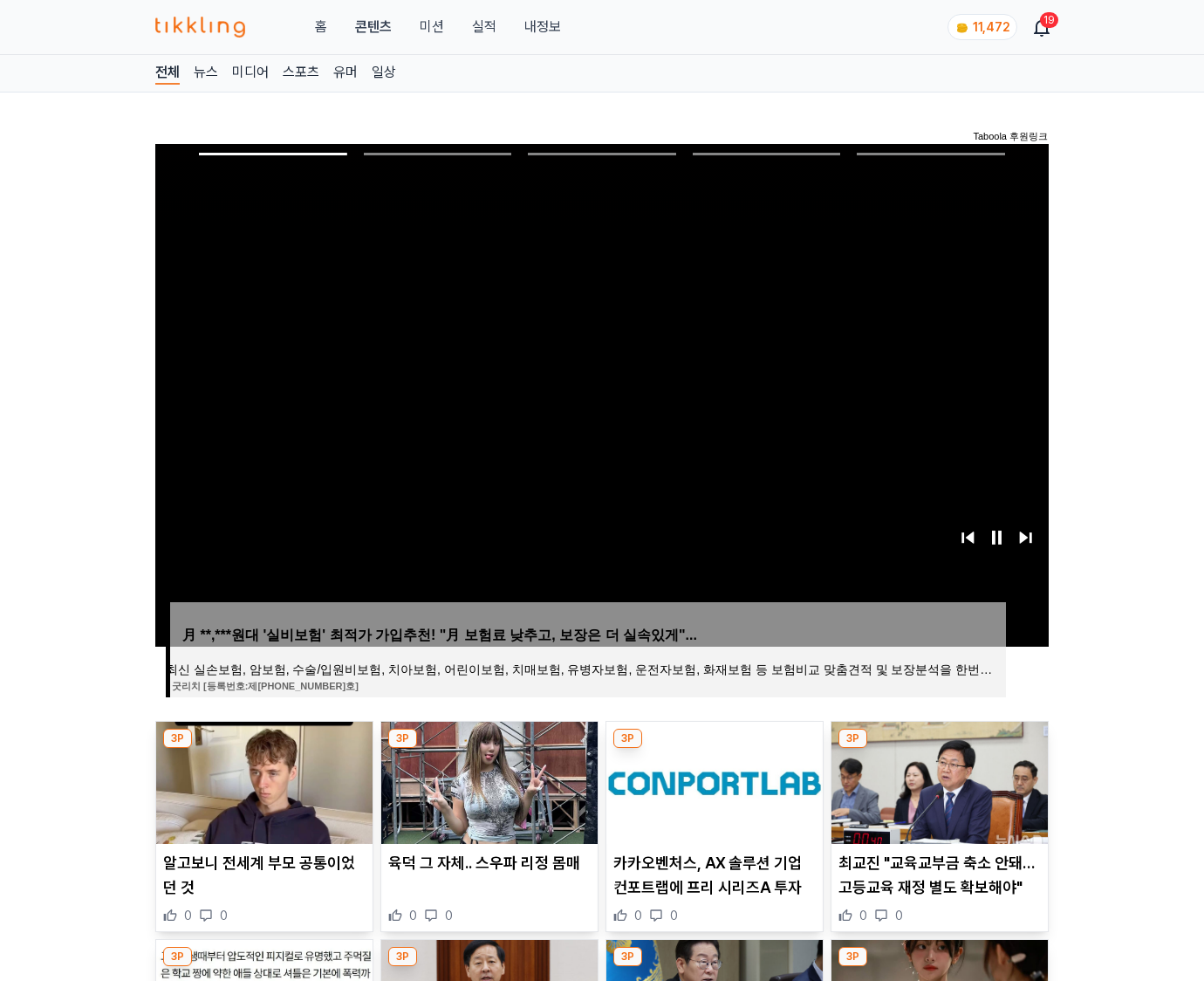
click at [939, 749] on img at bounding box center [939, 782] width 217 height 122
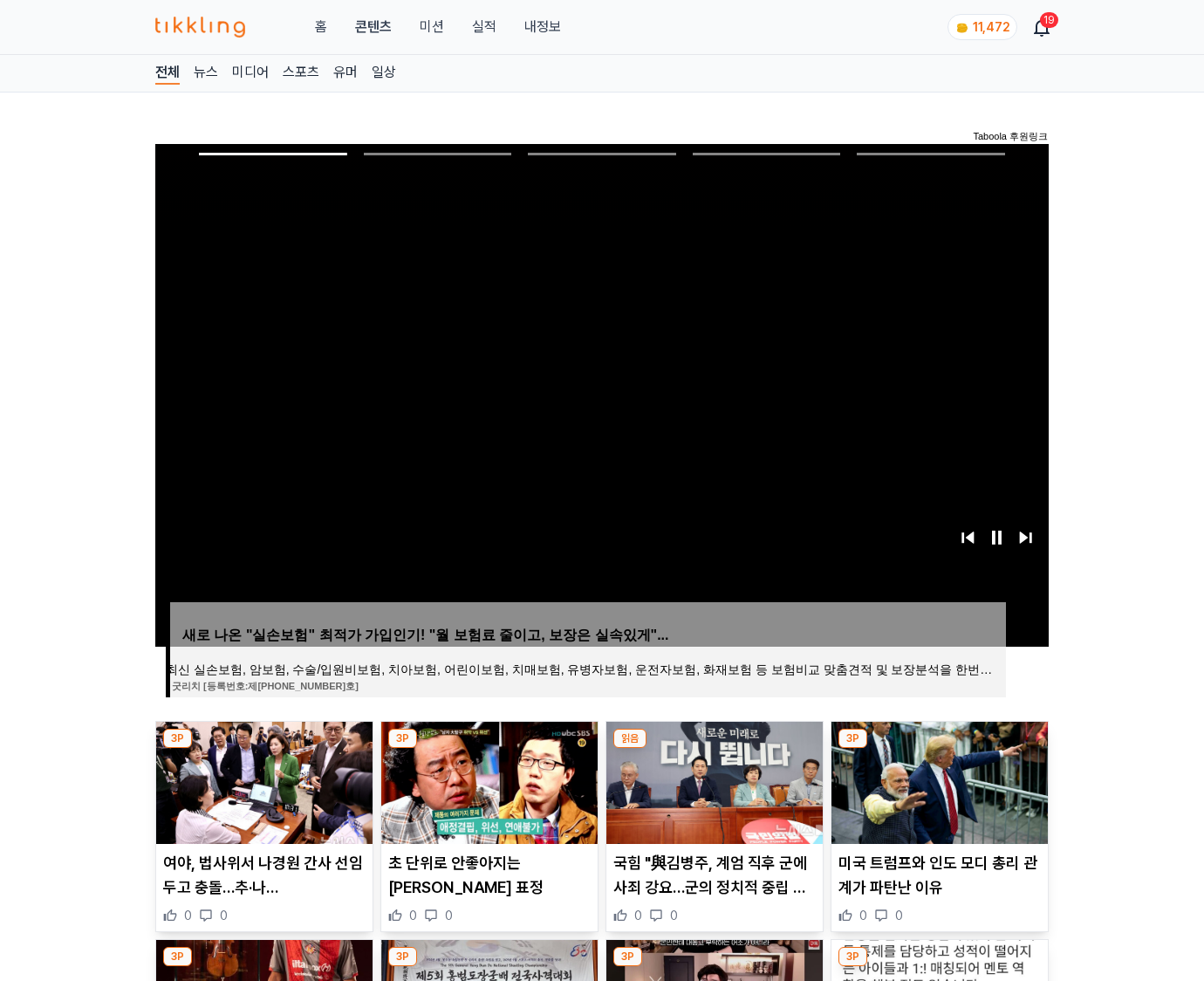
click at [939, 749] on img at bounding box center [939, 782] width 217 height 122
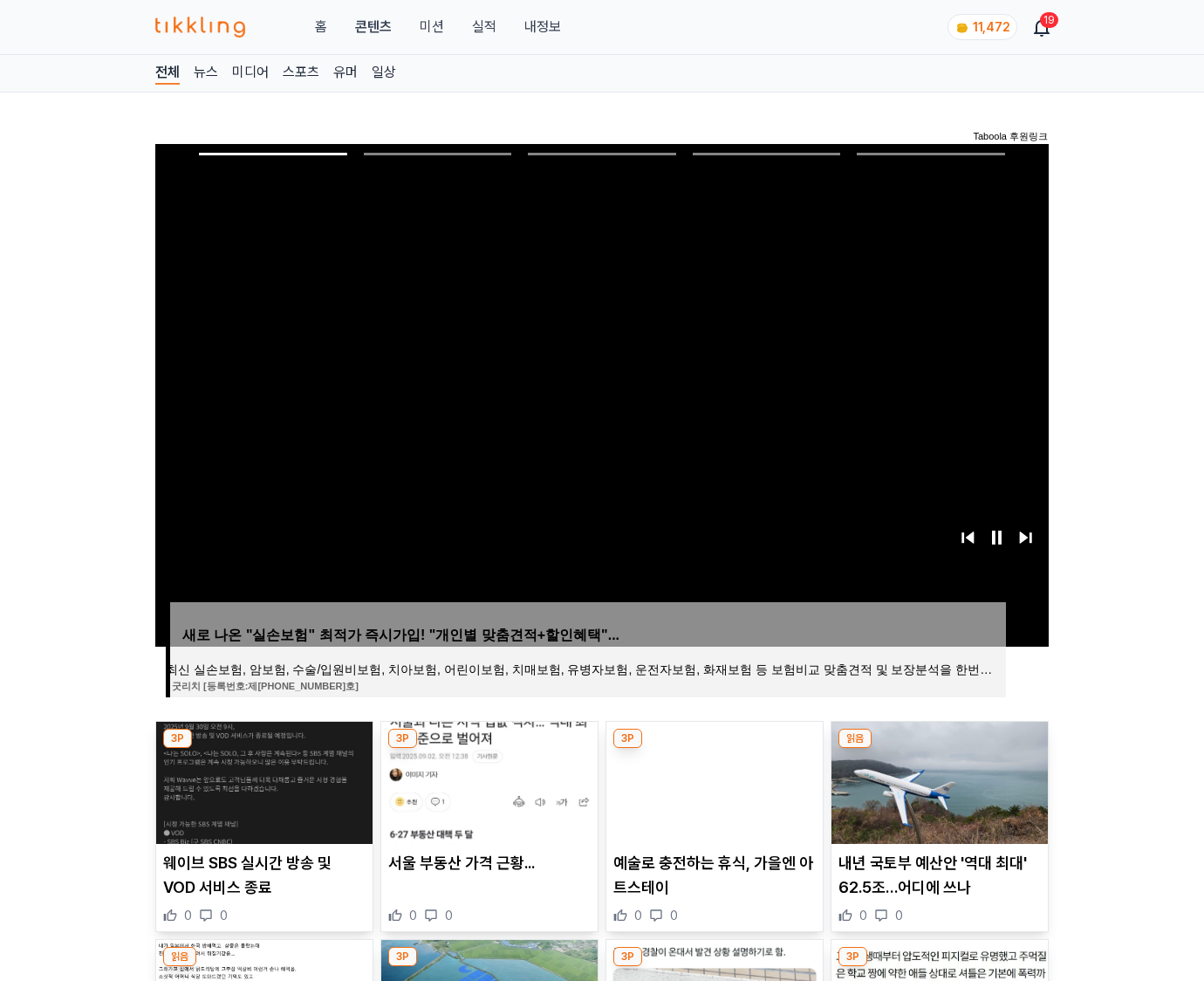
click at [939, 749] on img at bounding box center [939, 782] width 217 height 122
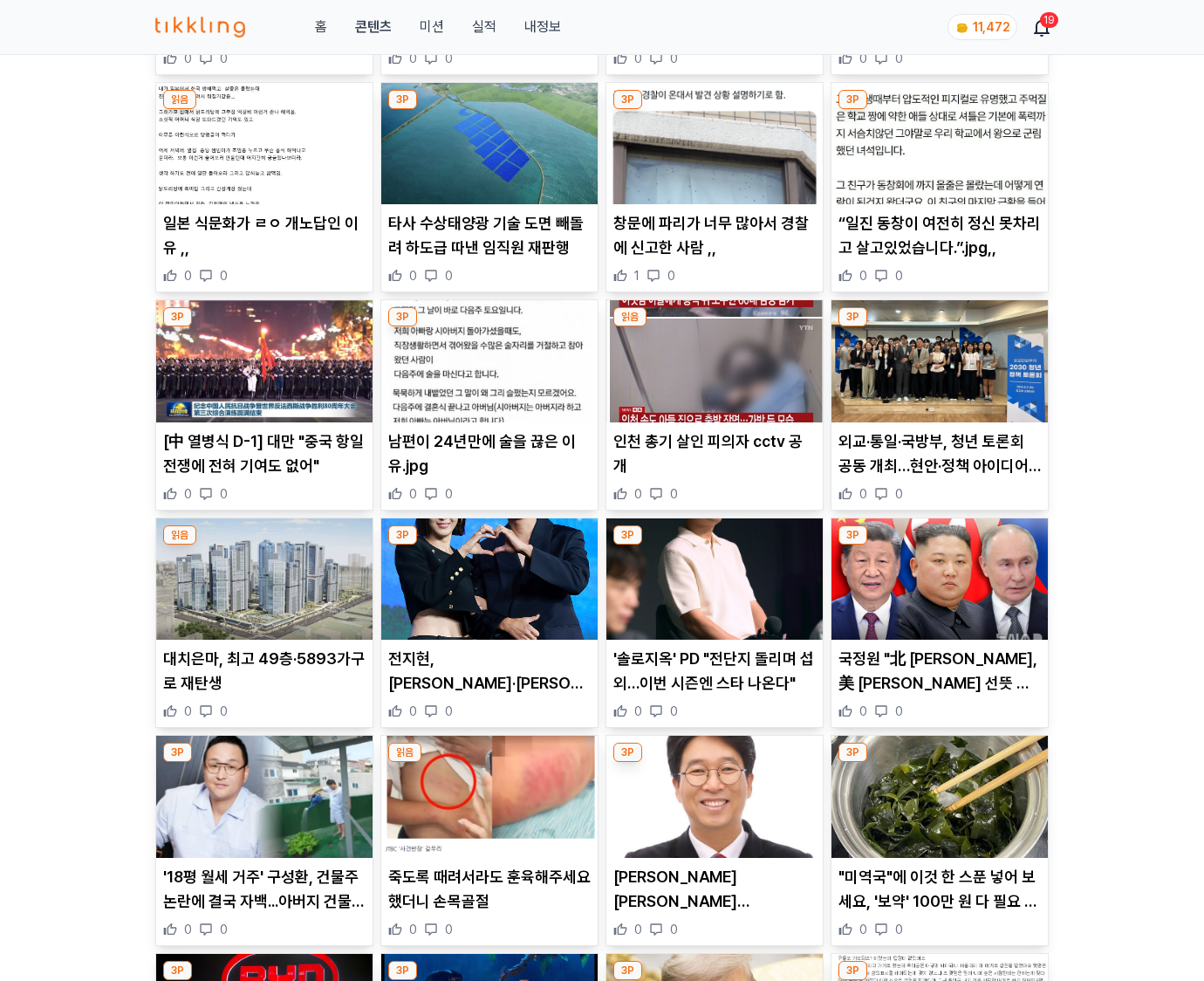
scroll to position [2595, 0]
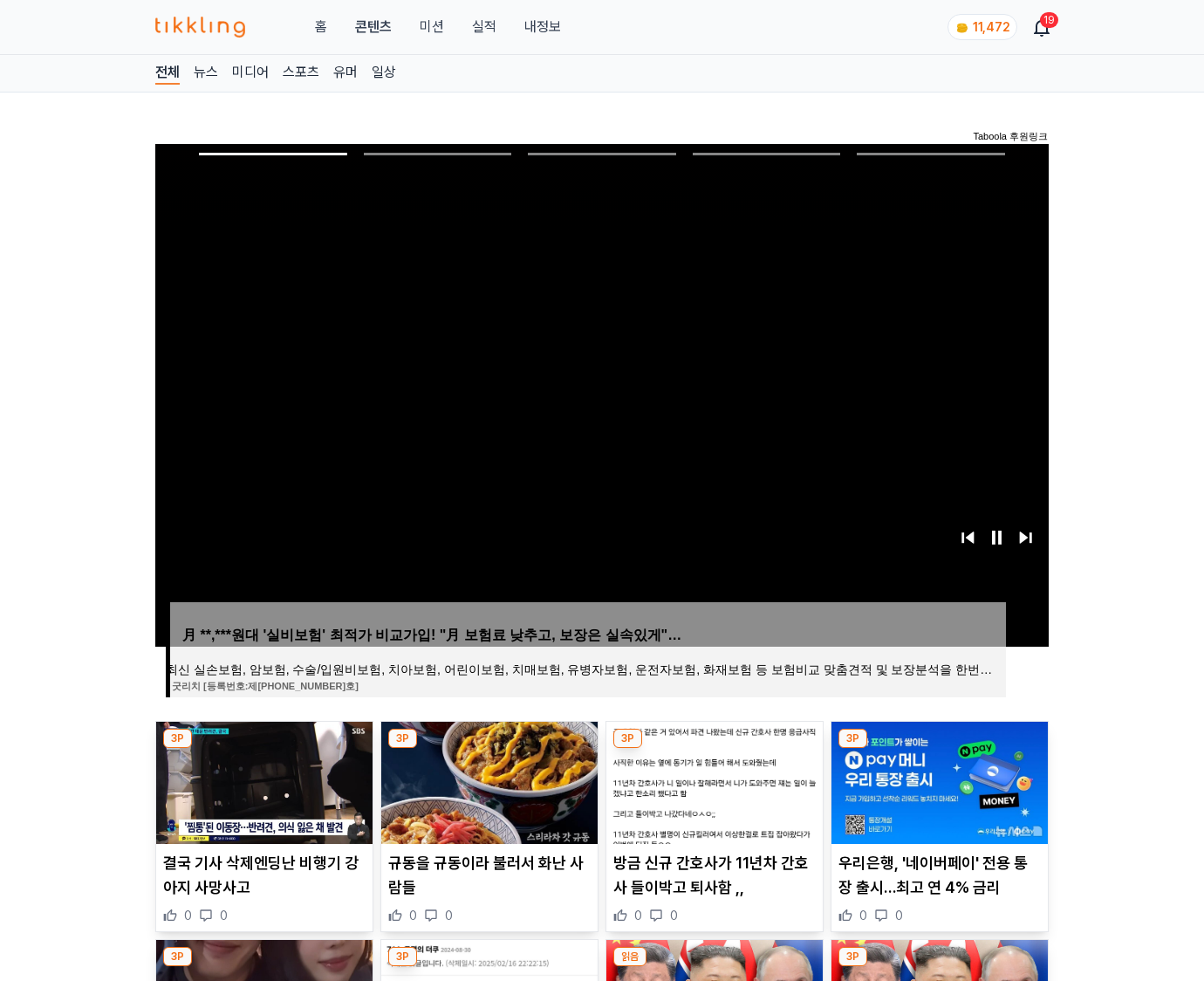
click at [939, 749] on img at bounding box center [939, 782] width 217 height 122
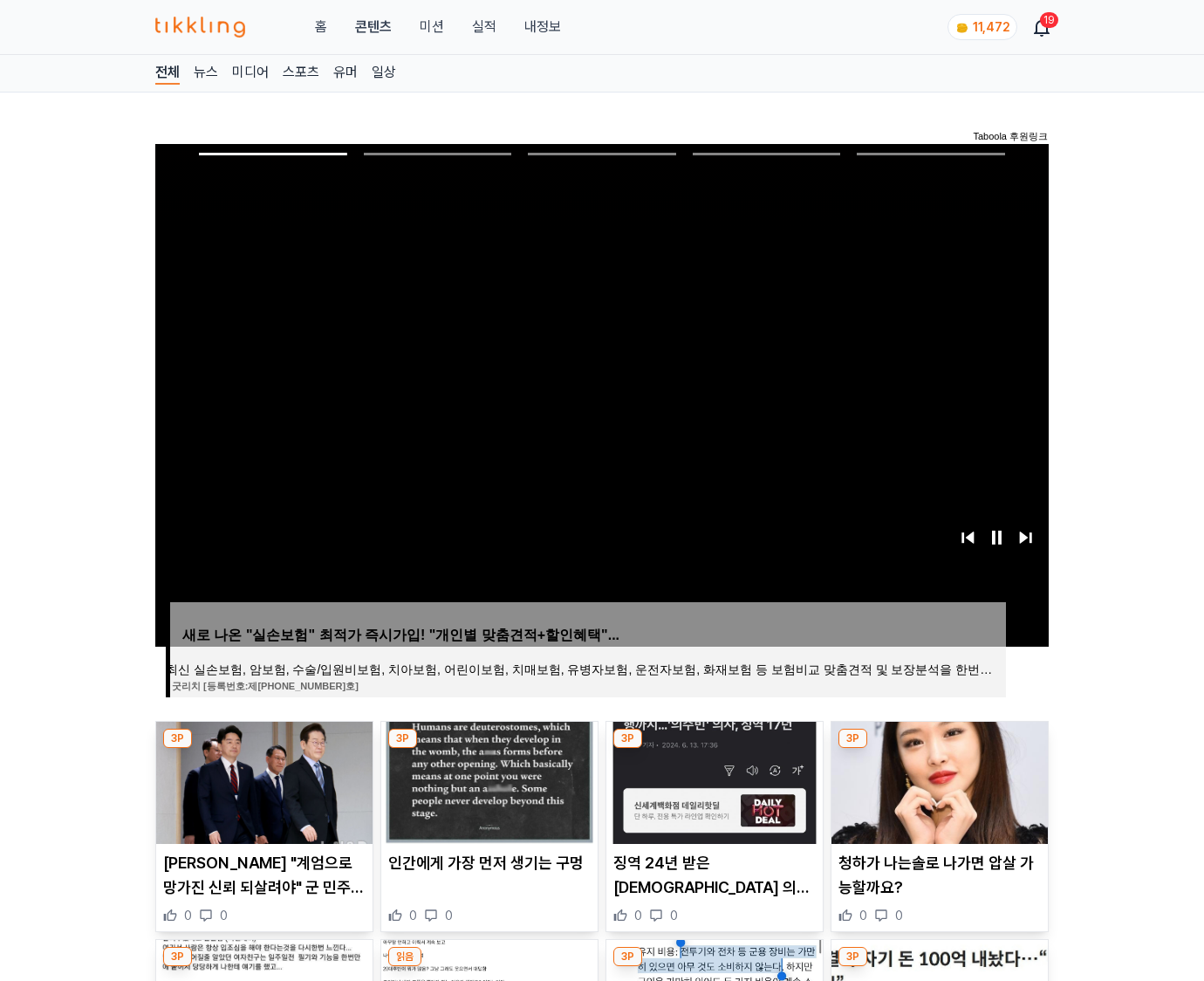
click at [939, 749] on img at bounding box center [939, 782] width 217 height 122
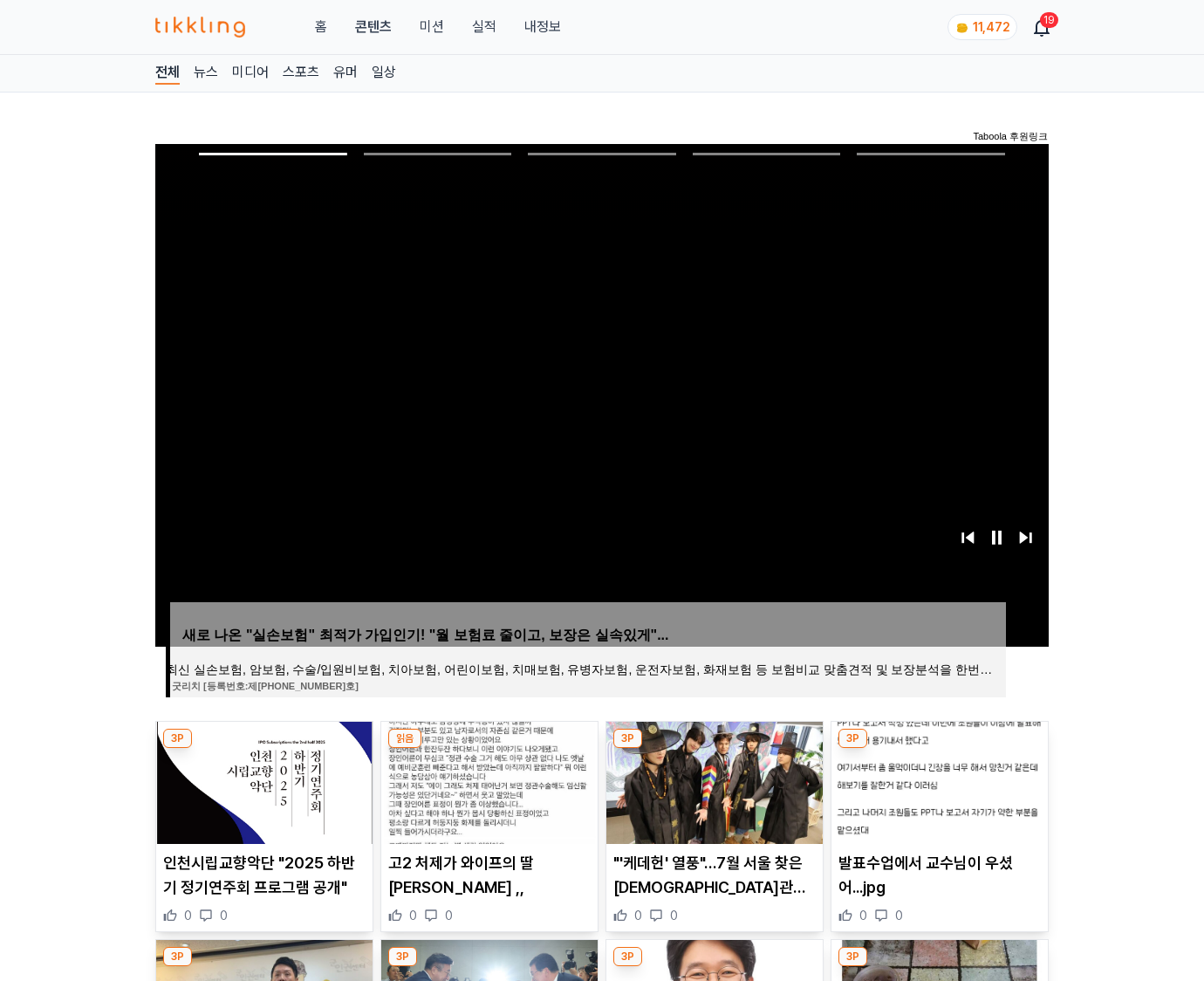
click at [939, 749] on img at bounding box center [939, 782] width 217 height 122
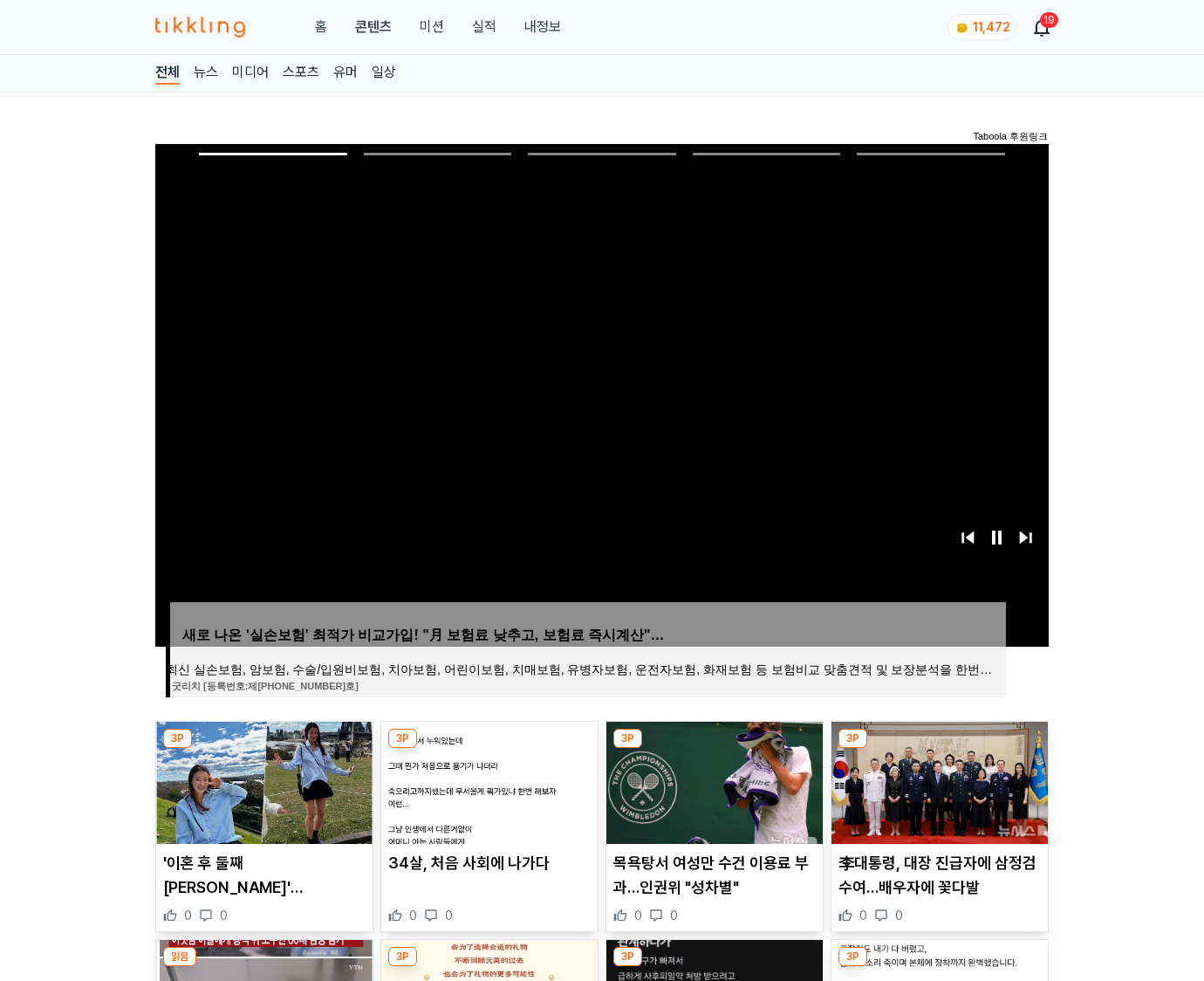
click at [939, 749] on img at bounding box center [939, 782] width 217 height 122
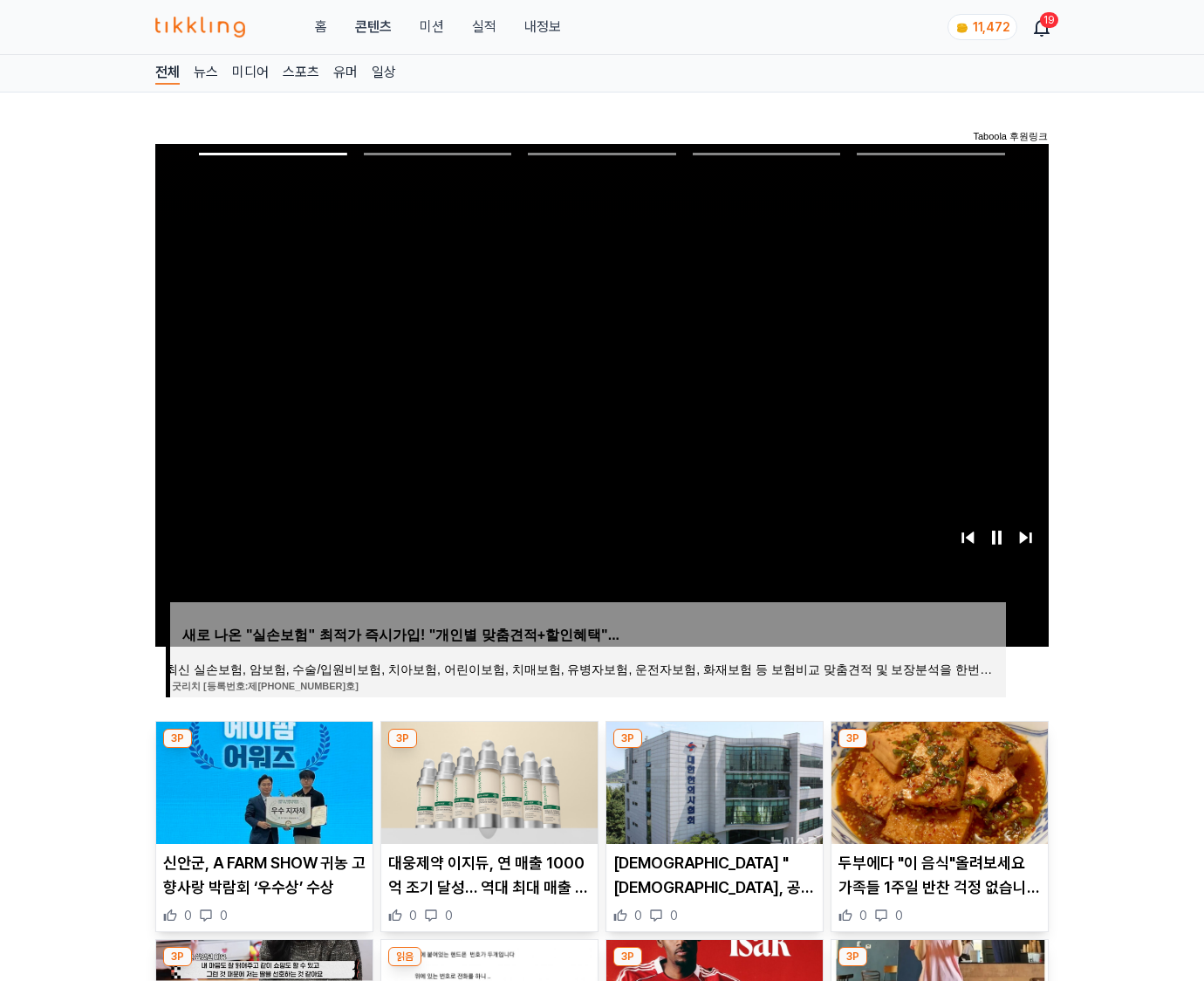
click at [939, 749] on img at bounding box center [939, 782] width 217 height 122
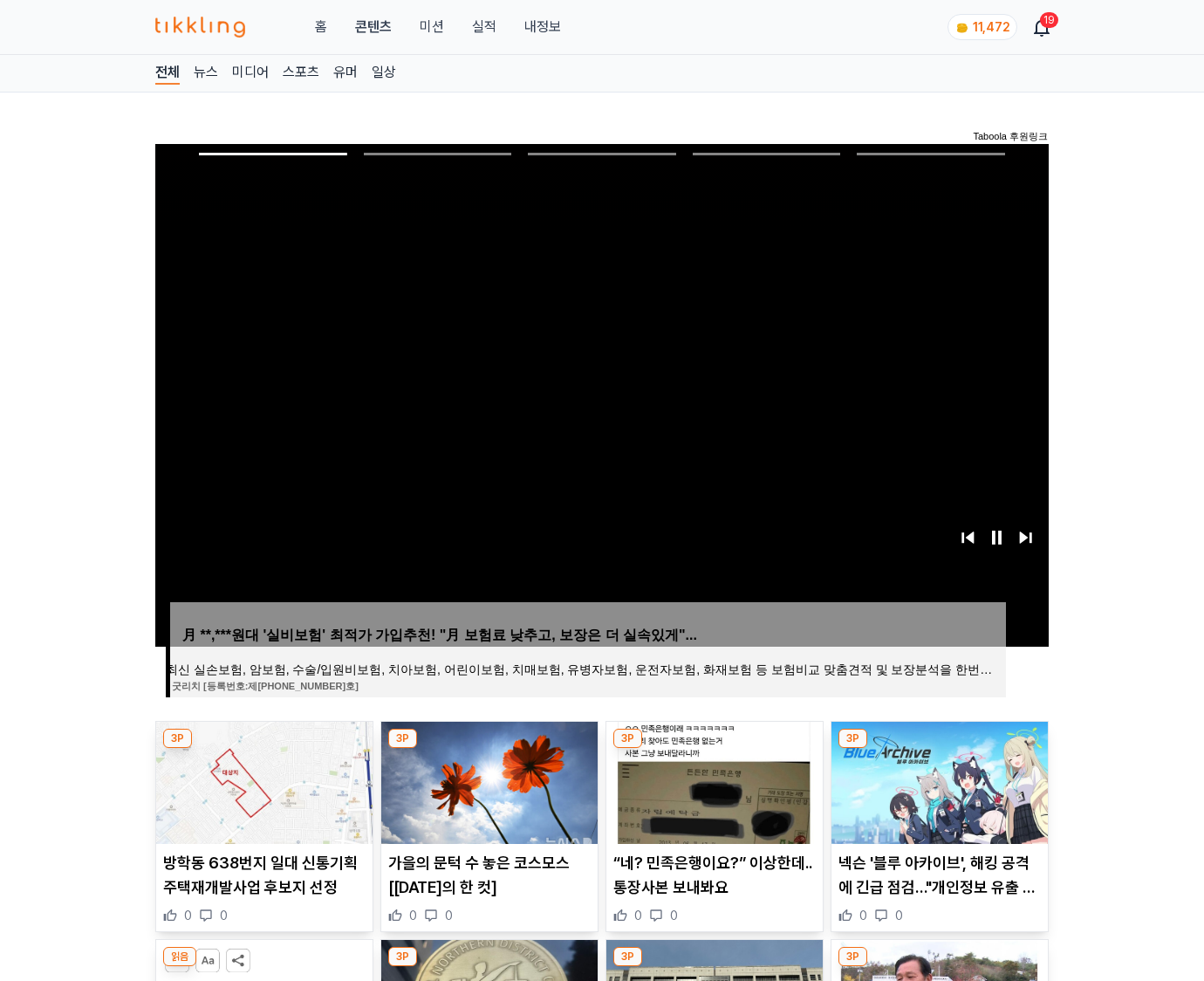
click at [939, 749] on img at bounding box center [939, 782] width 217 height 122
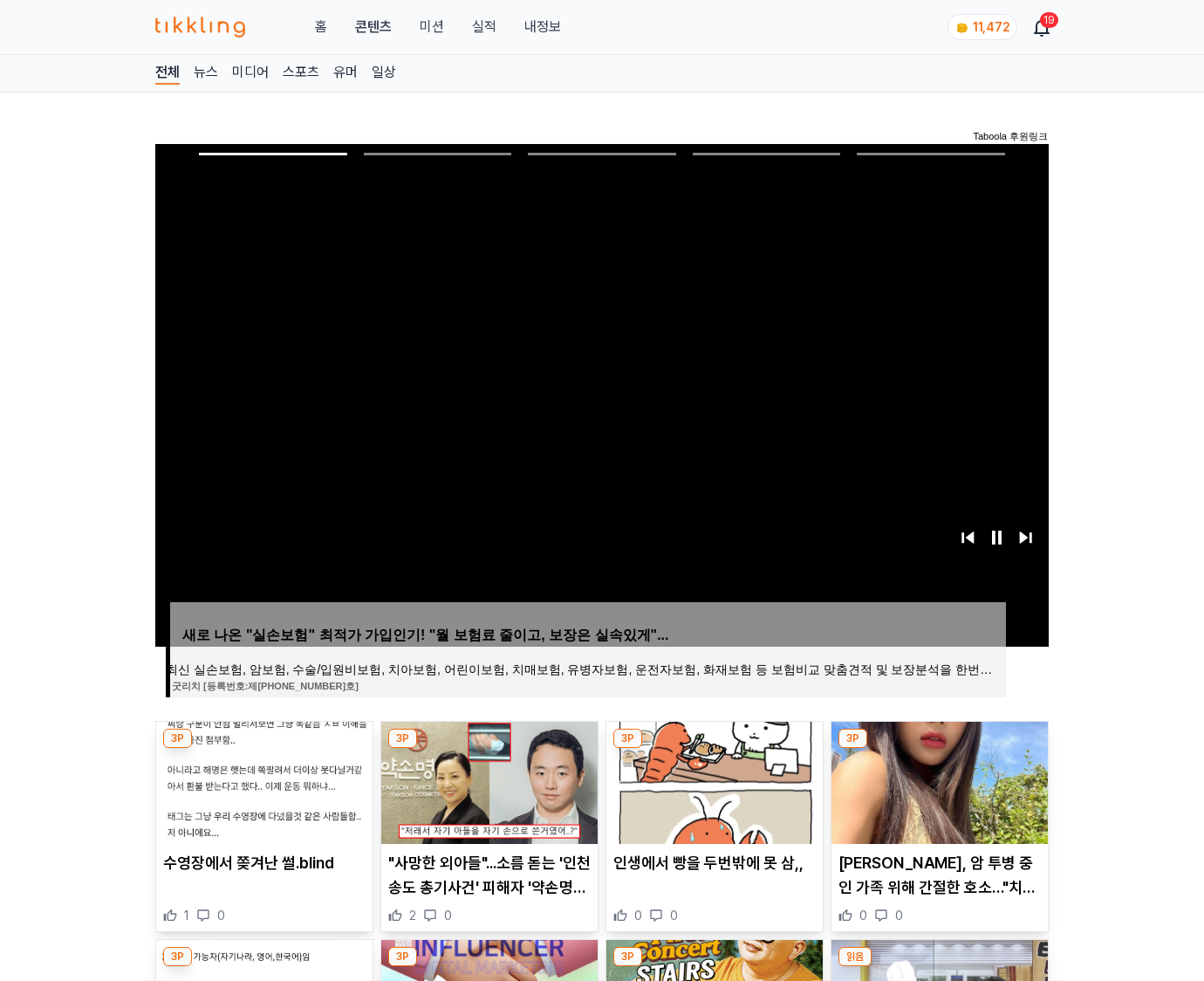
click at [939, 749] on img at bounding box center [939, 782] width 217 height 122
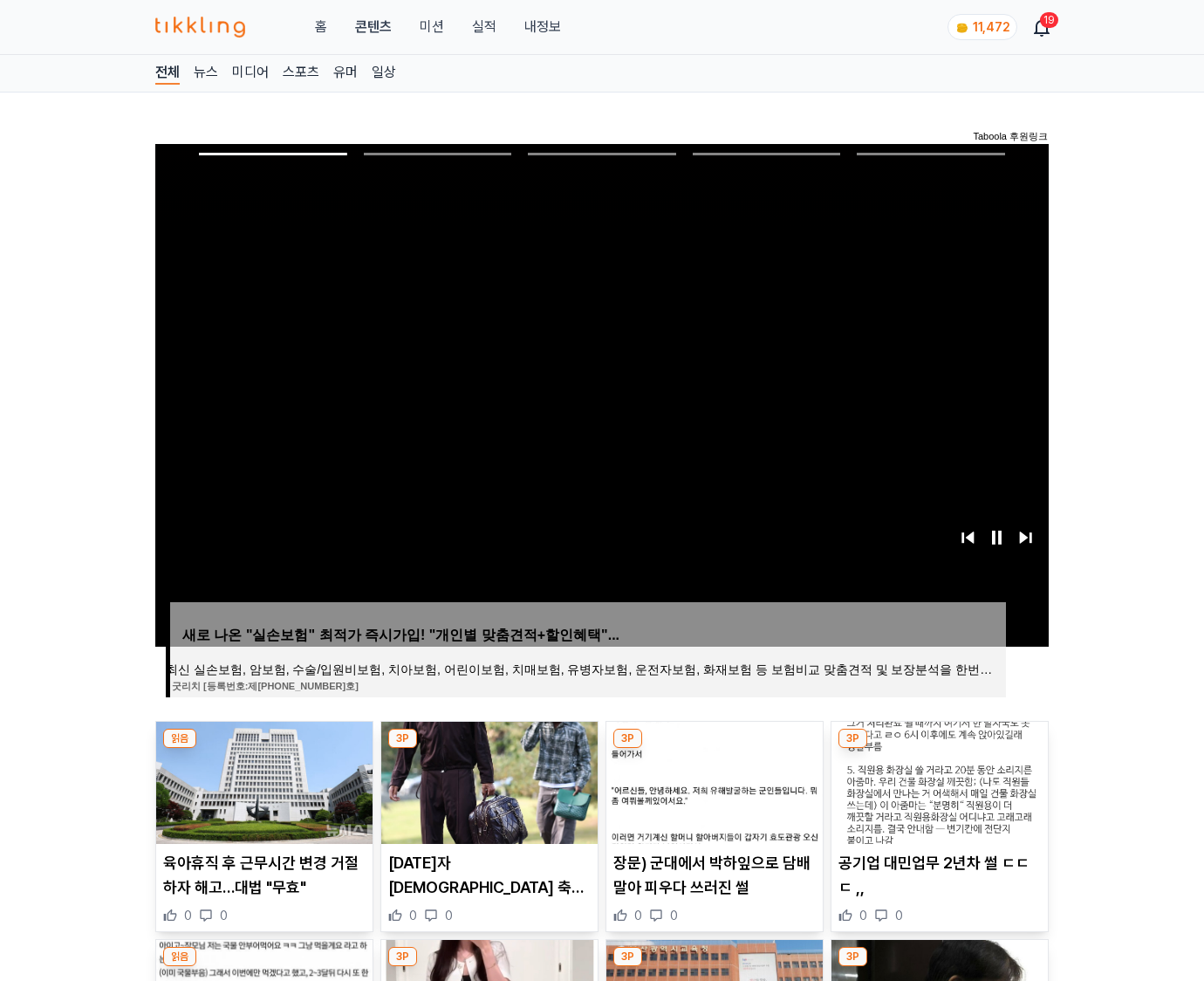
click at [939, 749] on img at bounding box center [939, 782] width 217 height 122
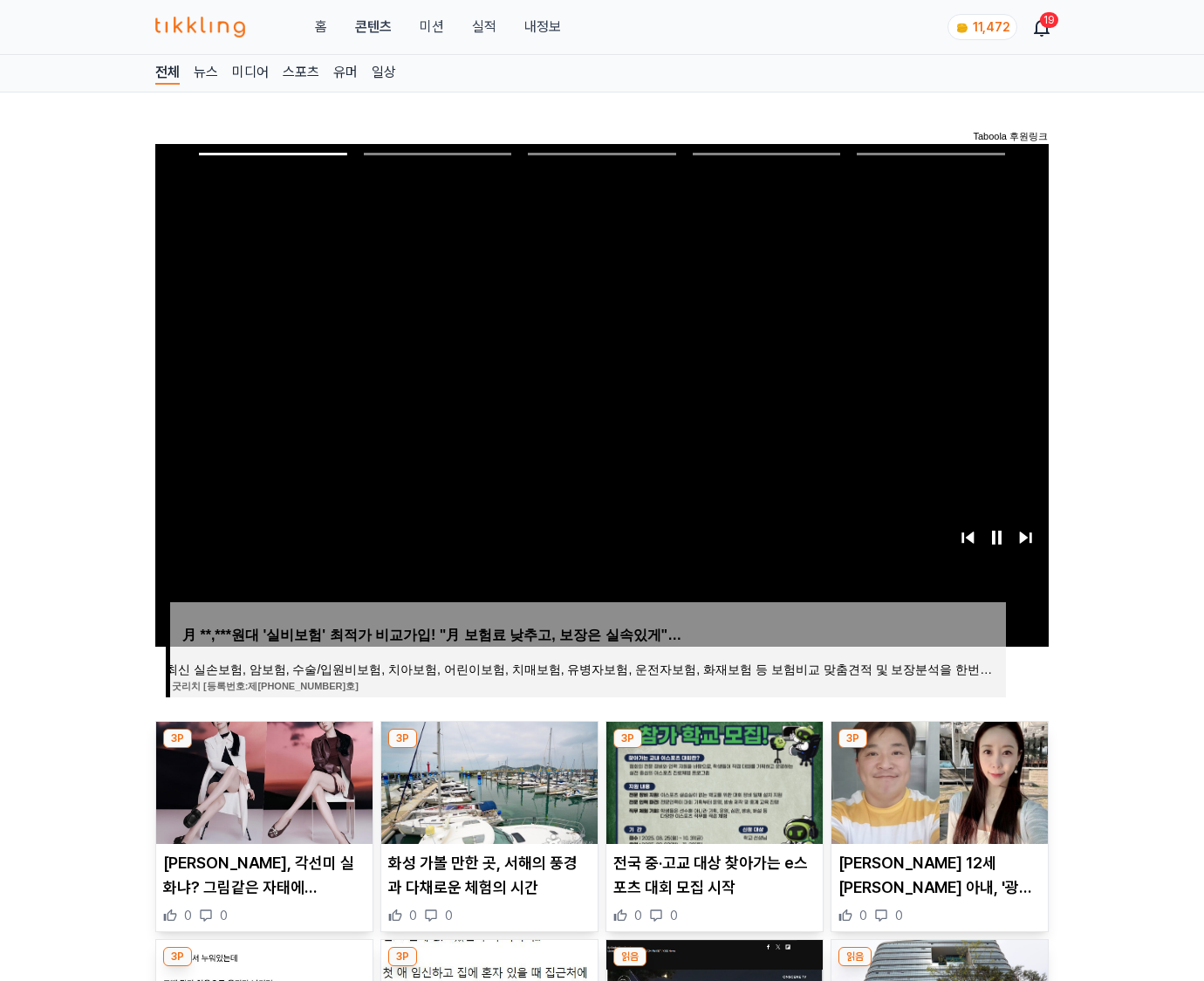
click at [939, 749] on img at bounding box center [939, 782] width 217 height 122
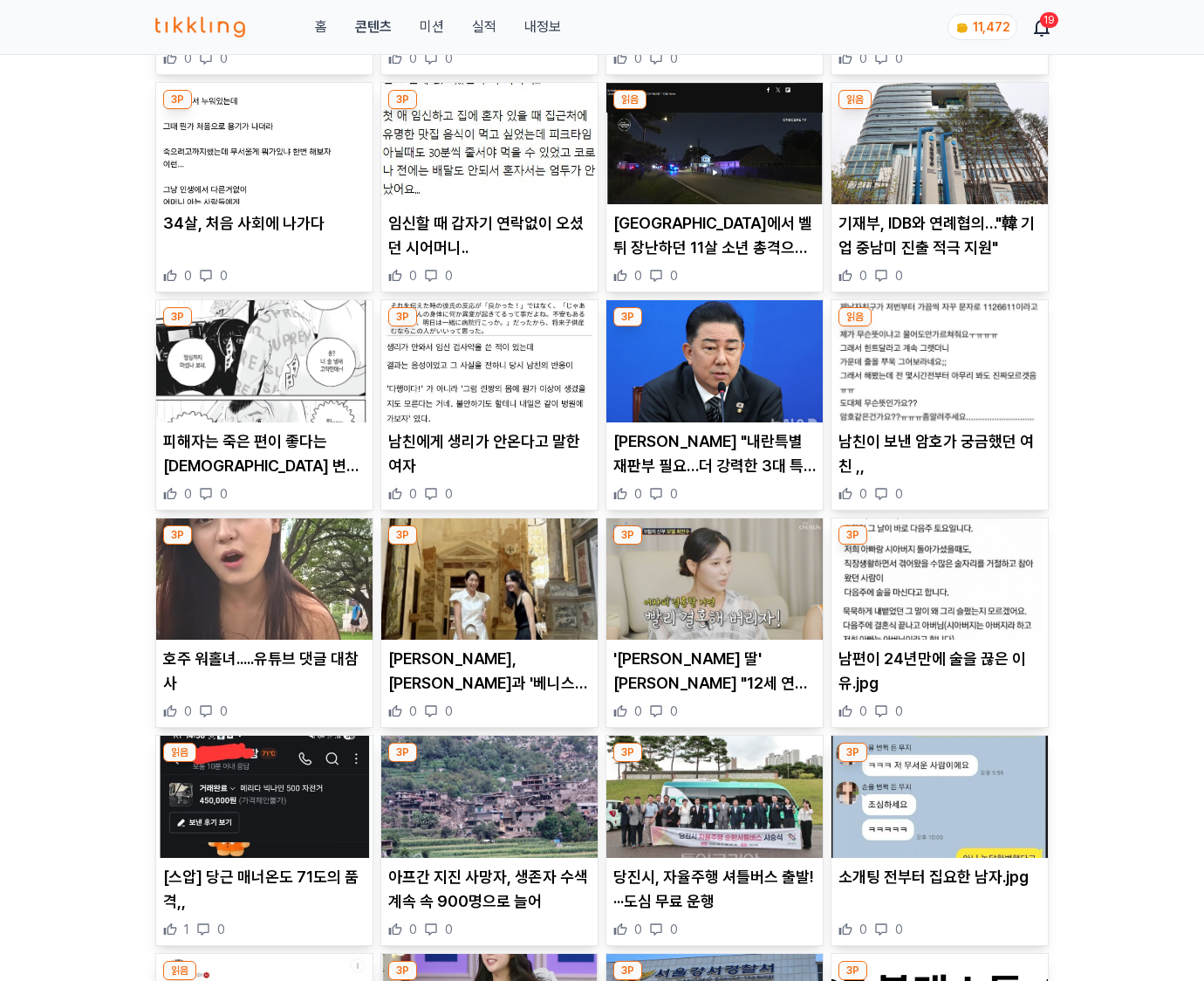
scroll to position [2572, 0]
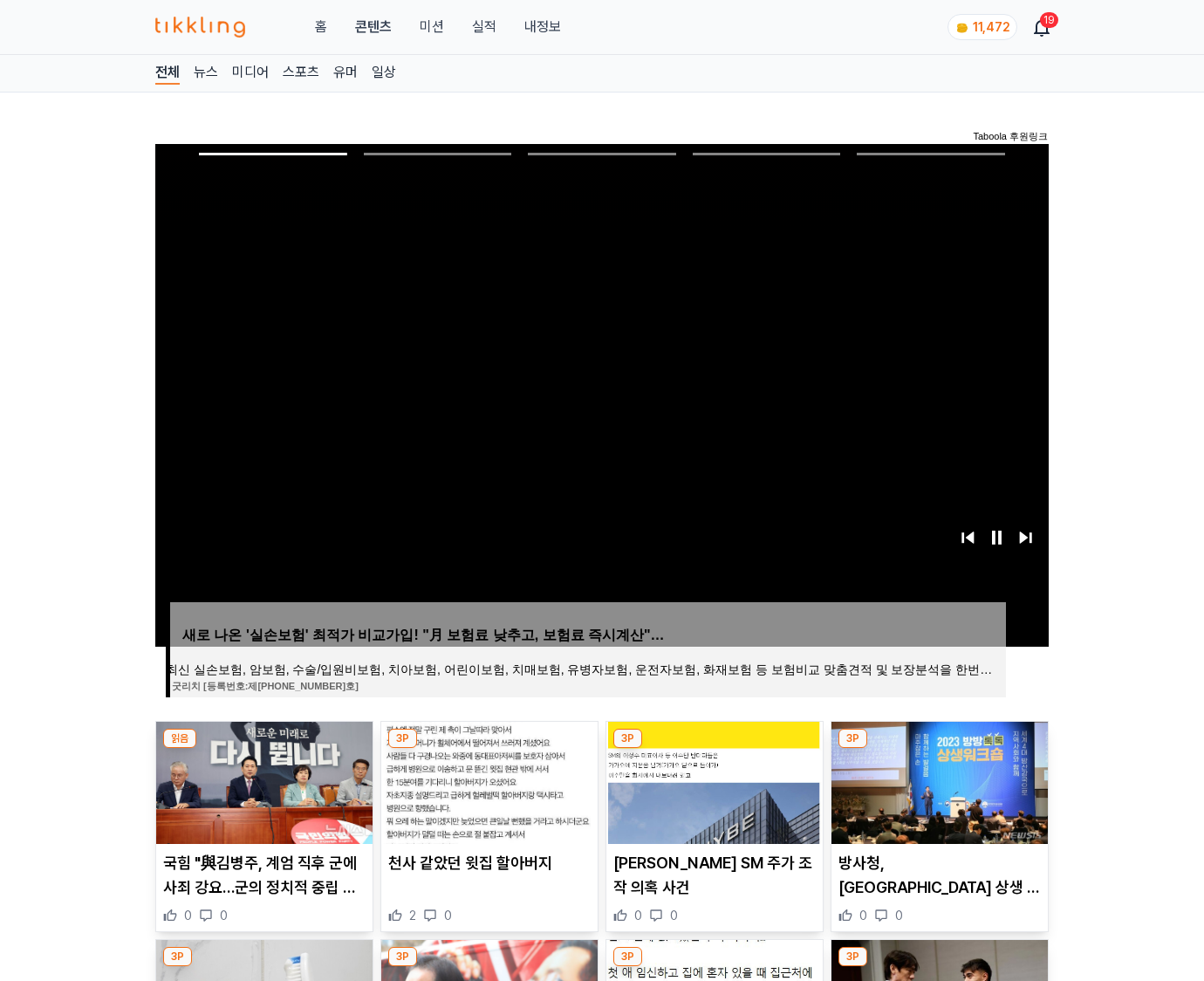
click at [939, 749] on img at bounding box center [939, 782] width 217 height 122
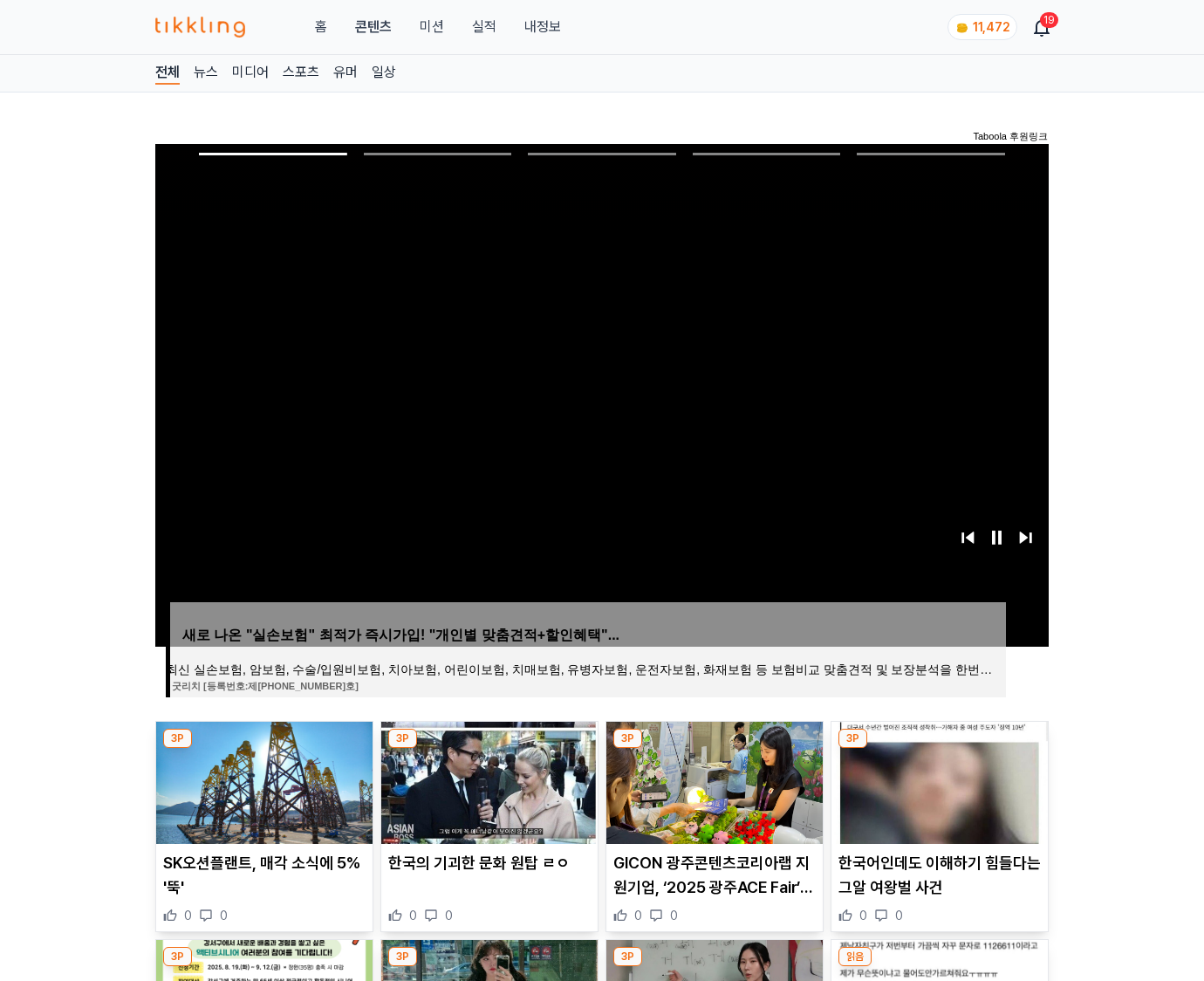
click at [939, 749] on img at bounding box center [939, 782] width 217 height 122
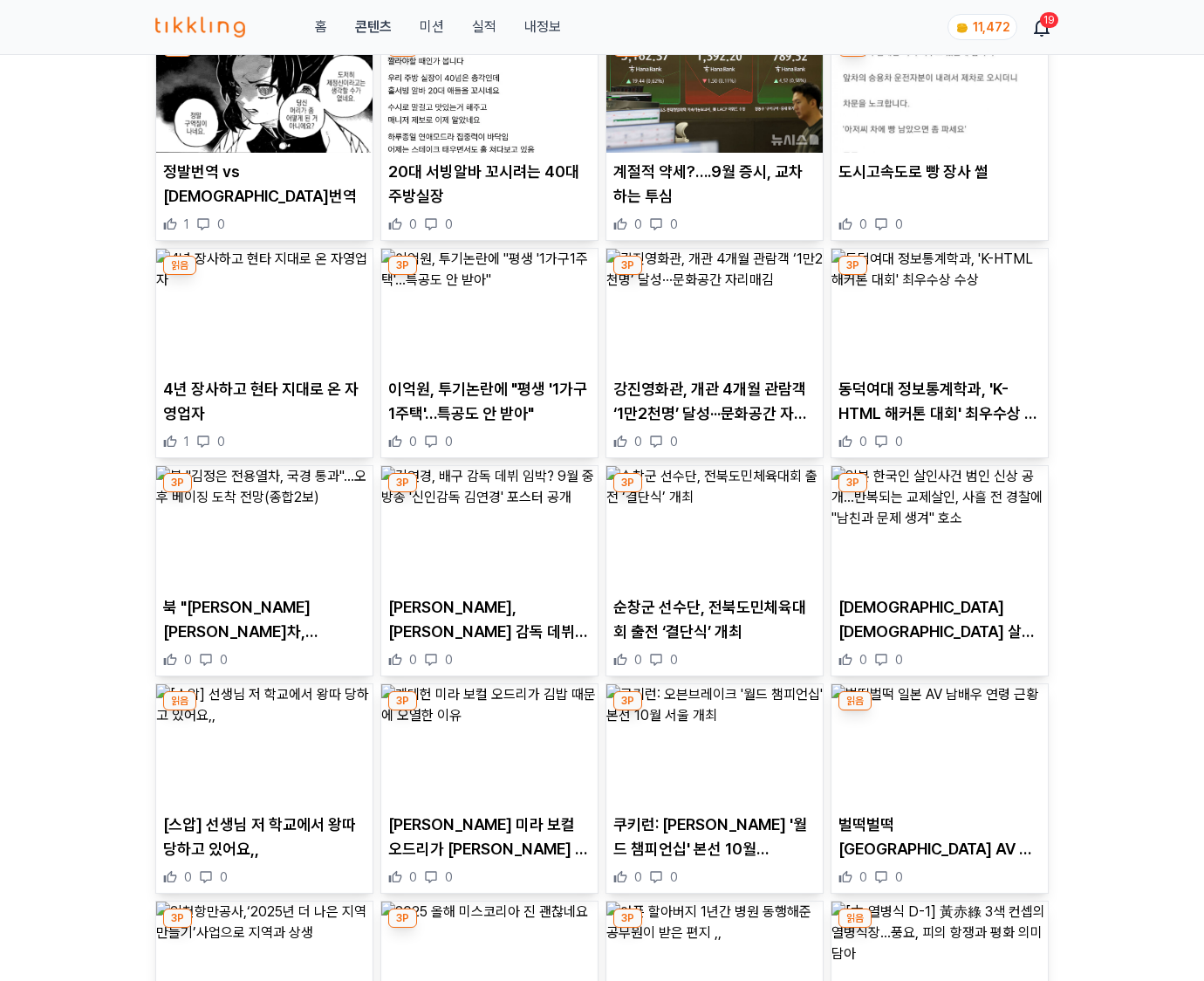
scroll to position [2569, 0]
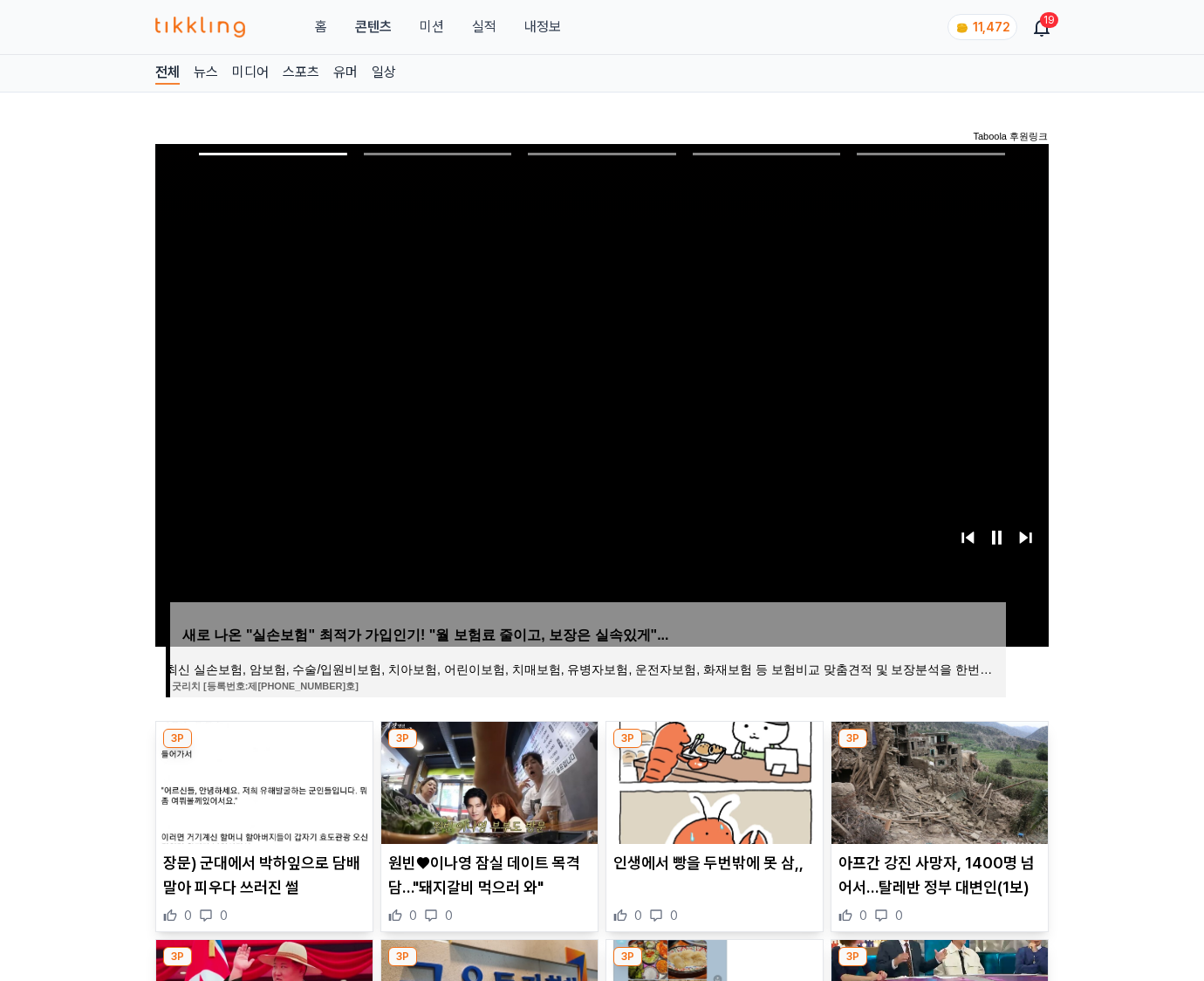
click at [939, 749] on img at bounding box center [939, 782] width 217 height 122
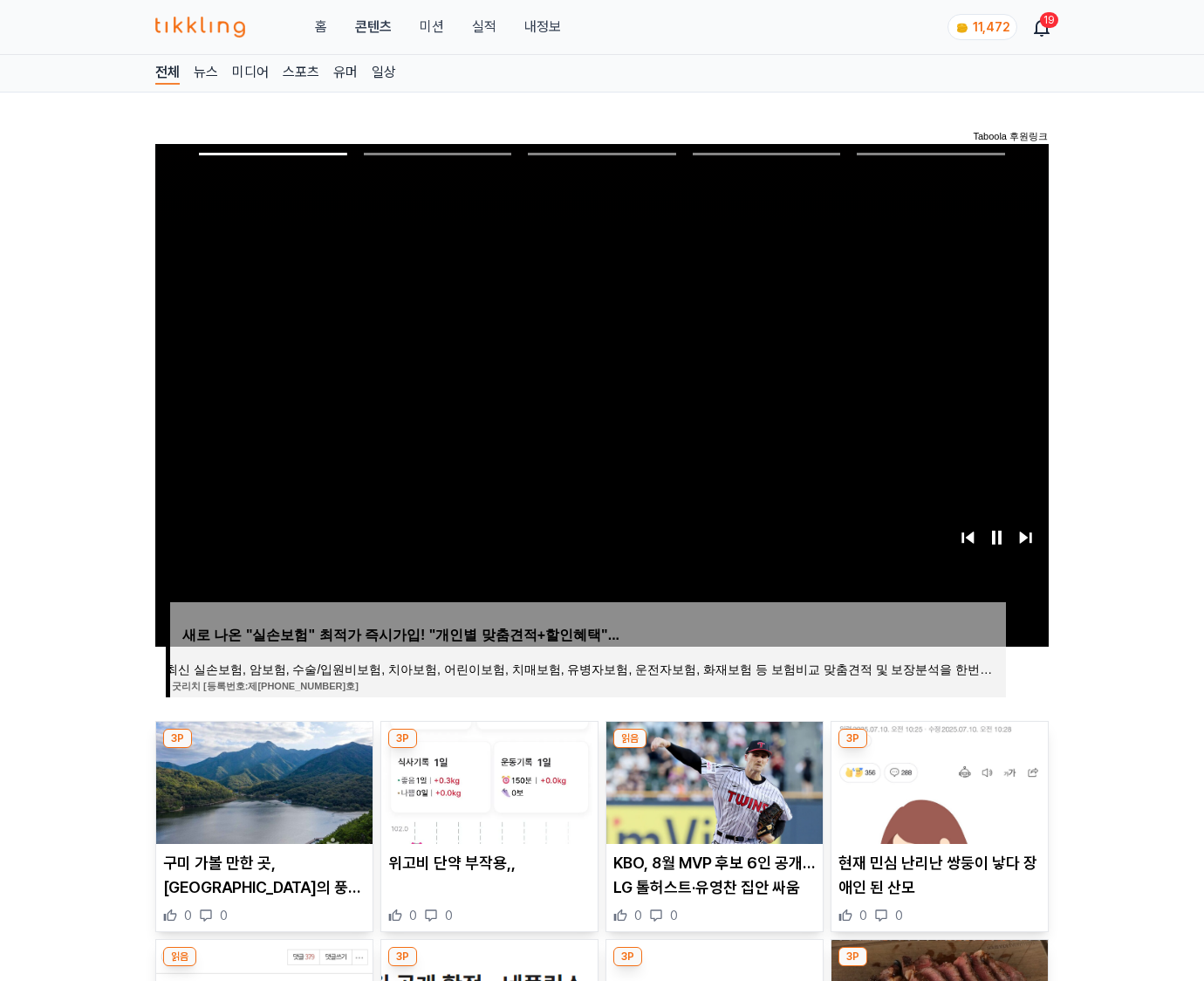
click at [939, 749] on img at bounding box center [939, 782] width 217 height 122
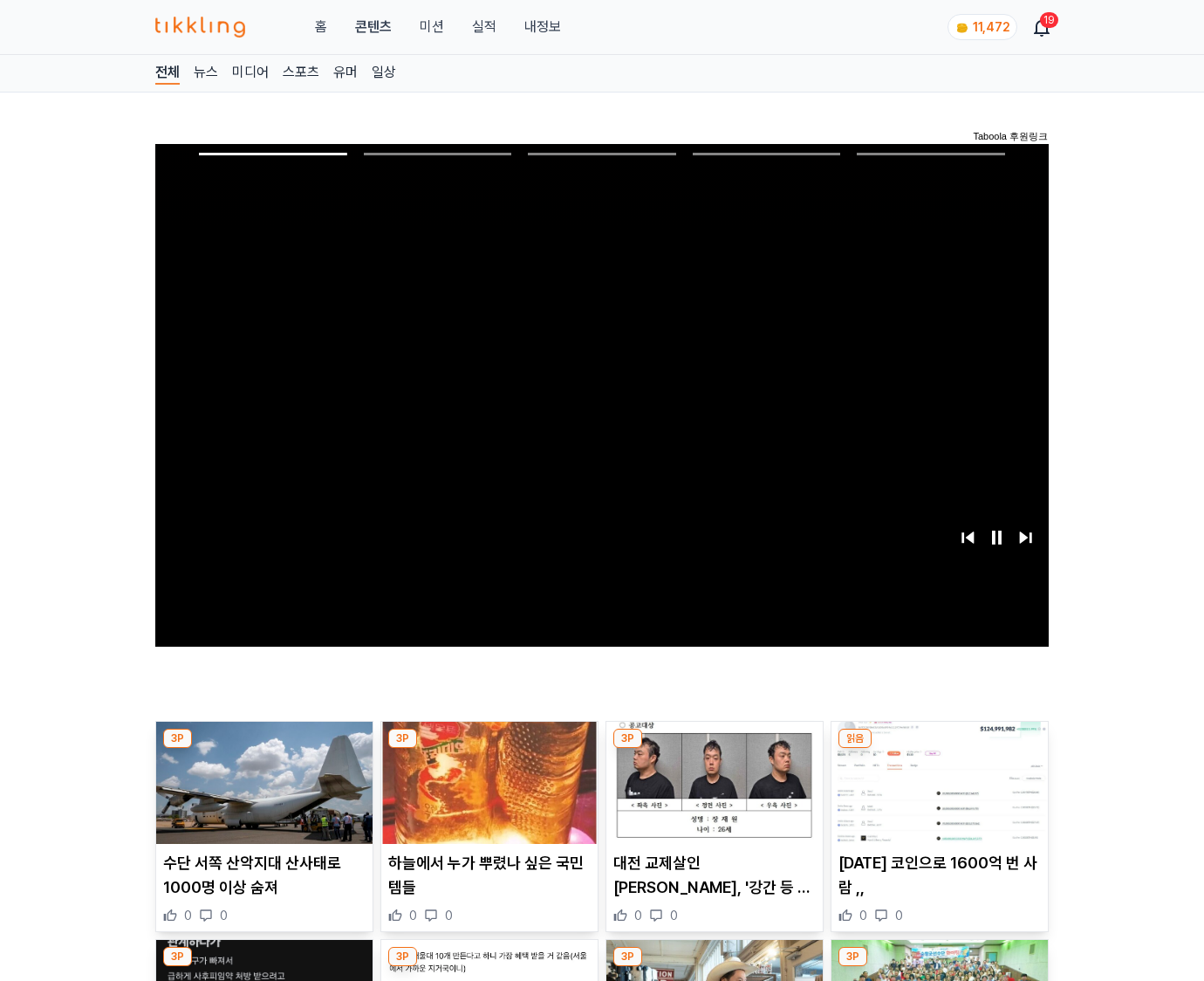
click at [939, 749] on img at bounding box center [939, 782] width 217 height 122
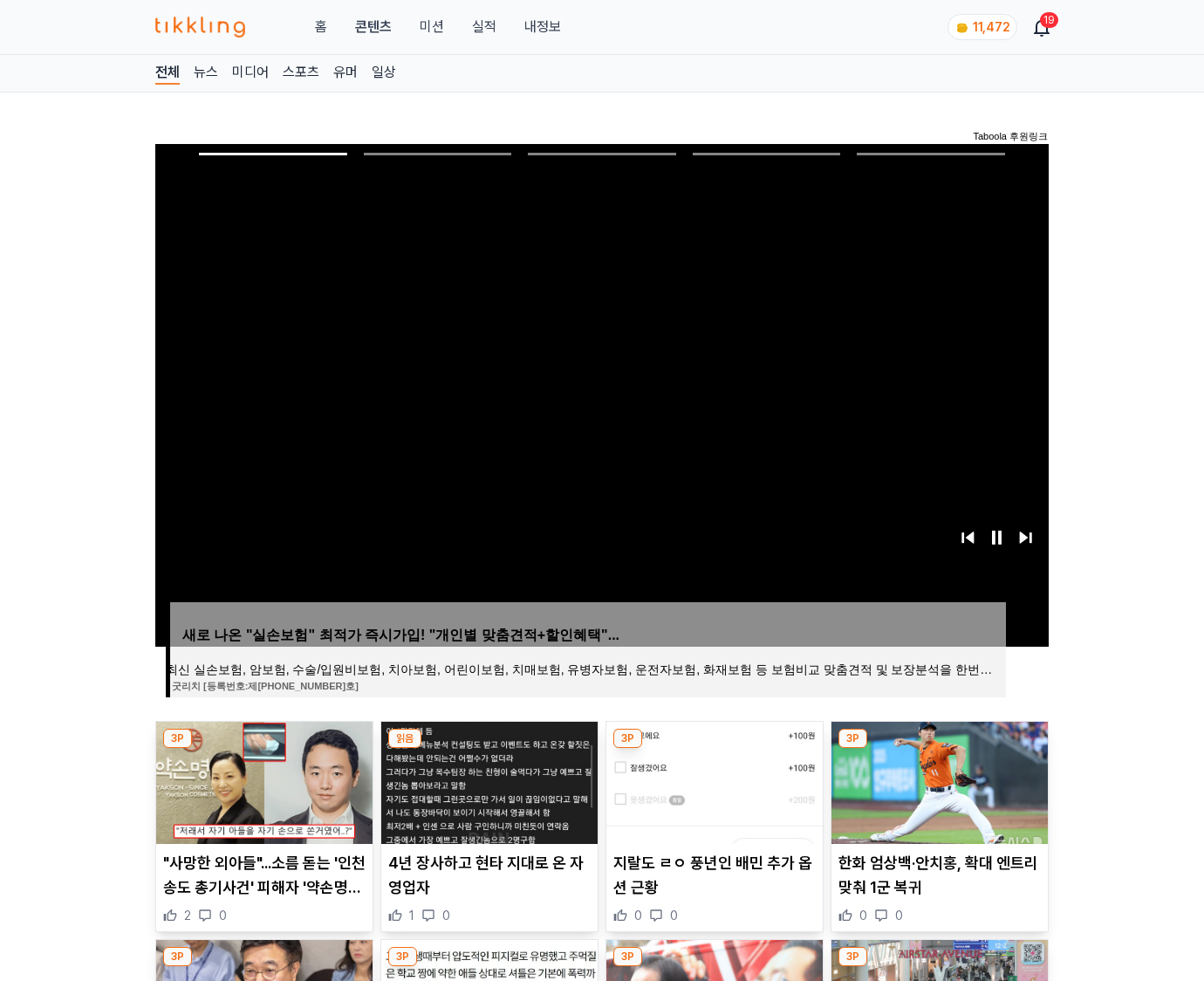
click at [939, 749] on img at bounding box center [939, 782] width 217 height 122
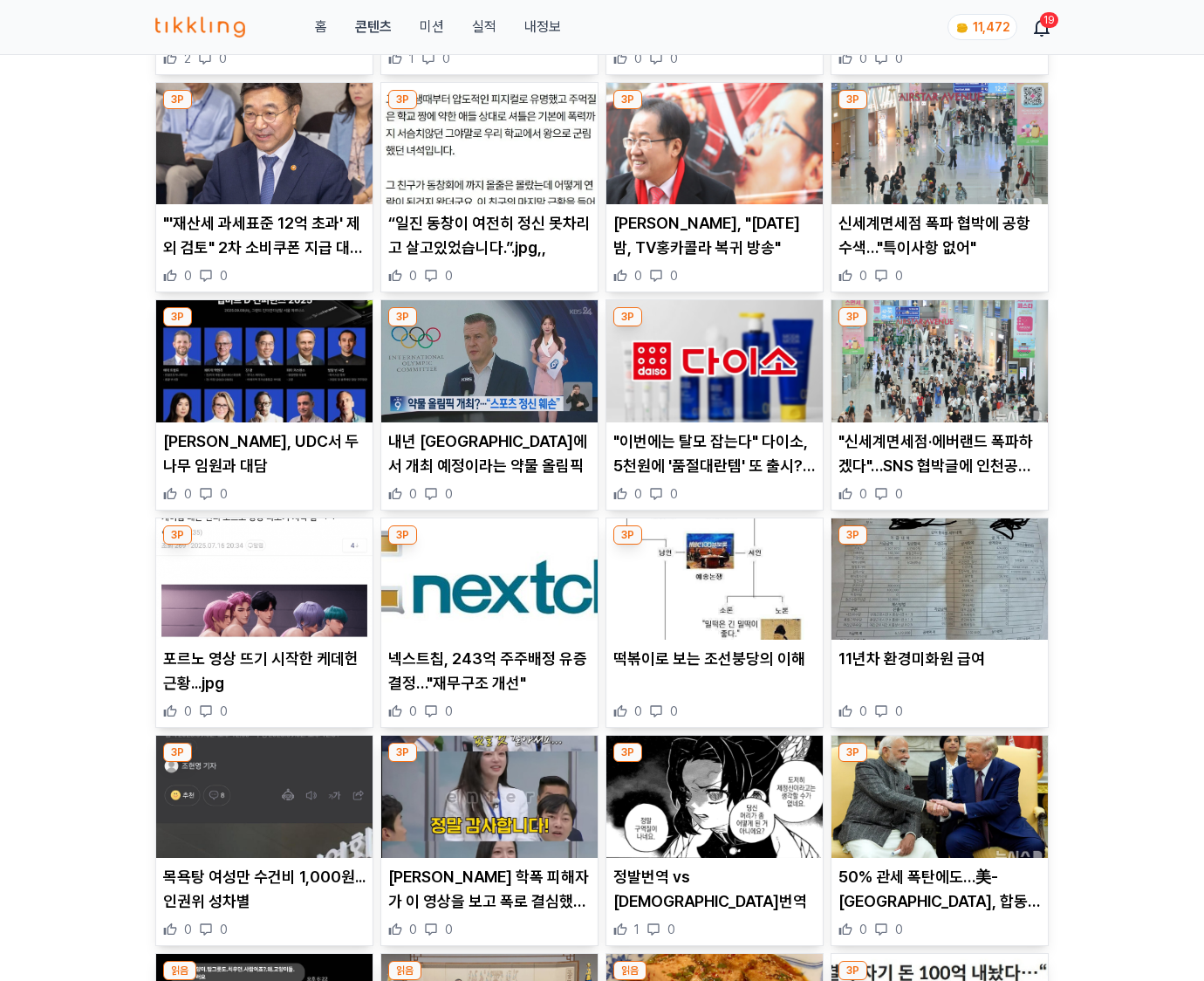
scroll to position [2572, 0]
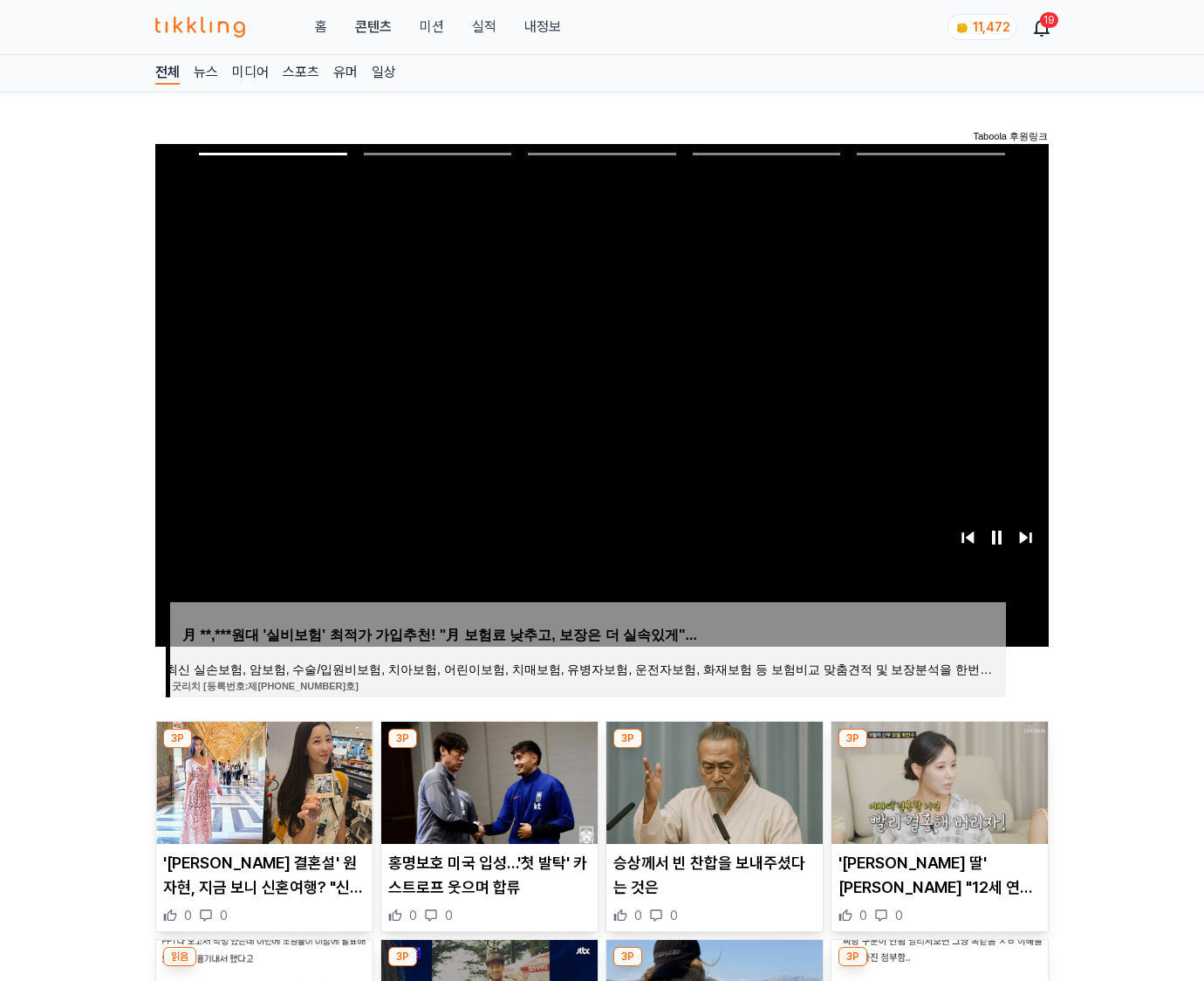
click at [939, 749] on img at bounding box center [939, 782] width 217 height 122
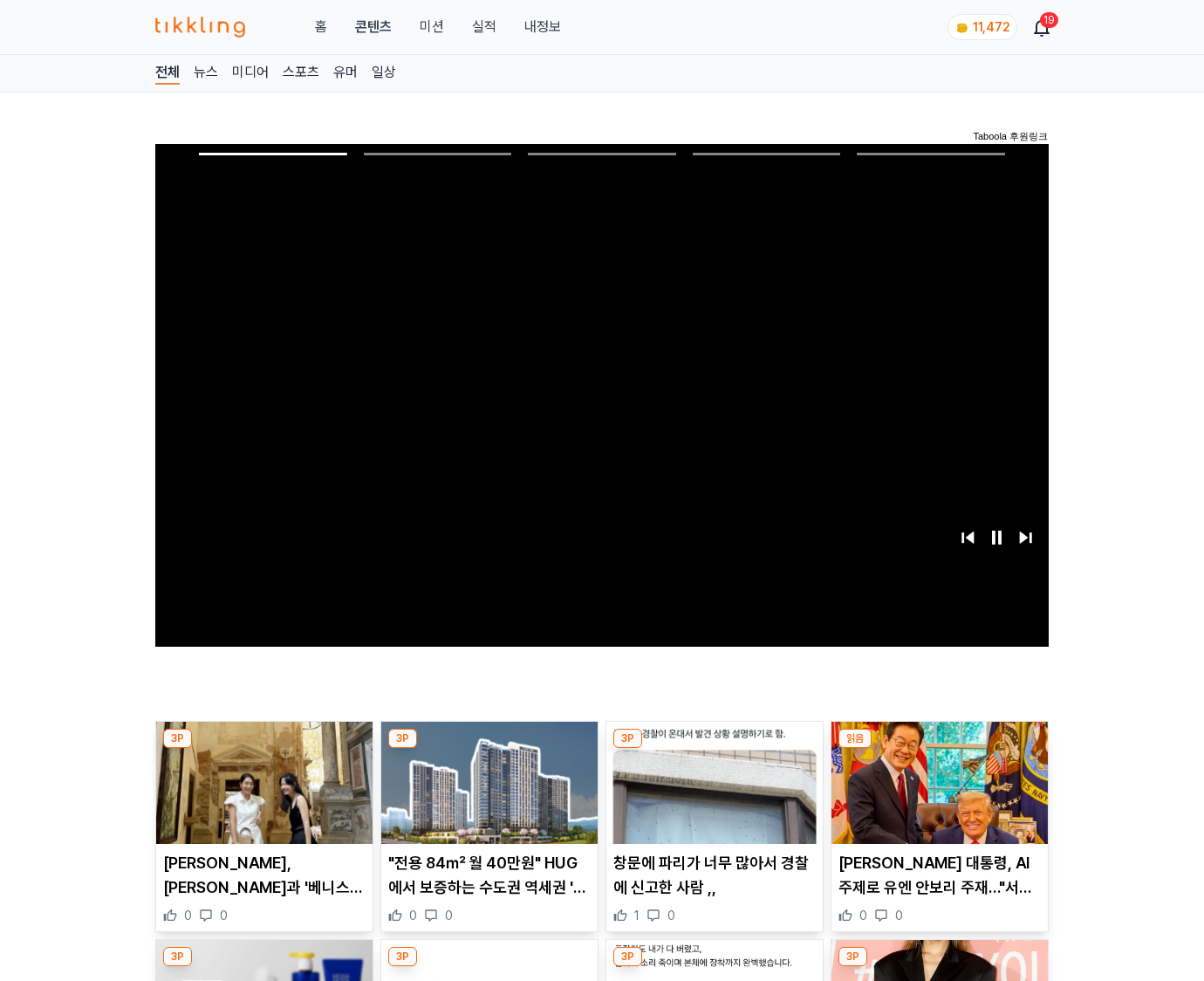
click at [939, 749] on img at bounding box center [939, 782] width 217 height 122
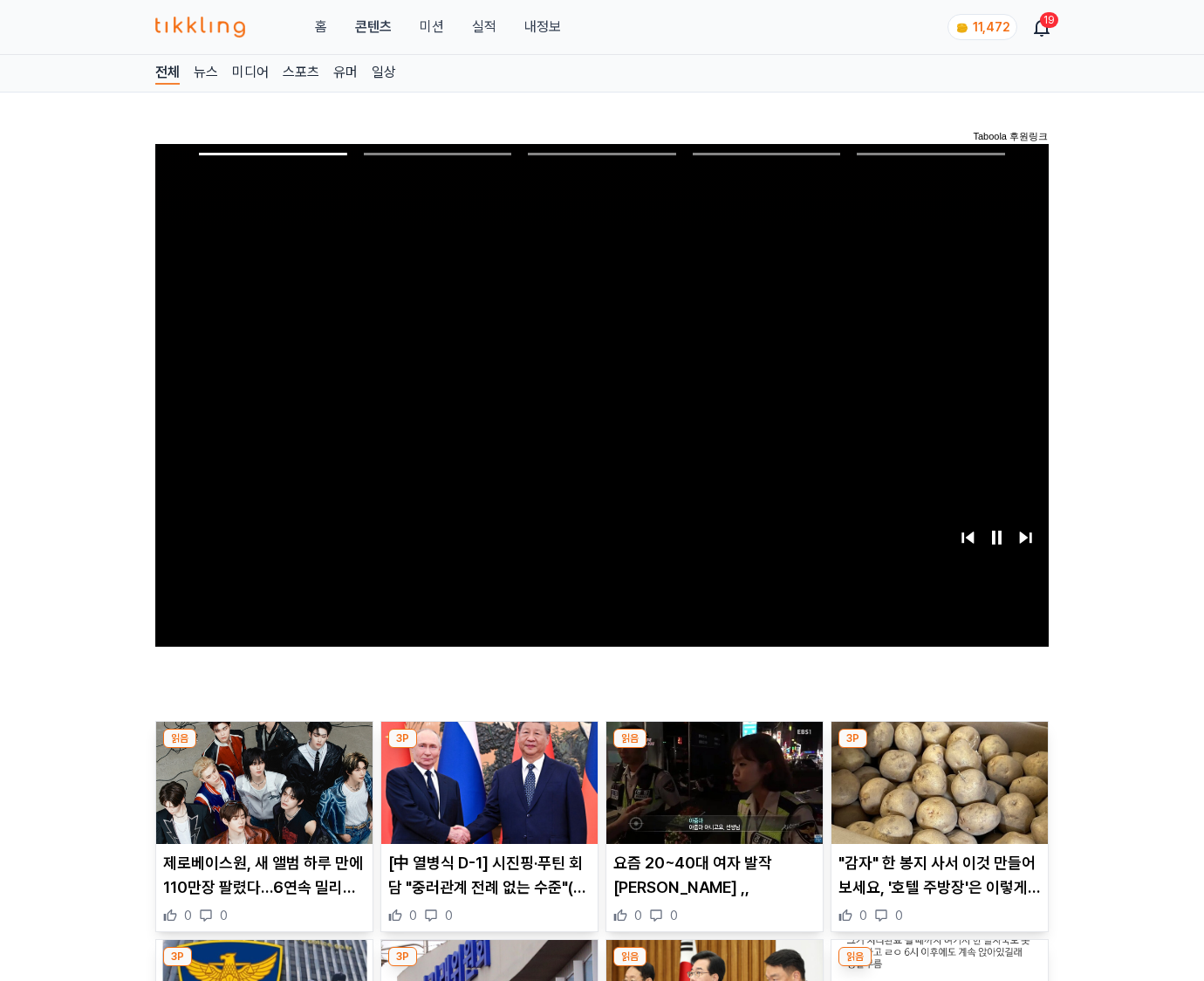
click at [939, 749] on img at bounding box center [939, 782] width 217 height 122
